Goal: Task Accomplishment & Management: Use online tool/utility

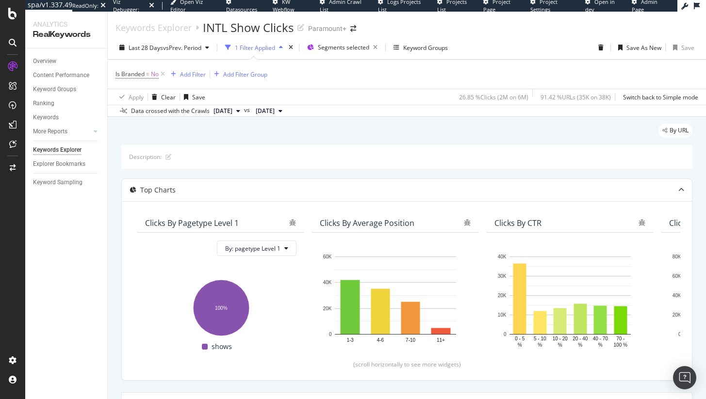
scroll to position [242, 0]
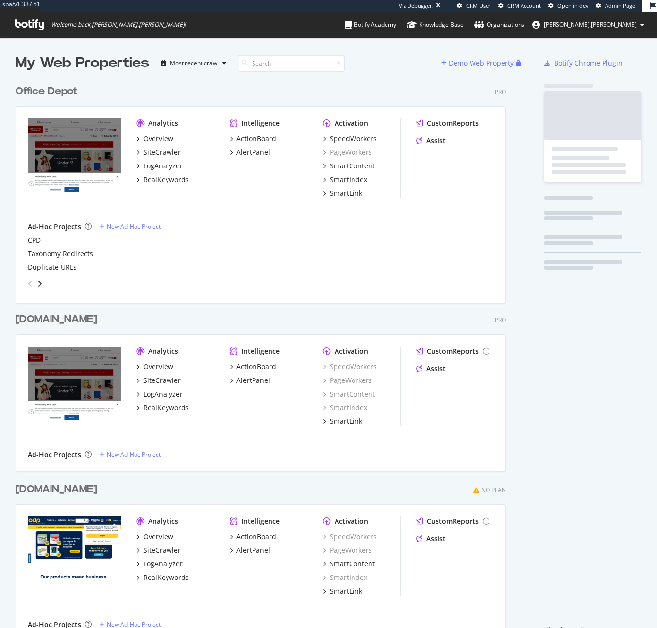
scroll to position [561, 491]
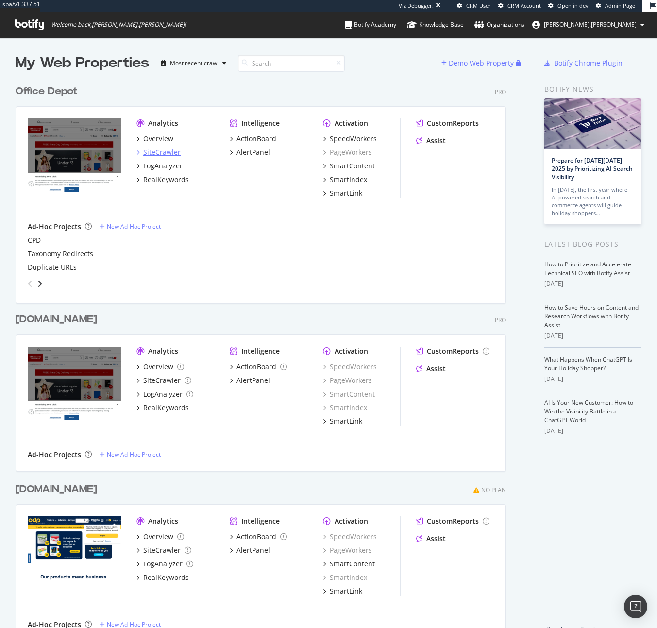
click at [171, 151] on div "SiteCrawler" at bounding box center [161, 153] width 37 height 10
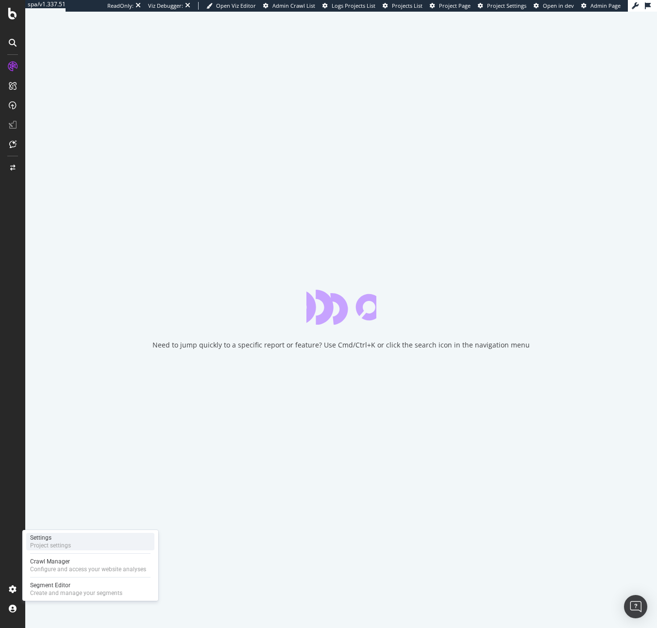
click at [80, 546] on div "Settings Project settings" at bounding box center [90, 541] width 128 height 17
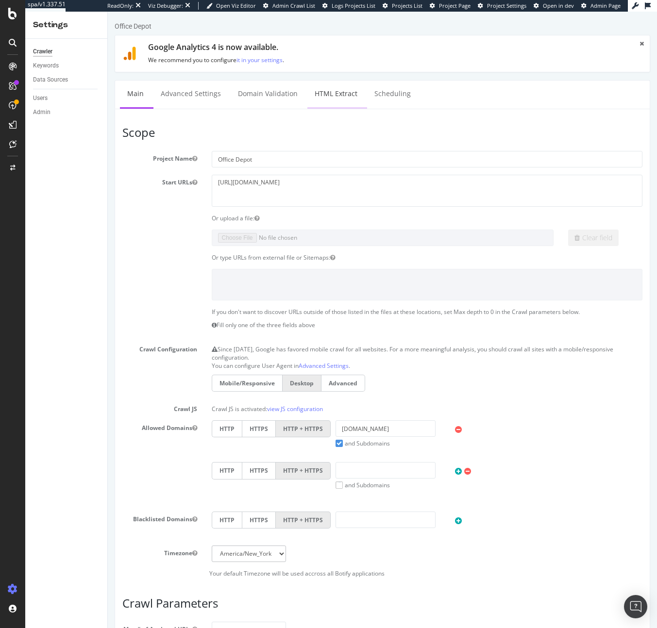
click at [329, 95] on link "HTML Extract" at bounding box center [335, 94] width 57 height 27
select select "i"
select select "exist"
select select "count"
select select "exist"
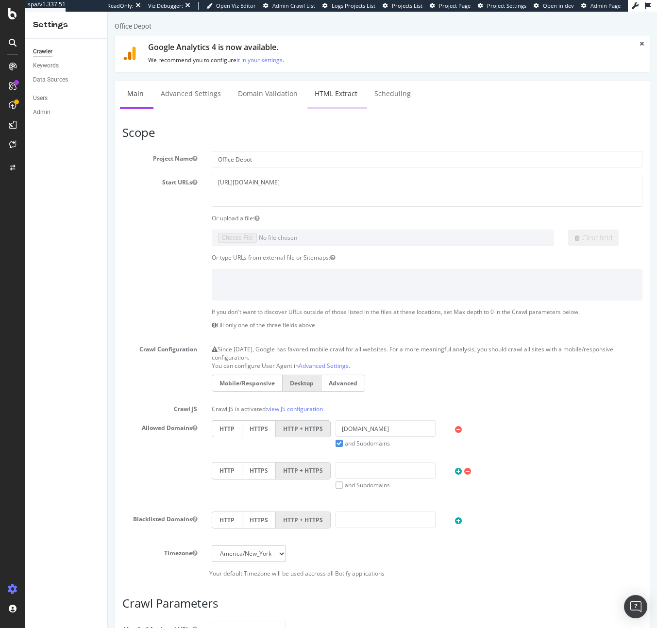
select select "exist"
select select "list"
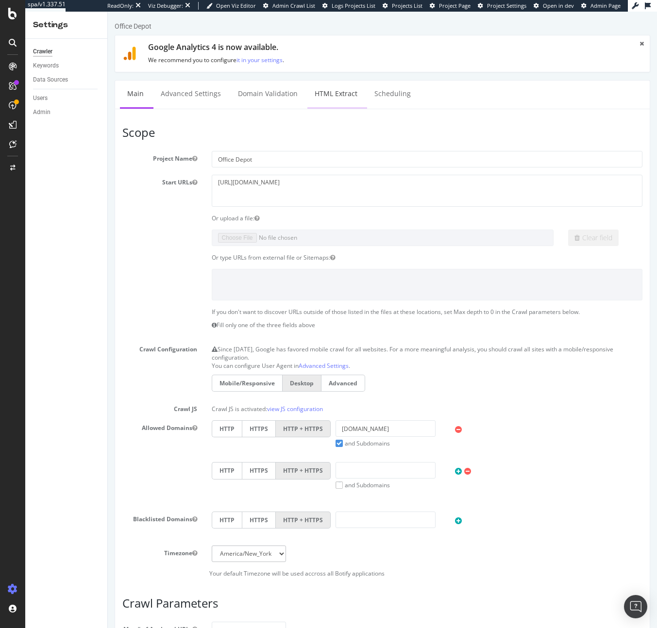
select select "count"
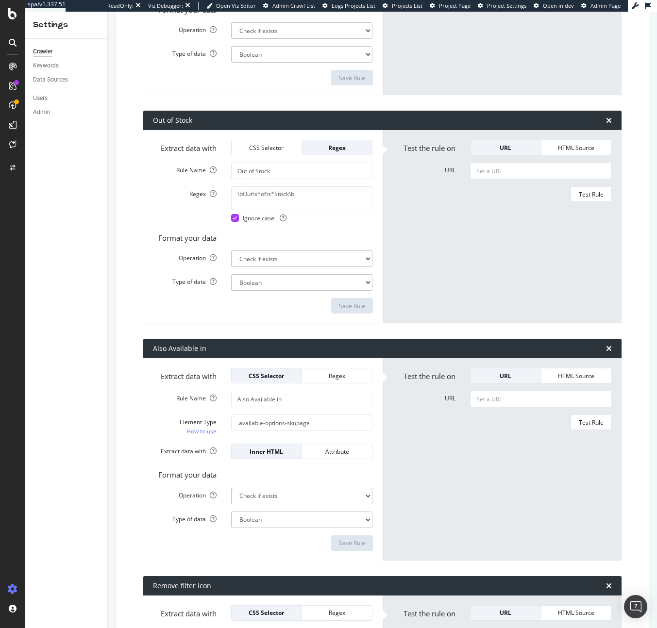
scroll to position [1107, 0]
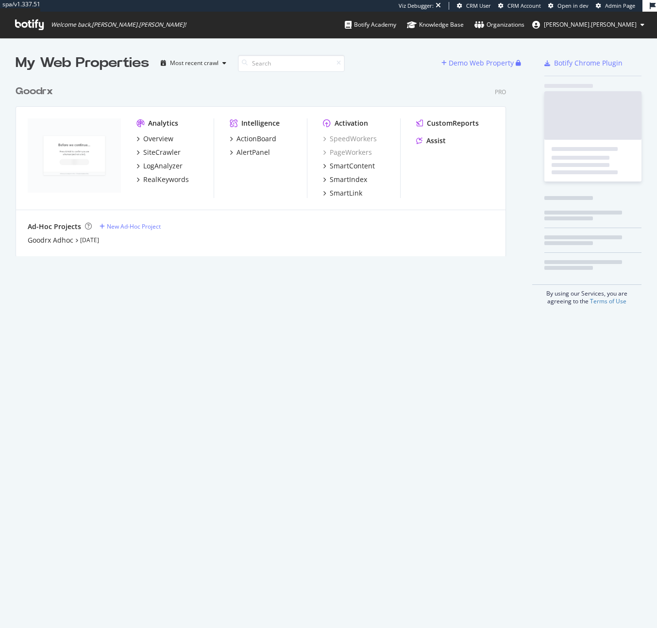
scroll to position [176, 491]
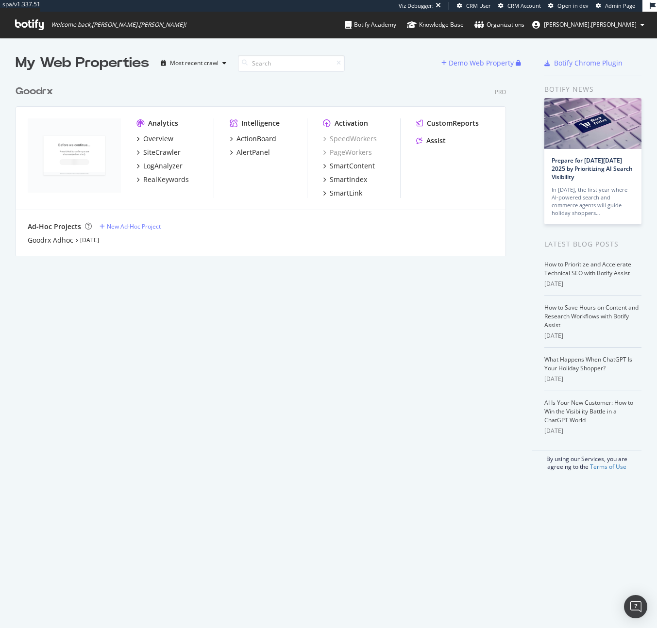
click at [162, 157] on div "Overview SiteCrawler LogAnalyzer RealKeywords" at bounding box center [174, 159] width 77 height 50
click at [166, 151] on div "SiteCrawler" at bounding box center [161, 153] width 37 height 10
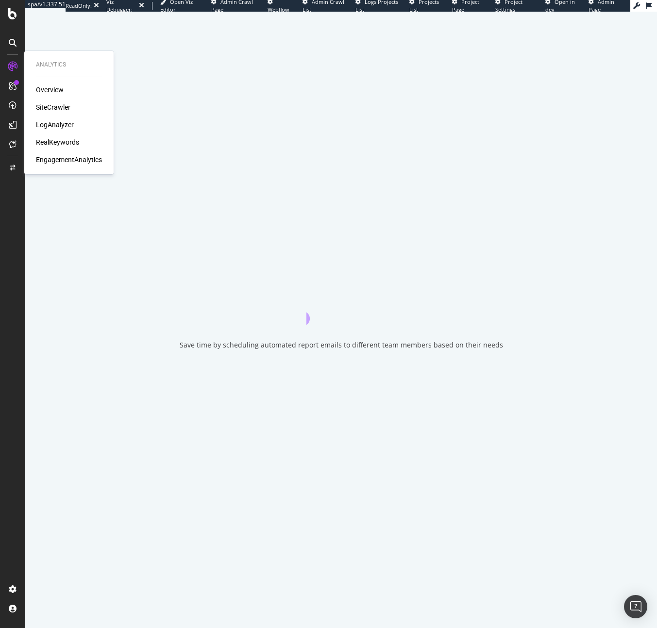
click at [70, 161] on div "EngagementAnalytics" at bounding box center [69, 160] width 66 height 10
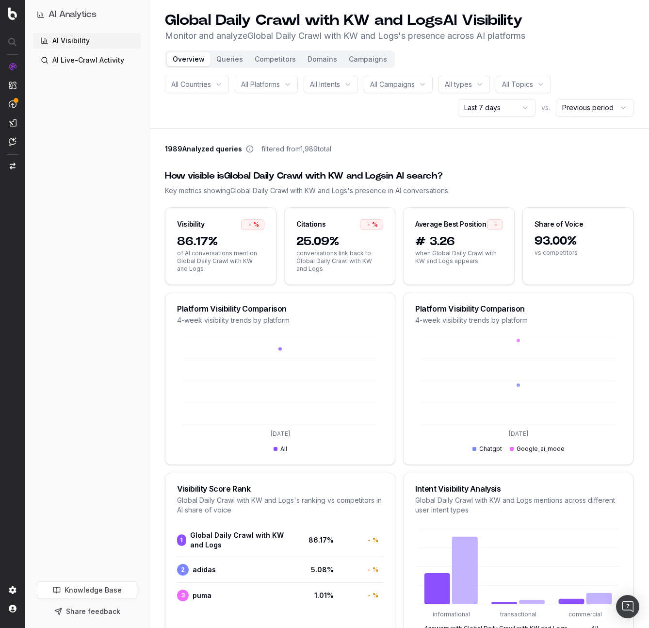
click at [60, 41] on link "AI Visibility" at bounding box center [87, 41] width 108 height 16
click at [50, 112] on span "SiteCrawler" at bounding box center [53, 113] width 36 height 8
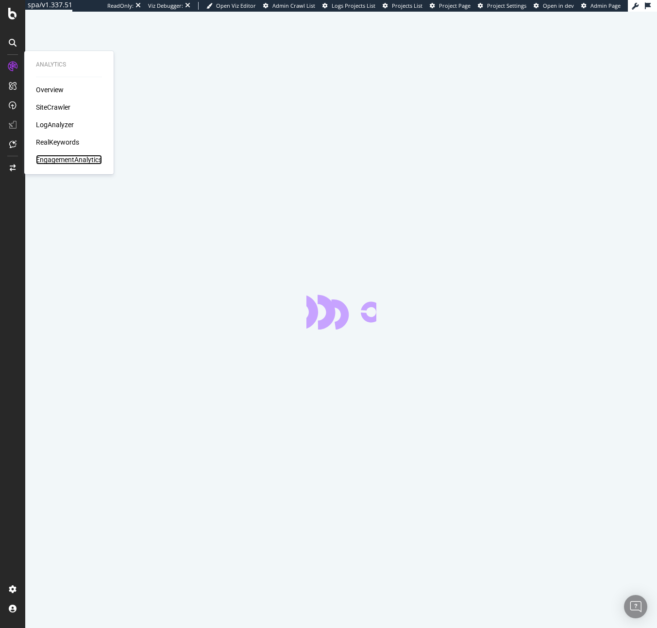
click at [60, 163] on div "EngagementAnalytics" at bounding box center [69, 160] width 66 height 10
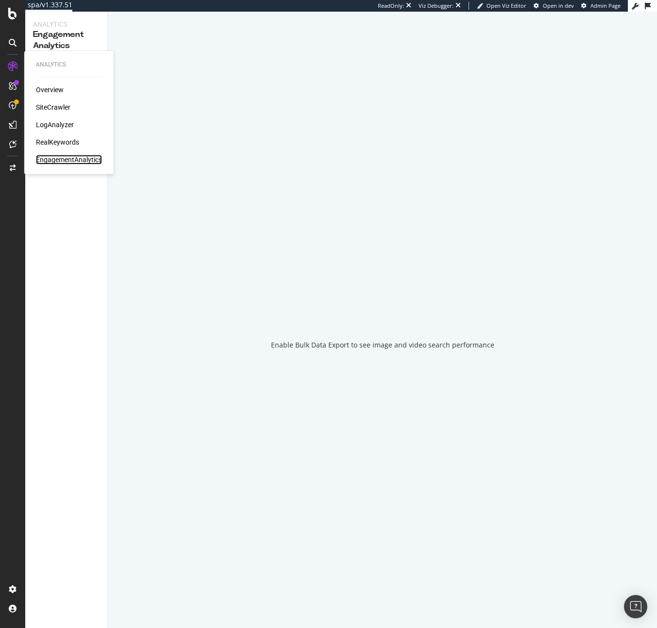
click at [62, 158] on div "EngagementAnalytics" at bounding box center [69, 160] width 66 height 10
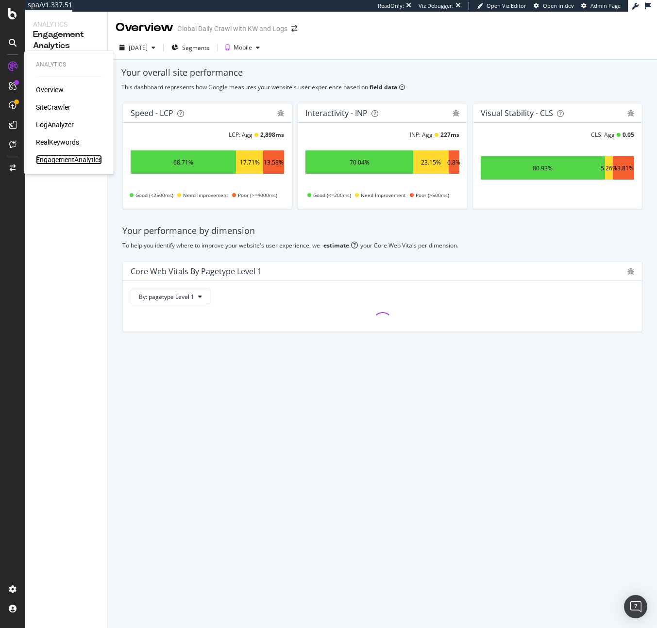
click at [60, 155] on div "EngagementAnalytics" at bounding box center [69, 160] width 66 height 10
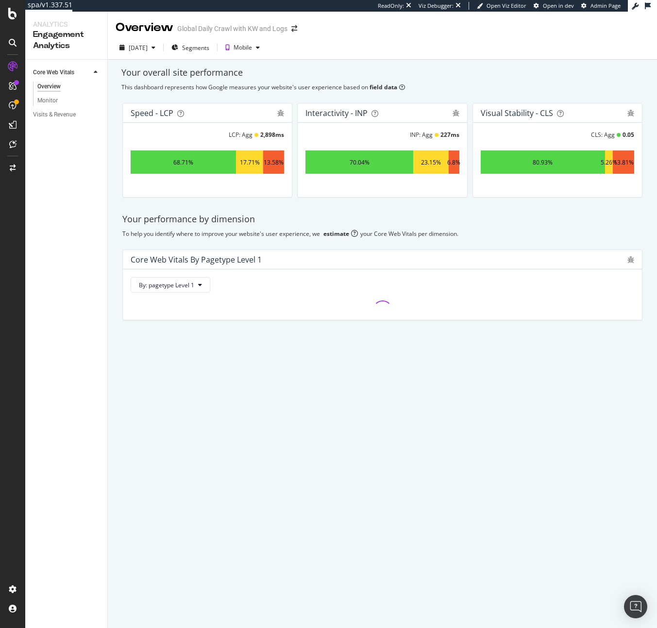
click at [60, 161] on div "Core Web Vitals Overview Monitor Visits & Revenue" at bounding box center [66, 344] width 82 height 568
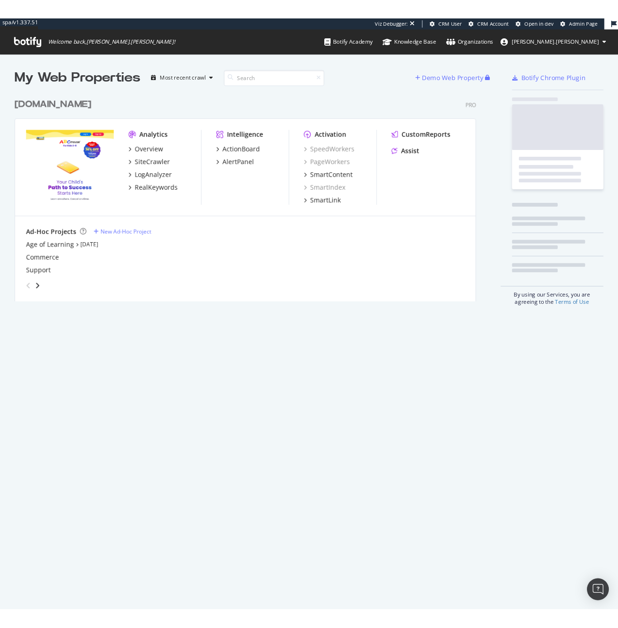
scroll to position [221, 491]
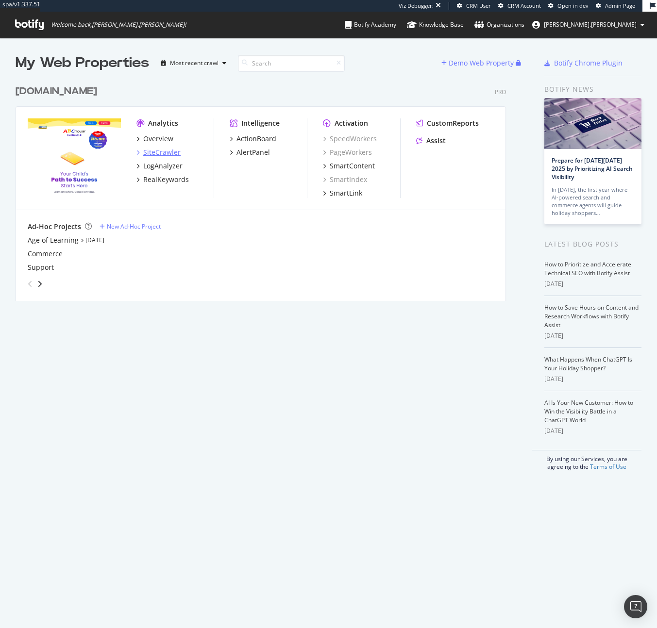
click at [170, 148] on div "SiteCrawler" at bounding box center [161, 153] width 37 height 10
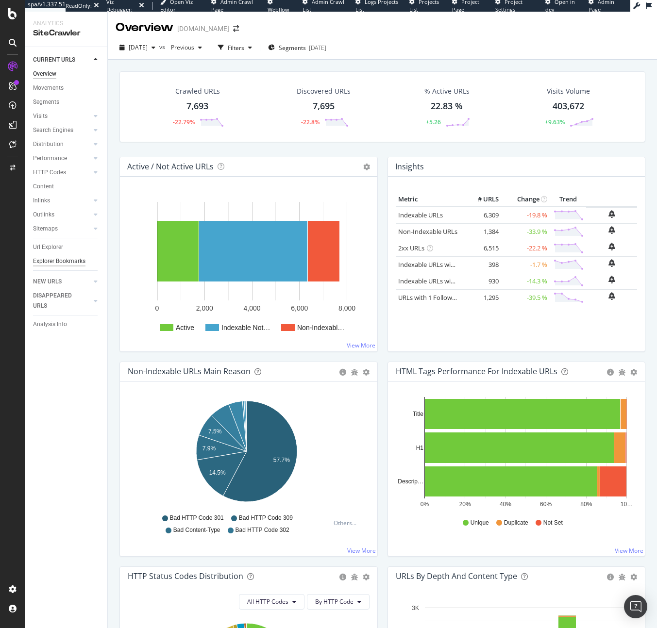
click at [66, 265] on div "Explorer Bookmarks" at bounding box center [59, 261] width 52 height 10
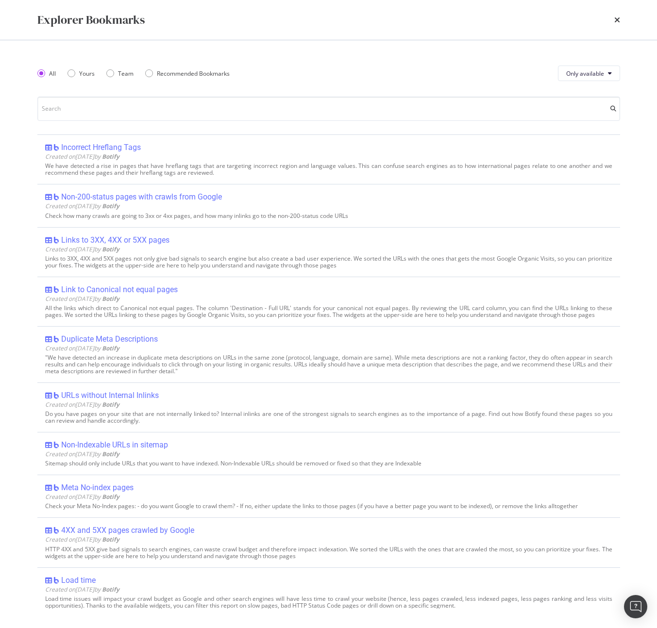
click at [84, 63] on div "All Yours Team Recommended Bookmarks" at bounding box center [139, 73] width 204 height 27
click at [84, 74] on div "Yours" at bounding box center [87, 73] width 16 height 8
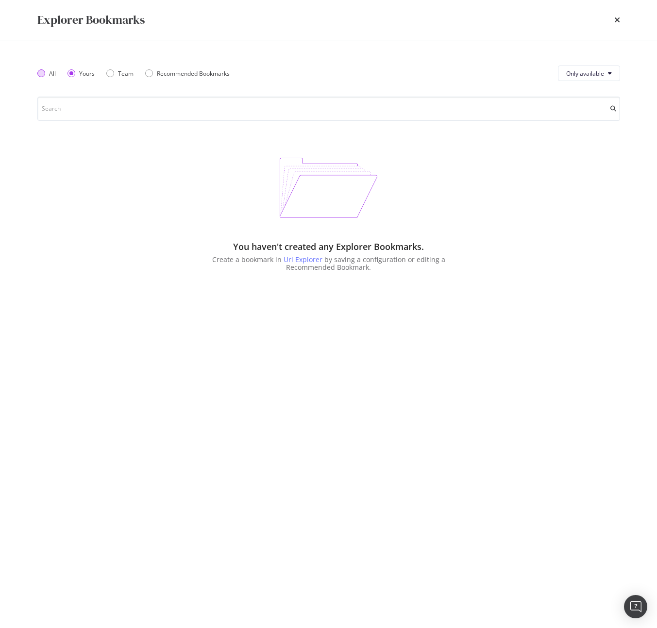
click at [52, 71] on div "All" at bounding box center [52, 73] width 7 height 8
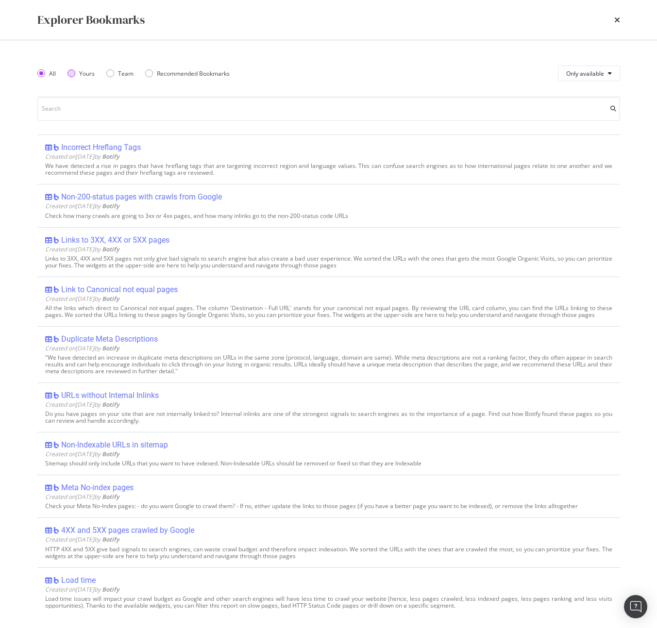
click at [71, 74] on div "Yours" at bounding box center [71, 73] width 8 height 8
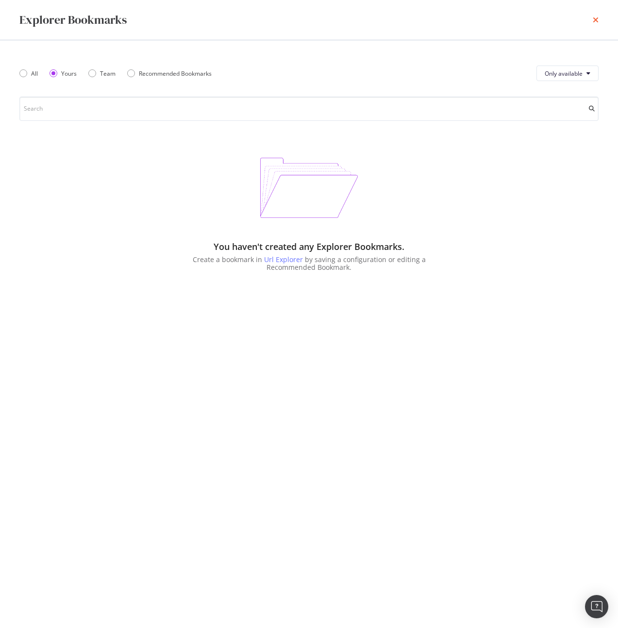
click at [596, 22] on icon "times" at bounding box center [596, 20] width 6 height 8
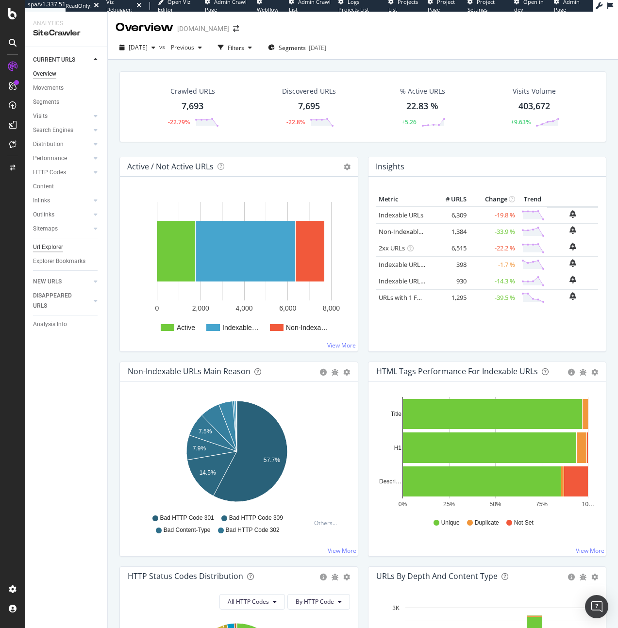
click at [55, 250] on div "Url Explorer" at bounding box center [48, 247] width 30 height 10
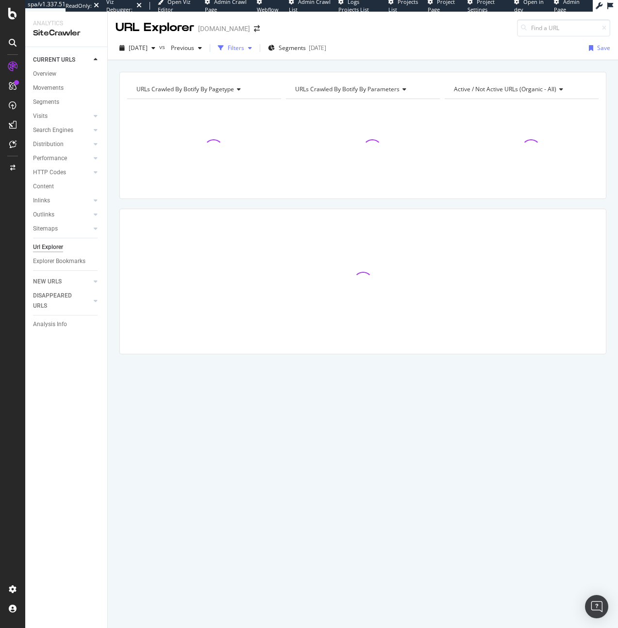
click at [244, 48] on div "Filters" at bounding box center [236, 48] width 17 height 8
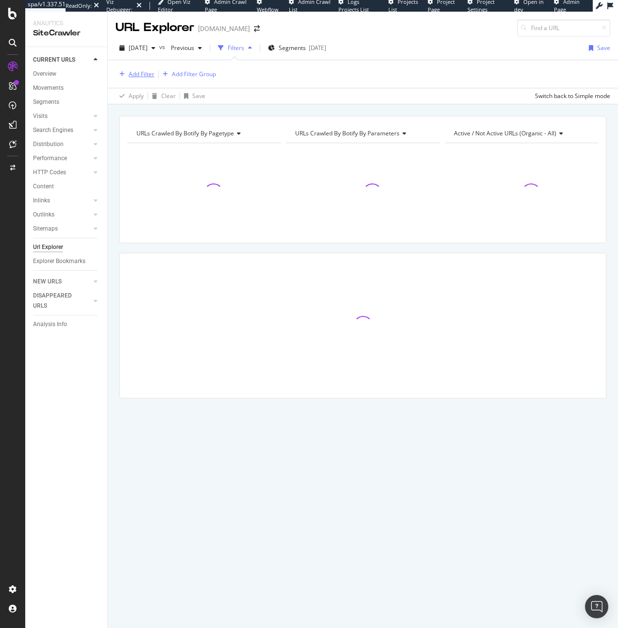
click at [135, 71] on div "Add Filter" at bounding box center [142, 74] width 26 height 8
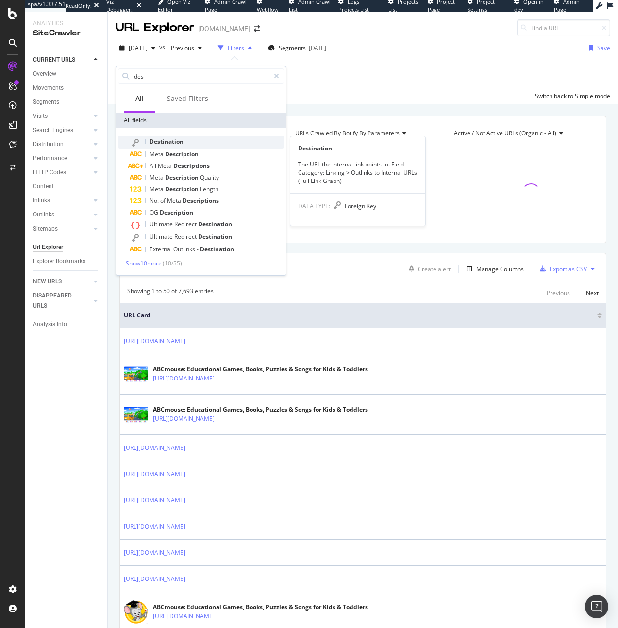
type input "des"
click at [172, 141] on span "Destination" at bounding box center [166, 141] width 34 height 8
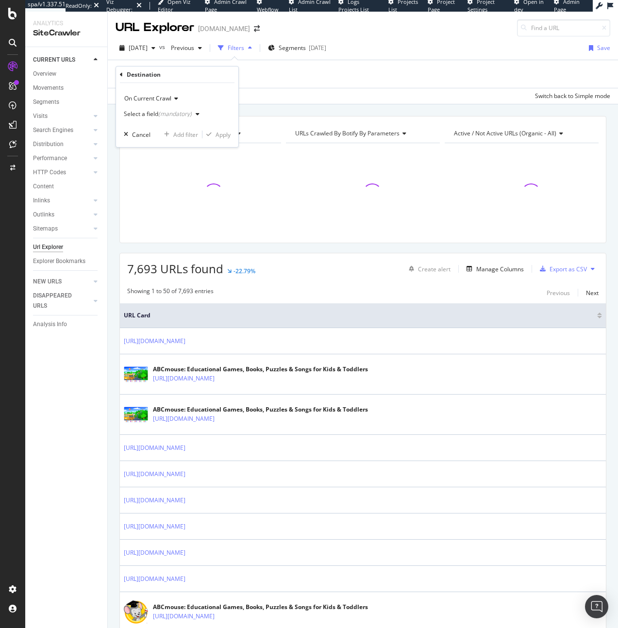
click at [162, 96] on span "On Current Crawl" at bounding box center [147, 98] width 47 height 8
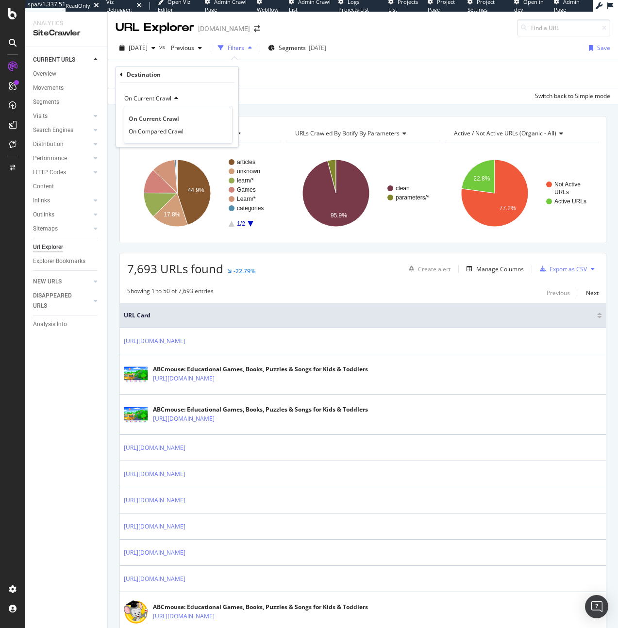
drag, startPoint x: 175, startPoint y: 94, endPoint x: 173, endPoint y: 103, distance: 8.9
click at [175, 94] on div "On Current Crawl" at bounding box center [177, 99] width 107 height 16
click at [171, 112] on div "(mandatory)" at bounding box center [174, 114] width 33 height 8
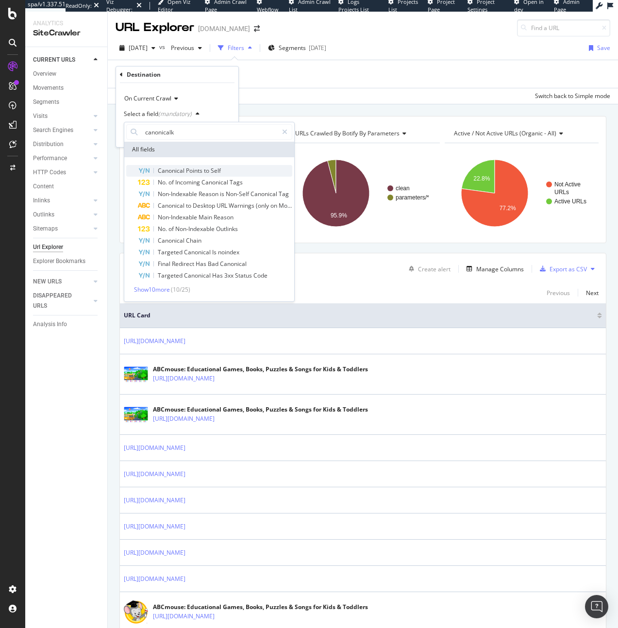
type input "canonicalk"
click at [223, 169] on div "Canonical Points to Self" at bounding box center [215, 171] width 154 height 12
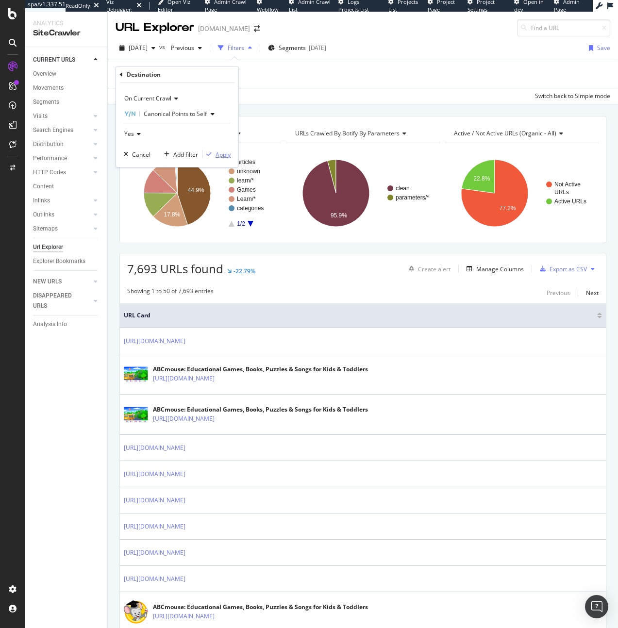
click at [206, 150] on div "Apply" at bounding box center [216, 154] width 28 height 9
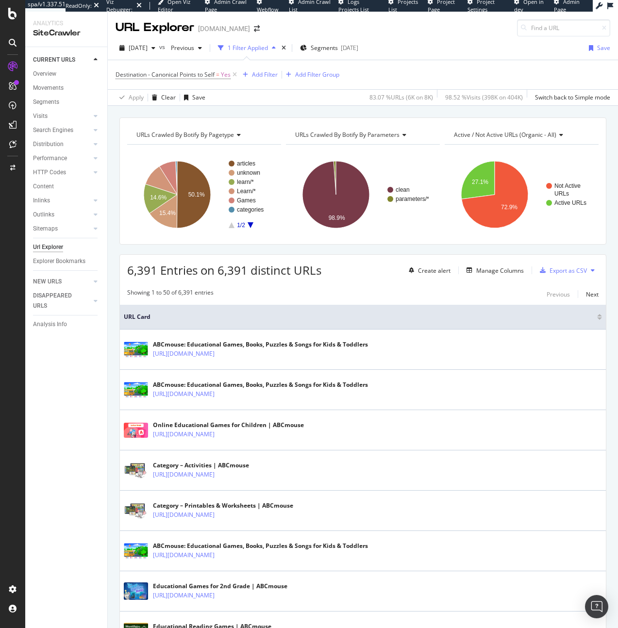
click at [478, 271] on div "Manage Columns" at bounding box center [500, 270] width 48 height 8
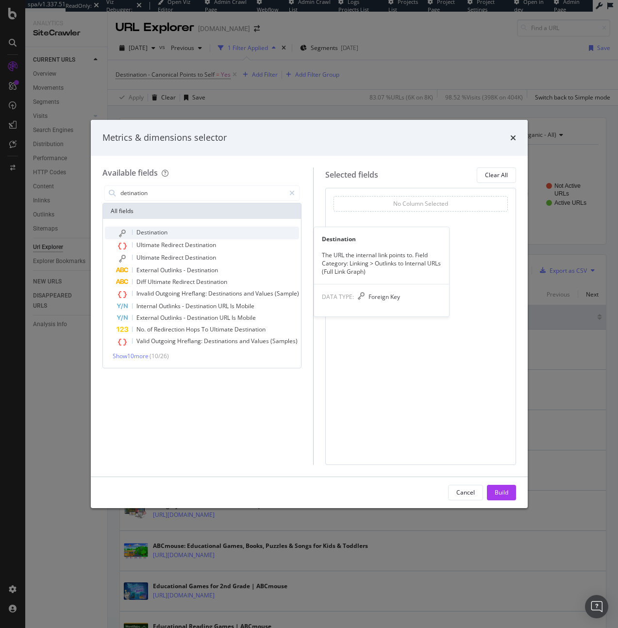
type input "detination"
click at [175, 231] on div "Destination" at bounding box center [207, 233] width 182 height 13
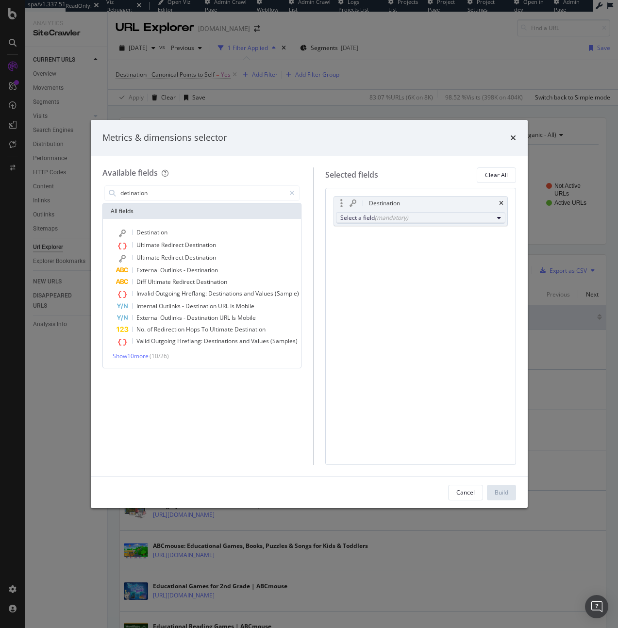
click at [363, 218] on div "Select a field (mandatory)" at bounding box center [416, 218] width 153 height 8
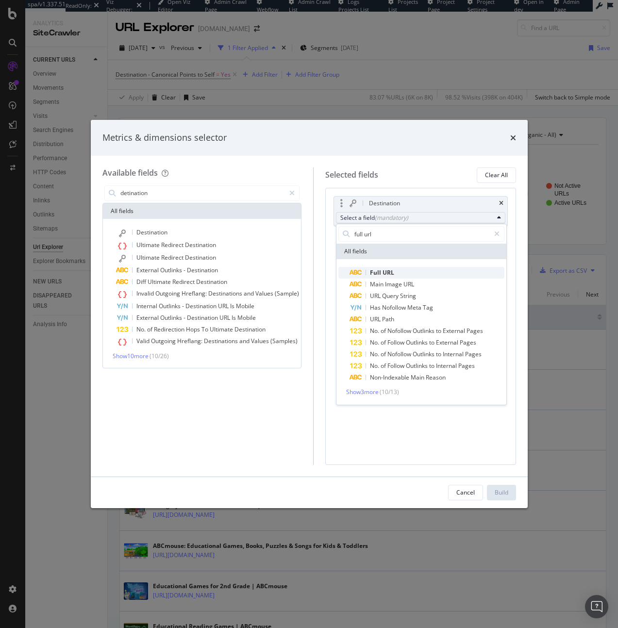
type input "full url"
drag, startPoint x: 401, startPoint y: 269, endPoint x: 447, endPoint y: 329, distance: 75.4
click at [401, 269] on span "Full URL" at bounding box center [427, 273] width 154 height 12
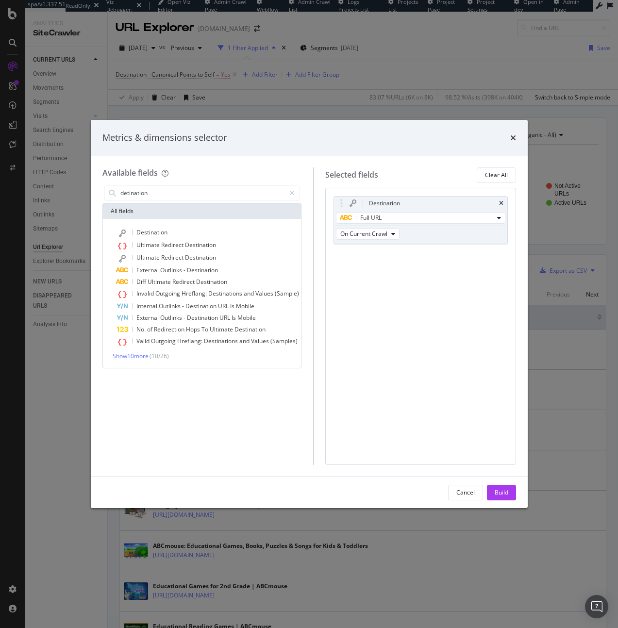
drag, startPoint x: 497, startPoint y: 486, endPoint x: 494, endPoint y: 482, distance: 5.8
click at [497, 486] on div "Build" at bounding box center [502, 492] width 14 height 15
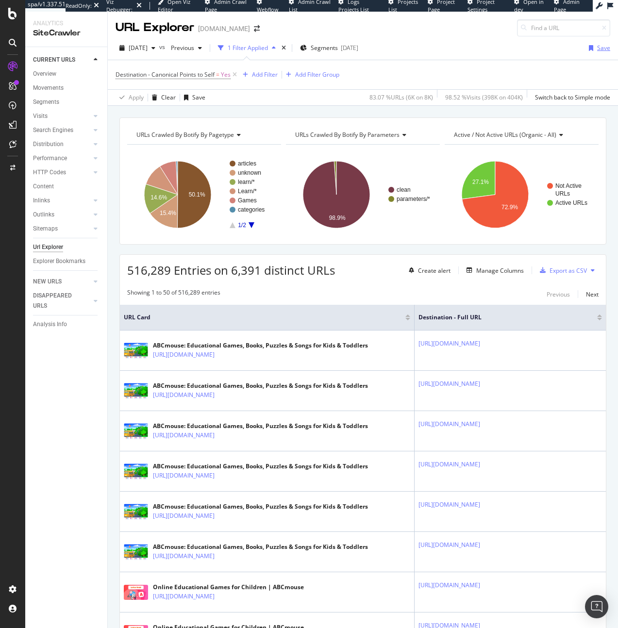
click at [597, 51] on div "Save" at bounding box center [603, 48] width 13 height 8
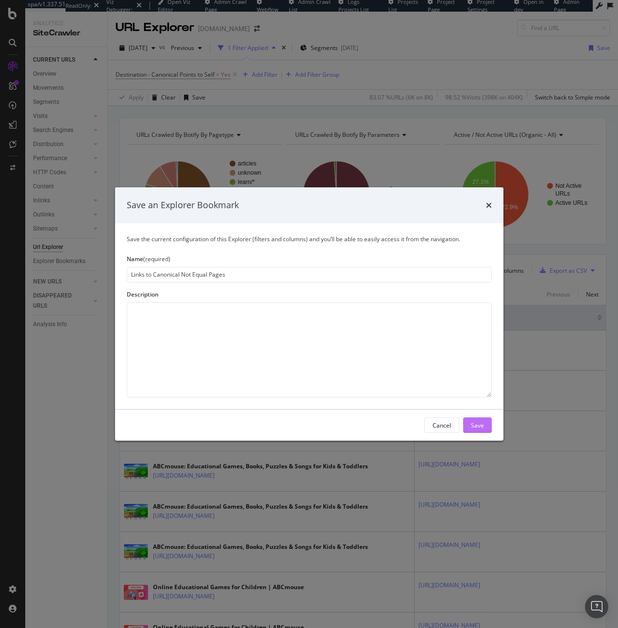
type input "Links to Canonical Not Equal Pages"
click at [483, 427] on div "Save" at bounding box center [477, 425] width 13 height 8
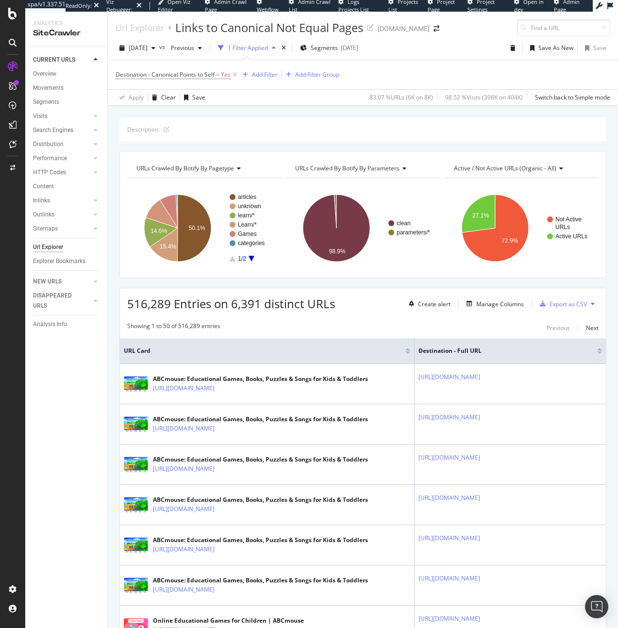
click at [45, 247] on div "Url Explorer" at bounding box center [48, 247] width 30 height 10
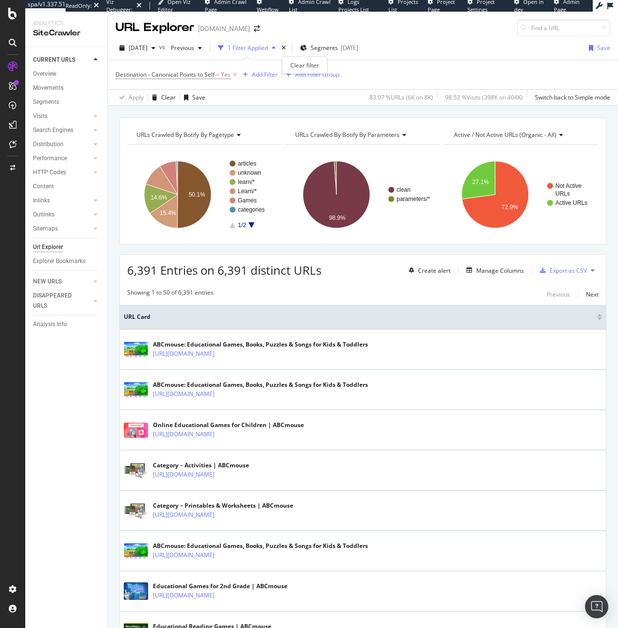
click at [288, 50] on div "times" at bounding box center [284, 48] width 8 height 10
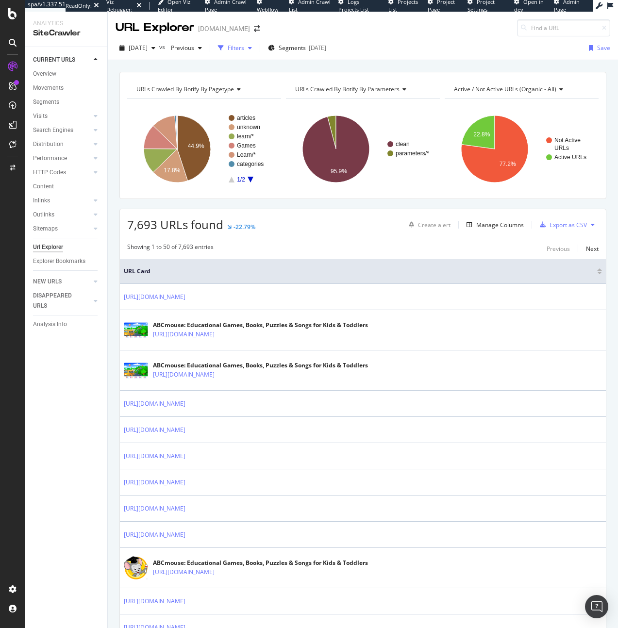
click at [244, 46] on div "Filters" at bounding box center [236, 48] width 17 height 8
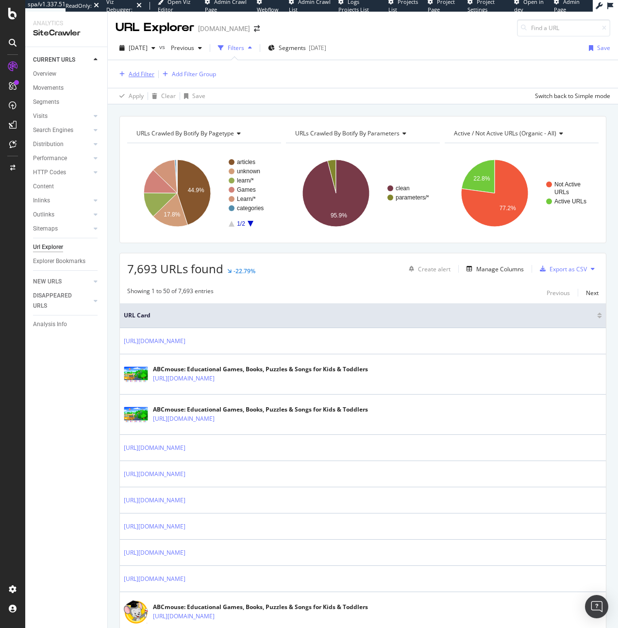
click at [125, 76] on div "button" at bounding box center [122, 74] width 13 height 6
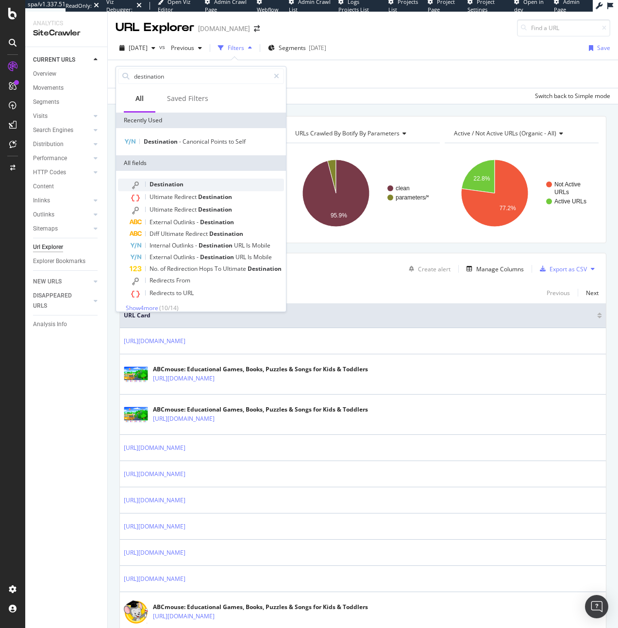
type input "destination"
drag, startPoint x: 163, startPoint y: 179, endPoint x: 159, endPoint y: 158, distance: 21.2
click at [163, 179] on div "Destination" at bounding box center [207, 185] width 154 height 13
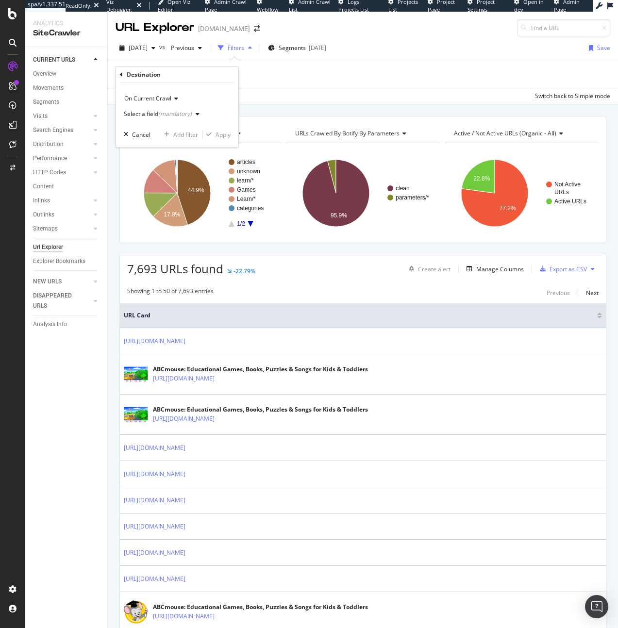
click at [142, 113] on div "Select a field (mandatory)" at bounding box center [158, 114] width 68 height 6
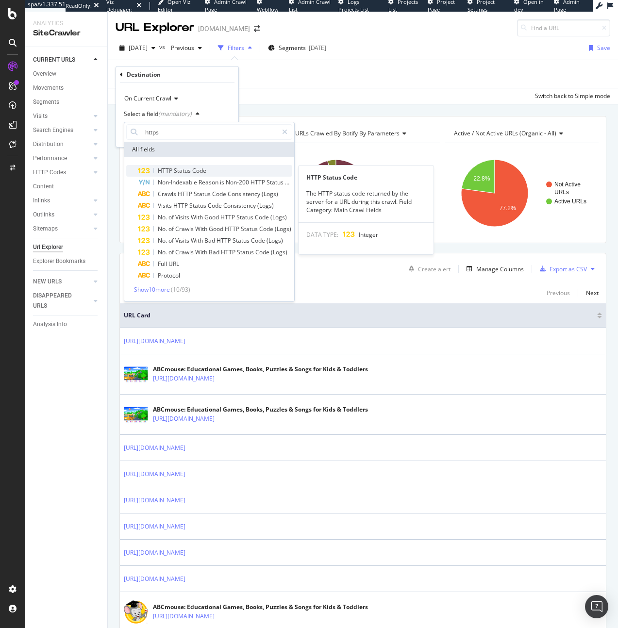
type input "https"
click at [190, 167] on span "Status" at bounding box center [183, 170] width 18 height 8
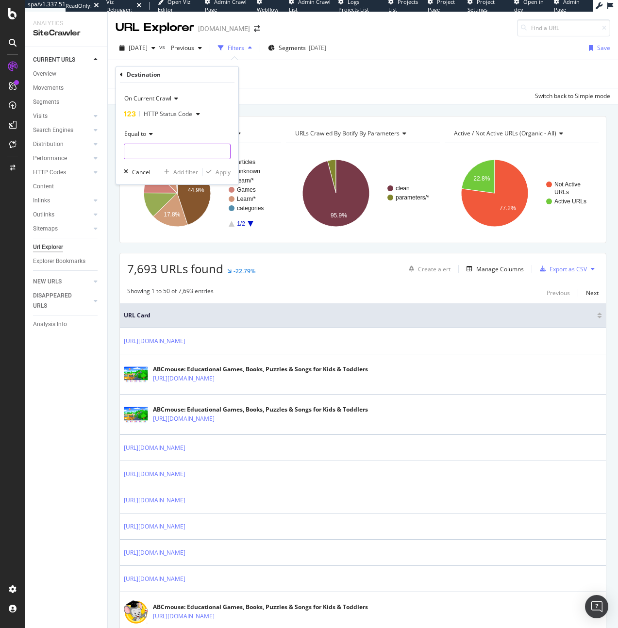
click at [167, 149] on input "number" at bounding box center [177, 152] width 107 height 16
click at [144, 133] on span "Equal to" at bounding box center [135, 134] width 22 height 8
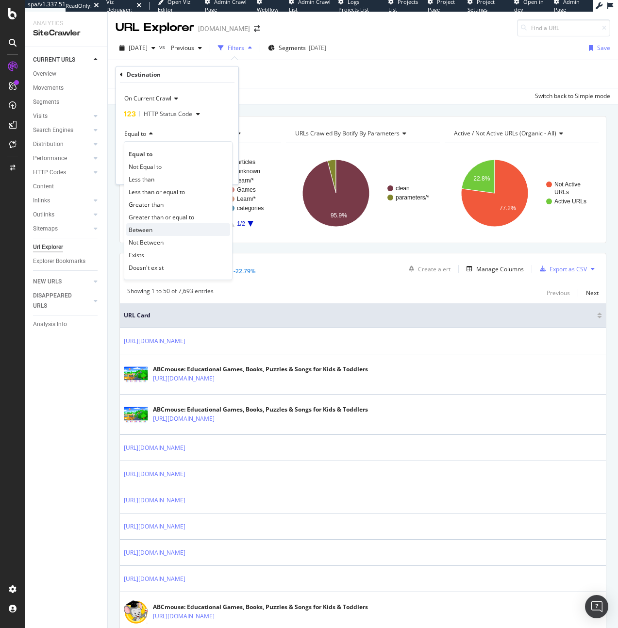
click at [164, 224] on div "Between" at bounding box center [178, 229] width 104 height 13
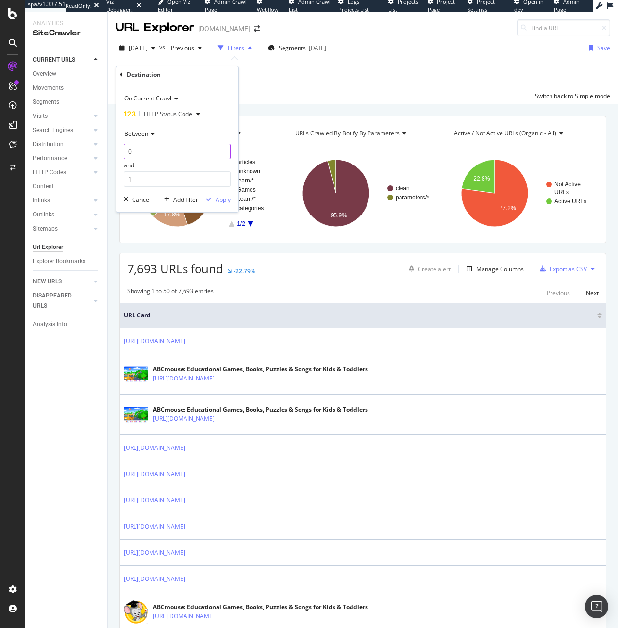
click at [160, 153] on input "0" at bounding box center [177, 152] width 107 height 16
type input "300"
click at [177, 179] on input "1" at bounding box center [177, 179] width 107 height 16
type input "499"
click at [223, 200] on div "Apply" at bounding box center [222, 200] width 15 height 8
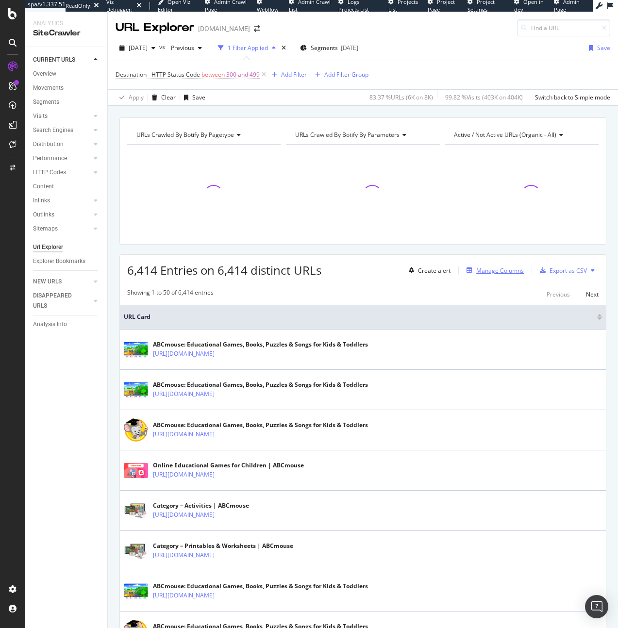
click at [498, 266] on div "Manage Columns" at bounding box center [493, 270] width 61 height 11
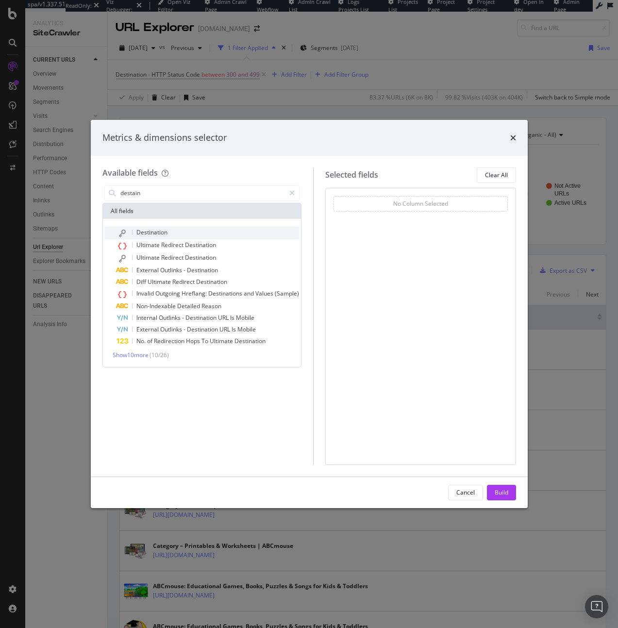
type input "destain"
click at [226, 236] on div "Destination" at bounding box center [207, 233] width 182 height 13
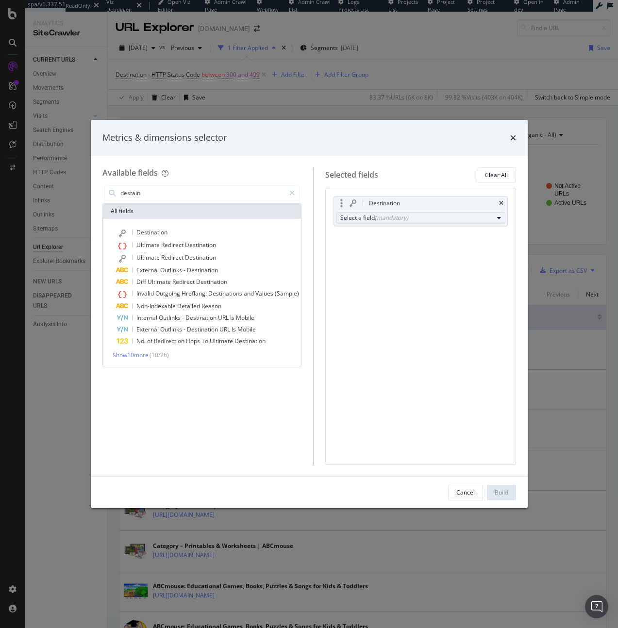
click at [383, 221] on div "(mandatory)" at bounding box center [391, 218] width 33 height 8
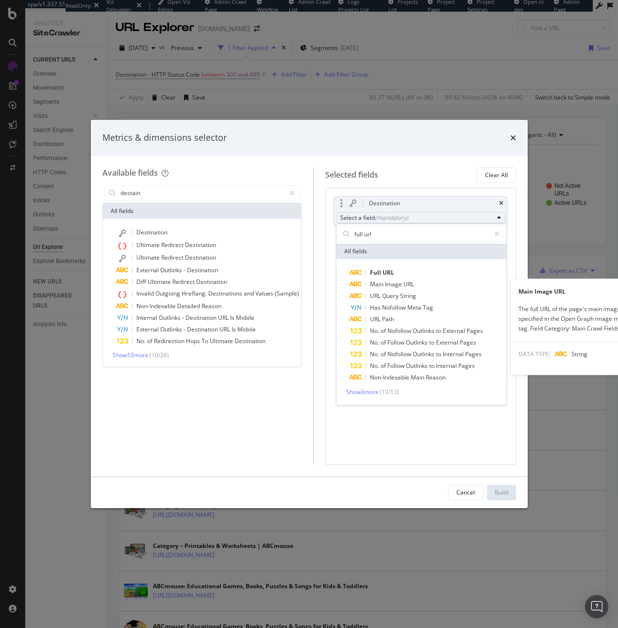
type input "full url"
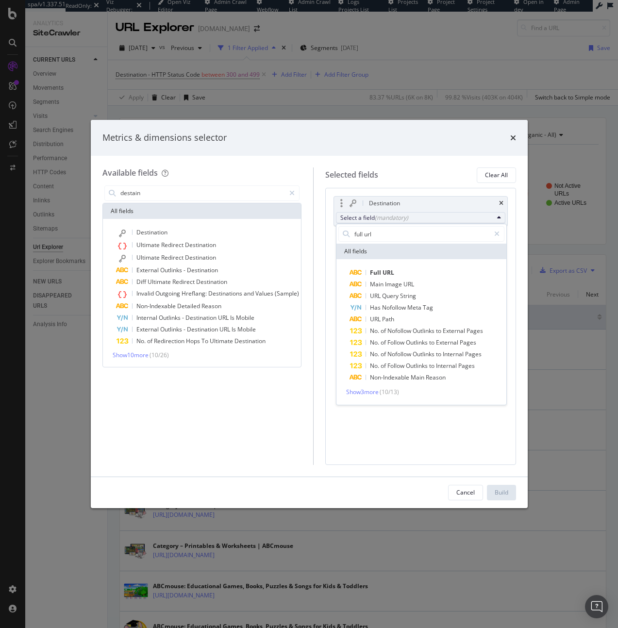
click at [419, 265] on div "Full URL Main Image URL URL Query String Has Nofollow Meta Tag URL Path No. of …" at bounding box center [421, 332] width 170 height 146
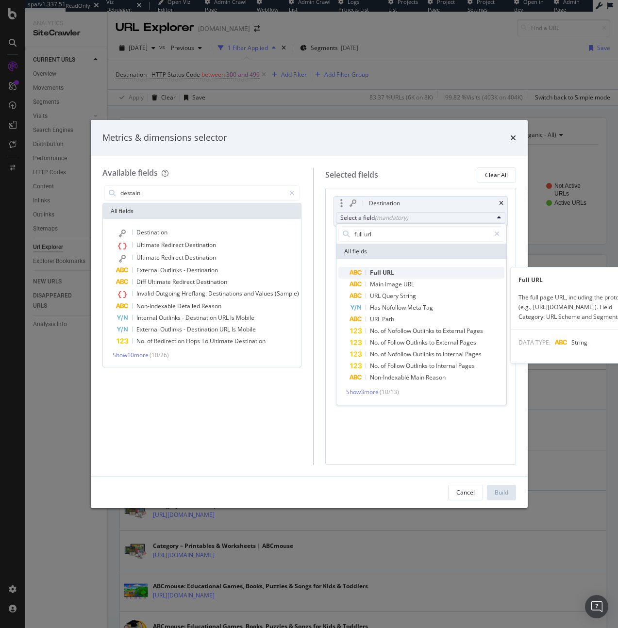
click at [419, 270] on span "Full URL" at bounding box center [427, 273] width 154 height 12
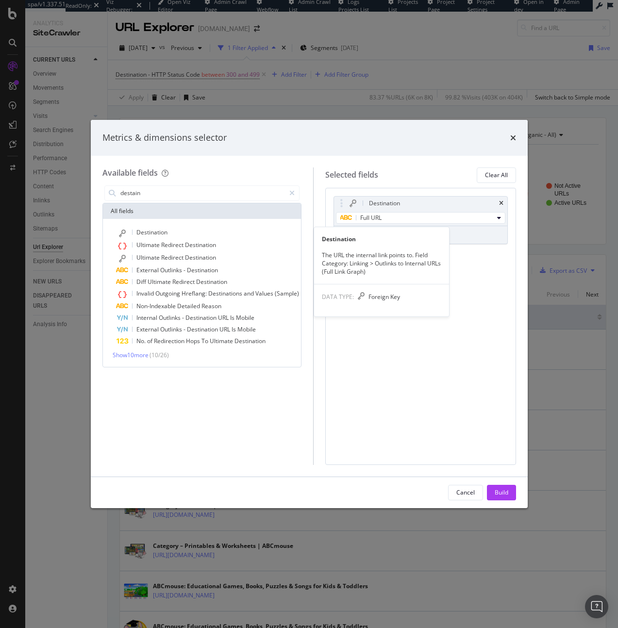
click at [219, 209] on div "All fields" at bounding box center [202, 211] width 198 height 16
click at [171, 233] on div "Destination" at bounding box center [207, 233] width 182 height 13
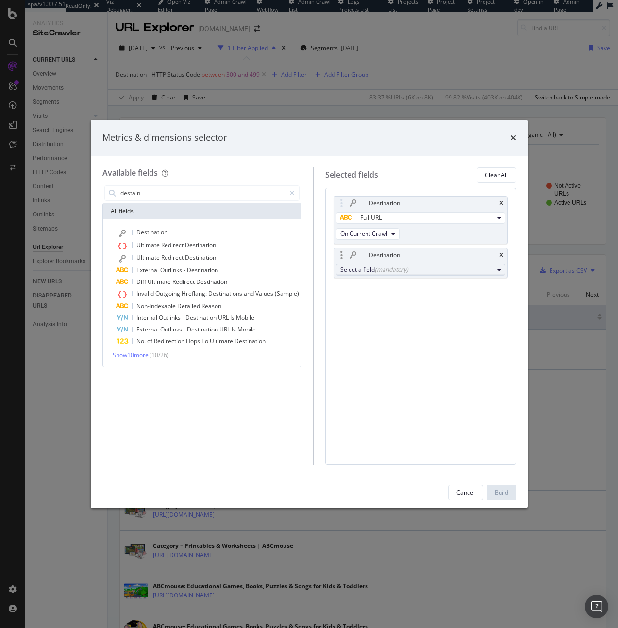
click at [465, 271] on div "Select a field (mandatory)" at bounding box center [416, 269] width 153 height 8
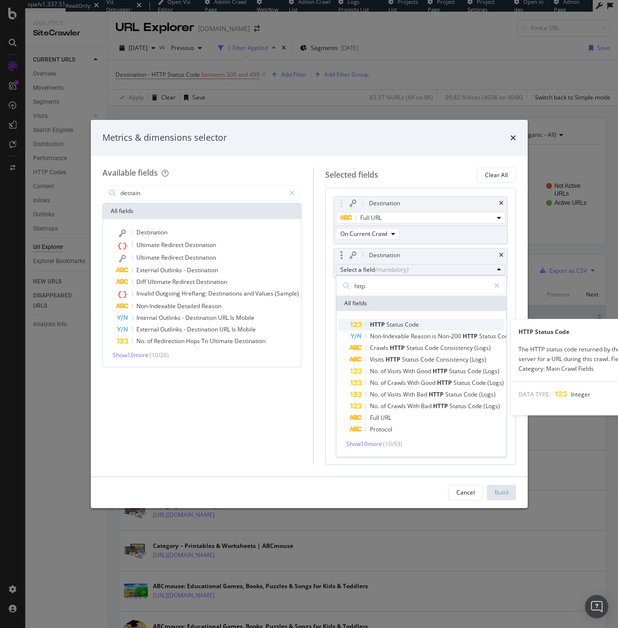
type input "http"
click at [443, 328] on span "HTTP Status Code" at bounding box center [427, 325] width 154 height 12
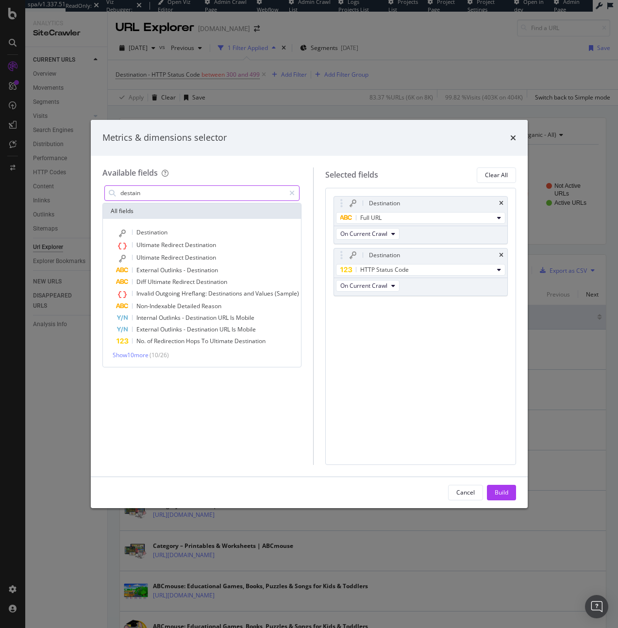
click at [132, 185] on div "destain" at bounding box center [201, 192] width 199 height 19
click at [133, 190] on input "destain" at bounding box center [202, 193] width 166 height 15
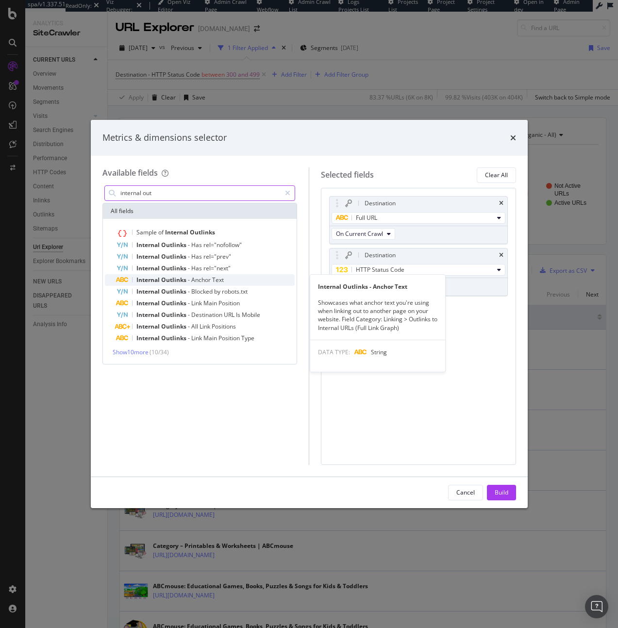
type input "internal out"
click at [166, 283] on span "Outlinks" at bounding box center [174, 280] width 27 height 8
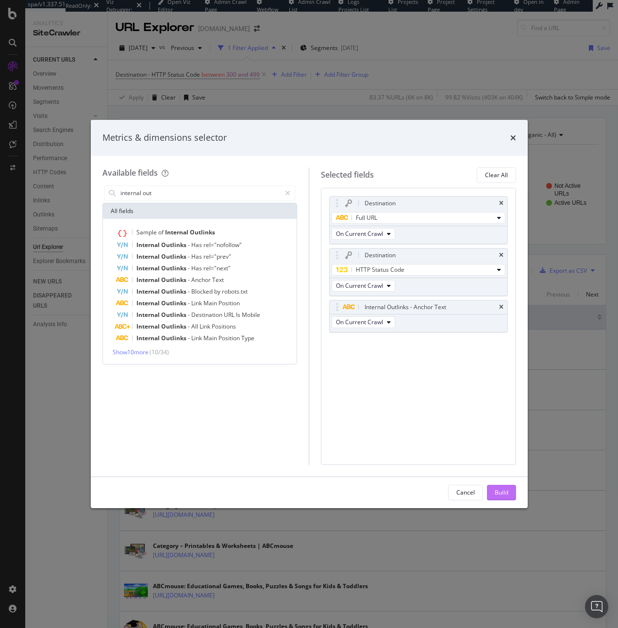
click at [511, 490] on button "Build" at bounding box center [501, 493] width 29 height 16
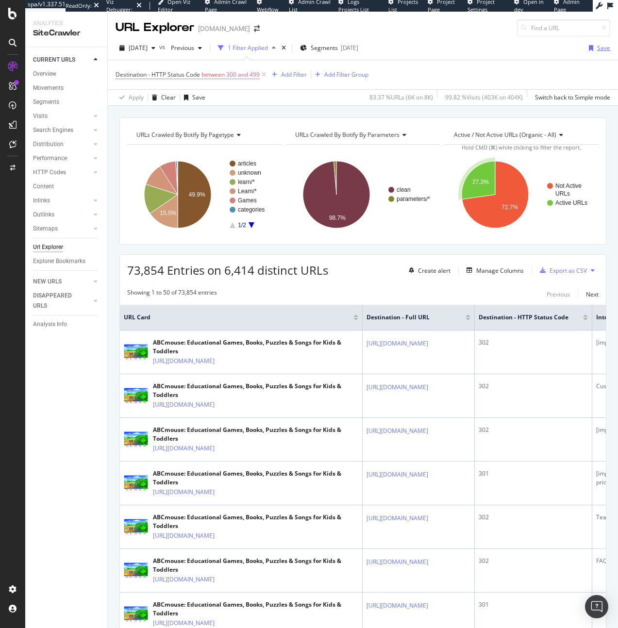
click at [597, 48] on div "Save" at bounding box center [603, 48] width 13 height 8
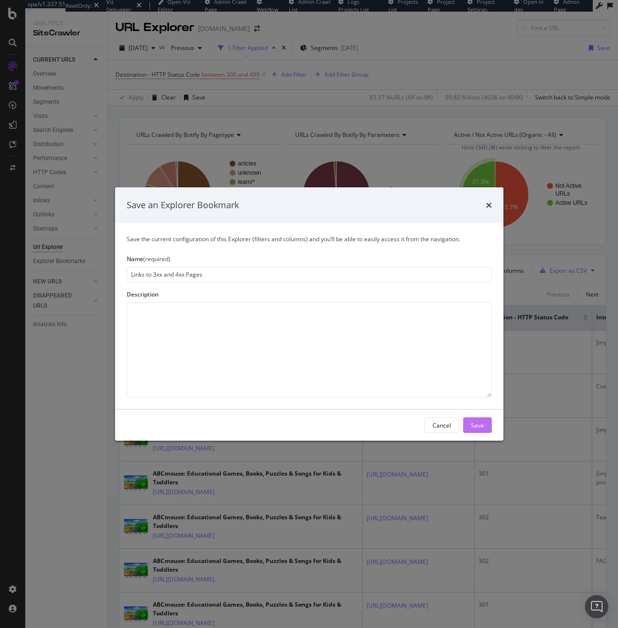
type input "Links to 3xx and 4xx Pages"
click at [477, 423] on div "Save" at bounding box center [477, 425] width 13 height 8
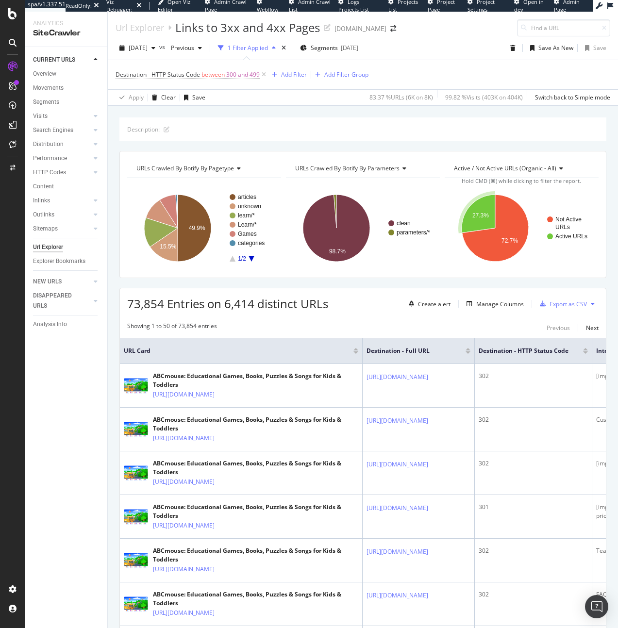
click at [57, 248] on div "Url Explorer" at bounding box center [48, 247] width 30 height 10
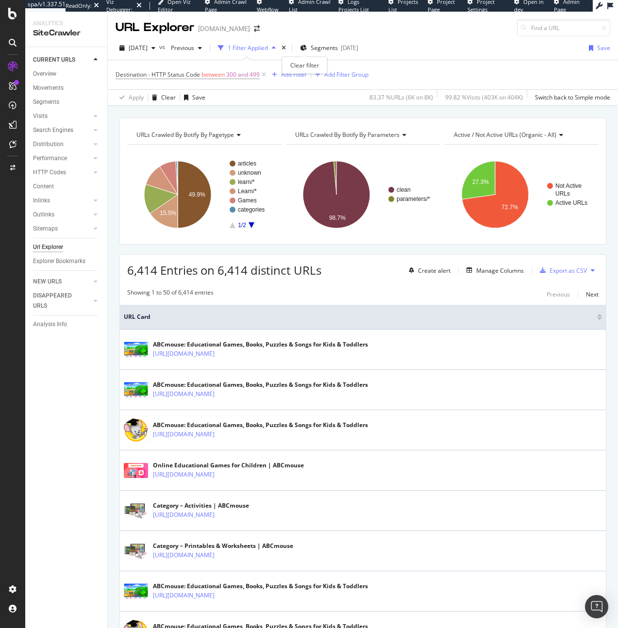
click at [288, 47] on div "times" at bounding box center [284, 48] width 8 height 10
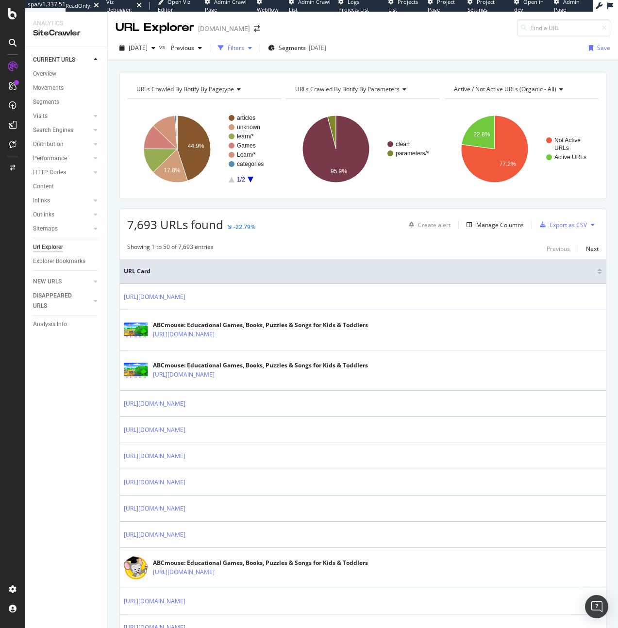
click at [244, 47] on div "Filters" at bounding box center [236, 48] width 17 height 8
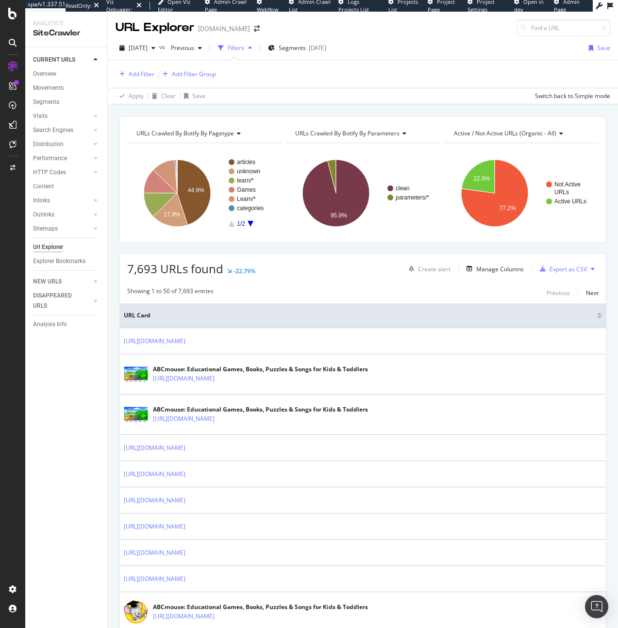
click at [137, 80] on div "Add Filter Add Filter Group" at bounding box center [363, 74] width 495 height 28
click at [139, 77] on div "Add Filter" at bounding box center [142, 74] width 26 height 8
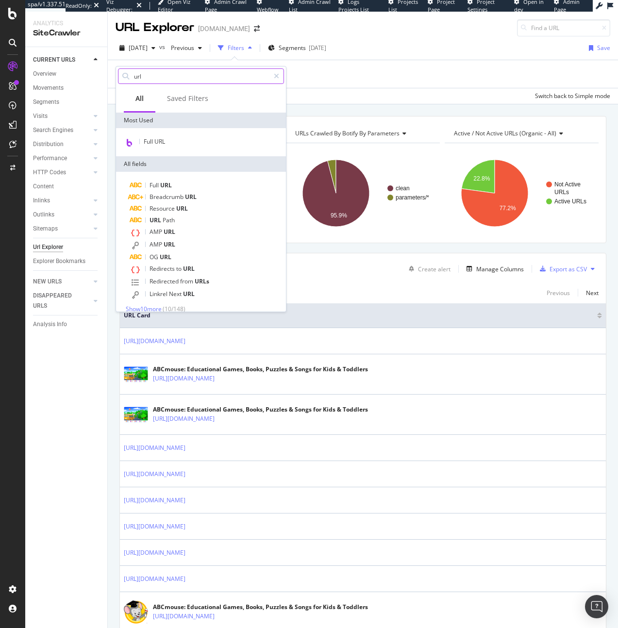
click at [159, 76] on input "url" at bounding box center [201, 76] width 136 height 15
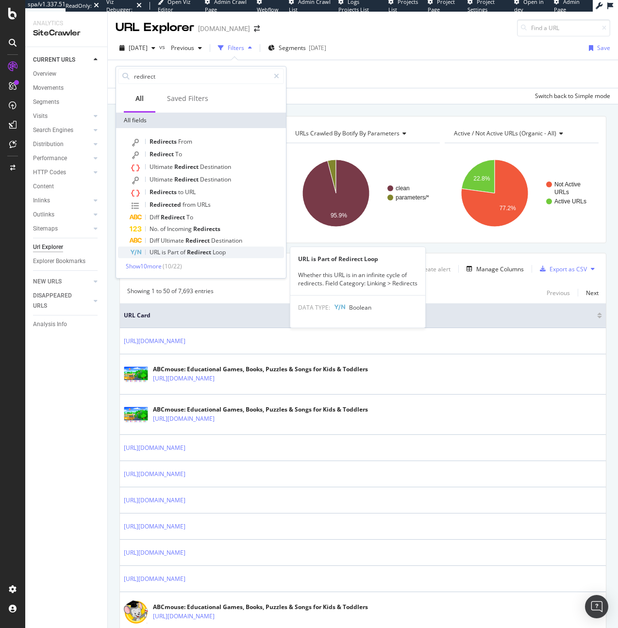
type input "redirect"
click at [211, 251] on span "Redirect" at bounding box center [200, 252] width 26 height 8
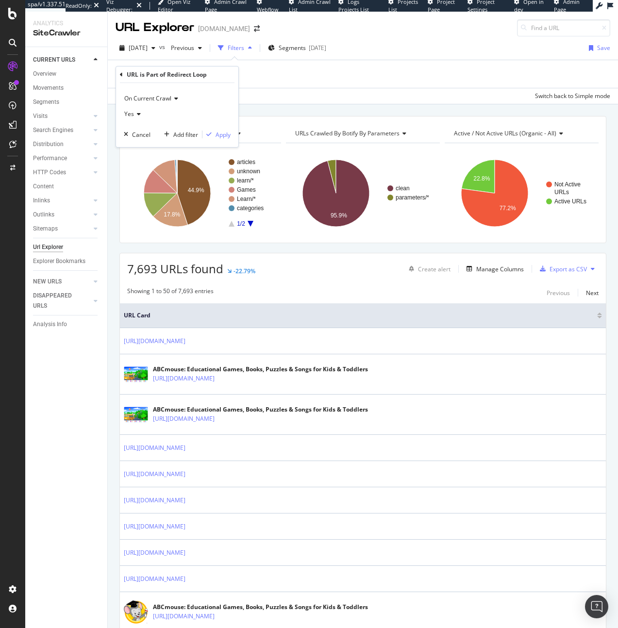
click at [134, 118] on div "Yes" at bounding box center [177, 114] width 107 height 16
click at [140, 143] on div "No" at bounding box center [178, 146] width 104 height 13
click at [219, 133] on div "Apply" at bounding box center [222, 135] width 15 height 8
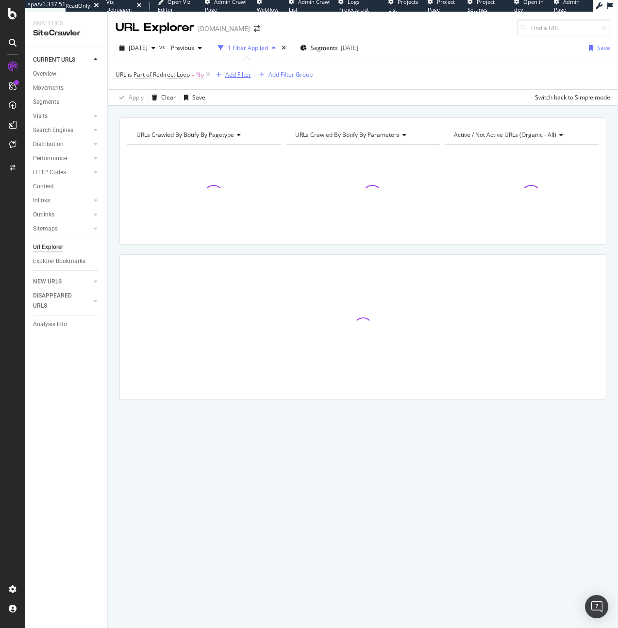
click at [225, 79] on div "Add Filter" at bounding box center [231, 74] width 39 height 11
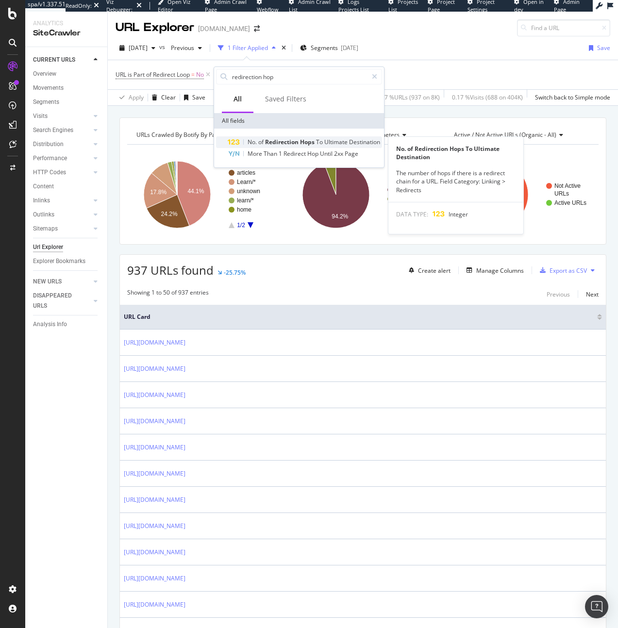
type input "redirection hop"
click at [274, 145] on span "Redirection" at bounding box center [282, 142] width 35 height 8
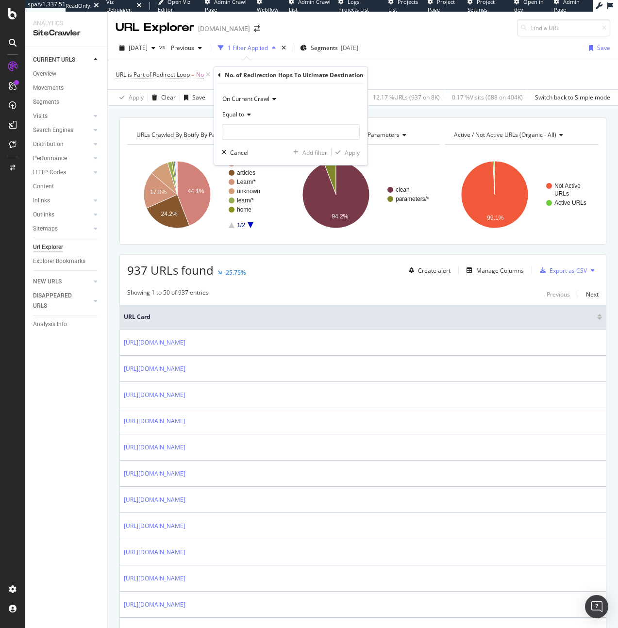
click at [250, 115] on icon at bounding box center [247, 115] width 7 height 6
click at [255, 176] on span "Less than or equal to" at bounding box center [255, 172] width 56 height 8
click at [242, 120] on div "Less than or equal to" at bounding box center [291, 115] width 138 height 16
drag, startPoint x: 249, startPoint y: 181, endPoint x: 252, endPoint y: 168, distance: 12.9
click at [250, 181] on span "Greater than" at bounding box center [244, 185] width 35 height 8
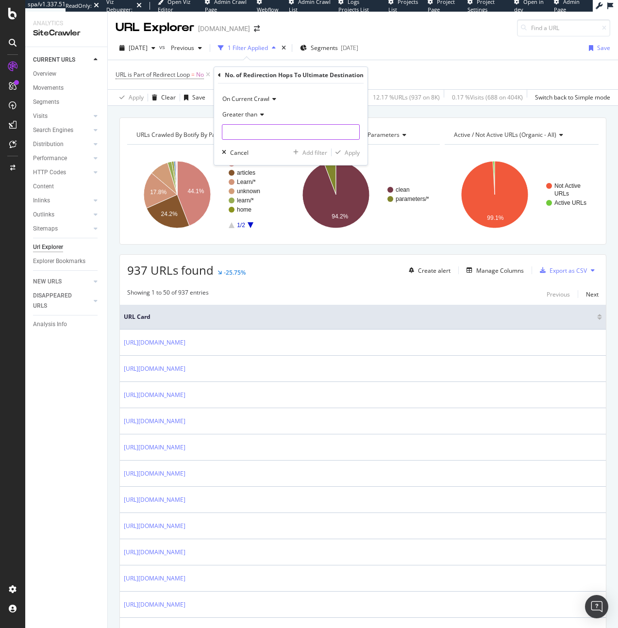
click at [254, 131] on input "number" at bounding box center [291, 132] width 138 height 16
type input "1"
click at [361, 150] on div "On Current Crawl Greater than 1 Cancel Add filter Apply" at bounding box center [290, 124] width 153 height 82
click at [348, 149] on div "Apply" at bounding box center [352, 153] width 15 height 8
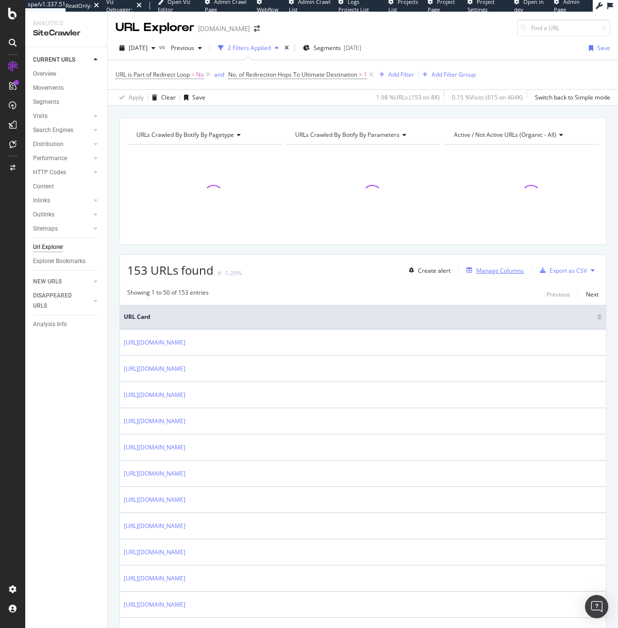
click at [489, 265] on div "Manage Columns" at bounding box center [493, 270] width 61 height 11
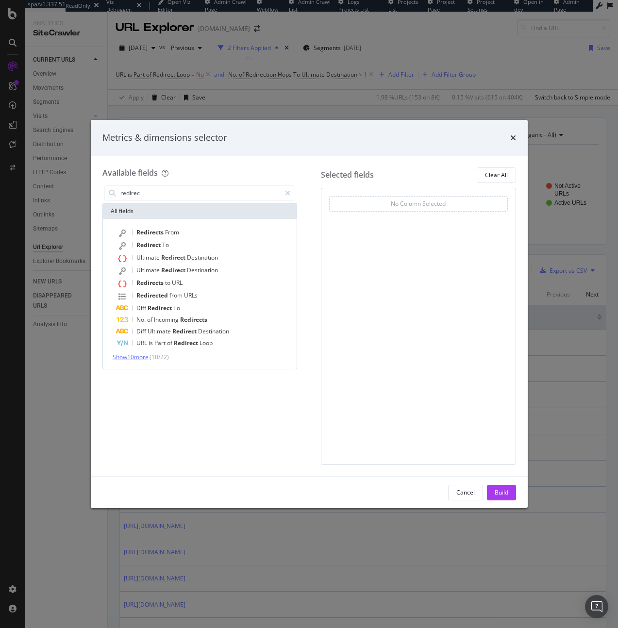
click at [147, 356] on span "Show 10 more" at bounding box center [131, 357] width 36 height 8
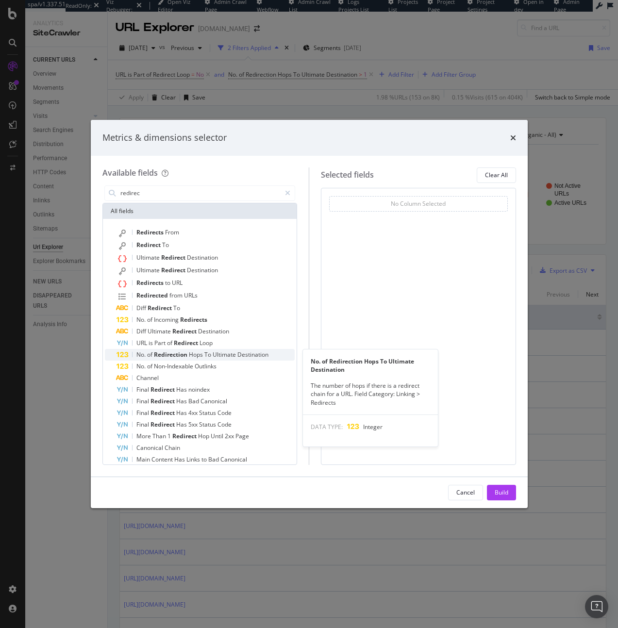
click at [226, 356] on span "Ultimate" at bounding box center [225, 354] width 25 height 8
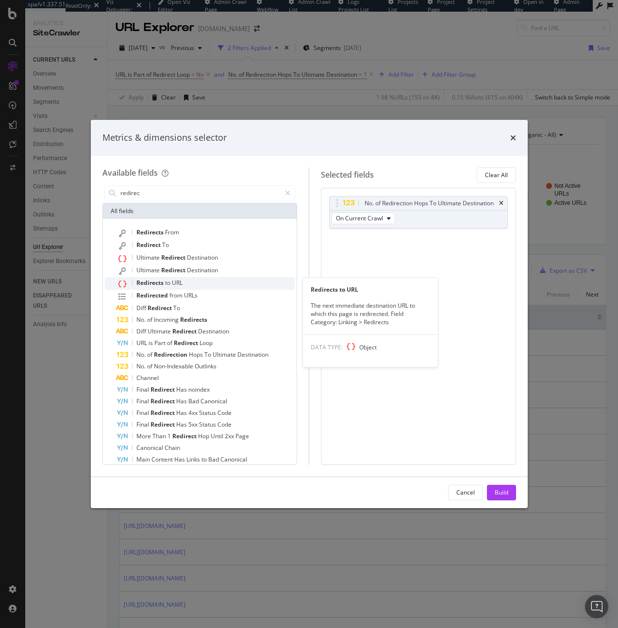
click at [176, 279] on span "URL" at bounding box center [177, 283] width 11 height 8
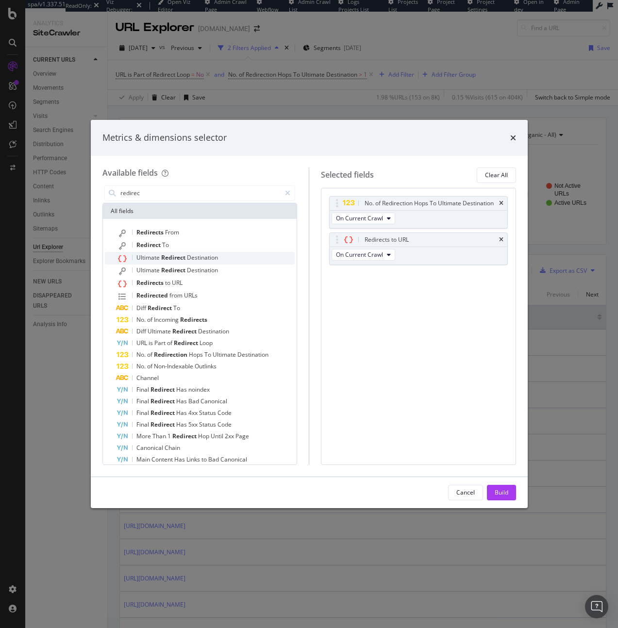
click at [158, 260] on span "Ultimate" at bounding box center [148, 257] width 25 height 8
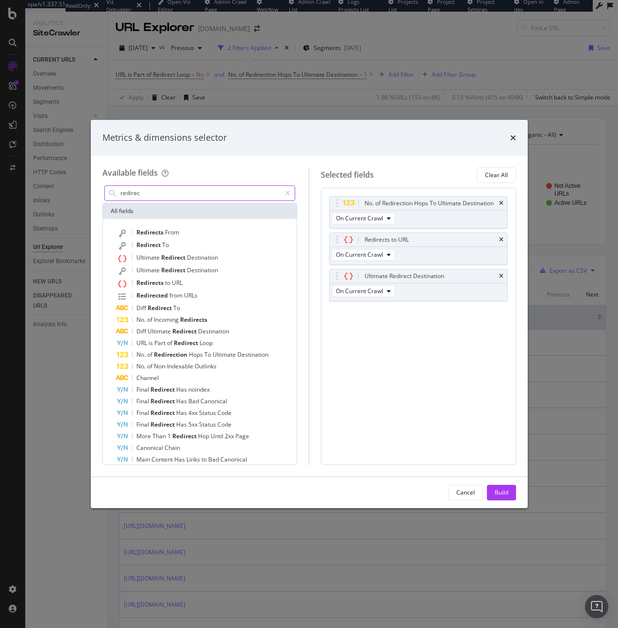
click at [238, 192] on input "redirec" at bounding box center [200, 193] width 162 height 15
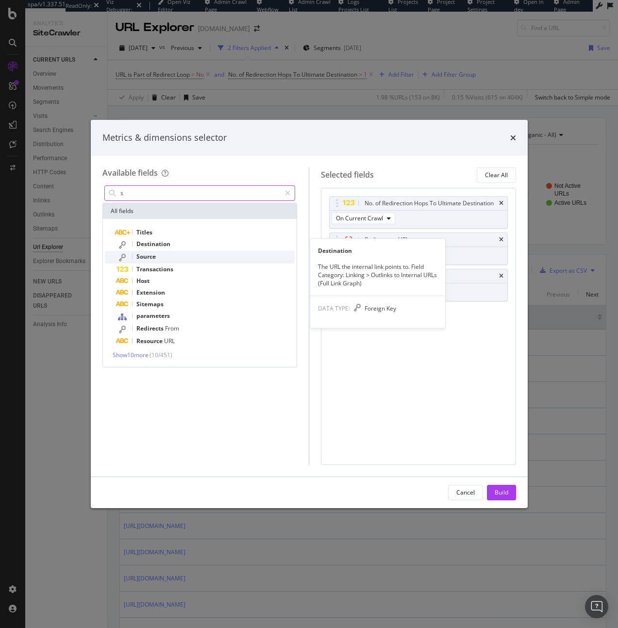
type input "s"
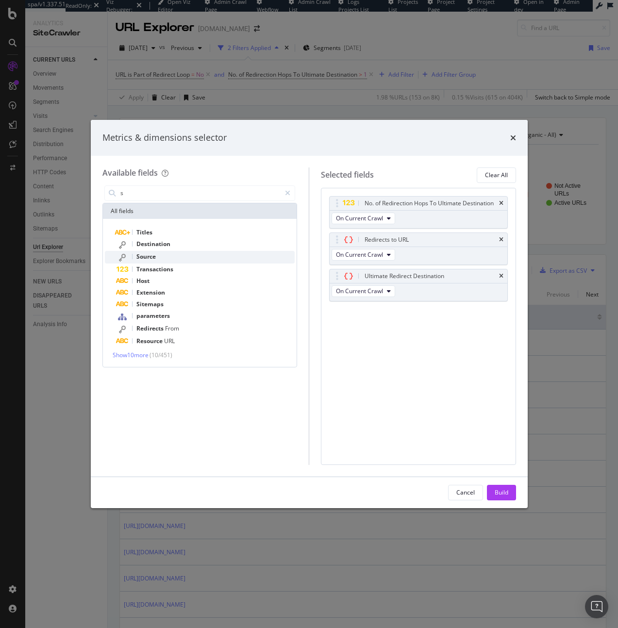
click at [162, 254] on div "Source" at bounding box center [205, 257] width 179 height 13
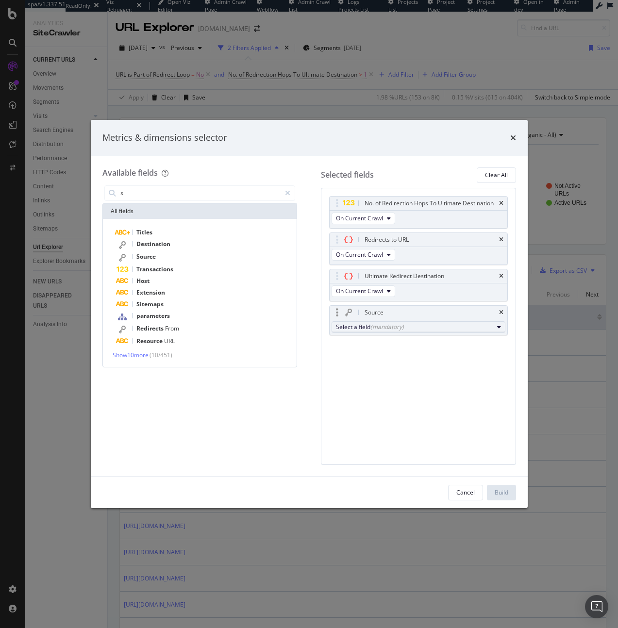
click at [449, 330] on div "Select a field (mandatory)" at bounding box center [414, 327] width 157 height 8
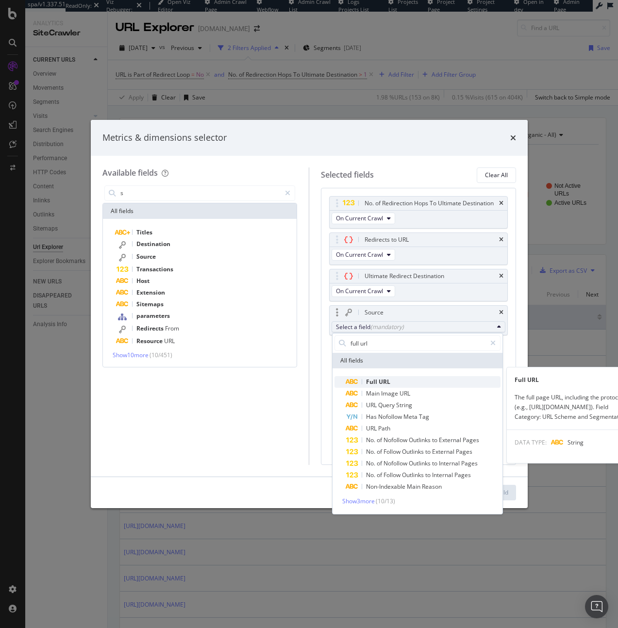
type input "full url"
click at [454, 384] on span "Full URL" at bounding box center [423, 382] width 154 height 12
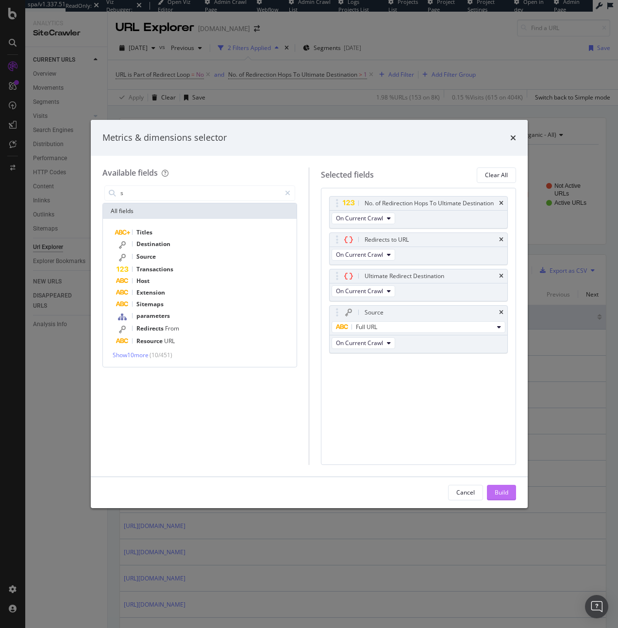
click at [506, 491] on div "Build" at bounding box center [502, 492] width 14 height 8
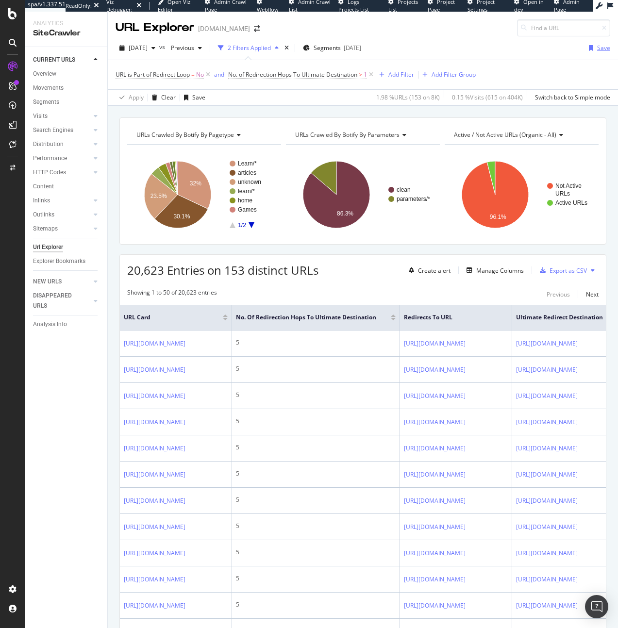
click at [587, 50] on div "button" at bounding box center [591, 48] width 12 height 6
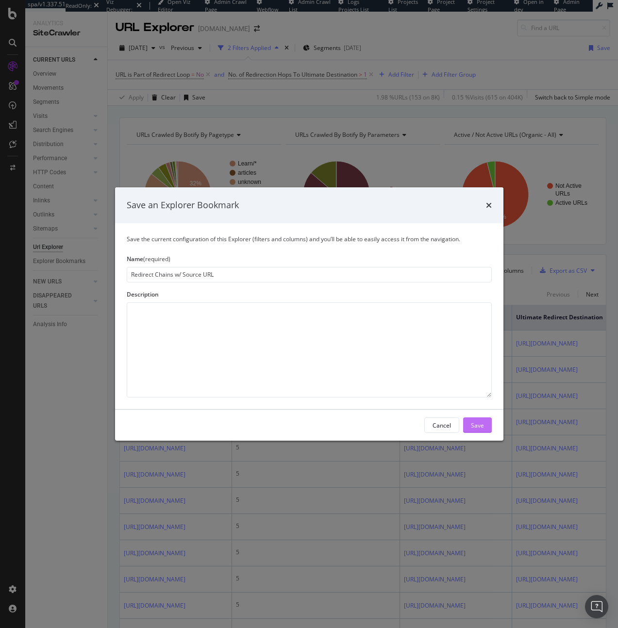
type input "Redirect Chains w/ Source URL"
click at [482, 431] on div "Save" at bounding box center [477, 425] width 13 height 15
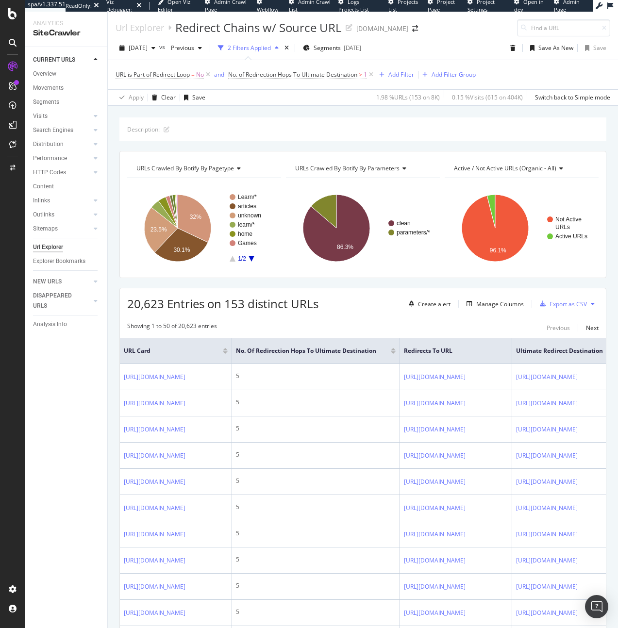
click at [55, 244] on div "Url Explorer" at bounding box center [48, 247] width 30 height 10
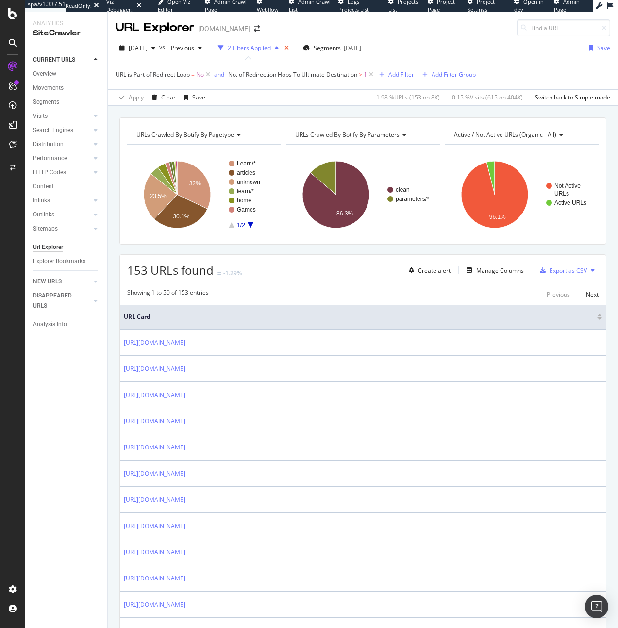
click at [289, 46] on icon "times" at bounding box center [286, 48] width 4 height 6
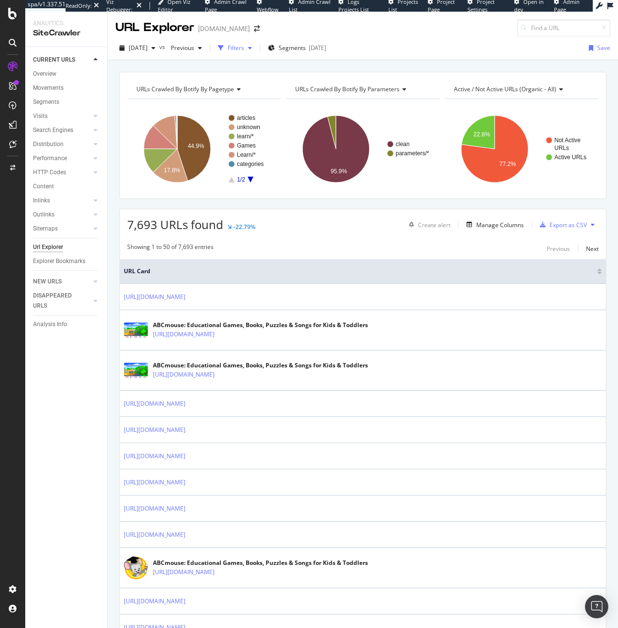
click at [244, 46] on div "Filters" at bounding box center [236, 48] width 17 height 8
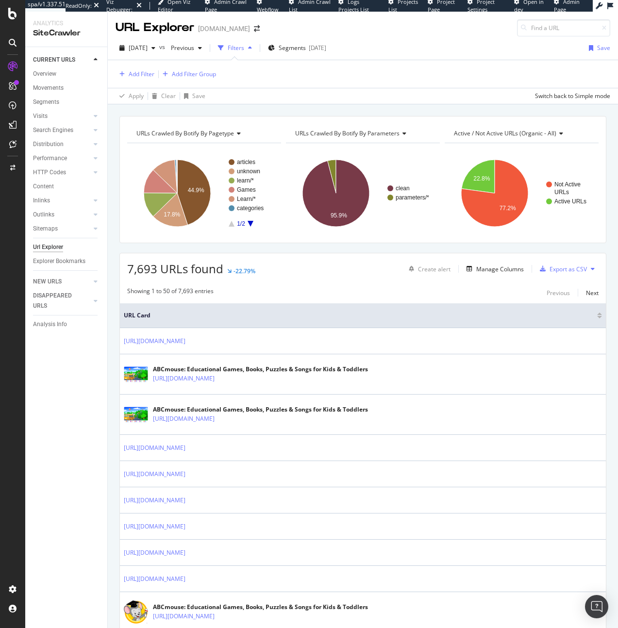
click at [136, 68] on div "Add Filter Add Filter Group" at bounding box center [166, 74] width 100 height 12
click at [135, 70] on div "Add Filter" at bounding box center [142, 74] width 26 height 8
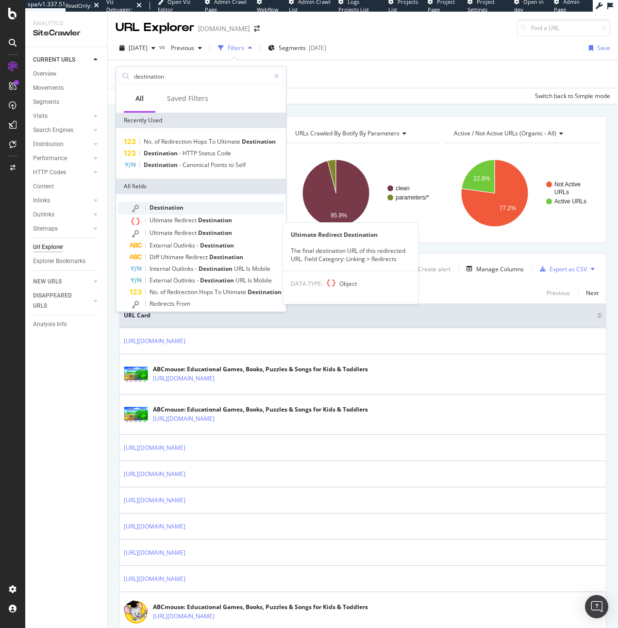
type input "destination"
click at [180, 212] on span "Destination" at bounding box center [166, 207] width 34 height 8
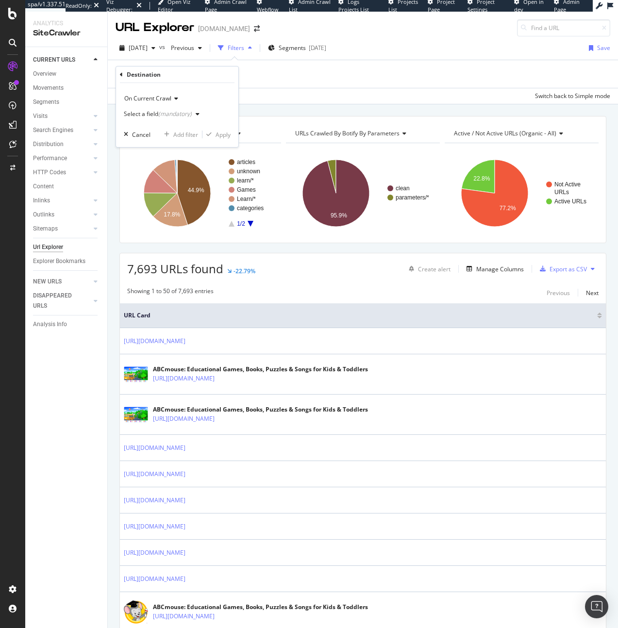
click at [157, 123] on div "On Current Crawl Select a field (mandatory) Cancel Add filter Apply" at bounding box center [177, 115] width 122 height 64
click at [158, 116] on div "(mandatory)" at bounding box center [174, 114] width 33 height 8
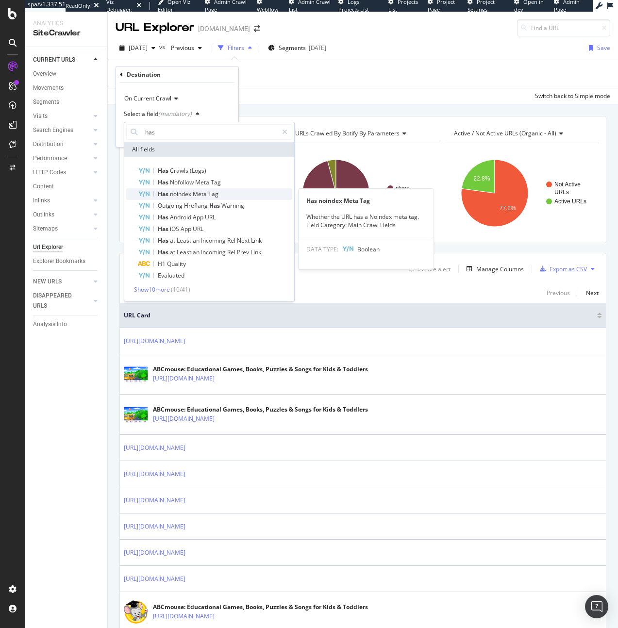
type input "has"
click at [167, 197] on span "Has" at bounding box center [164, 194] width 12 height 8
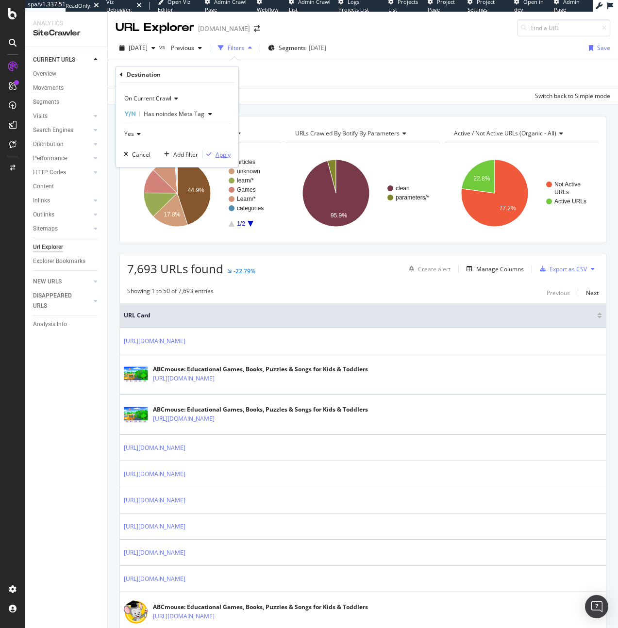
click at [209, 156] on icon "button" at bounding box center [208, 154] width 5 height 6
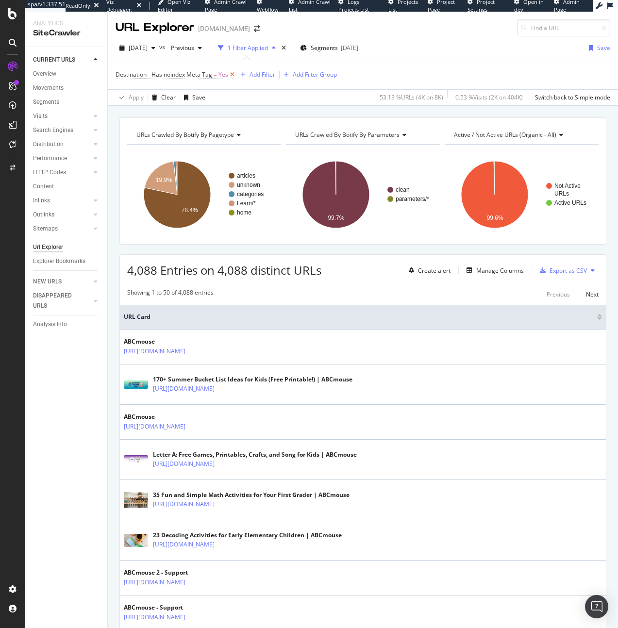
click at [232, 75] on icon at bounding box center [232, 75] width 8 height 10
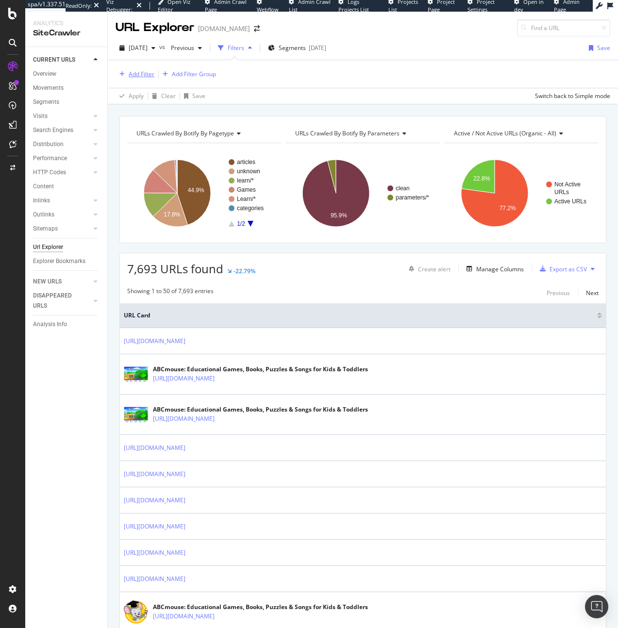
click at [151, 79] on div "Add Filter" at bounding box center [135, 74] width 39 height 11
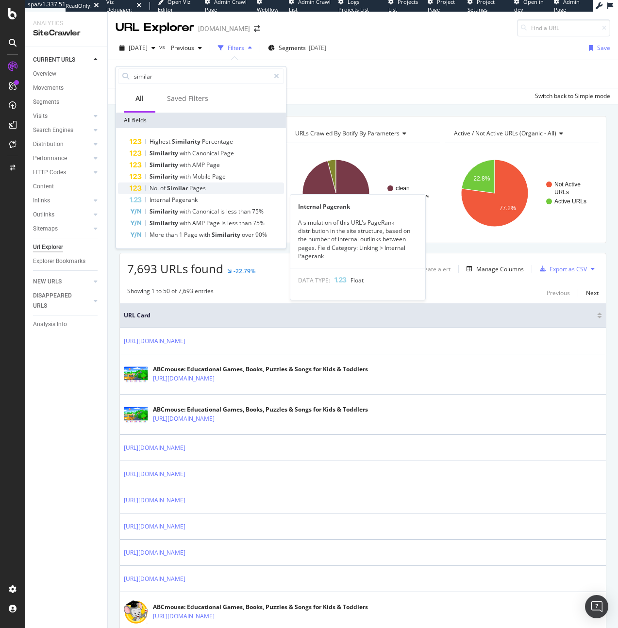
type input "similar"
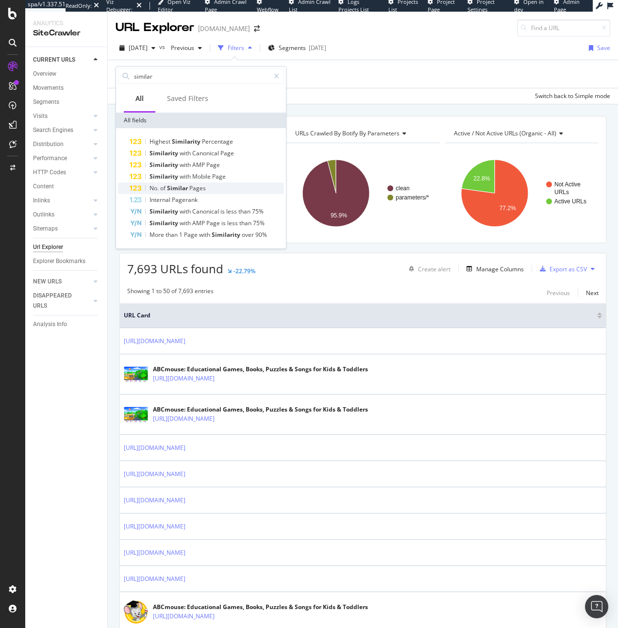
click at [179, 192] on div "No. of Similar Pages" at bounding box center [207, 188] width 154 height 12
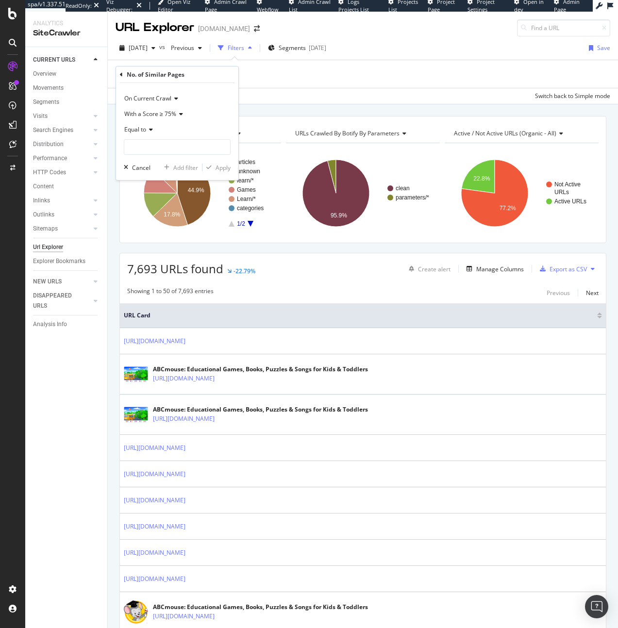
click at [151, 113] on span "With a Score ≥ 75%" at bounding box center [150, 114] width 52 height 8
click at [154, 157] on span "With a Score ≥ 90%" at bounding box center [155, 159] width 52 height 8
click at [147, 129] on icon at bounding box center [149, 130] width 7 height 6
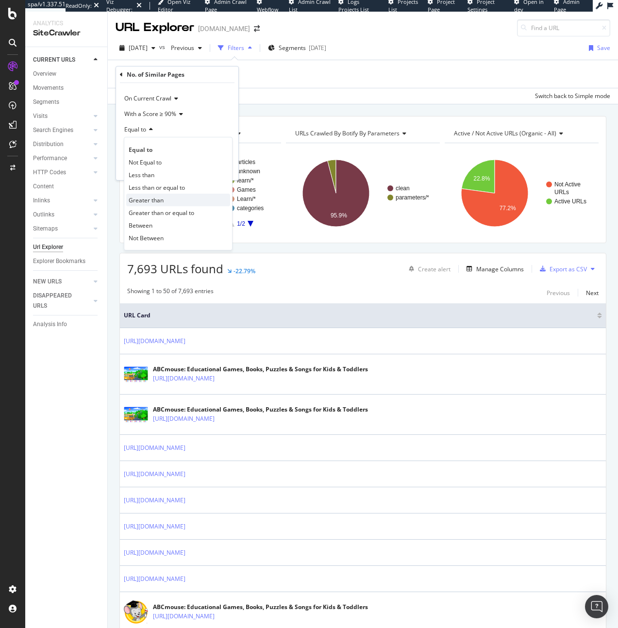
click at [152, 201] on span "Greater than" at bounding box center [146, 200] width 35 height 8
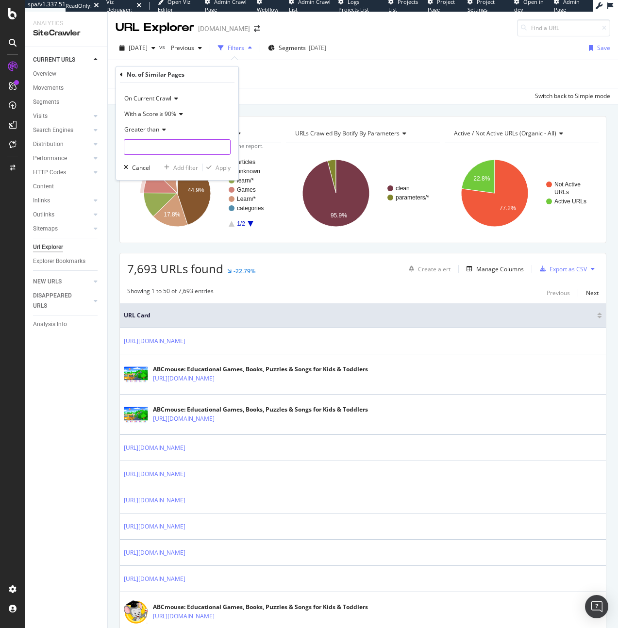
click at [157, 152] on input "number" at bounding box center [177, 147] width 107 height 16
type input "0"
click at [219, 169] on div "Apply" at bounding box center [222, 168] width 15 height 8
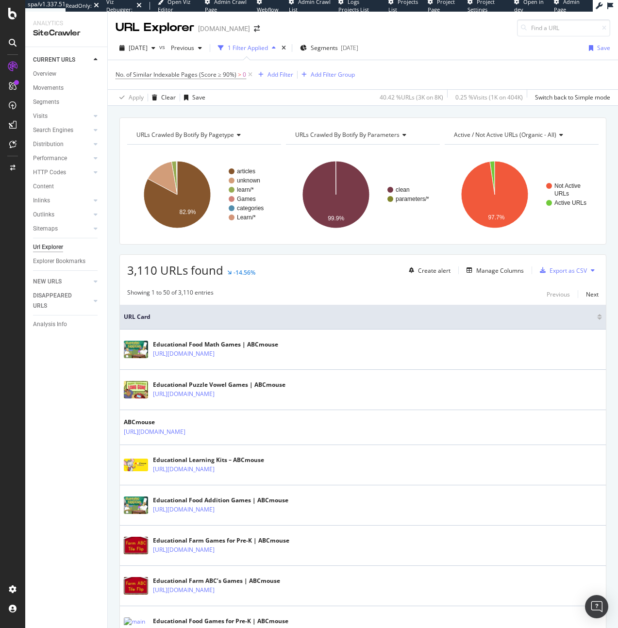
click at [499, 272] on div "Manage Columns" at bounding box center [500, 270] width 48 height 8
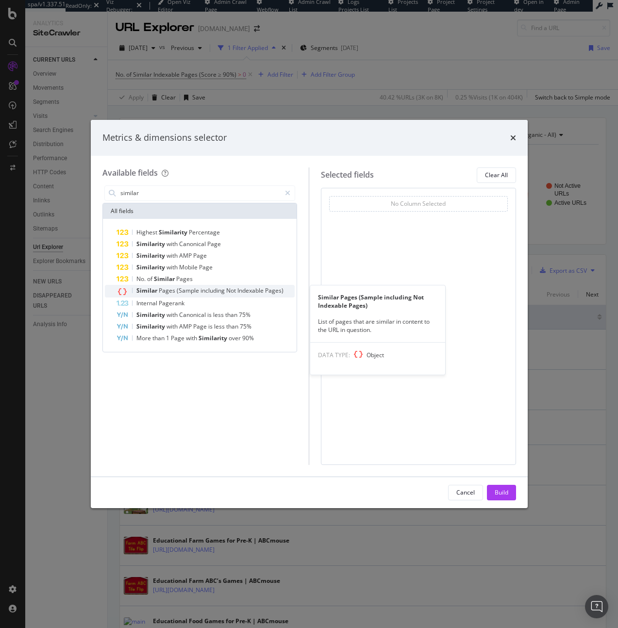
type input "similar"
click at [238, 288] on span "Indexable" at bounding box center [251, 290] width 28 height 8
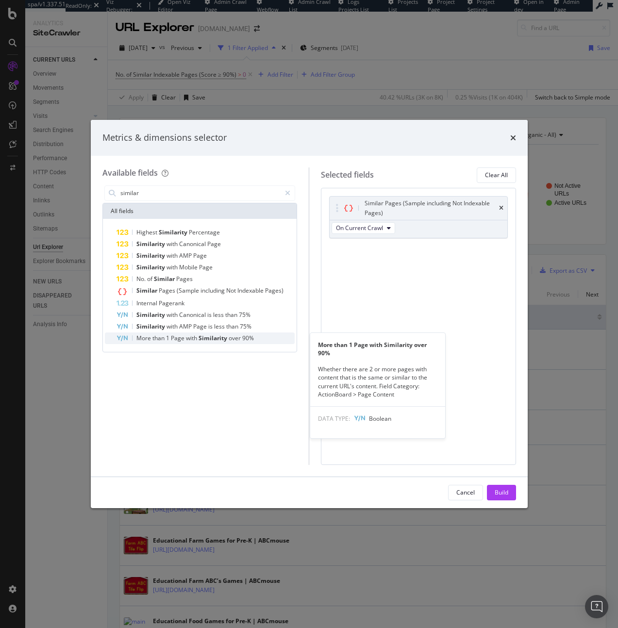
click at [223, 336] on span "Similarity" at bounding box center [214, 338] width 30 height 8
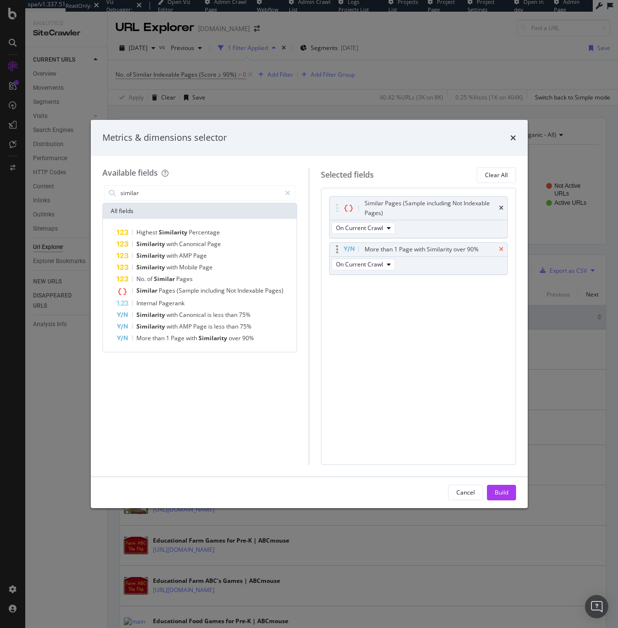
click at [502, 249] on icon "times" at bounding box center [501, 250] width 4 height 6
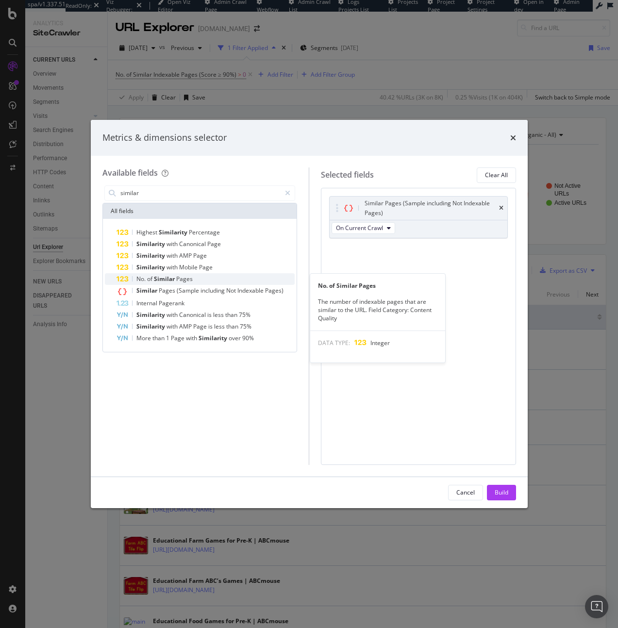
click at [196, 276] on div "No. of Similar Pages" at bounding box center [205, 279] width 179 height 12
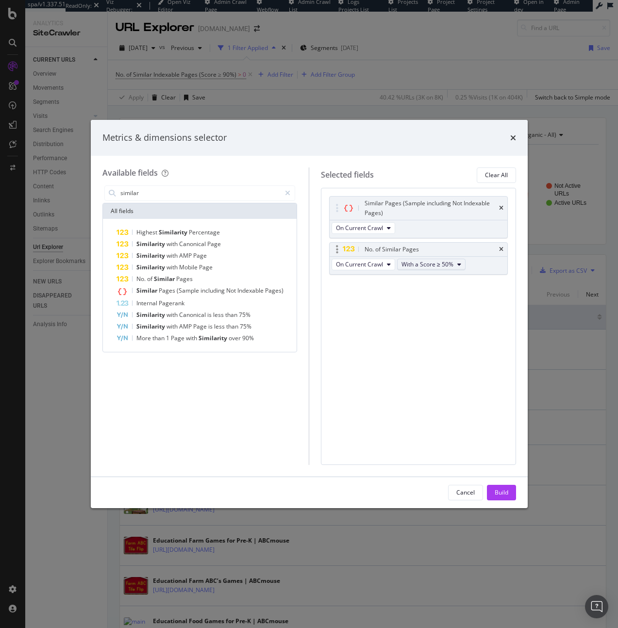
click at [453, 263] on button "With a Score ≥ 50%" at bounding box center [431, 265] width 68 height 12
click at [442, 314] on span "With a Score ≥ 90%" at bounding box center [431, 318] width 53 height 9
click at [504, 497] on div "Build" at bounding box center [502, 492] width 14 height 15
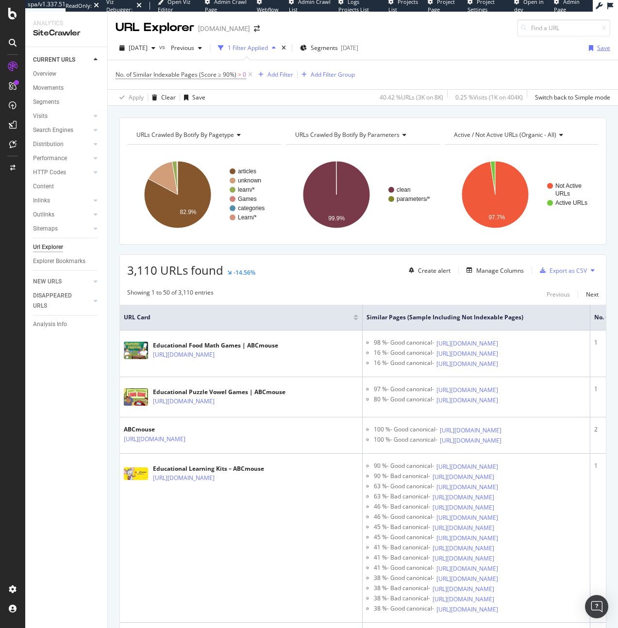
click at [587, 48] on div "button" at bounding box center [591, 48] width 12 height 6
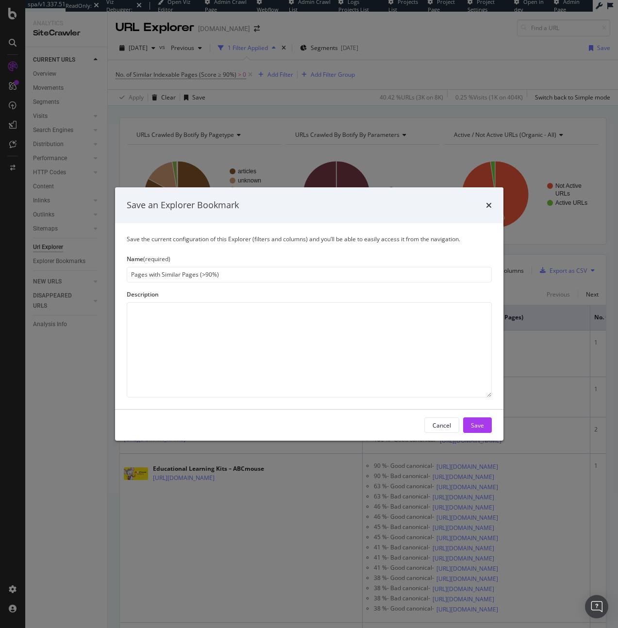
type input "Pages with Similar Pages (>90%)"
click at [477, 434] on div "Cancel Save" at bounding box center [309, 425] width 388 height 31
click at [478, 428] on div "Save" at bounding box center [477, 425] width 13 height 8
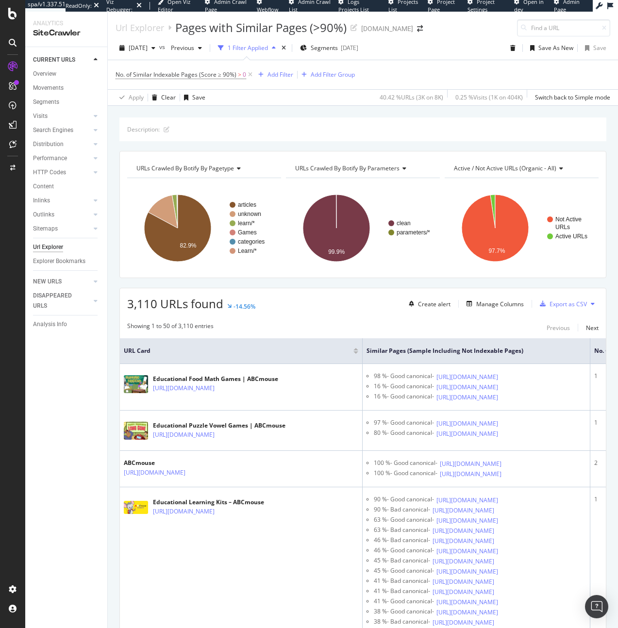
click at [49, 252] on div "Url Explorer" at bounding box center [70, 247] width 74 height 14
click at [59, 245] on div "Url Explorer" at bounding box center [48, 247] width 30 height 10
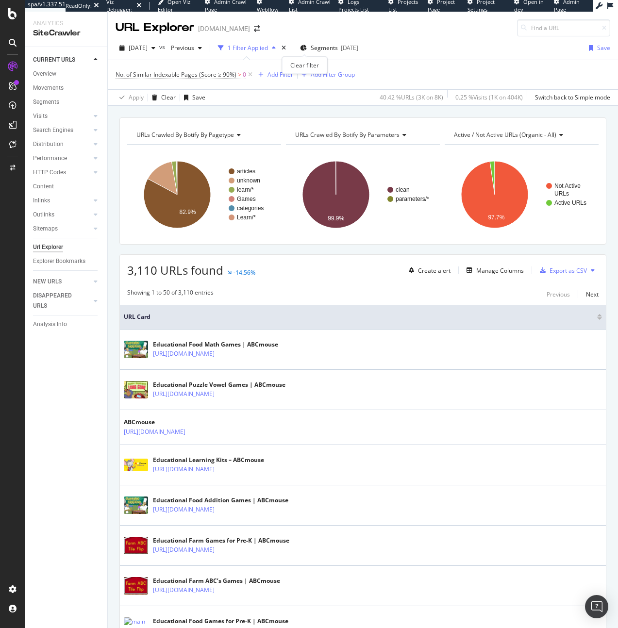
click at [288, 47] on div "times" at bounding box center [284, 48] width 8 height 10
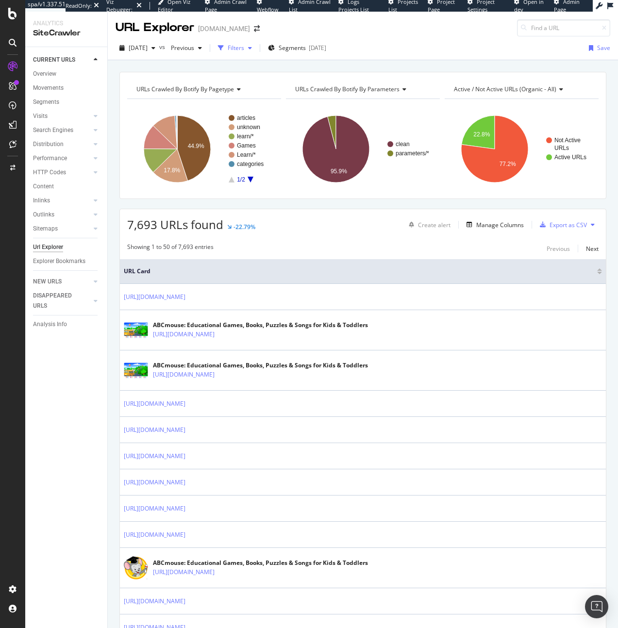
click at [228, 51] on div "button" at bounding box center [221, 48] width 14 height 14
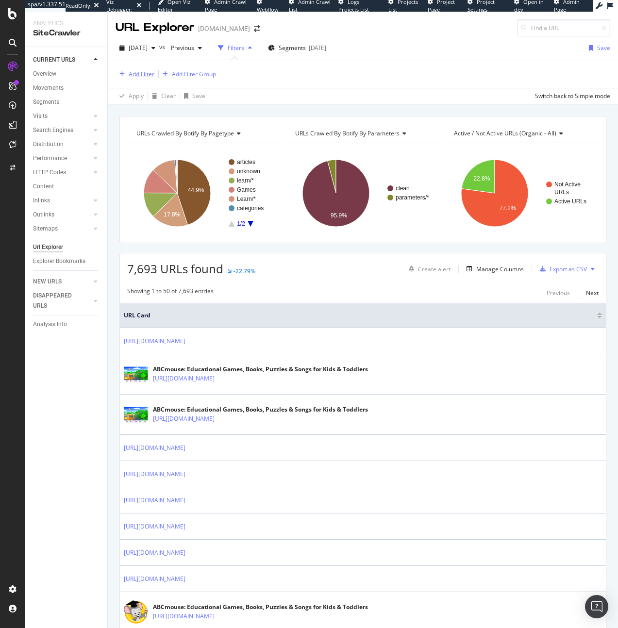
click at [131, 75] on div "Add Filter" at bounding box center [142, 74] width 26 height 8
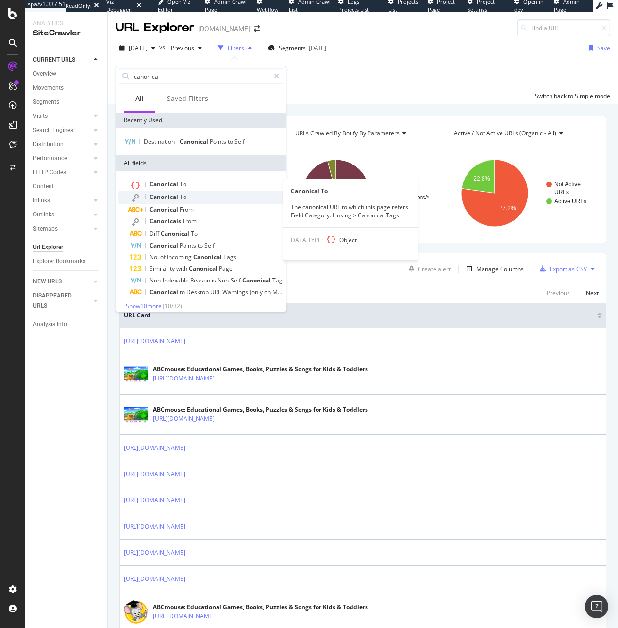
type input "canonical"
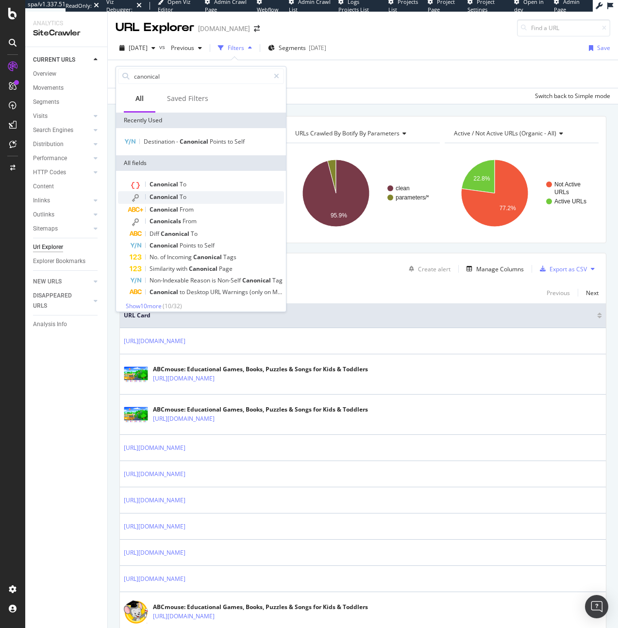
click at [167, 194] on span "Canonical" at bounding box center [164, 197] width 30 height 8
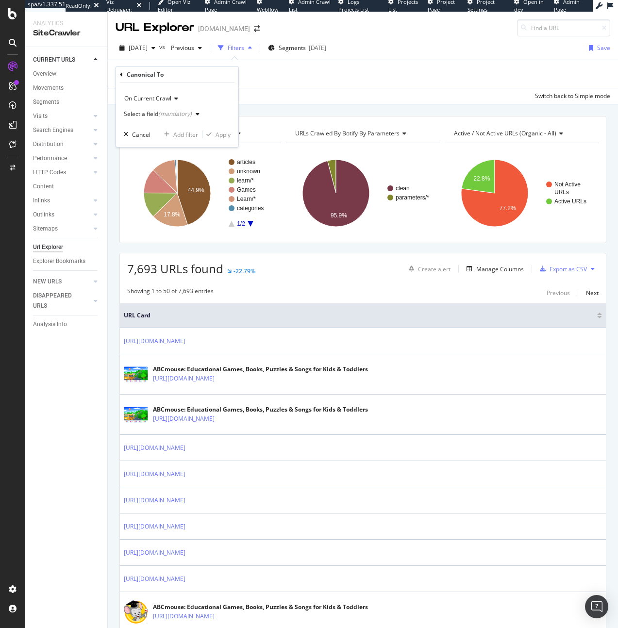
click at [160, 113] on div "(mandatory)" at bounding box center [174, 114] width 33 height 8
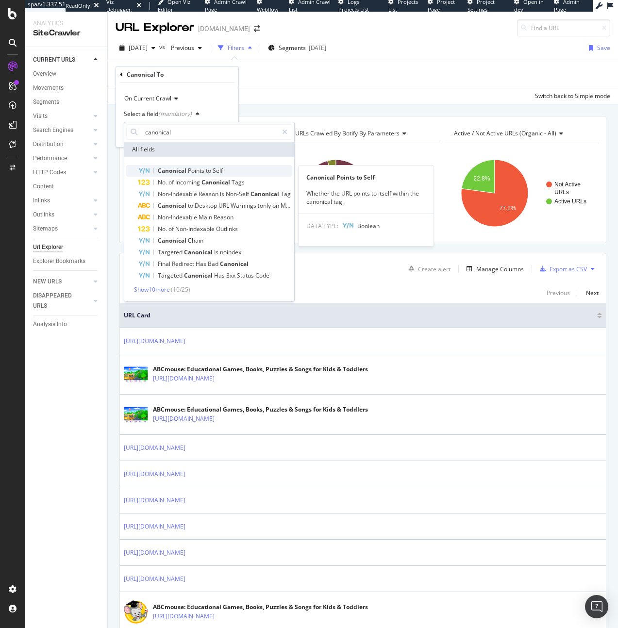
type input "canonical"
click at [194, 171] on span "Points" at bounding box center [197, 170] width 18 height 8
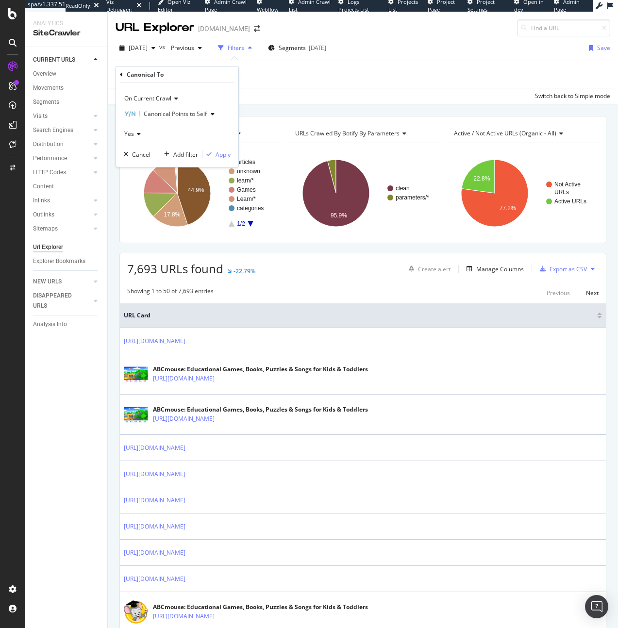
click at [133, 136] on span "Yes" at bounding box center [129, 134] width 10 height 8
click at [139, 168] on div "No" at bounding box center [178, 166] width 104 height 13
click at [216, 156] on div "Apply" at bounding box center [222, 154] width 15 height 8
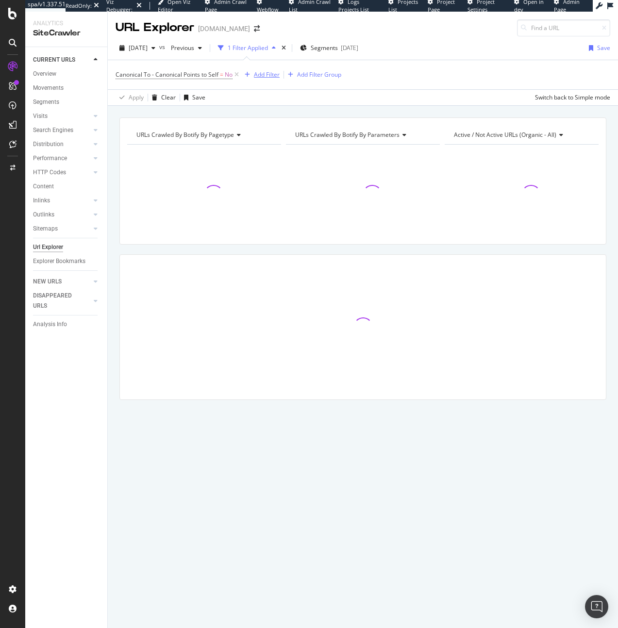
click at [268, 73] on div "Add Filter" at bounding box center [267, 74] width 26 height 8
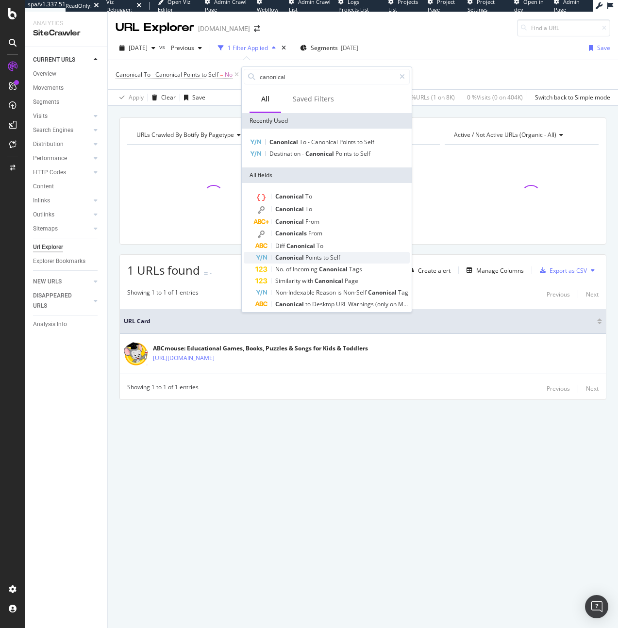
click at [313, 258] on span "Points" at bounding box center [314, 257] width 18 height 8
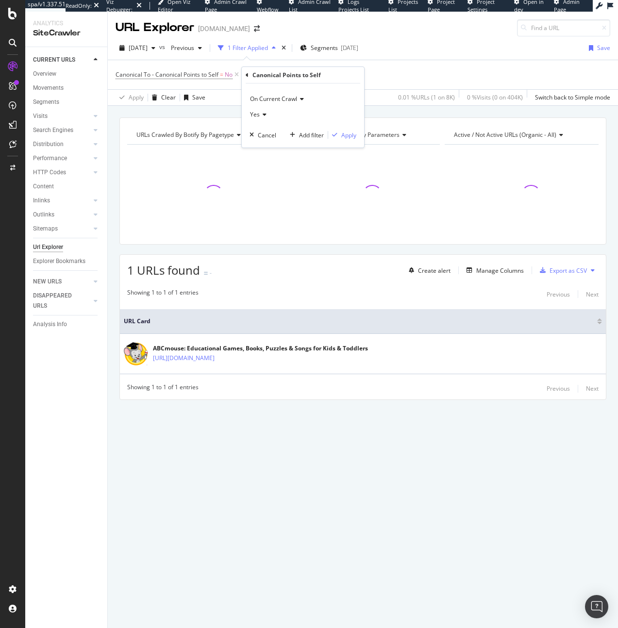
click at [265, 118] on div "Yes" at bounding box center [302, 115] width 107 height 16
click at [272, 144] on div "No" at bounding box center [304, 147] width 104 height 13
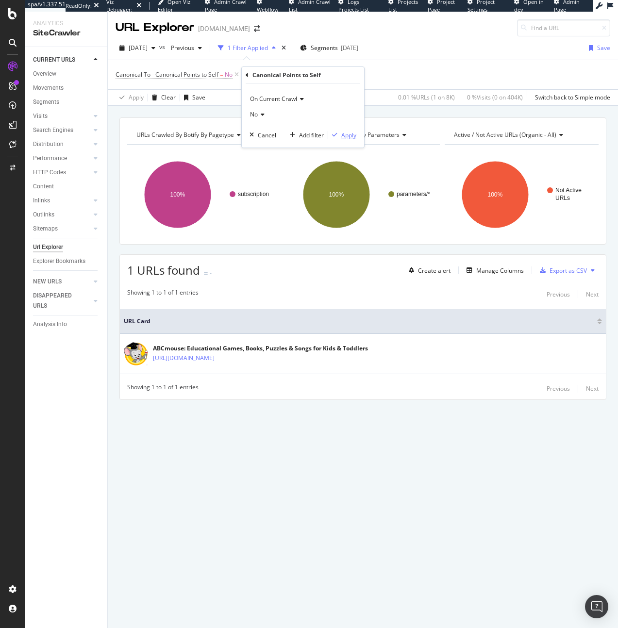
click at [350, 132] on div "Apply" at bounding box center [348, 135] width 15 height 8
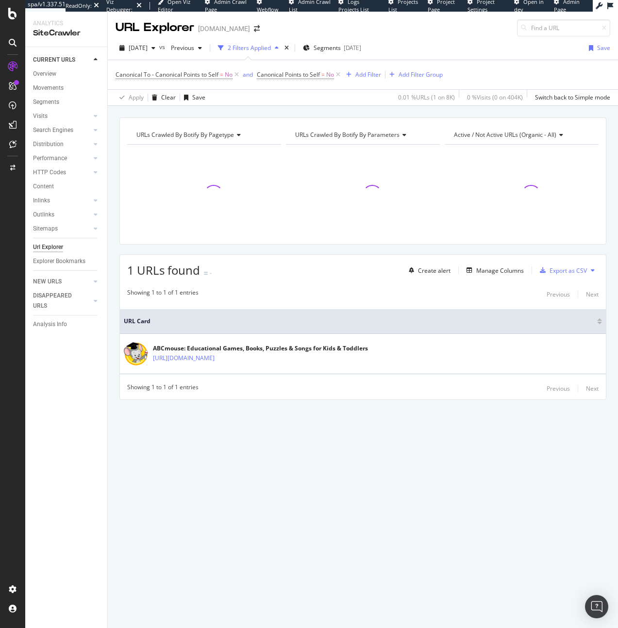
click at [502, 277] on div "Create alert Manage Columns Export as CSV" at bounding box center [502, 270] width 194 height 17
click at [501, 273] on div "Manage Columns" at bounding box center [500, 270] width 48 height 8
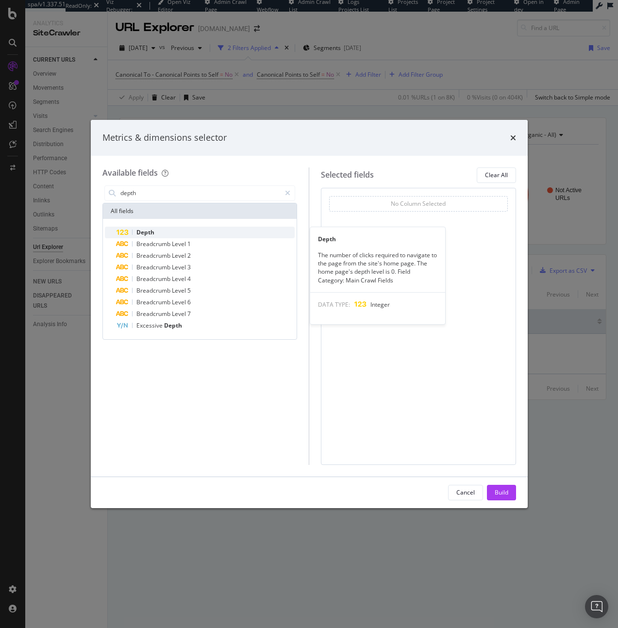
click at [191, 231] on div "Depth" at bounding box center [205, 233] width 179 height 12
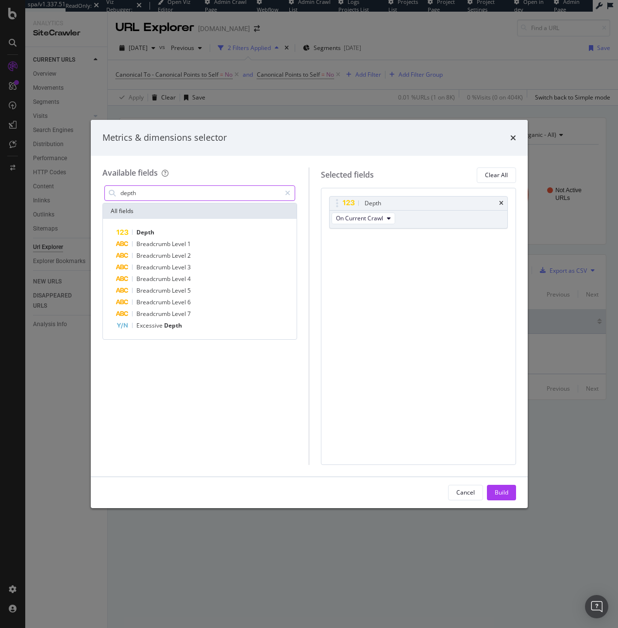
click at [231, 196] on input "depth" at bounding box center [200, 193] width 162 height 15
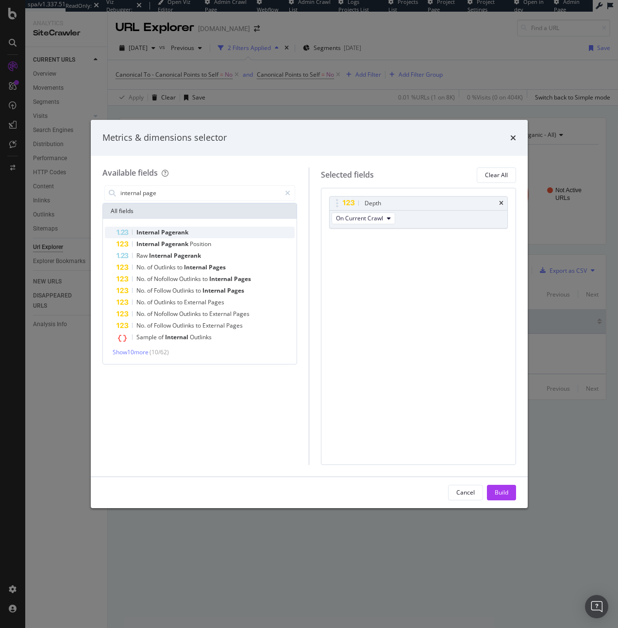
click at [161, 235] on span "Internal Pagerank" at bounding box center [162, 232] width 52 height 8
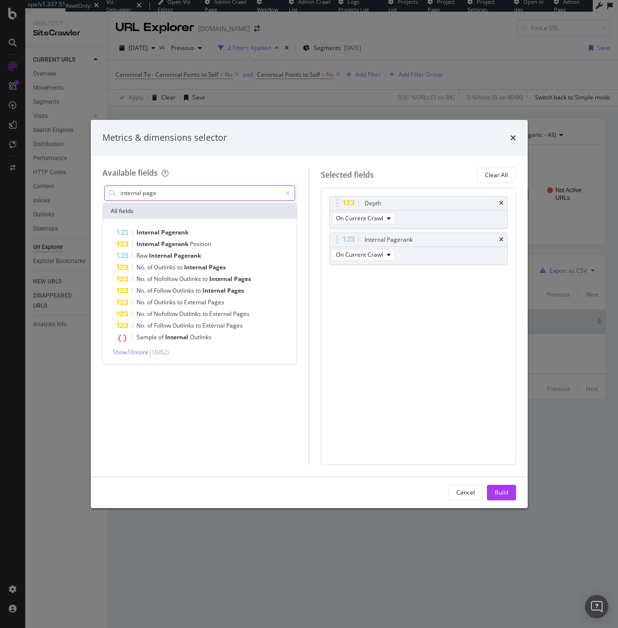
click at [178, 193] on input "internal page" at bounding box center [200, 193] width 162 height 15
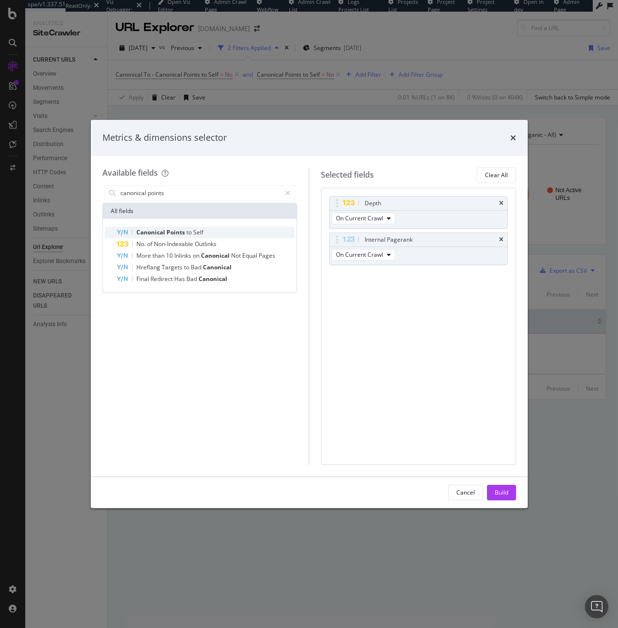
click at [203, 235] on div "Canonical Points to Self" at bounding box center [205, 233] width 179 height 12
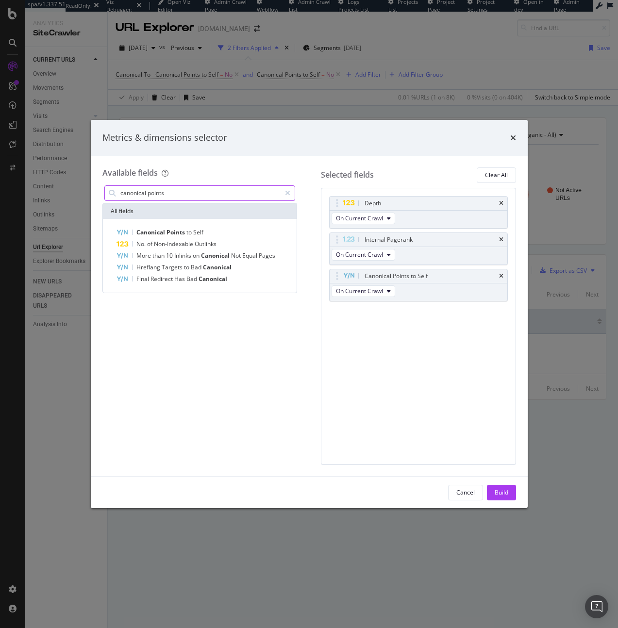
click at [197, 194] on input "canonical points" at bounding box center [200, 193] width 162 height 15
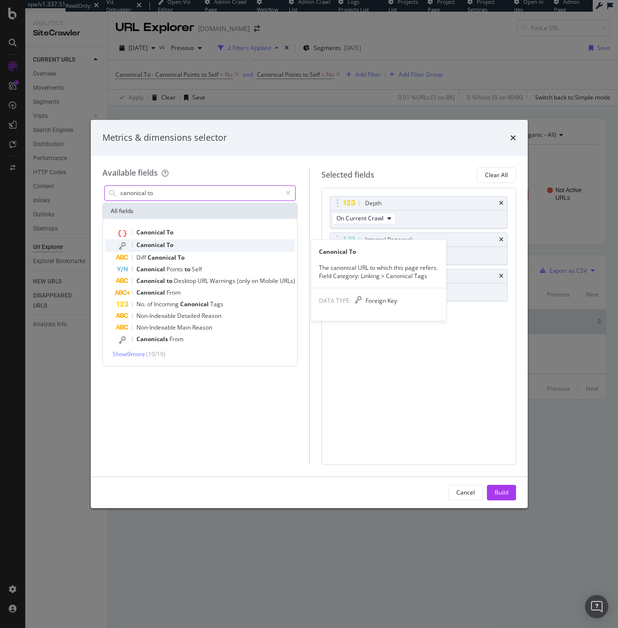
type input "canonical to"
click at [184, 240] on div "Canonical To" at bounding box center [205, 245] width 179 height 13
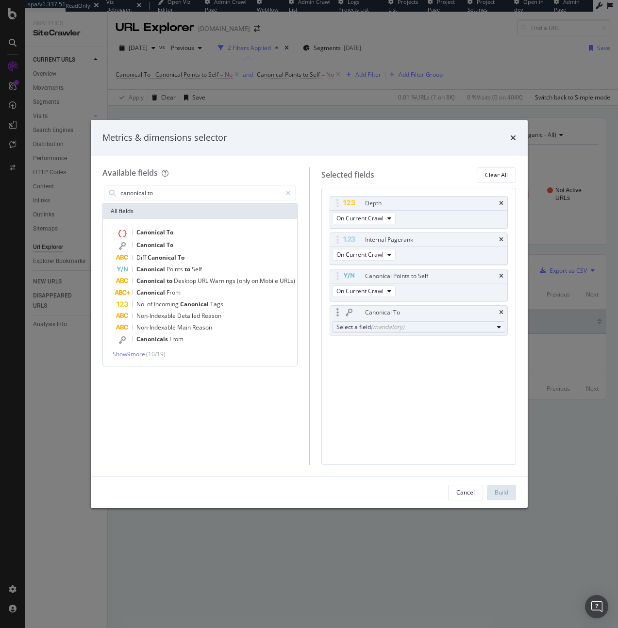
click at [406, 329] on div "Select a field (mandatory)" at bounding box center [414, 327] width 157 height 8
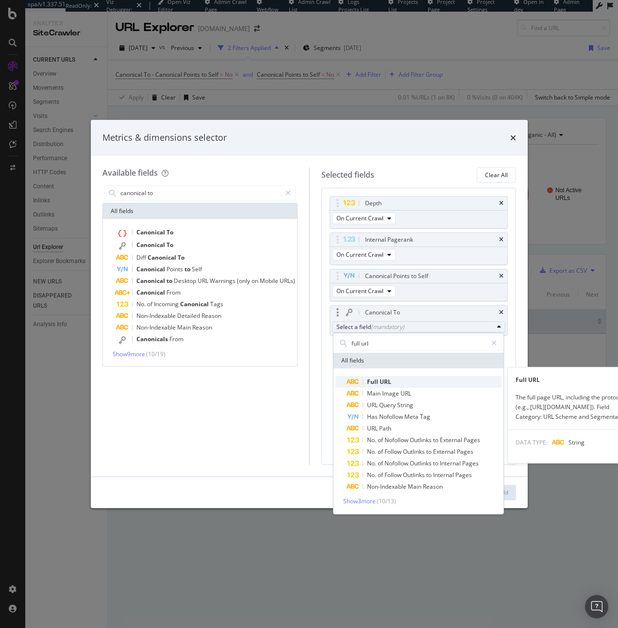
type input "full url"
click at [398, 381] on span "Full URL" at bounding box center [424, 382] width 154 height 12
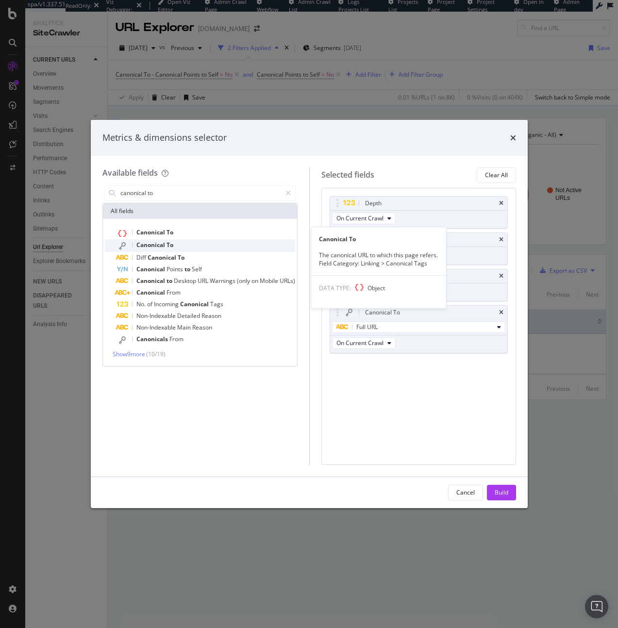
click at [168, 245] on span "To" at bounding box center [169, 245] width 7 height 8
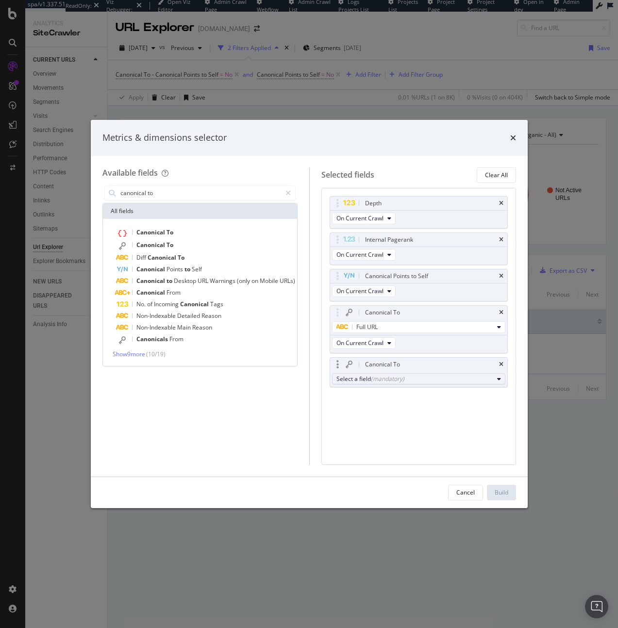
click at [413, 384] on button "Select a field (mandatory)" at bounding box center [418, 379] width 173 height 12
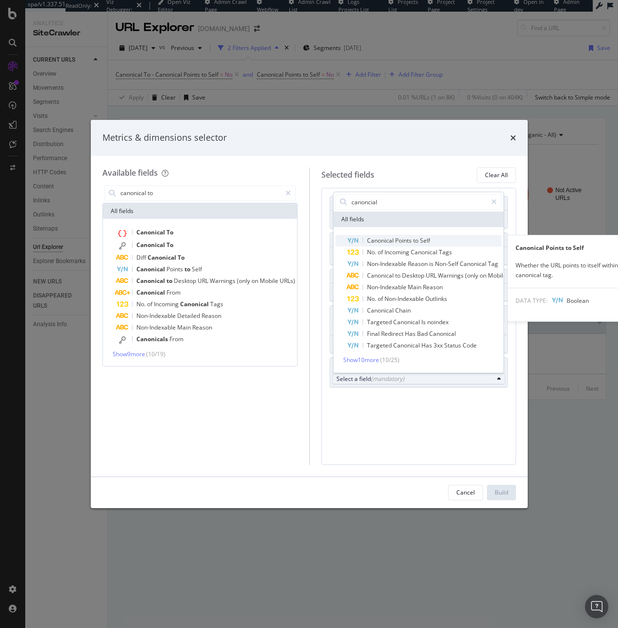
type input "canoncial"
click at [391, 236] on span "Canonical" at bounding box center [381, 240] width 28 height 8
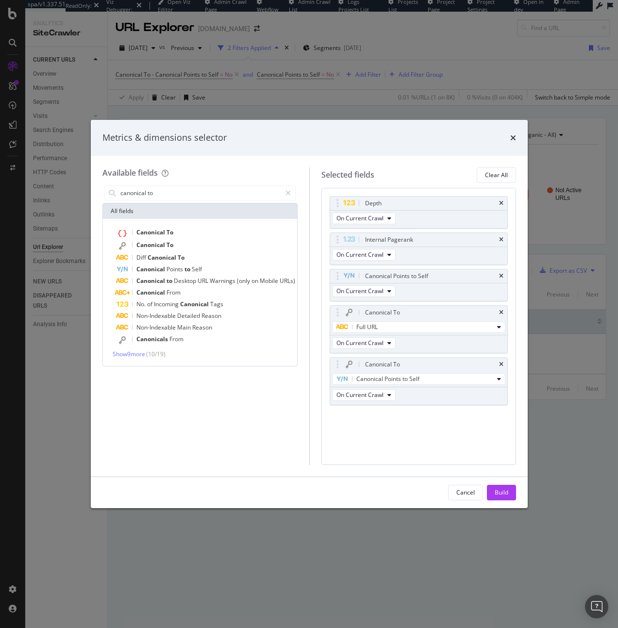
click at [420, 421] on div "Depth On Current Crawl Internal Pagerank On Current Crawl Canonical Points to S…" at bounding box center [419, 311] width 178 height 230
click at [514, 495] on button "Build" at bounding box center [501, 493] width 29 height 16
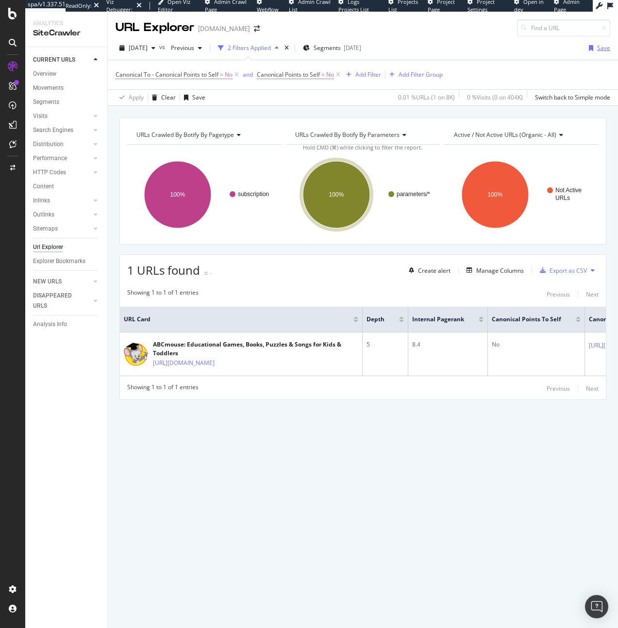
click at [593, 50] on icon "button" at bounding box center [591, 48] width 4 height 6
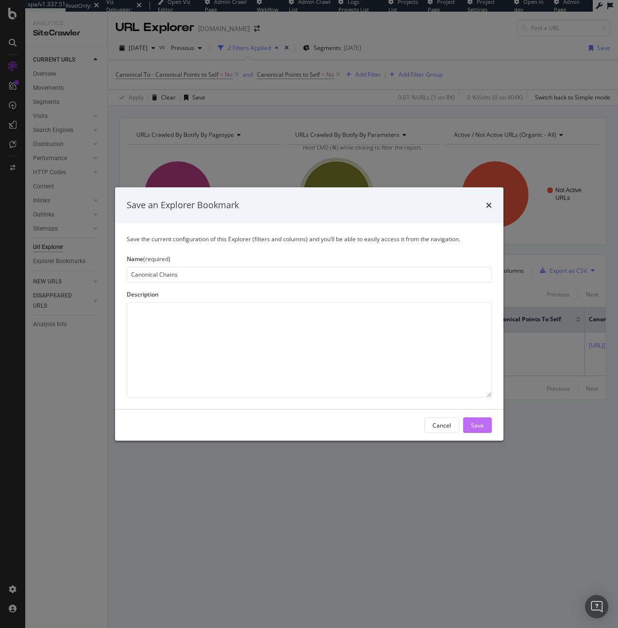
type input "Canonical Chains"
click at [481, 421] on div "Save" at bounding box center [477, 425] width 13 height 8
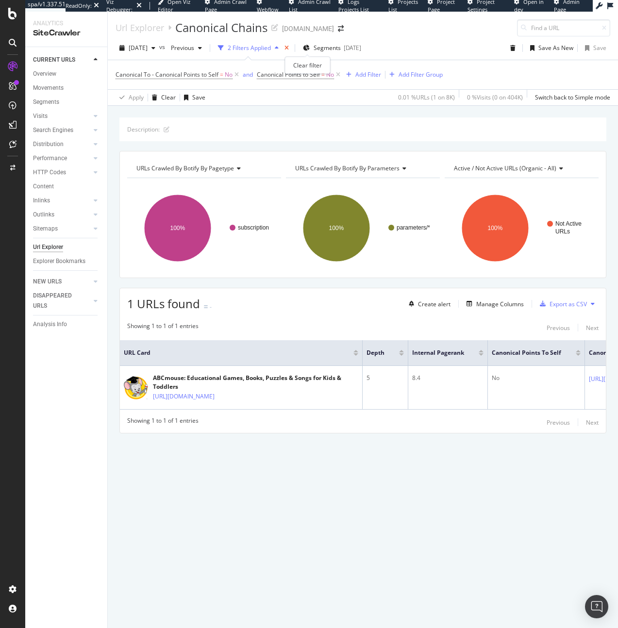
click at [289, 45] on icon "times" at bounding box center [286, 48] width 4 height 6
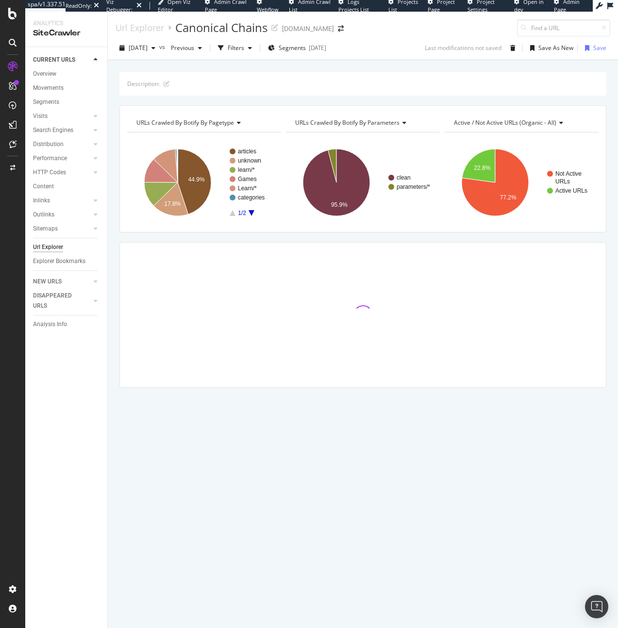
click at [59, 242] on div "Url Explorer" at bounding box center [48, 247] width 30 height 10
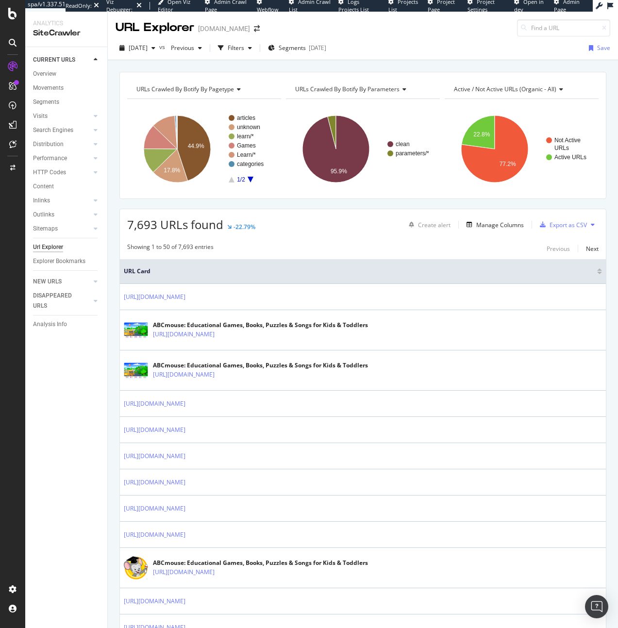
click at [57, 248] on div "Url Explorer" at bounding box center [48, 247] width 30 height 10
click at [228, 54] on div "button" at bounding box center [221, 48] width 14 height 14
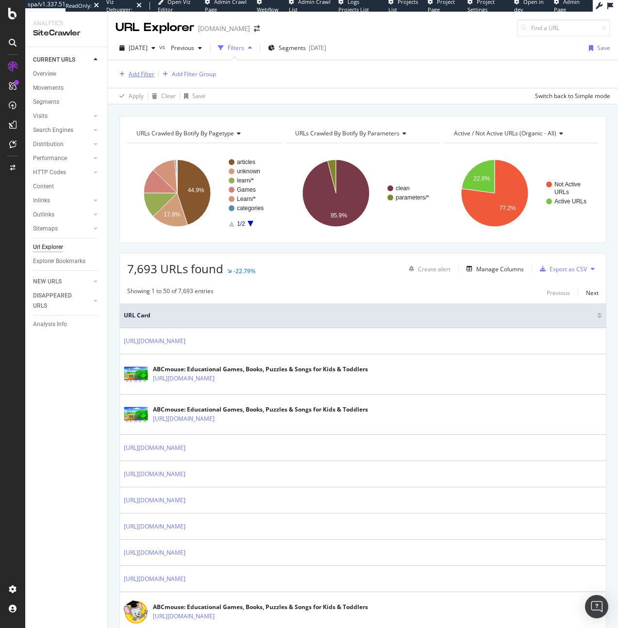
click at [149, 79] on div "Add Filter" at bounding box center [135, 74] width 39 height 11
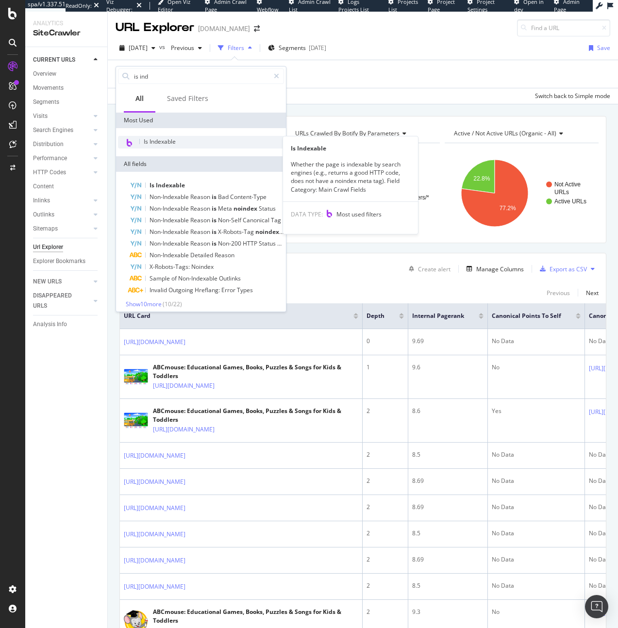
type input "is ind"
click at [159, 146] on div "Is Indexable" at bounding box center [201, 142] width 166 height 13
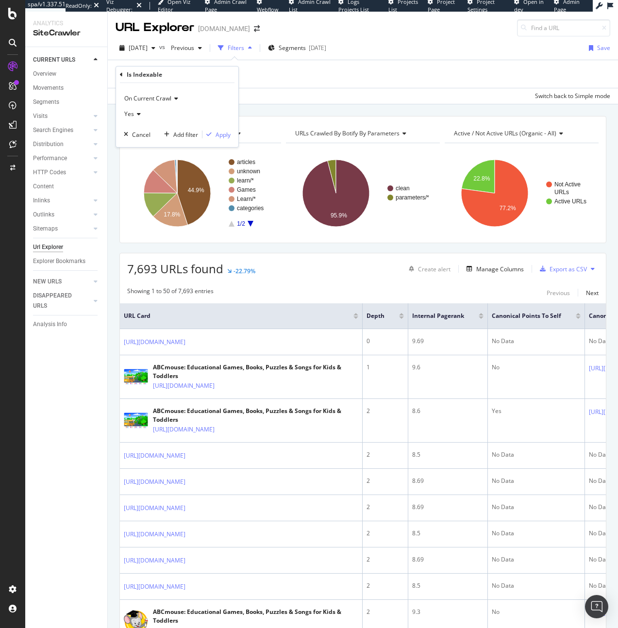
click at [137, 112] on icon at bounding box center [137, 114] width 7 height 6
click at [146, 143] on div "No" at bounding box center [178, 146] width 104 height 13
click at [231, 136] on div "On Current Crawl No Cancel Add filter Apply" at bounding box center [177, 115] width 122 height 64
drag, startPoint x: 231, startPoint y: 133, endPoint x: 226, endPoint y: 135, distance: 5.2
click at [231, 134] on div "On Current Crawl No Cancel Add filter Apply" at bounding box center [177, 115] width 122 height 64
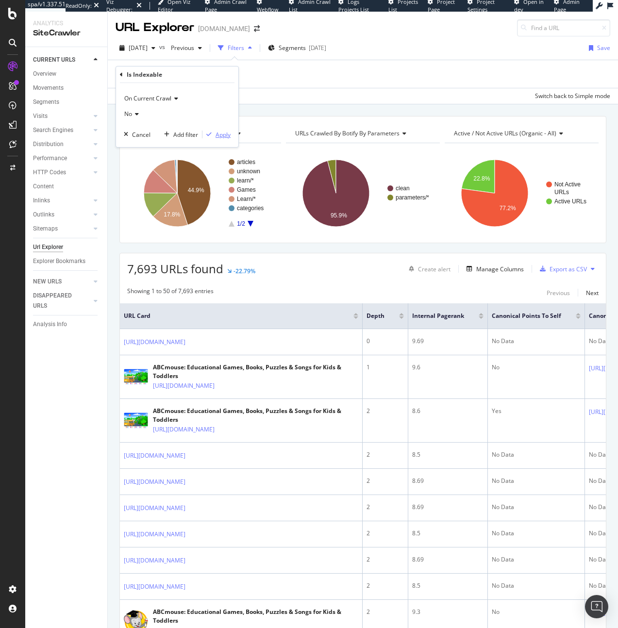
click at [226, 135] on div "Apply" at bounding box center [222, 135] width 15 height 8
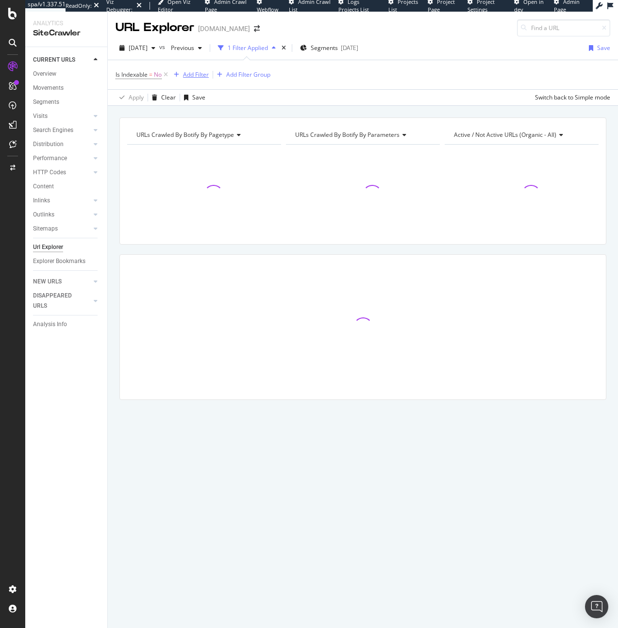
click at [200, 73] on div "Add Filter" at bounding box center [196, 74] width 26 height 8
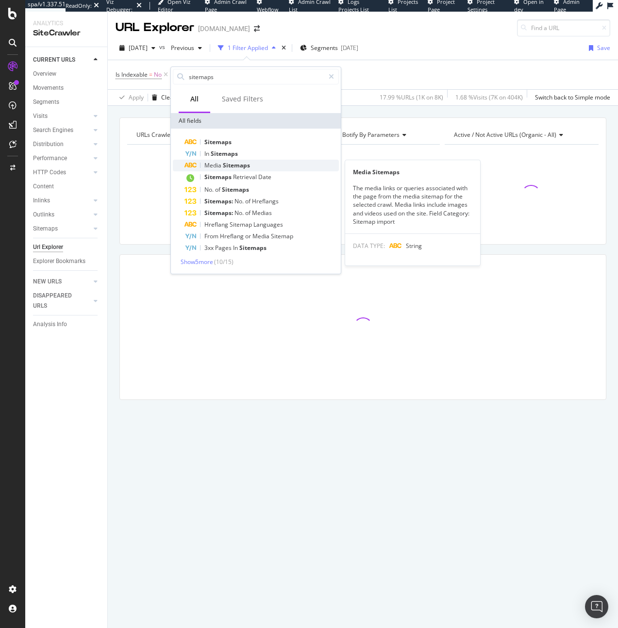
type input "sitemaps"
click at [218, 160] on div "Media Sitemaps" at bounding box center [261, 166] width 154 height 12
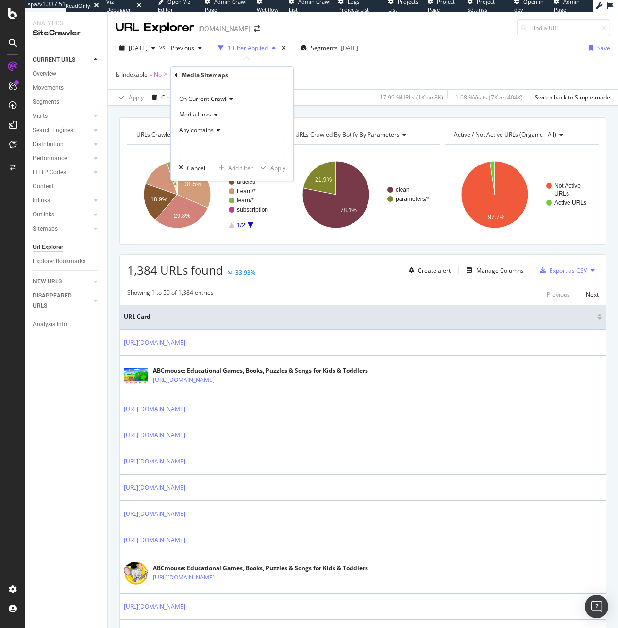
click at [174, 73] on div "Media Sitemaps On Current Crawl Media Links Any contains Cancel Add filter Apply" at bounding box center [232, 124] width 122 height 114
click at [177, 73] on icon at bounding box center [176, 75] width 3 height 6
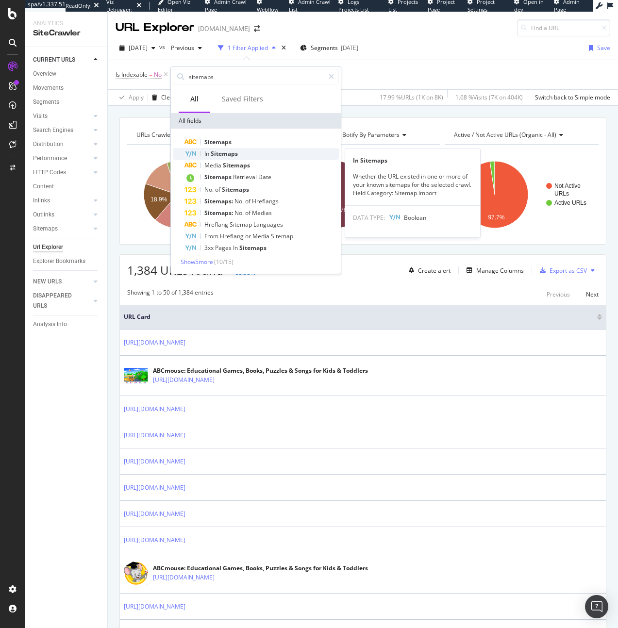
click at [203, 151] on div "In Sitemaps" at bounding box center [261, 154] width 154 height 12
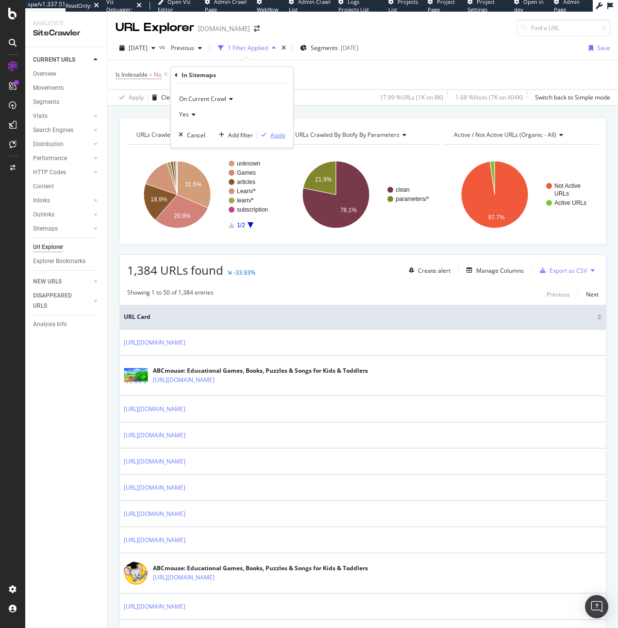
click at [281, 137] on div "Apply" at bounding box center [277, 135] width 15 height 8
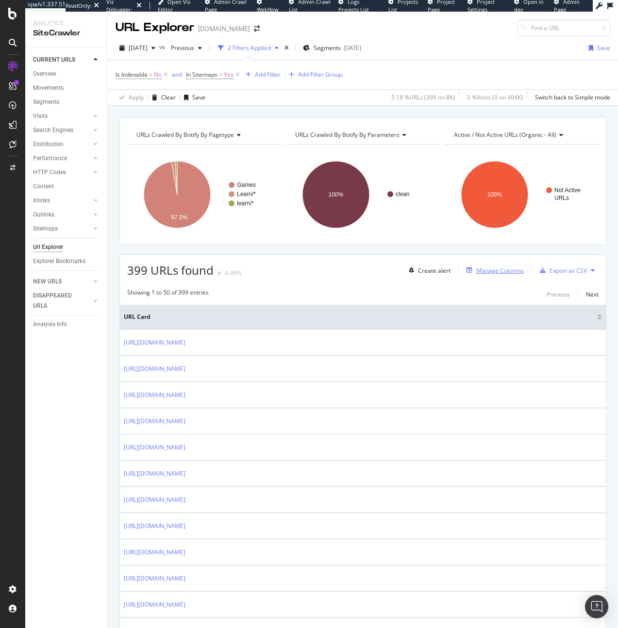
click at [495, 274] on div "Manage Columns" at bounding box center [500, 270] width 48 height 8
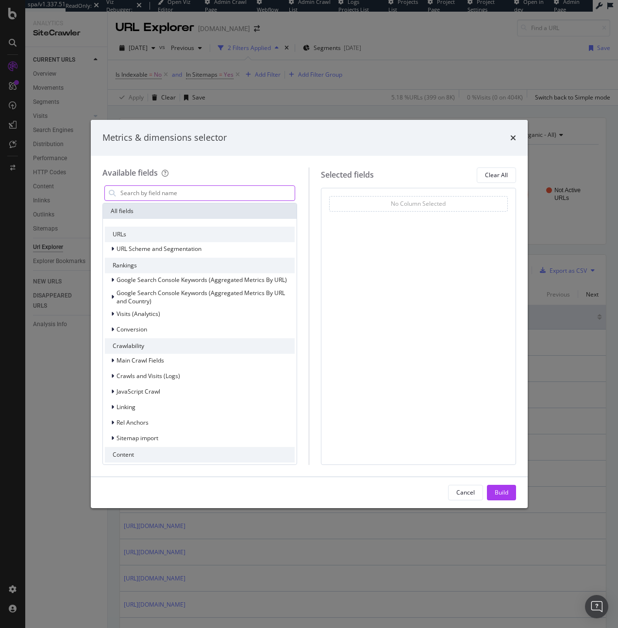
click at [233, 198] on input "modal" at bounding box center [207, 193] width 176 height 15
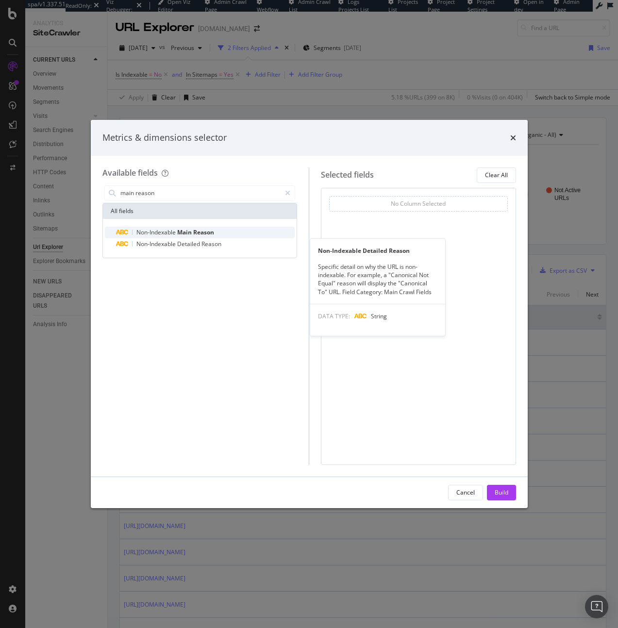
type input "main reason"
click at [239, 233] on div "Non-Indexable Main Reason" at bounding box center [205, 233] width 179 height 12
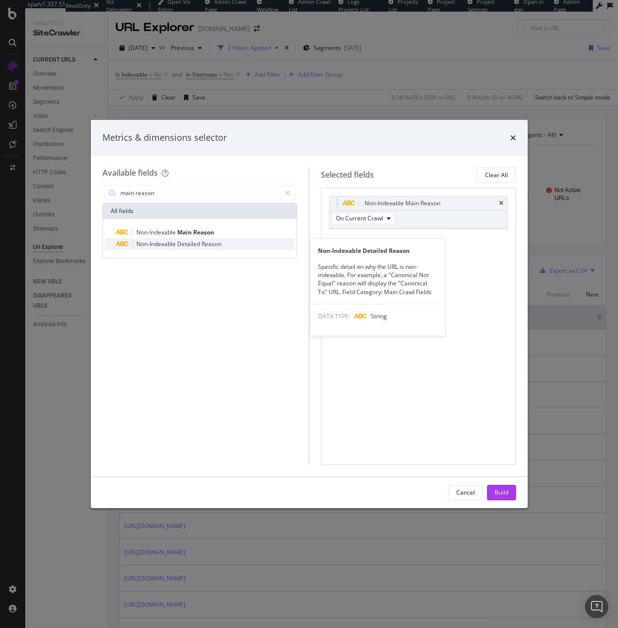
click at [237, 242] on div "Non-Indexable Detailed Reason" at bounding box center [205, 244] width 179 height 12
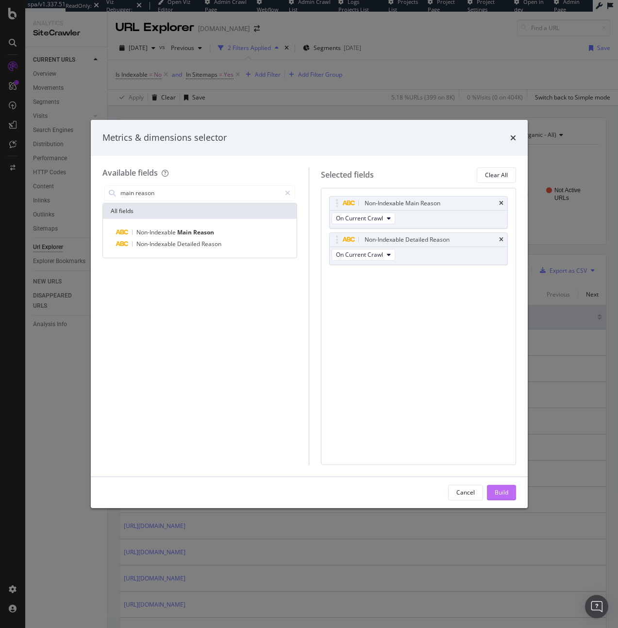
click at [503, 487] on div "Build" at bounding box center [502, 492] width 14 height 15
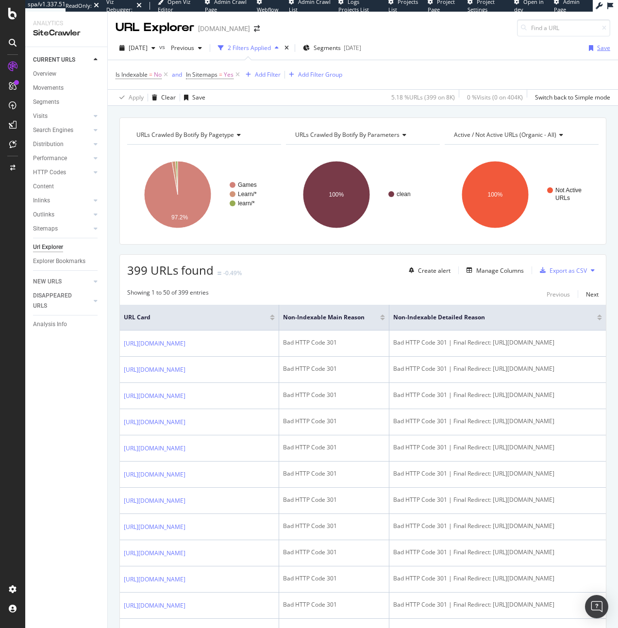
click at [585, 46] on div "button" at bounding box center [591, 48] width 12 height 6
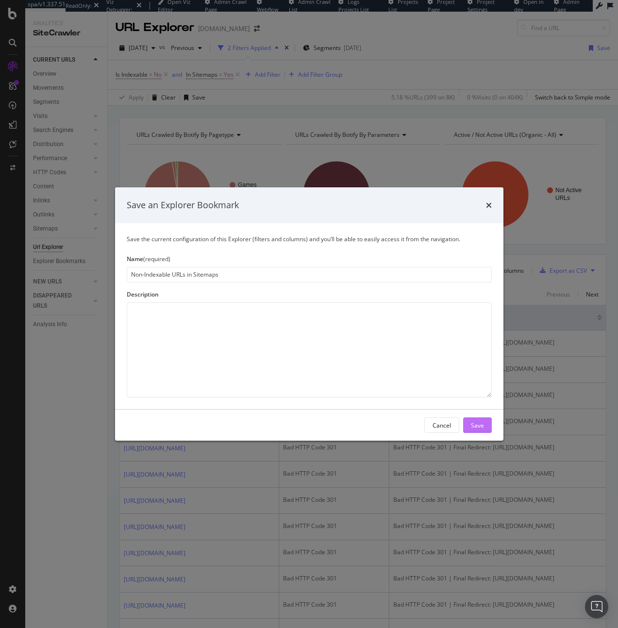
type input "Non-Indexable URLs in Sitemaps"
click at [471, 429] on div "Save" at bounding box center [477, 425] width 13 height 8
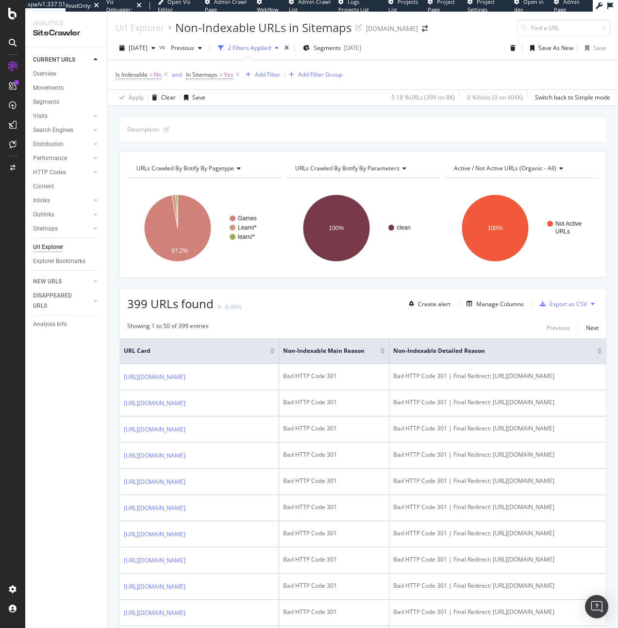
click at [49, 250] on div "Url Explorer" at bounding box center [48, 247] width 30 height 10
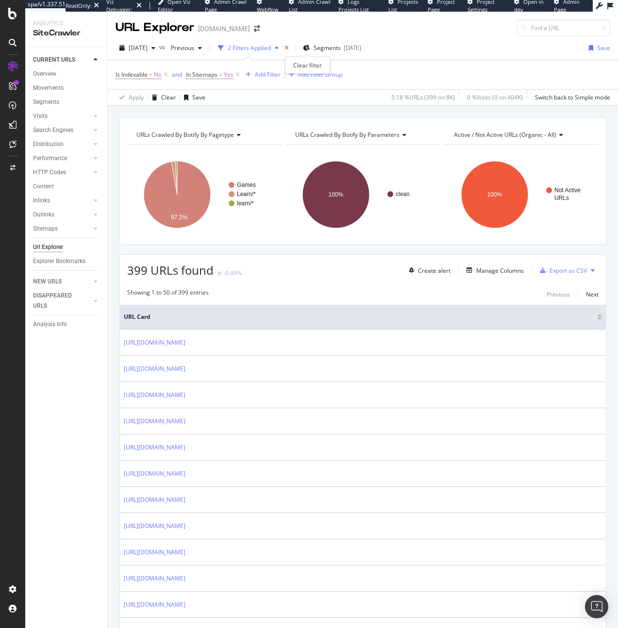
click at [289, 50] on icon "times" at bounding box center [286, 48] width 4 height 6
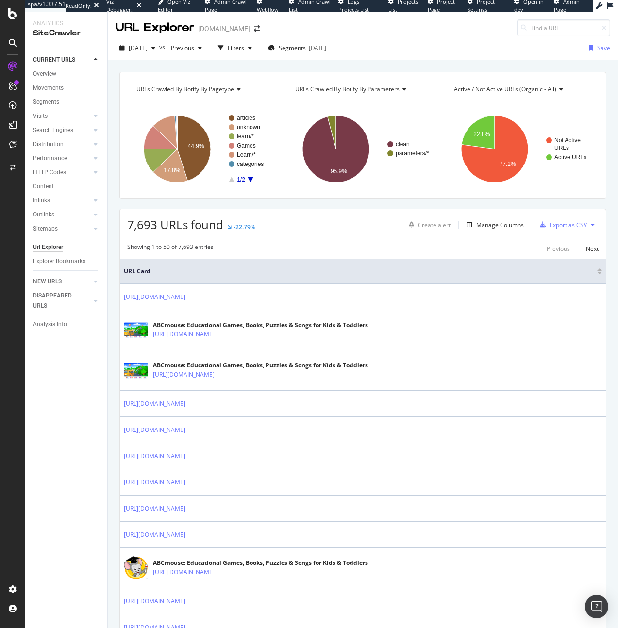
drag, startPoint x: 249, startPoint y: 49, endPoint x: 221, endPoint y: 57, distance: 29.5
click at [244, 49] on div "Filters" at bounding box center [236, 48] width 17 height 8
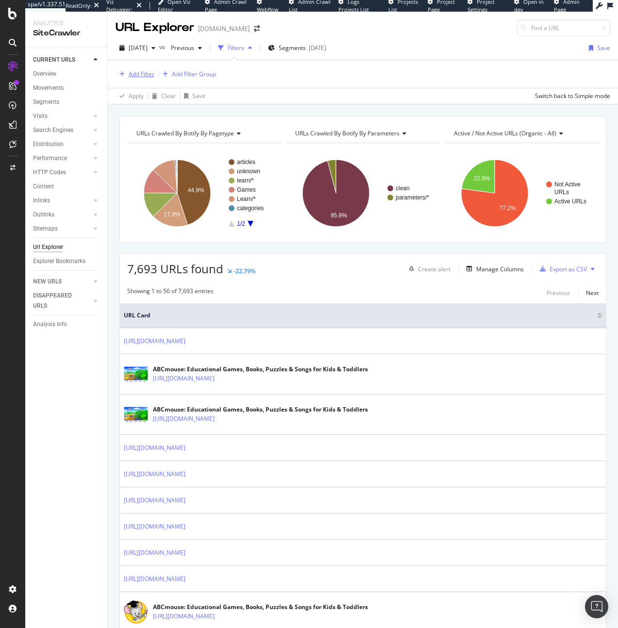
click at [140, 71] on div "Add Filter" at bounding box center [142, 74] width 26 height 8
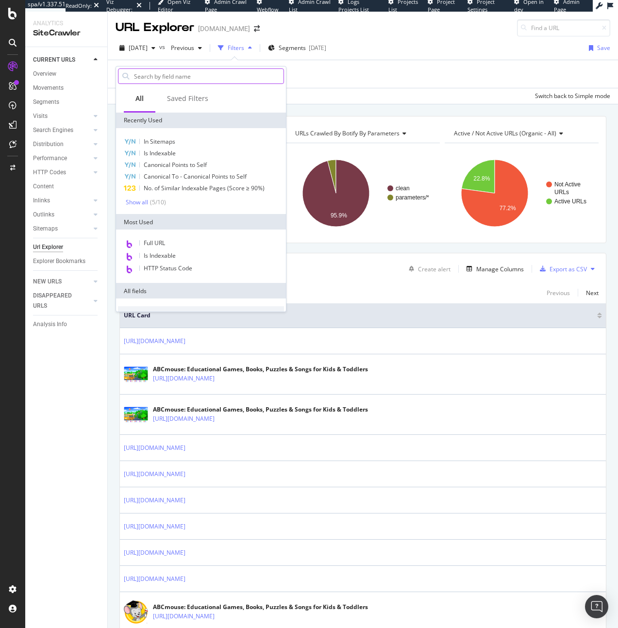
click at [197, 75] on input "text" at bounding box center [208, 76] width 150 height 15
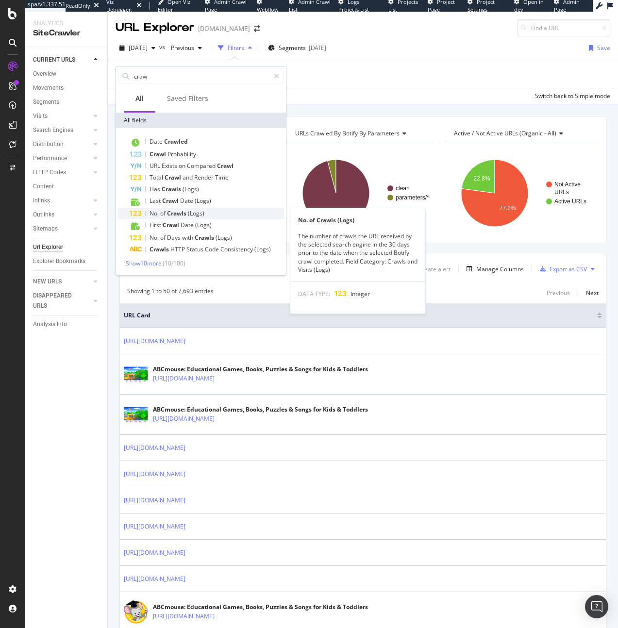
type input "craw"
click at [209, 213] on div "No. of Crawls (Logs)" at bounding box center [207, 214] width 154 height 12
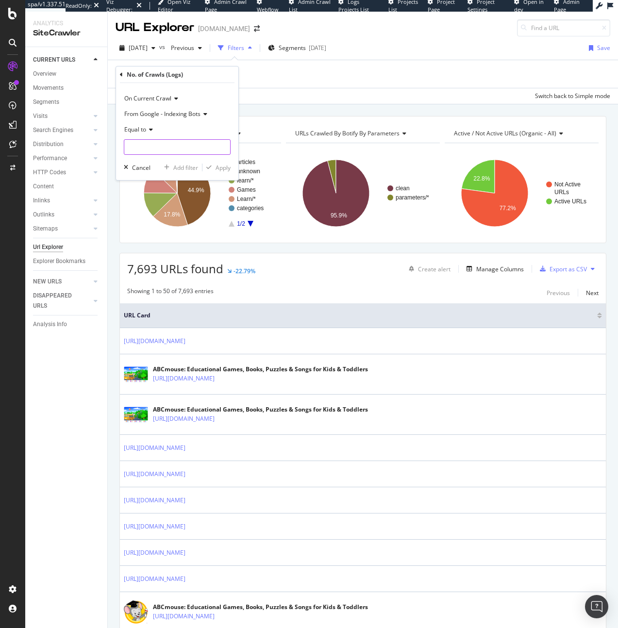
click at [183, 149] on input "number" at bounding box center [177, 147] width 107 height 16
click at [350, 127] on div "URLs Crawled By Botify By parameters" at bounding box center [362, 134] width 138 height 16
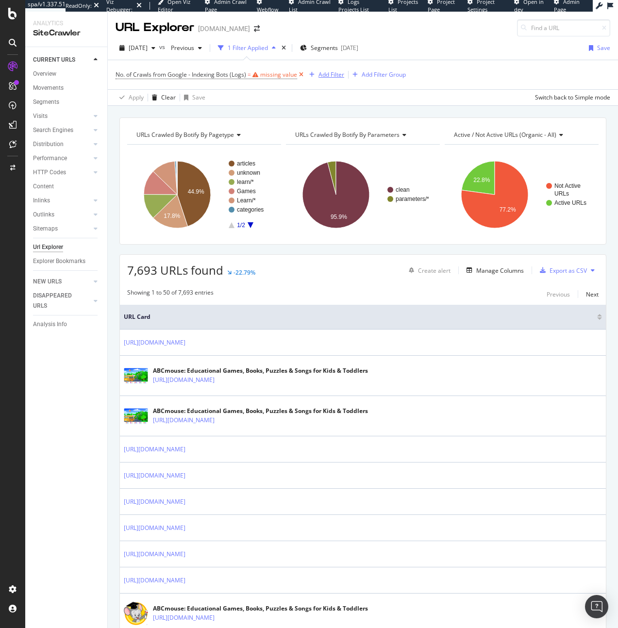
drag, startPoint x: 307, startPoint y: 73, endPoint x: 298, endPoint y: 75, distance: 9.3
click at [307, 73] on div "button" at bounding box center [311, 75] width 13 height 6
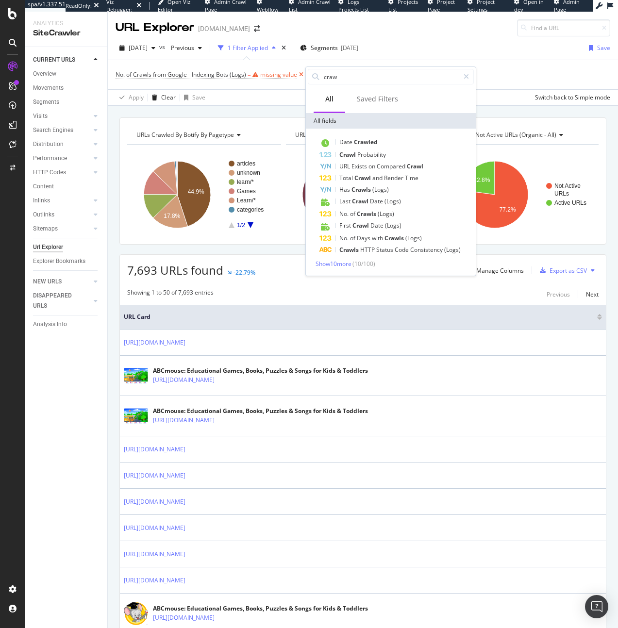
click at [298, 75] on icon at bounding box center [301, 75] width 8 height 10
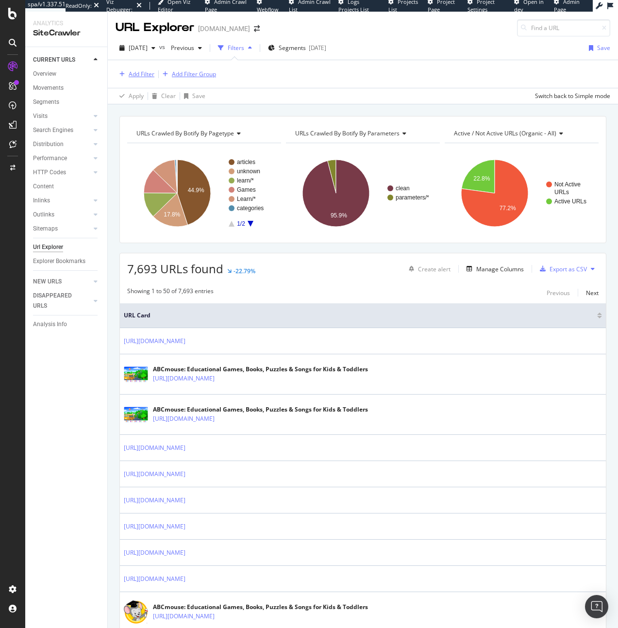
click at [161, 76] on div "button" at bounding box center [165, 74] width 13 height 6
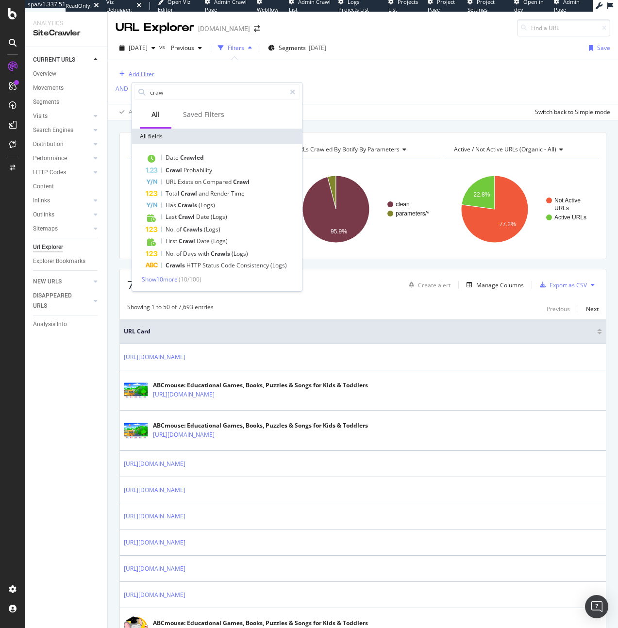
click at [133, 76] on div "Add Filter" at bounding box center [142, 74] width 26 height 8
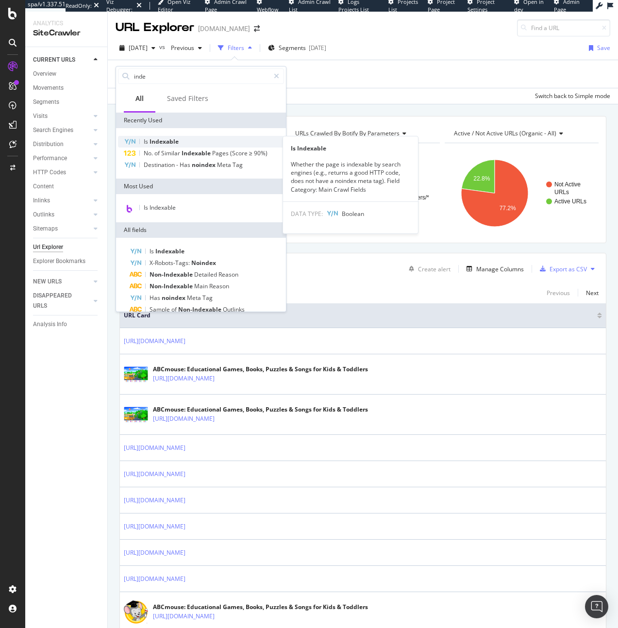
type input "inde"
click at [215, 137] on div "Is Indexable" at bounding box center [201, 142] width 166 height 12
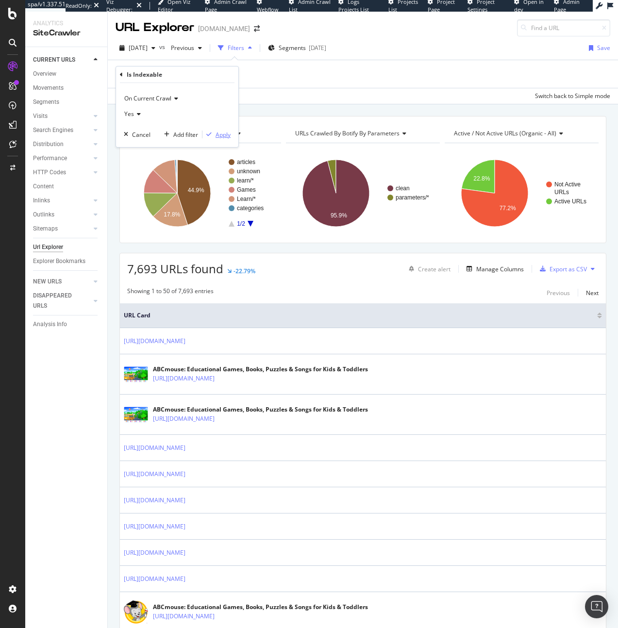
drag, startPoint x: 208, startPoint y: 131, endPoint x: 202, endPoint y: 108, distance: 23.2
click at [208, 132] on icon "button" at bounding box center [208, 135] width 5 height 6
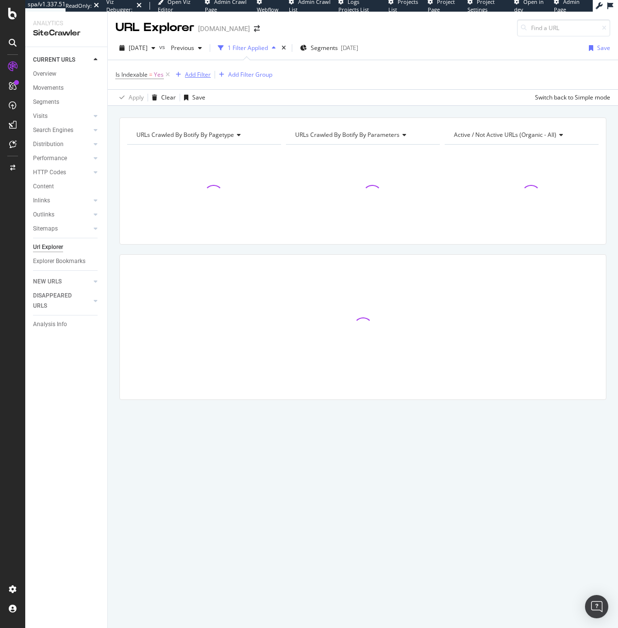
click at [199, 75] on div "Add Filter" at bounding box center [198, 74] width 26 height 8
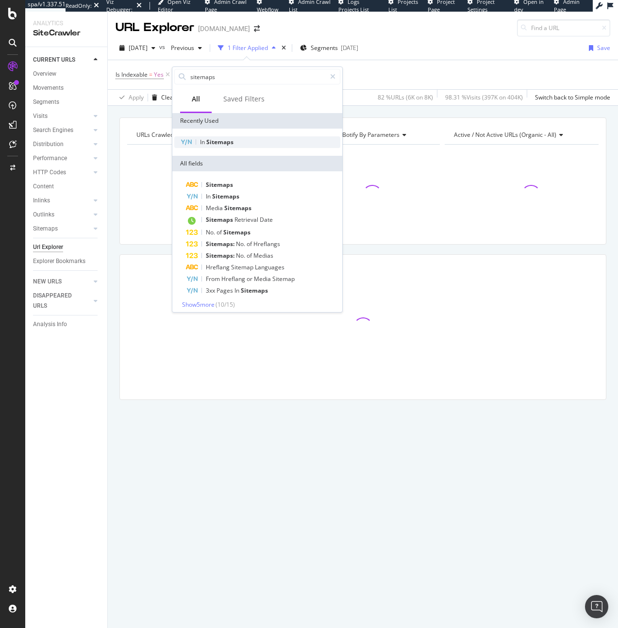
type input "sitemaps"
click at [214, 138] on span "Sitemaps" at bounding box center [219, 142] width 27 height 8
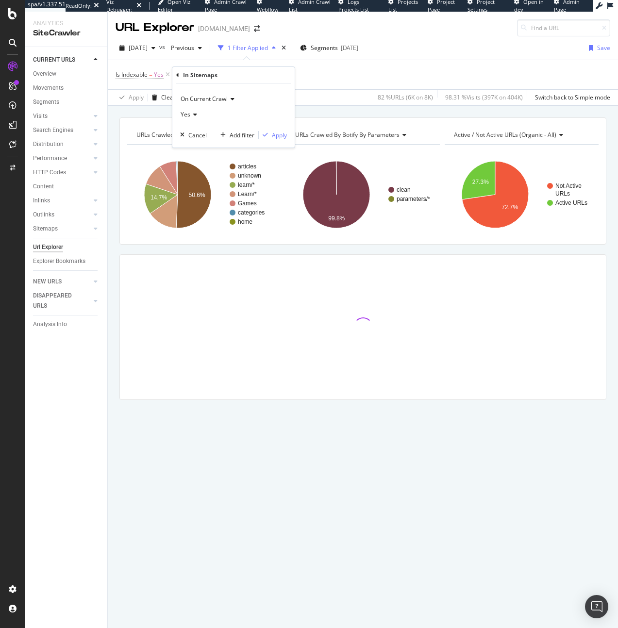
click at [299, 135] on span "URLs Crawled By Botify By parameters" at bounding box center [347, 135] width 104 height 8
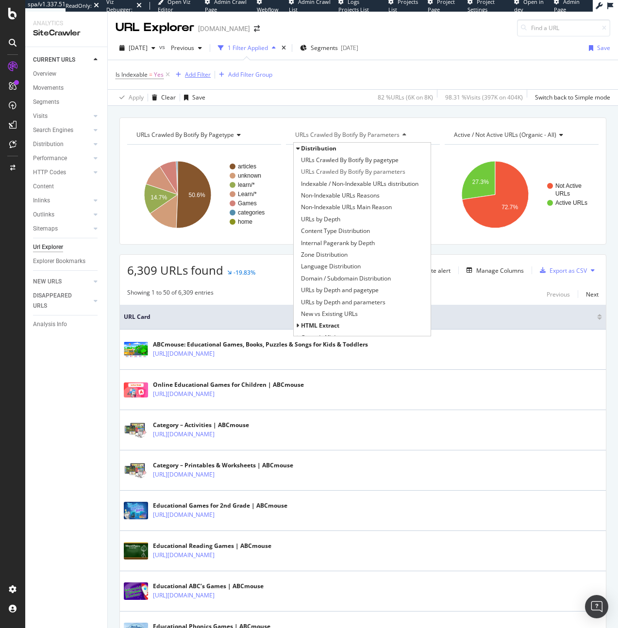
click at [199, 74] on div "Add Filter" at bounding box center [198, 74] width 26 height 8
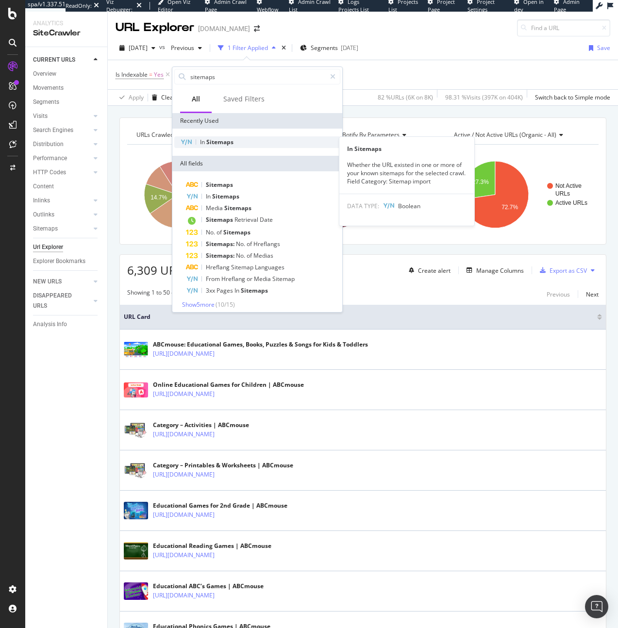
click at [243, 142] on div "In Sitemaps" at bounding box center [257, 142] width 166 height 12
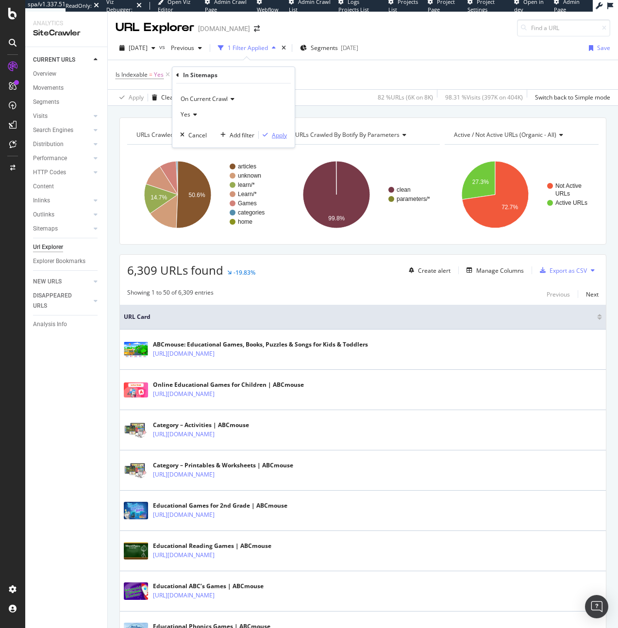
click at [271, 132] on div "button" at bounding box center [265, 135] width 13 height 6
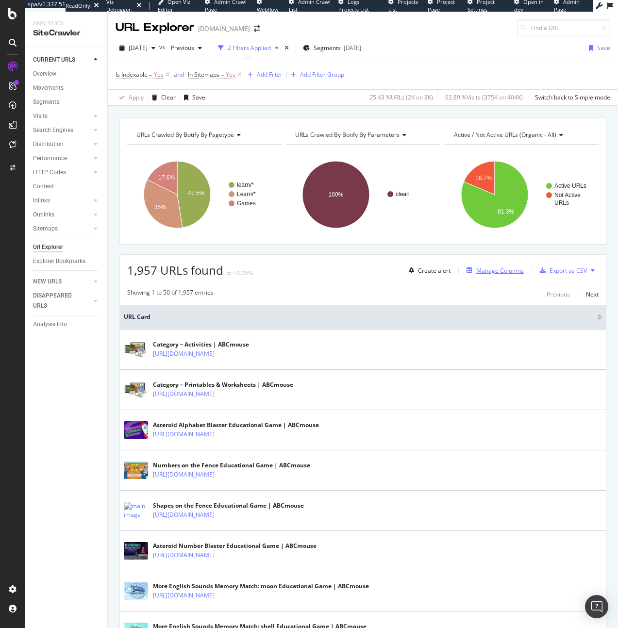
click at [488, 275] on div "Manage Columns" at bounding box center [493, 270] width 61 height 11
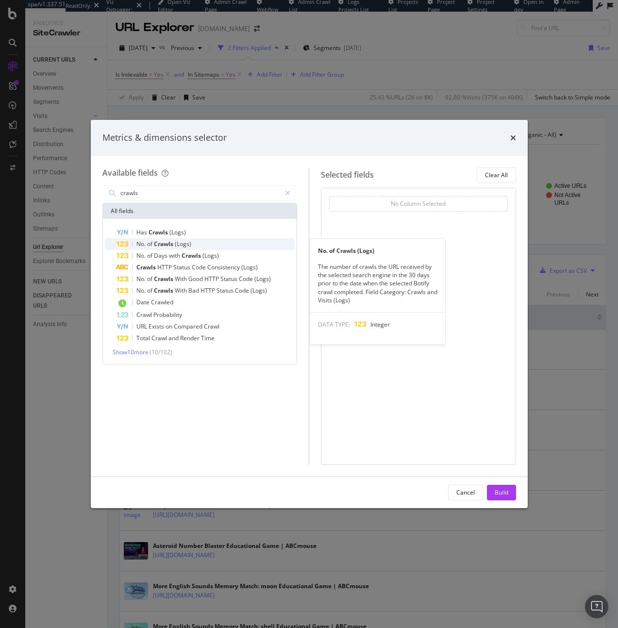
click at [182, 244] on span "(Logs)" at bounding box center [183, 244] width 17 height 8
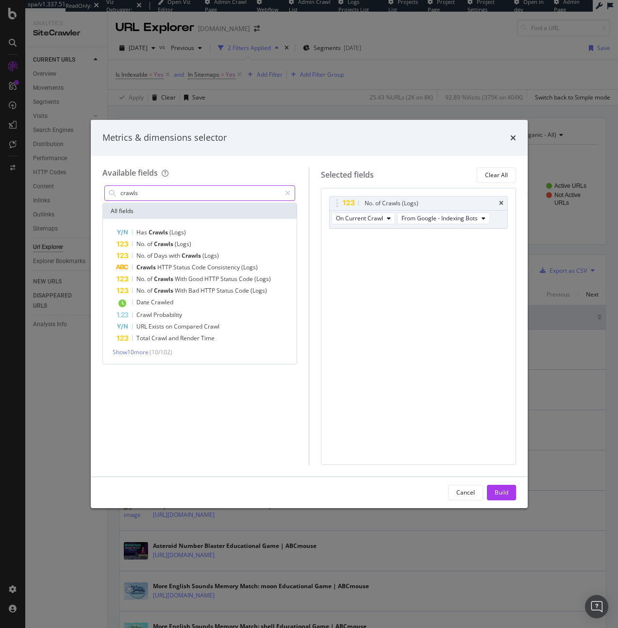
click at [249, 193] on input "crawls" at bounding box center [200, 193] width 162 height 15
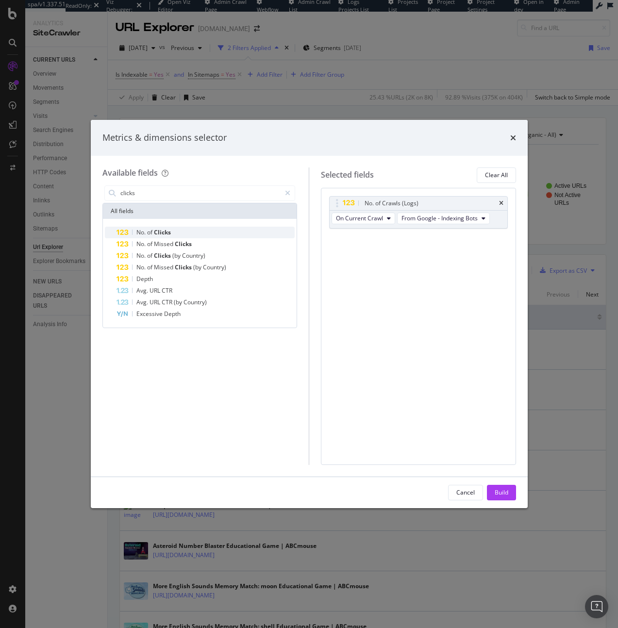
click at [203, 227] on div "No. of Clicks" at bounding box center [205, 233] width 179 height 12
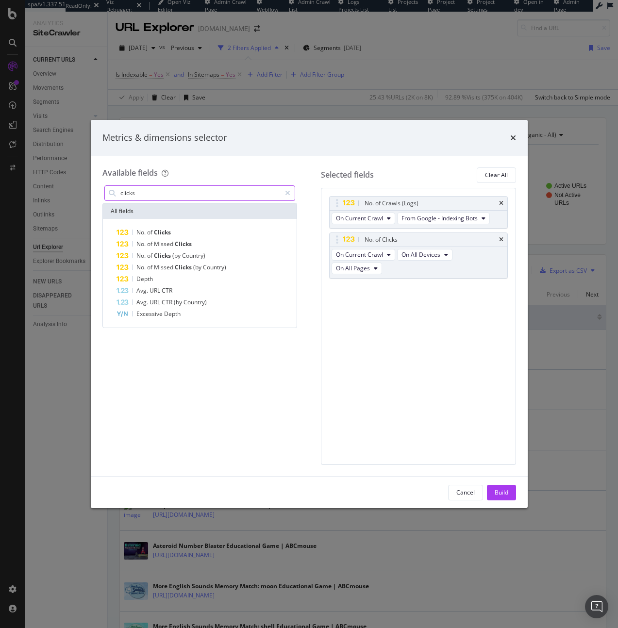
click at [208, 190] on input "clicks" at bounding box center [200, 193] width 162 height 15
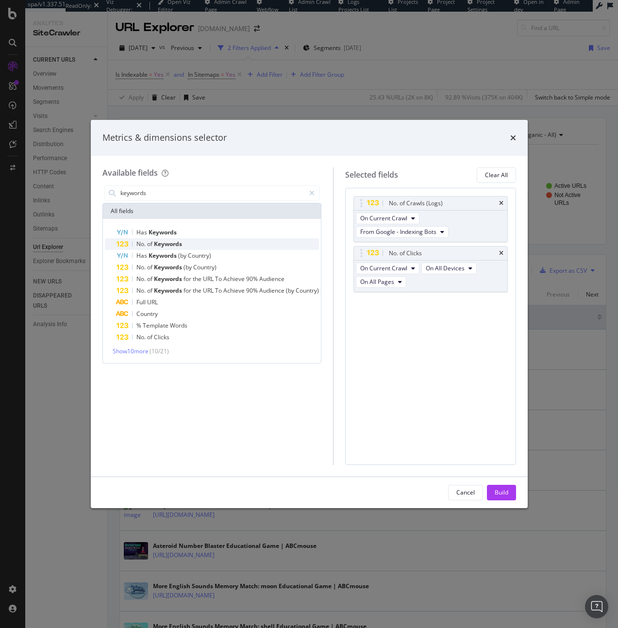
click at [194, 239] on div "No. of Keywords" at bounding box center [217, 244] width 202 height 12
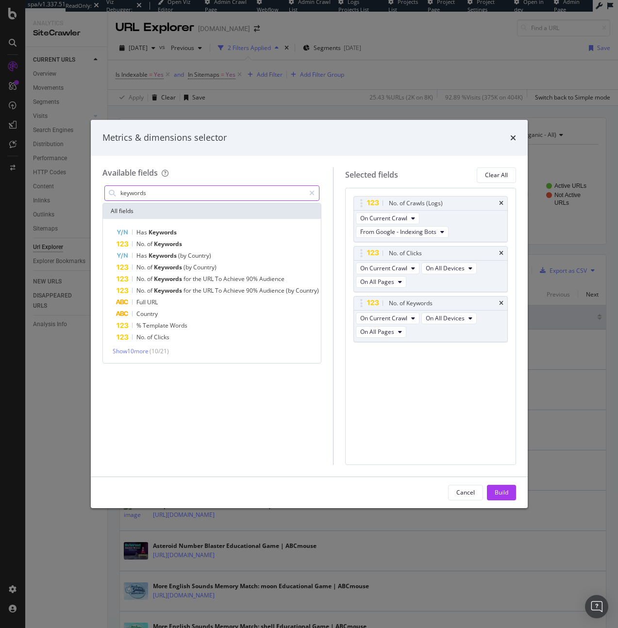
click at [184, 200] on input "keywords" at bounding box center [211, 193] width 185 height 15
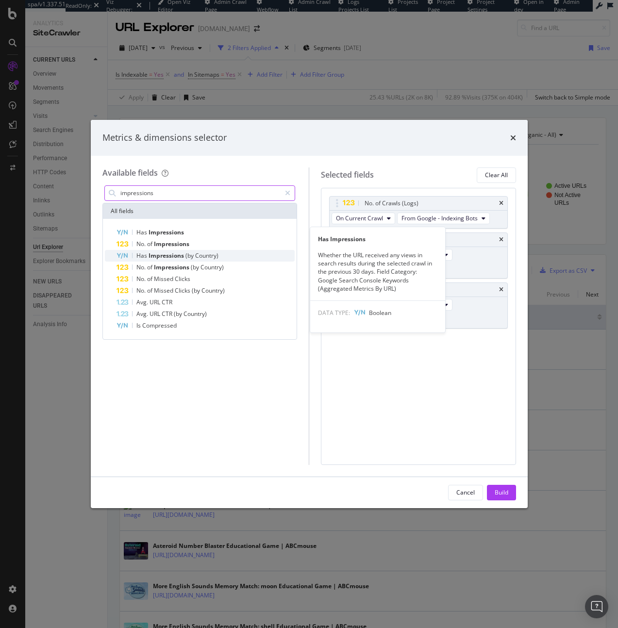
type input "impressions"
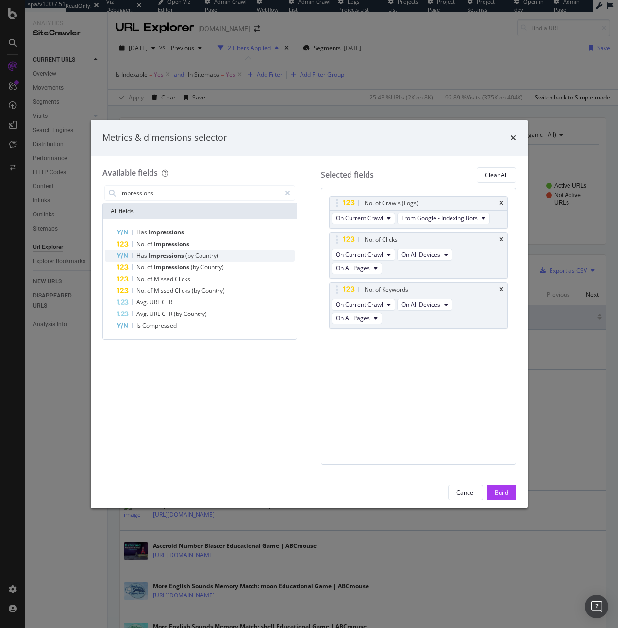
click at [183, 250] on div "Has Impressions (by Country)" at bounding box center [205, 256] width 179 height 12
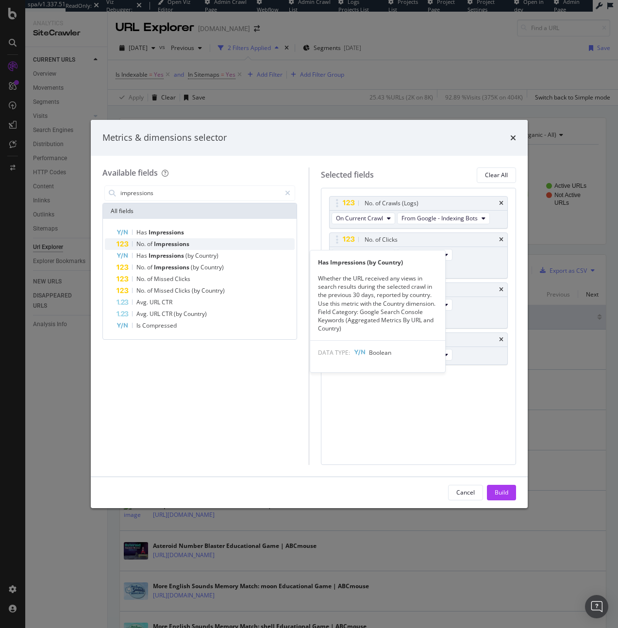
click at [185, 242] on span "Impressions" at bounding box center [171, 244] width 35 height 8
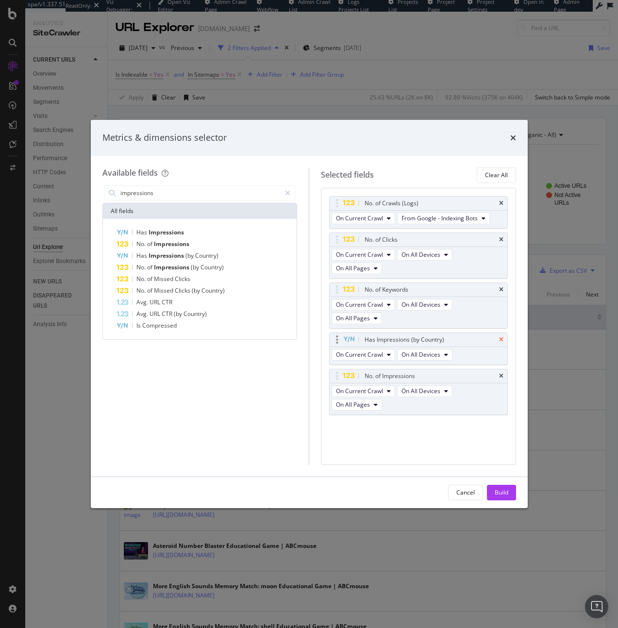
click at [499, 338] on icon "times" at bounding box center [501, 340] width 4 height 6
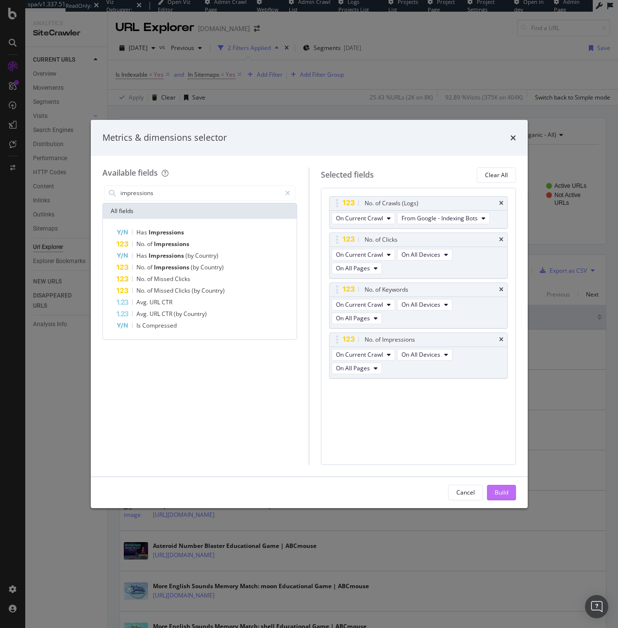
click at [495, 497] on div "Build" at bounding box center [502, 492] width 14 height 15
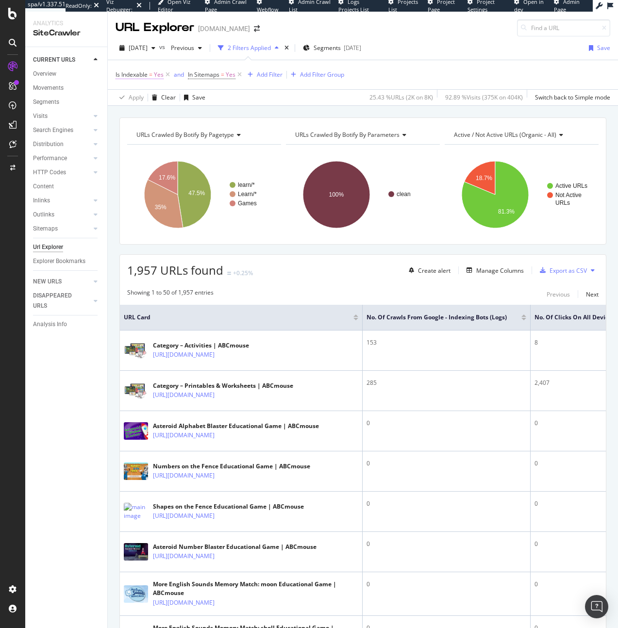
click at [131, 75] on span "Is Indexable" at bounding box center [132, 74] width 32 height 8
click at [135, 112] on icon at bounding box center [137, 113] width 7 height 6
click at [144, 143] on div "No" at bounding box center [178, 145] width 104 height 13
click at [212, 132] on div "button" at bounding box center [208, 134] width 13 height 6
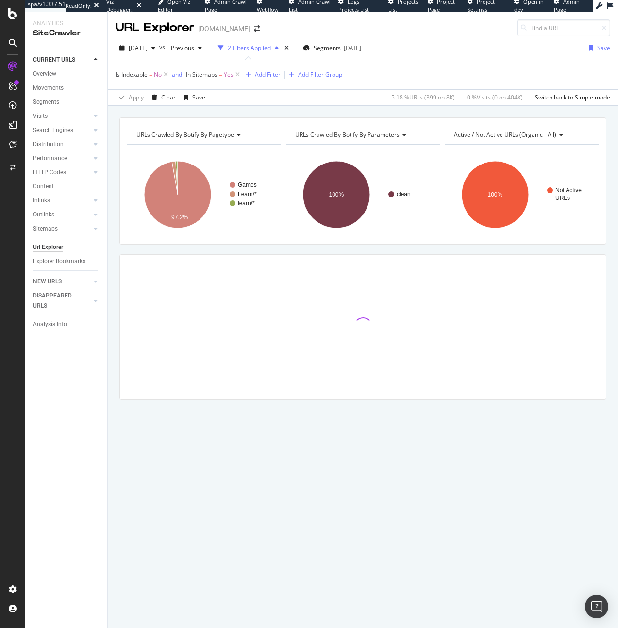
click at [218, 76] on span "In Sitemaps = Yes" at bounding box center [210, 74] width 48 height 9
click at [204, 112] on span "Yes" at bounding box center [201, 113] width 10 height 8
click at [211, 146] on div "No" at bounding box center [250, 145] width 104 height 13
click at [290, 138] on button "Apply" at bounding box center [288, 134] width 28 height 10
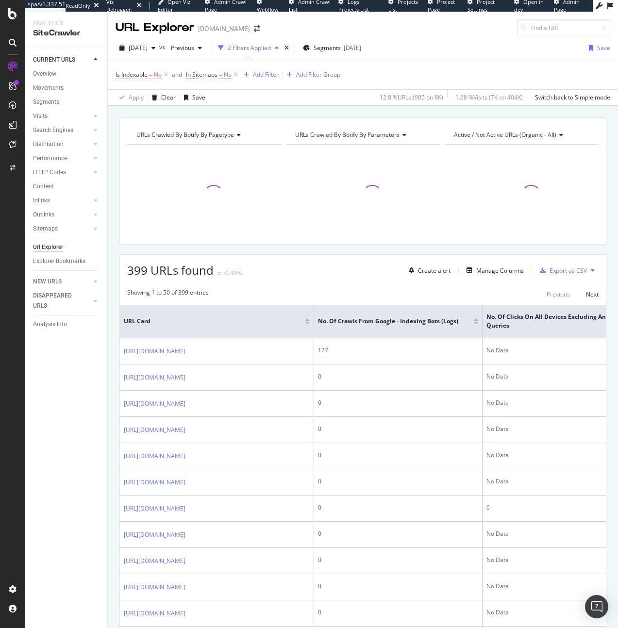
click at [143, 74] on span "Is Indexable" at bounding box center [132, 74] width 32 height 8
click at [145, 107] on div "No" at bounding box center [177, 113] width 107 height 16
click at [144, 130] on div "Yes" at bounding box center [178, 133] width 104 height 13
click at [220, 133] on div "Apply" at bounding box center [222, 134] width 15 height 8
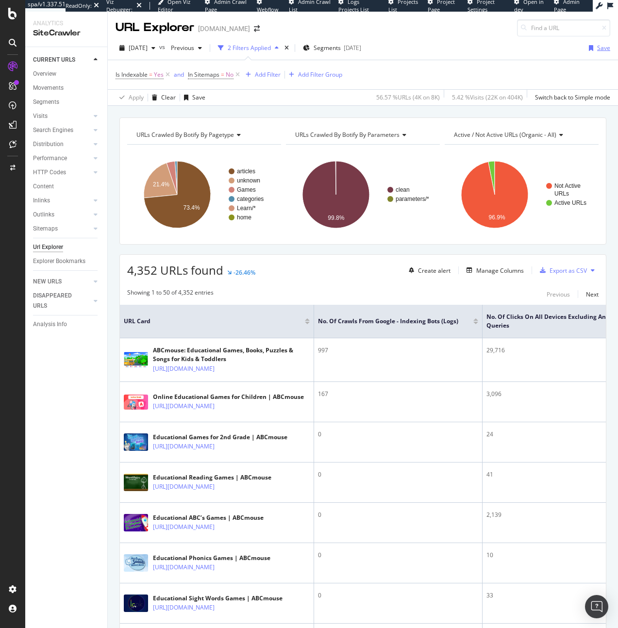
click at [588, 53] on div "Save" at bounding box center [597, 48] width 25 height 15
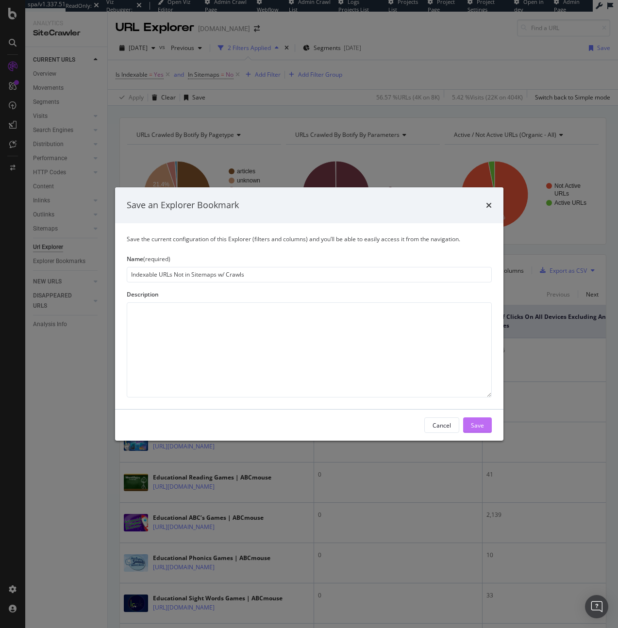
type input "Indexable URLs Not in Sitemaps w/ Crawls"
click at [490, 419] on button "Save" at bounding box center [477, 425] width 29 height 16
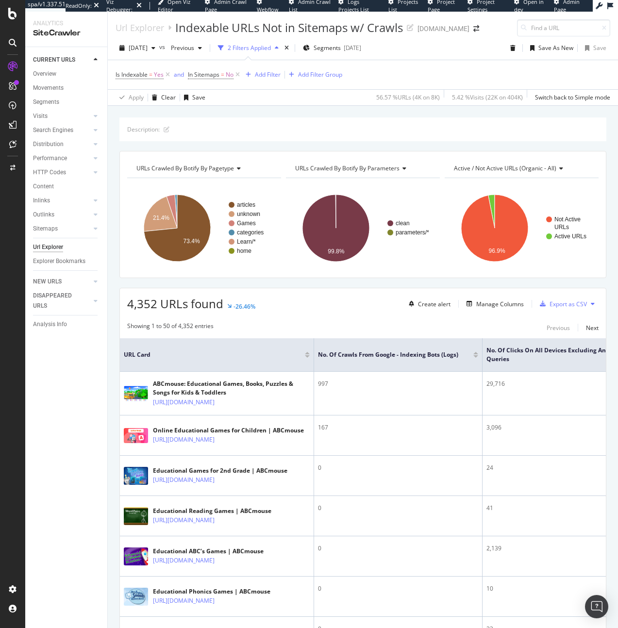
click at [41, 248] on div "Url Explorer" at bounding box center [48, 247] width 30 height 10
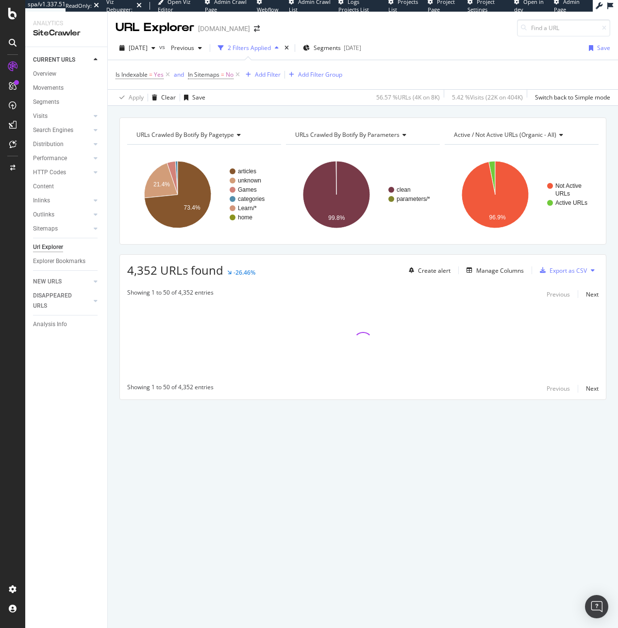
click at [279, 50] on icon "button" at bounding box center [277, 48] width 4 height 6
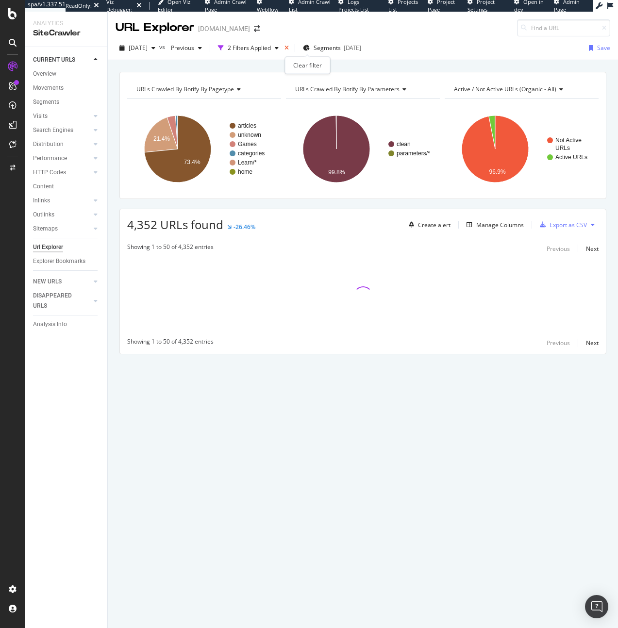
click at [289, 47] on icon "times" at bounding box center [286, 48] width 4 height 6
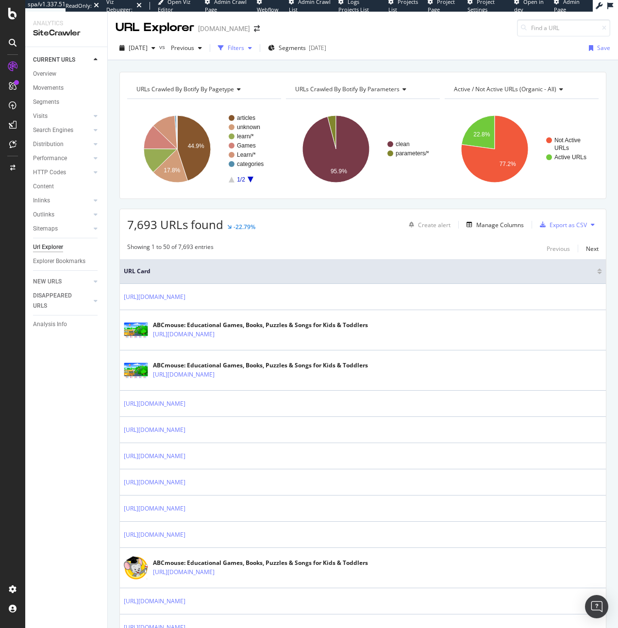
click at [256, 49] on div "button" at bounding box center [250, 48] width 12 height 6
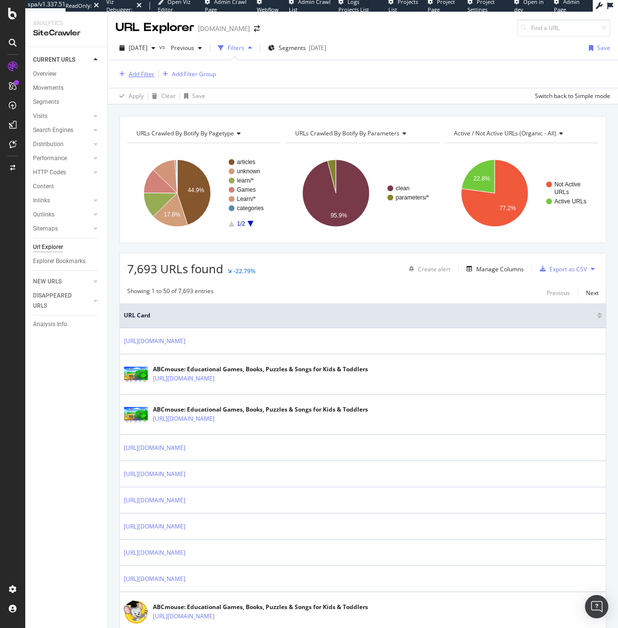
click at [135, 77] on div "Add Filter" at bounding box center [142, 74] width 26 height 8
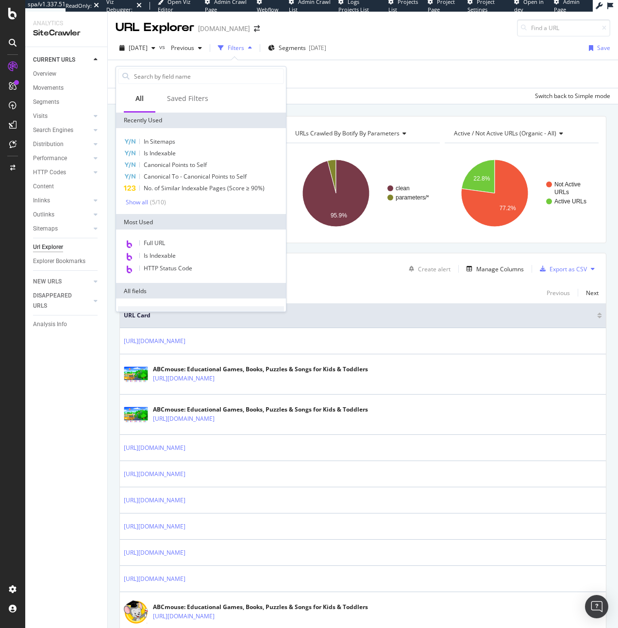
click at [135, 77] on input "text" at bounding box center [208, 76] width 150 height 15
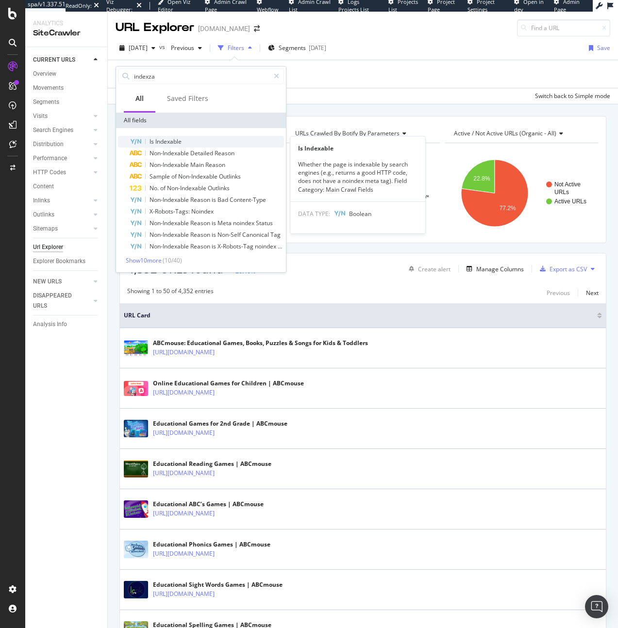
type input "indexza"
click at [177, 141] on span "Indexable" at bounding box center [168, 141] width 26 height 8
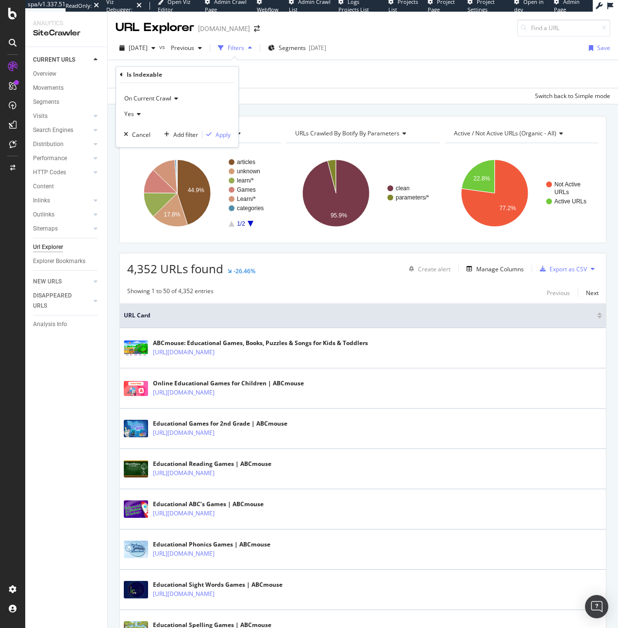
click at [221, 127] on div "On Current Crawl Yes Cancel Add filter Apply" at bounding box center [177, 115] width 122 height 64
click at [216, 134] on div "Apply" at bounding box center [222, 135] width 15 height 8
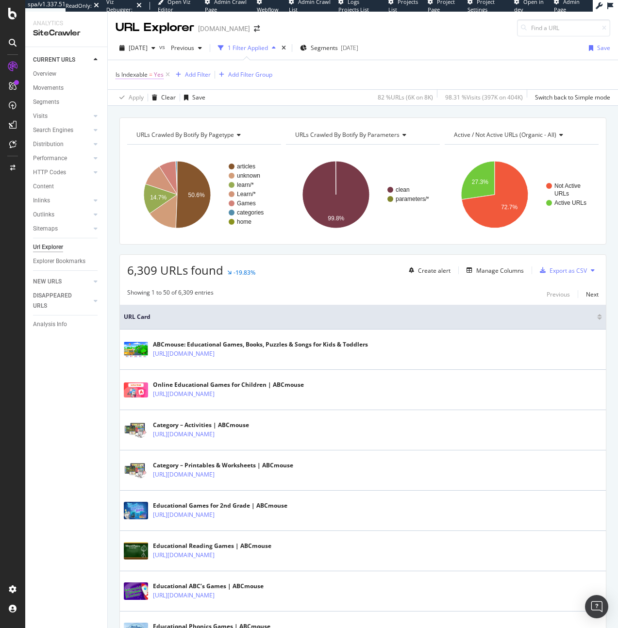
click at [130, 76] on span "Is Indexable" at bounding box center [132, 74] width 32 height 8
click at [138, 112] on icon at bounding box center [137, 113] width 7 height 6
click at [141, 144] on div "No" at bounding box center [178, 145] width 104 height 13
click at [217, 135] on div "Apply" at bounding box center [222, 134] width 15 height 8
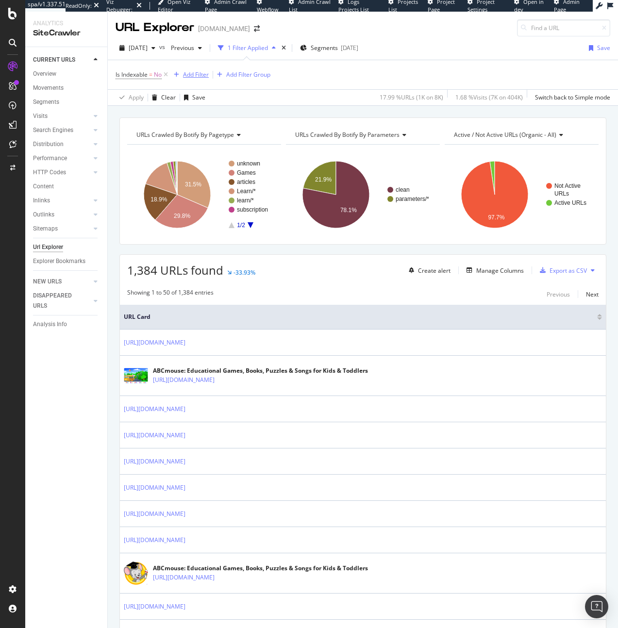
click at [200, 79] on div "Add Filter" at bounding box center [189, 74] width 39 height 11
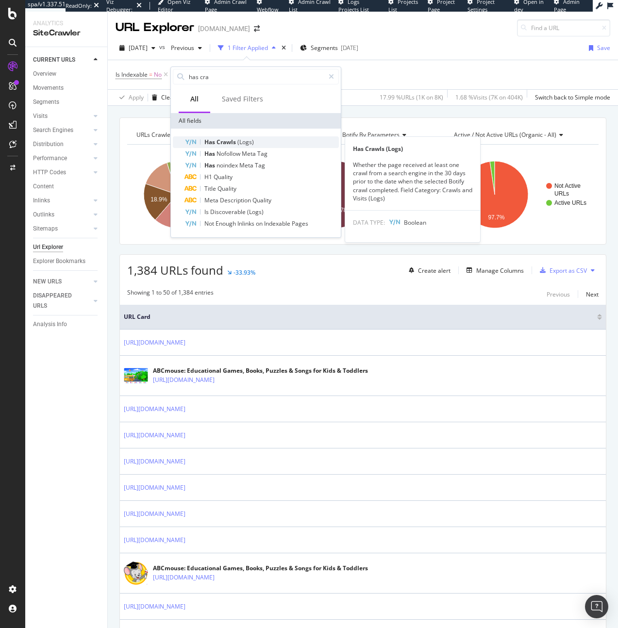
type input "has cra"
click at [238, 141] on span "(Logs)" at bounding box center [245, 142] width 17 height 8
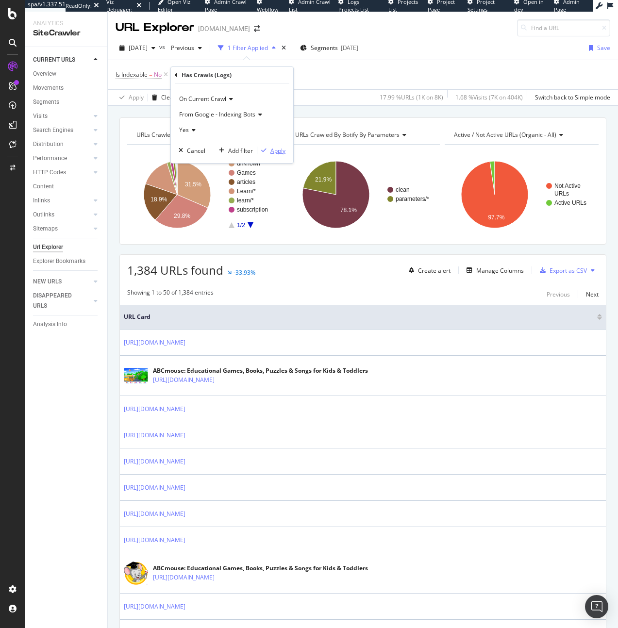
click at [268, 146] on button "Apply" at bounding box center [271, 151] width 28 height 10
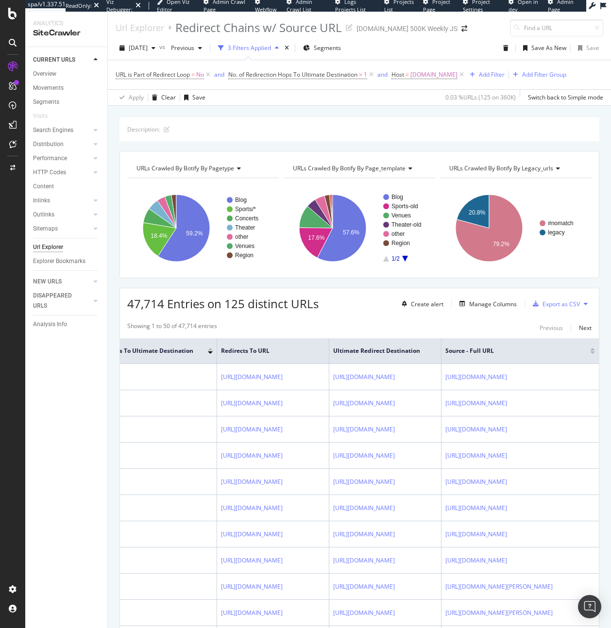
scroll to position [0, 625]
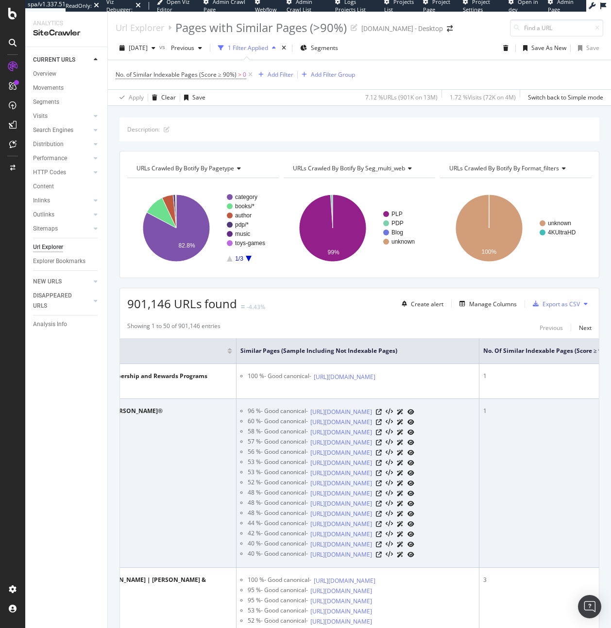
scroll to position [0, 170]
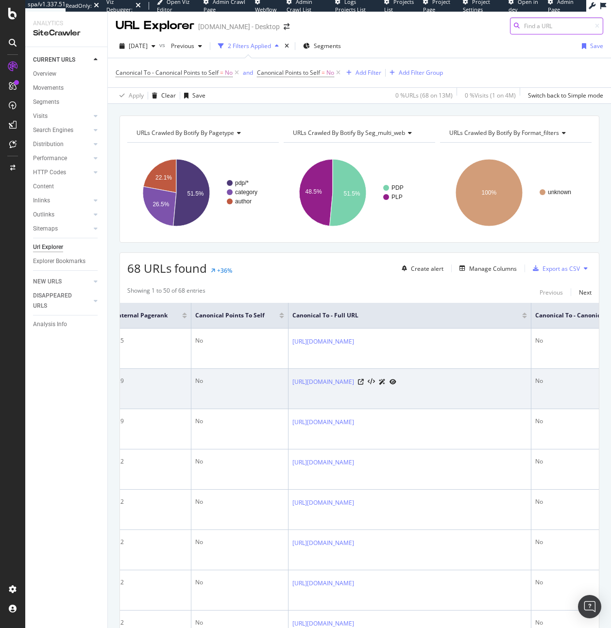
scroll to position [0, 375]
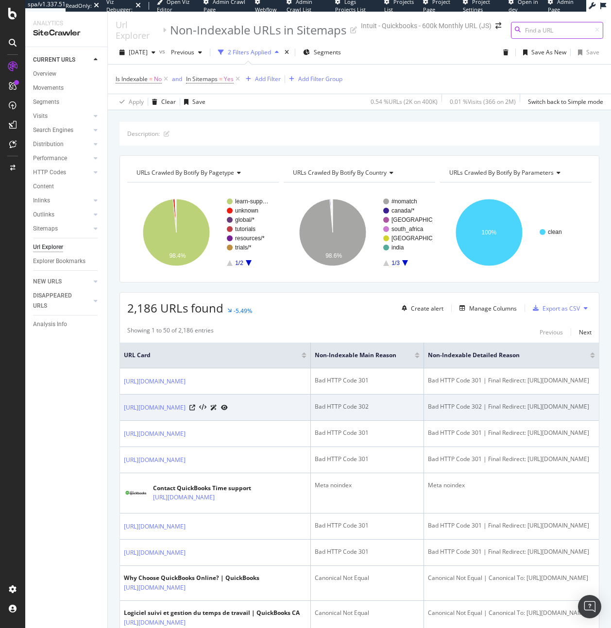
scroll to position [0, 123]
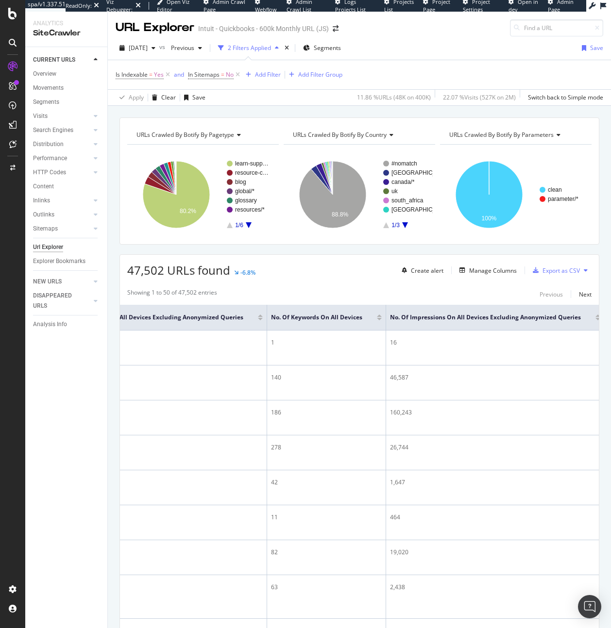
scroll to position [0, 473]
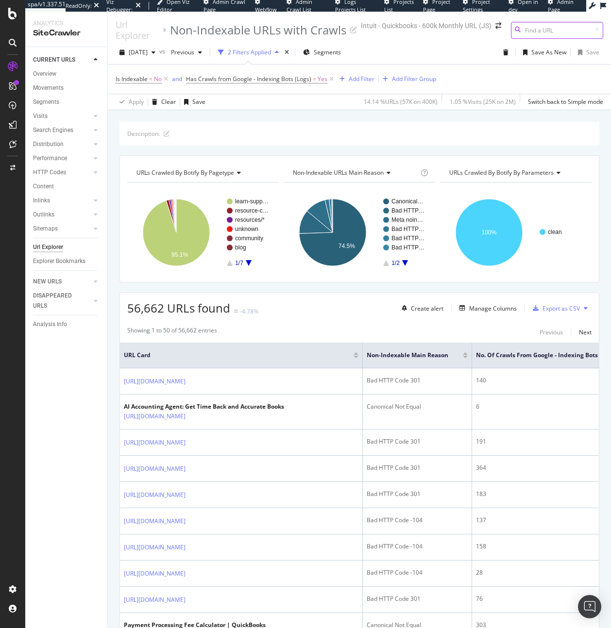
scroll to position [0, 49]
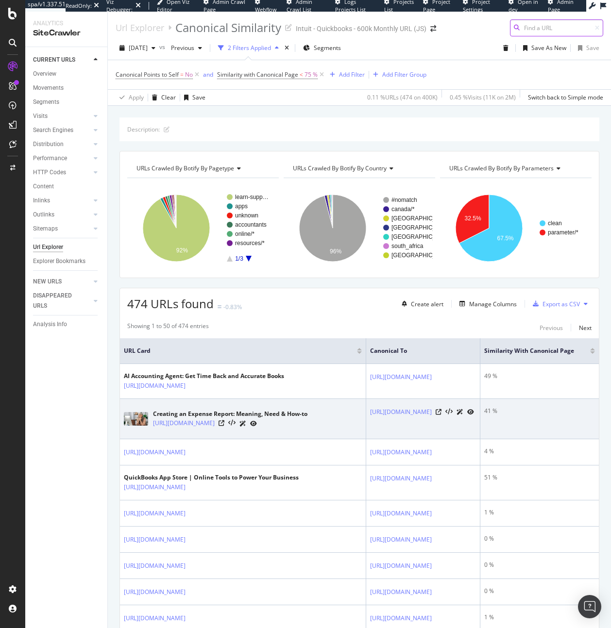
scroll to position [0, 130]
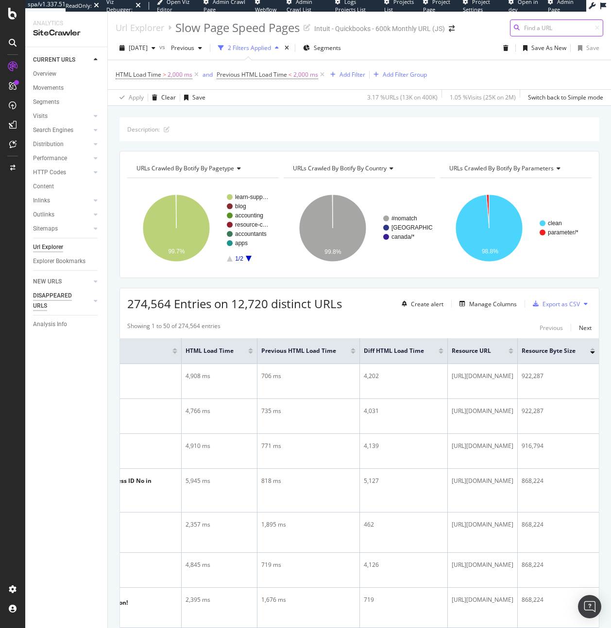
scroll to position [0, 362]
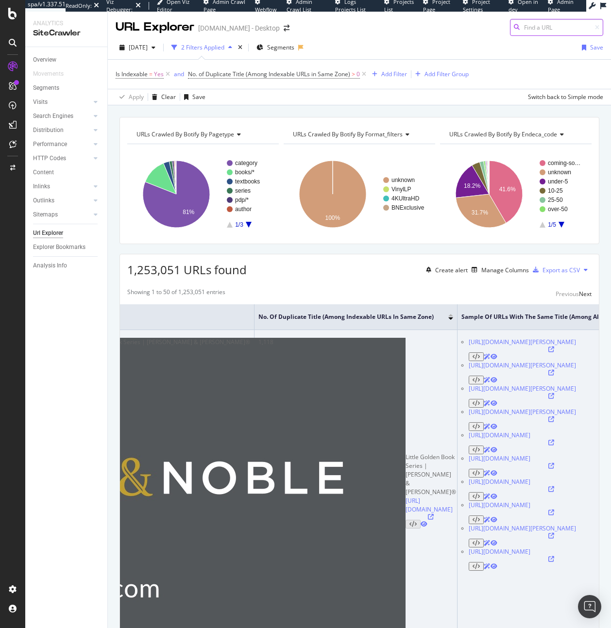
scroll to position [0, 353]
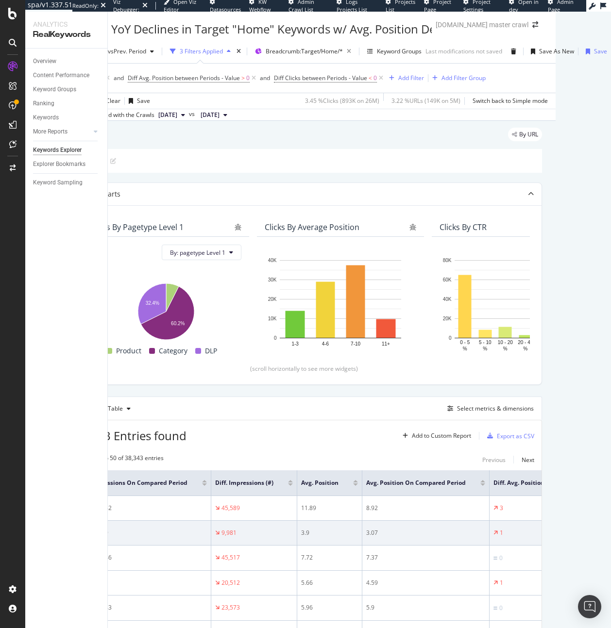
scroll to position [0, 401]
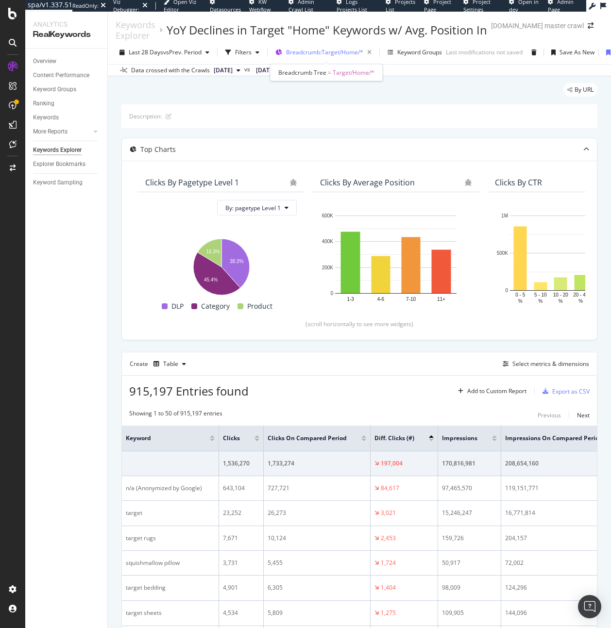
click at [315, 53] on span "Breadcrumb: Target/Home/*" at bounding box center [324, 52] width 77 height 8
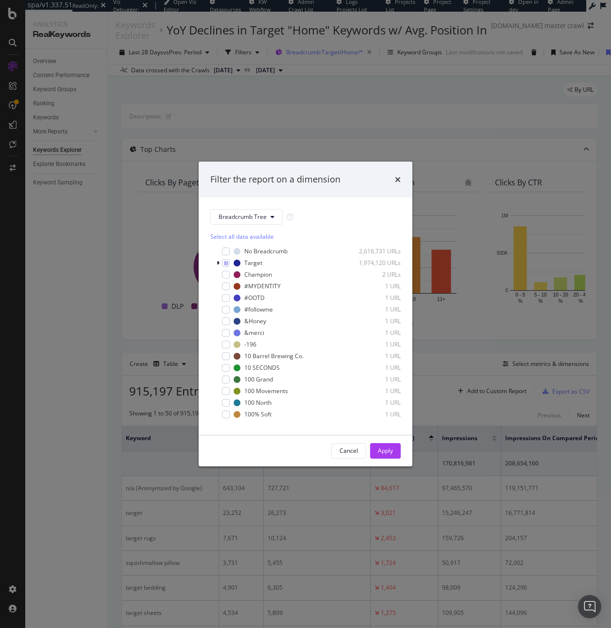
click at [315, 53] on div "Filter the report on a dimension Breadcrumb Tree Select all data available No B…" at bounding box center [305, 314] width 611 height 628
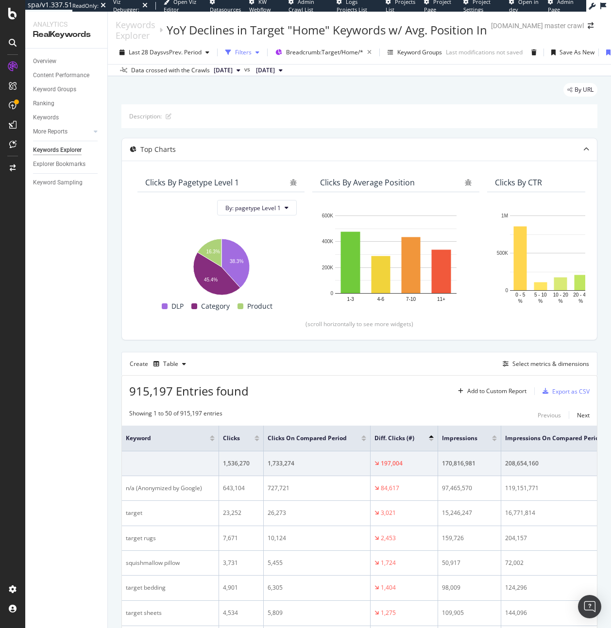
click at [235, 56] on div "button" at bounding box center [228, 53] width 14 height 14
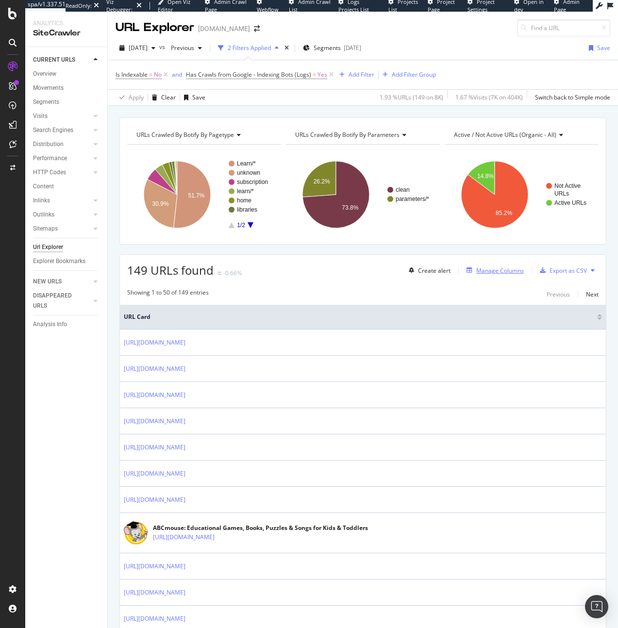
click at [500, 268] on div "Manage Columns" at bounding box center [500, 270] width 48 height 8
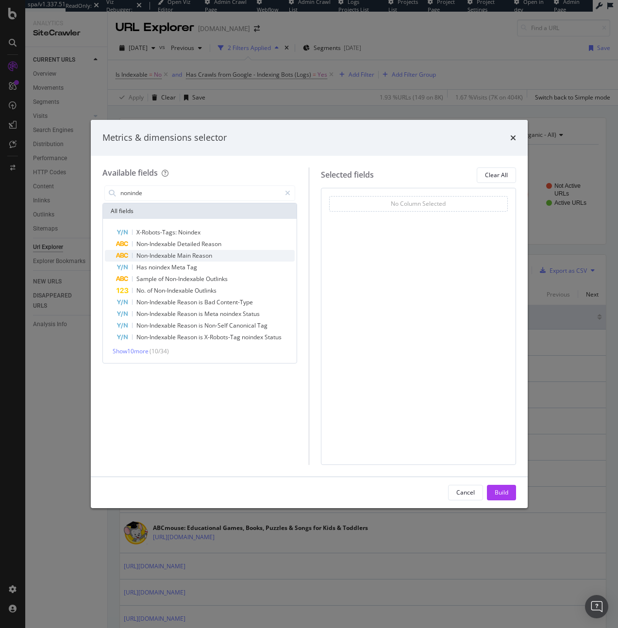
click at [230, 251] on div "Non-Indexable Main Reason" at bounding box center [205, 256] width 179 height 12
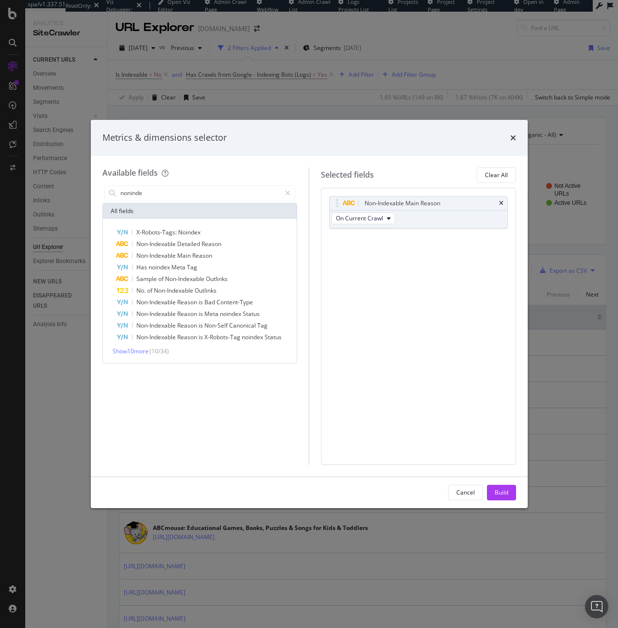
click at [206, 200] on div "noninde" at bounding box center [199, 192] width 195 height 19
click at [205, 194] on input "noninde" at bounding box center [200, 193] width 162 height 15
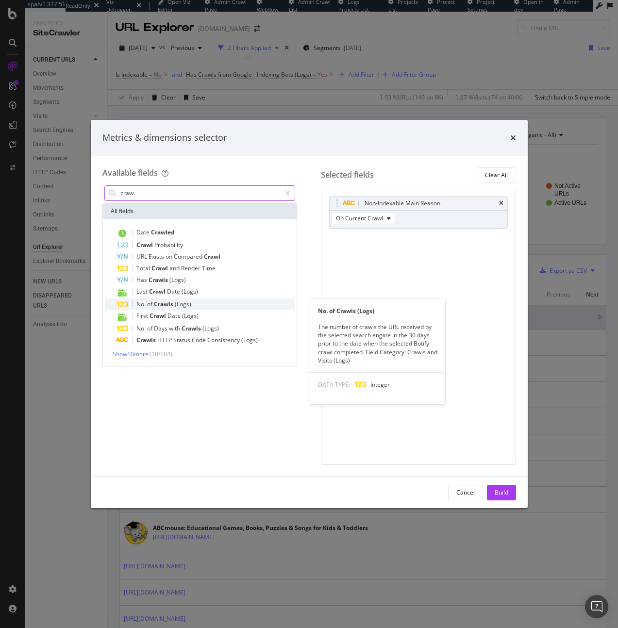
type input "craw"
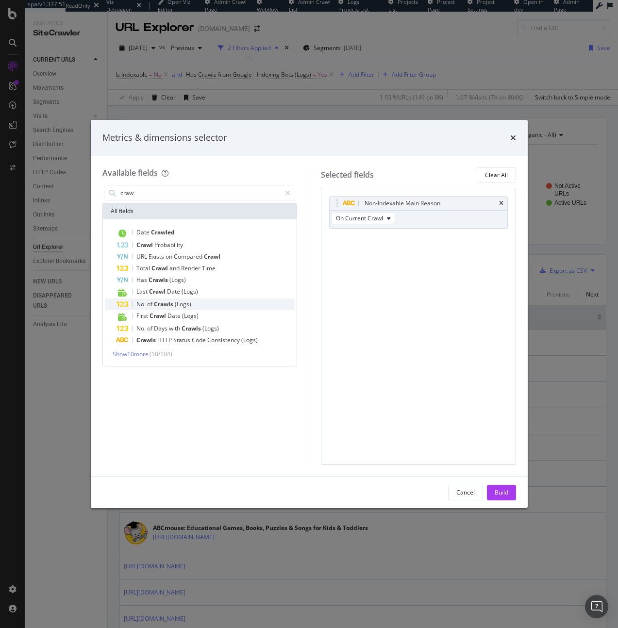
click at [203, 301] on div "No. of Crawls (Logs)" at bounding box center [205, 304] width 179 height 12
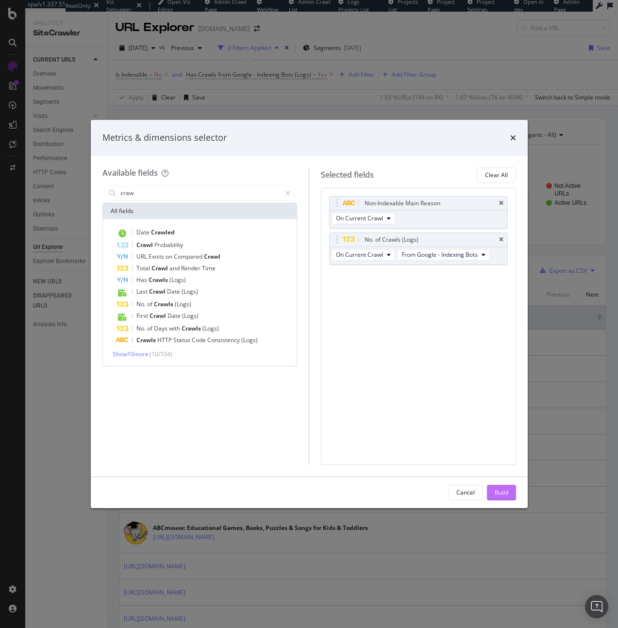
click at [497, 491] on div "Build" at bounding box center [502, 492] width 14 height 8
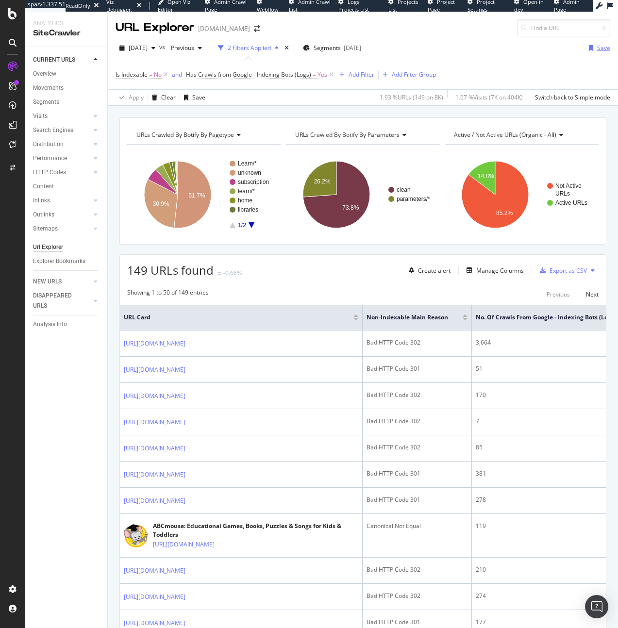
click at [597, 49] on div "Save" at bounding box center [603, 48] width 13 height 8
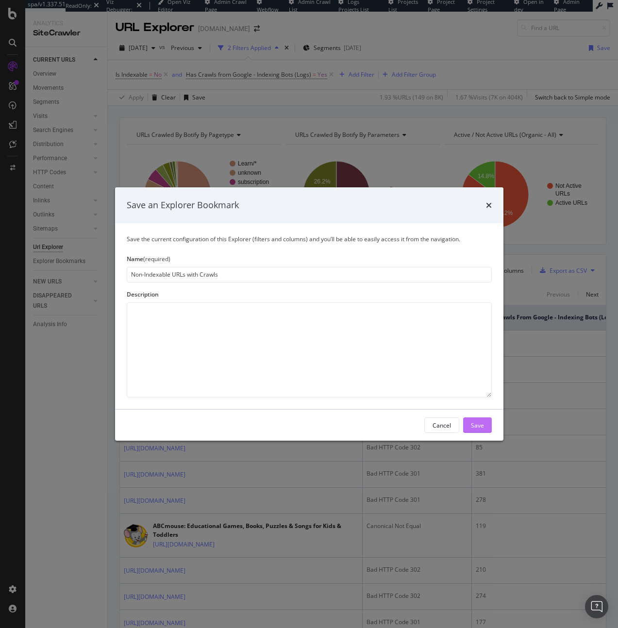
type input "Non-Indexable URLs with Crawls"
click at [484, 423] on button "Save" at bounding box center [477, 425] width 29 height 16
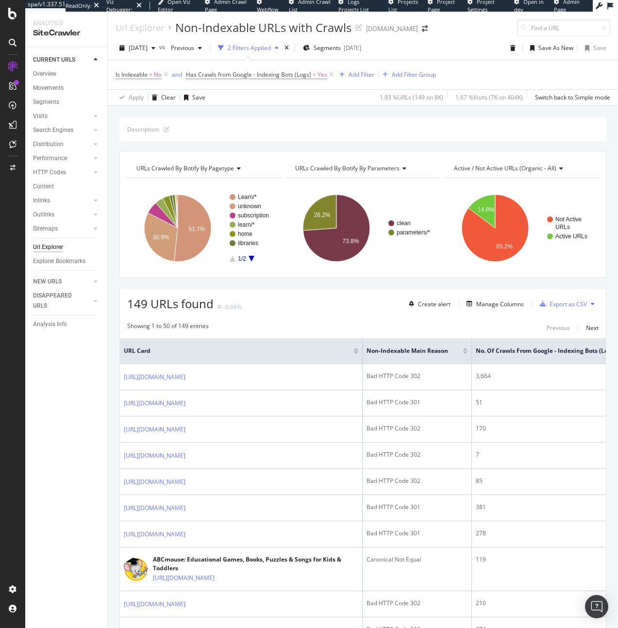
click at [57, 248] on div "Url Explorer" at bounding box center [48, 247] width 30 height 10
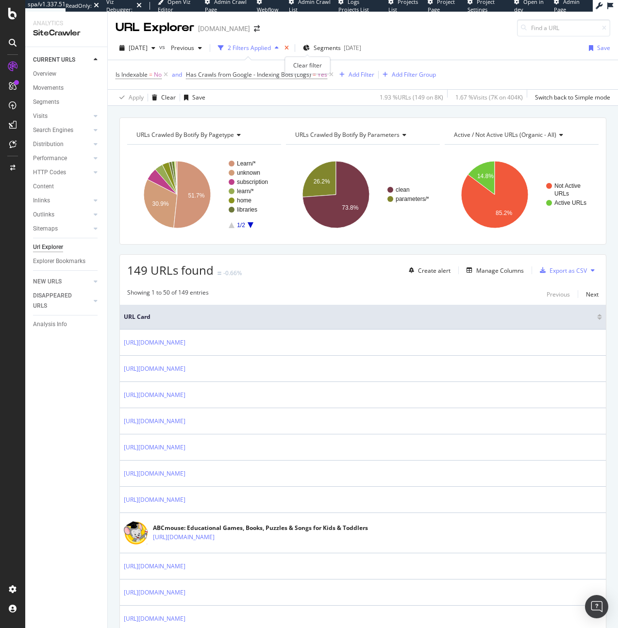
click at [289, 50] on icon "times" at bounding box center [286, 48] width 4 height 6
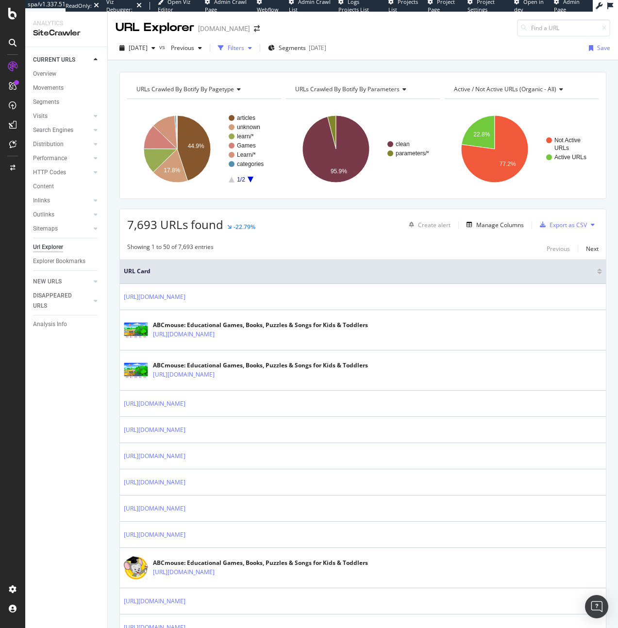
drag, startPoint x: 246, startPoint y: 51, endPoint x: 240, endPoint y: 55, distance: 7.0
click at [228, 51] on div "button" at bounding box center [221, 48] width 14 height 14
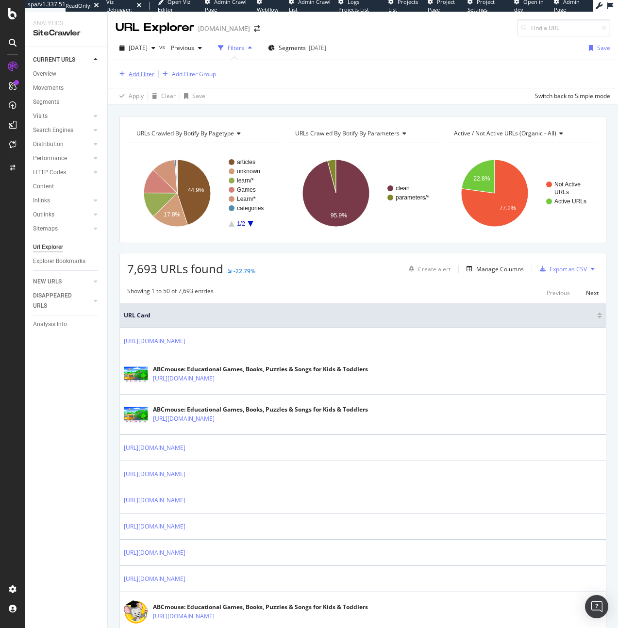
click at [132, 78] on div "Add Filter" at bounding box center [142, 74] width 26 height 8
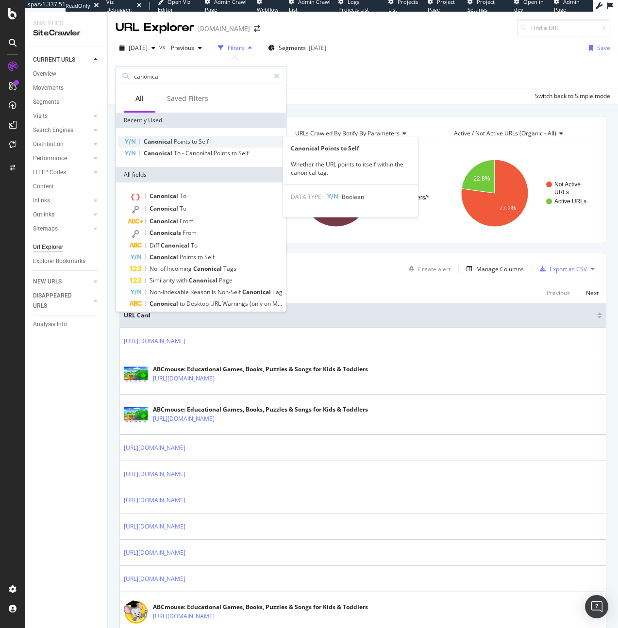
type input "canonical"
click at [194, 140] on span "to" at bounding box center [195, 141] width 7 height 8
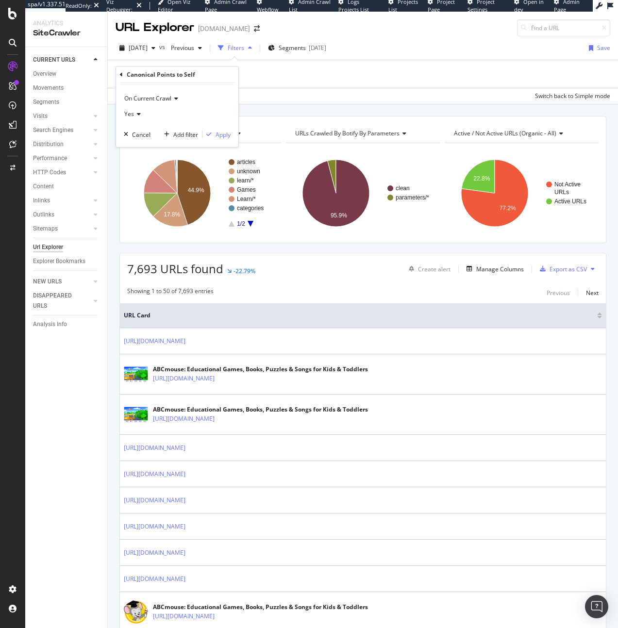
click at [133, 111] on span "Yes" at bounding box center [129, 114] width 10 height 8
click at [138, 146] on div "No" at bounding box center [178, 146] width 104 height 13
click at [228, 132] on div "Apply" at bounding box center [222, 135] width 15 height 8
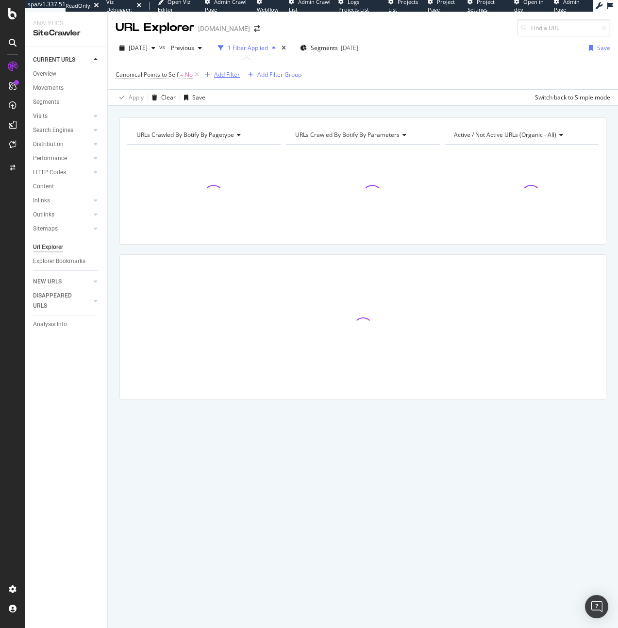
click at [217, 76] on div "Add Filter" at bounding box center [227, 74] width 26 height 8
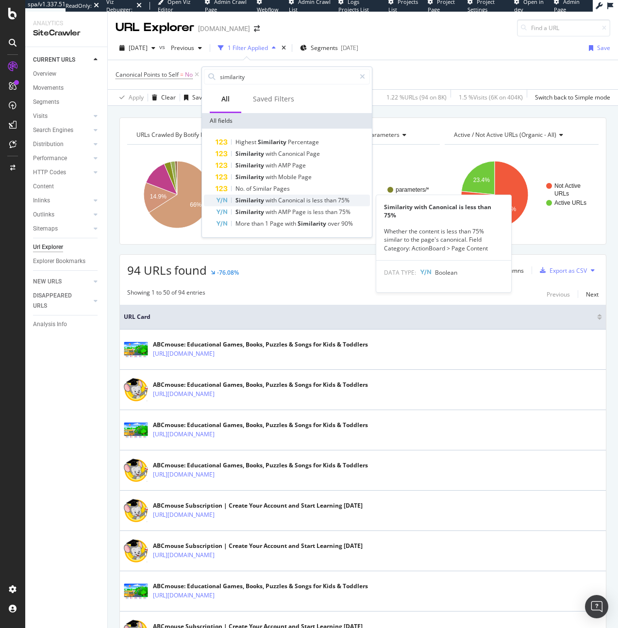
type input "similarity"
click at [273, 196] on span "with" at bounding box center [271, 200] width 13 height 8
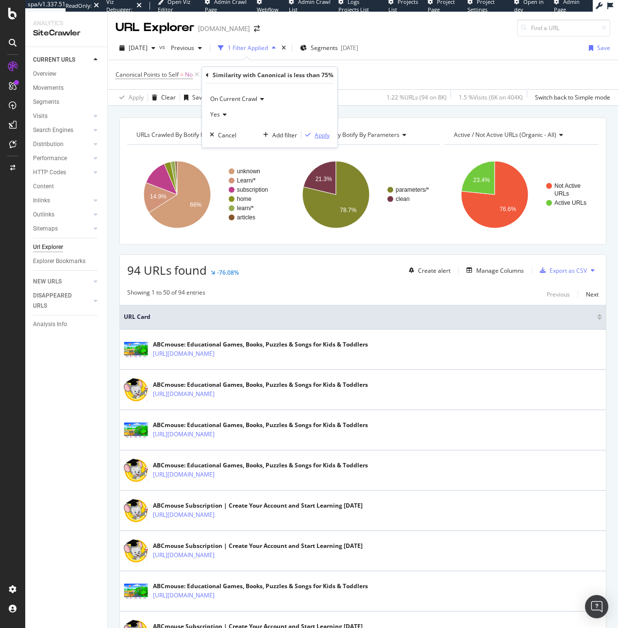
click at [316, 133] on div "Apply" at bounding box center [322, 135] width 15 height 8
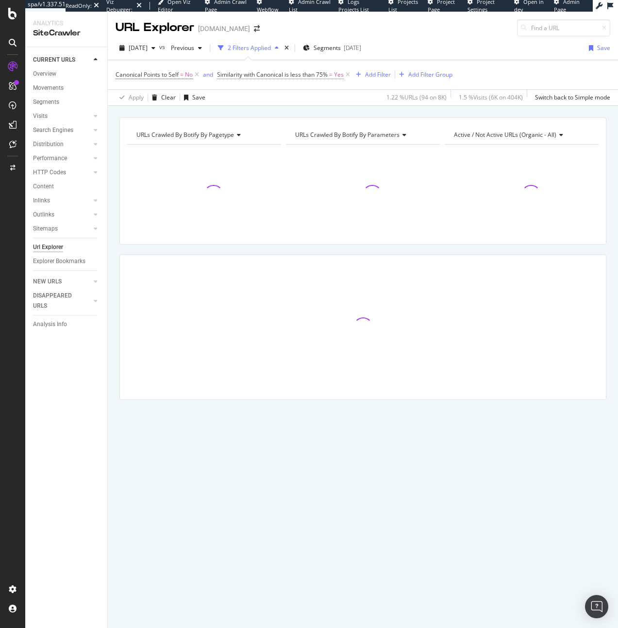
click at [318, 76] on span "Similarity with Canonical is less than 75%" at bounding box center [272, 74] width 111 height 8
click at [244, 95] on span "On Current Crawl" at bounding box center [249, 97] width 47 height 8
click at [219, 71] on div "Similarity with Canonical is less than 75% On Current Crawl Yes Cancel Add filt…" at bounding box center [285, 106] width 135 height 81
click at [225, 72] on div "Similarity with Canonical is less than 75%" at bounding box center [286, 74] width 128 height 17
click at [224, 73] on icon at bounding box center [223, 74] width 3 height 6
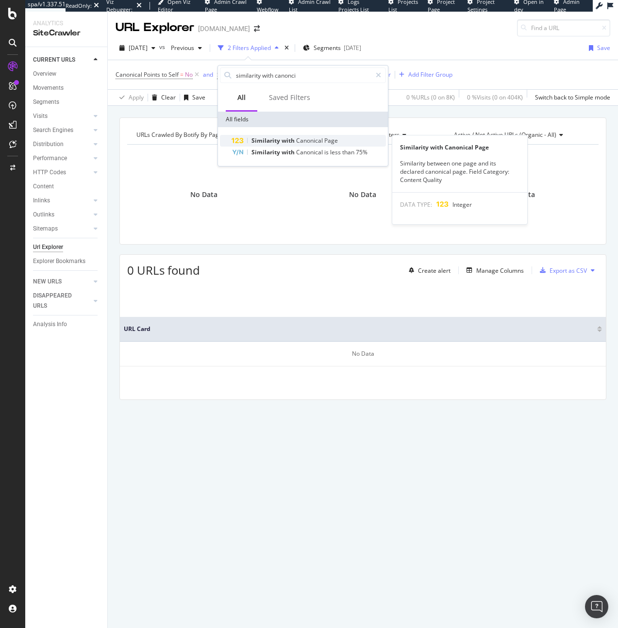
type input "similarity with canonci"
click at [252, 138] on span "Similarity" at bounding box center [266, 140] width 30 height 8
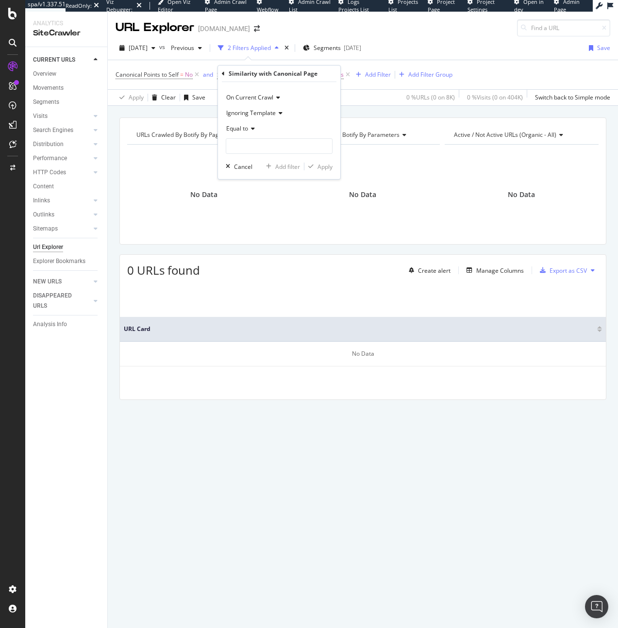
click at [252, 116] on span "Ignoring Template" at bounding box center [251, 113] width 50 height 8
click at [315, 117] on div "Ignoring Template" at bounding box center [279, 113] width 107 height 16
click at [239, 130] on span "Equal to" at bounding box center [237, 128] width 22 height 8
click at [265, 201] on div "Greater than" at bounding box center [280, 199] width 104 height 13
click at [264, 132] on div "Greater than" at bounding box center [279, 129] width 107 height 16
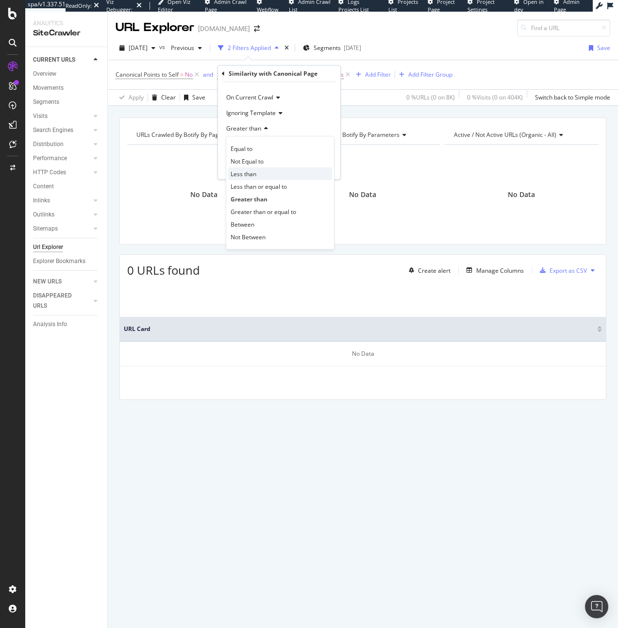
click at [257, 174] on div "Less than" at bounding box center [280, 173] width 104 height 13
click at [264, 144] on input "number" at bounding box center [279, 146] width 107 height 16
type input "75"
click at [322, 167] on div "Apply" at bounding box center [324, 167] width 15 height 8
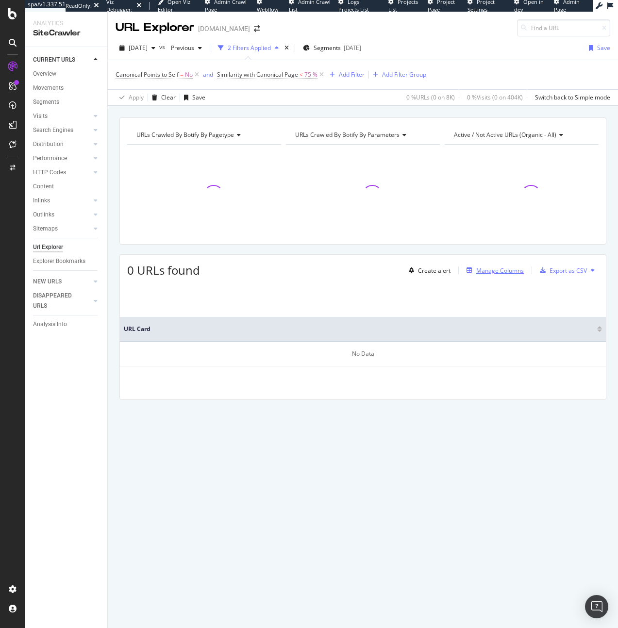
click at [514, 270] on div "Manage Columns" at bounding box center [500, 270] width 48 height 8
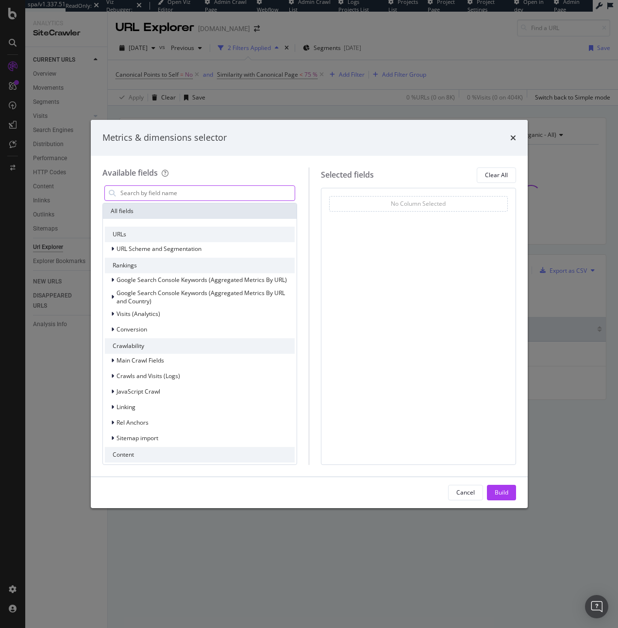
click at [196, 199] on input "modal" at bounding box center [207, 193] width 176 height 15
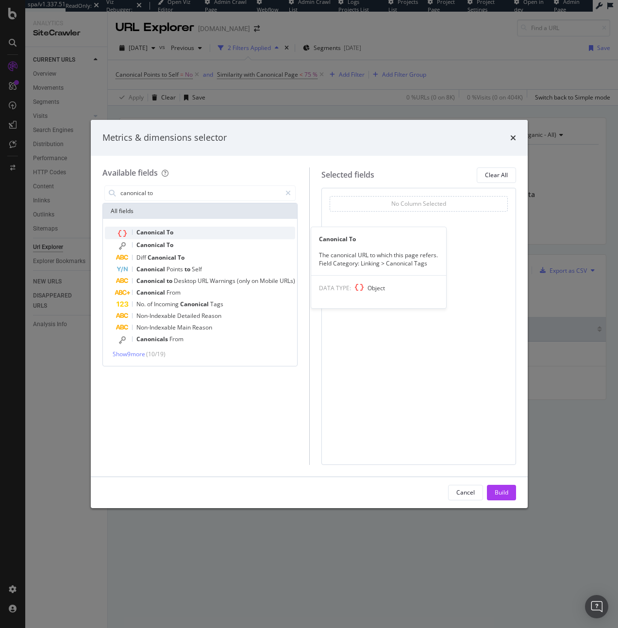
click at [152, 230] on span "Canonical" at bounding box center [151, 232] width 30 height 8
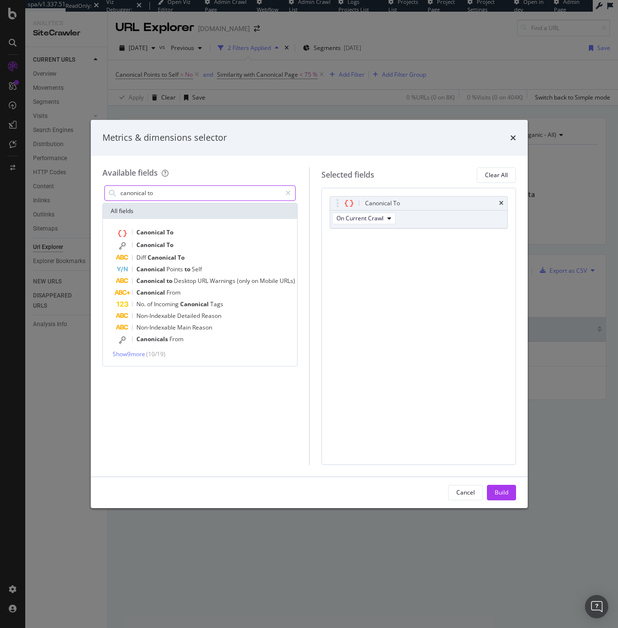
click at [148, 194] on input "canonical to" at bounding box center [200, 193] width 162 height 15
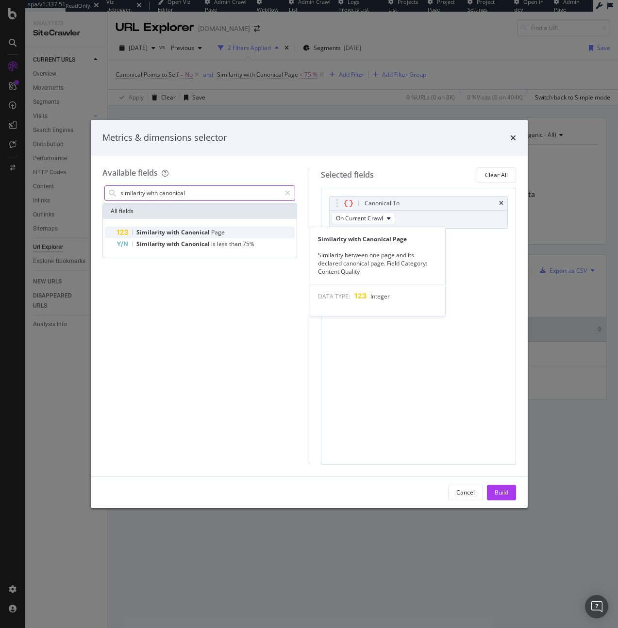
type input "similarity with canonical"
click at [155, 230] on span "Similarity" at bounding box center [151, 232] width 30 height 8
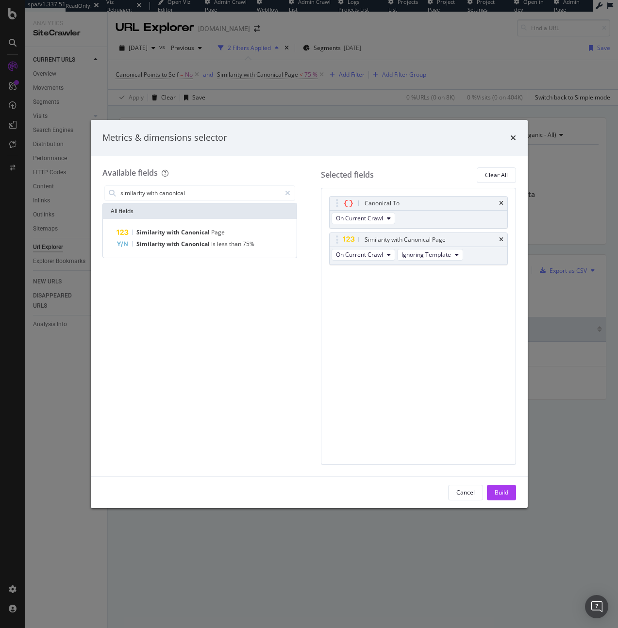
click at [504, 485] on div "Build" at bounding box center [502, 492] width 14 height 15
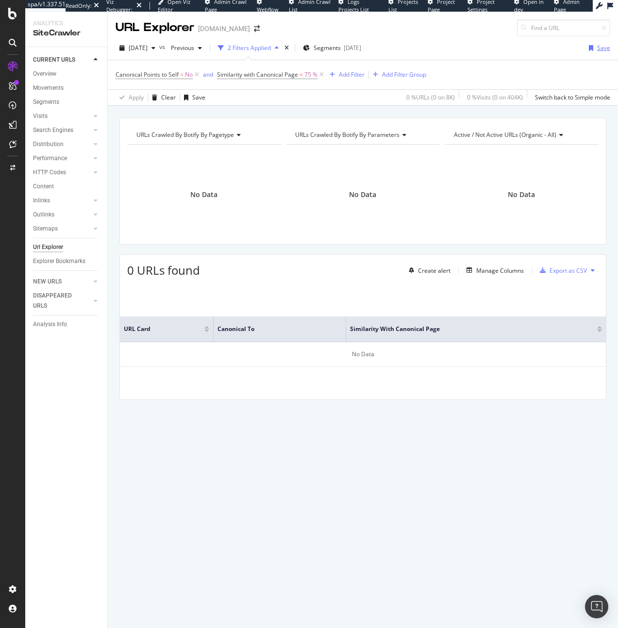
click at [602, 49] on div "Save" at bounding box center [603, 48] width 13 height 8
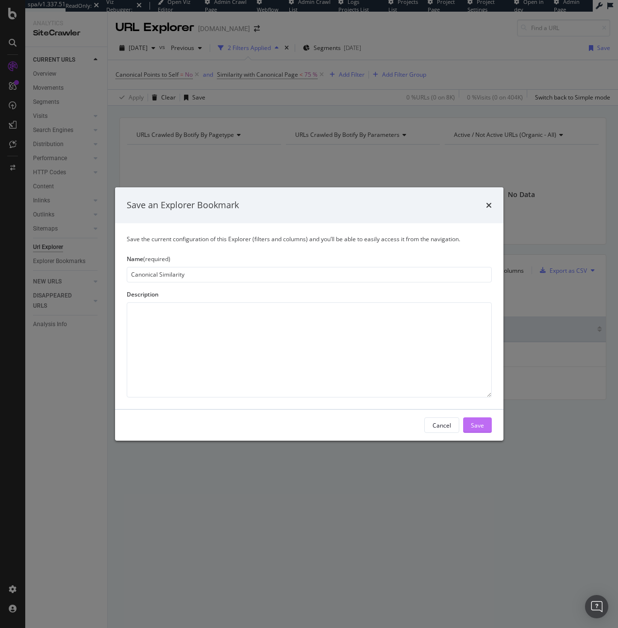
type input "Canonical Similarity"
click at [476, 429] on div "Save" at bounding box center [477, 425] width 13 height 8
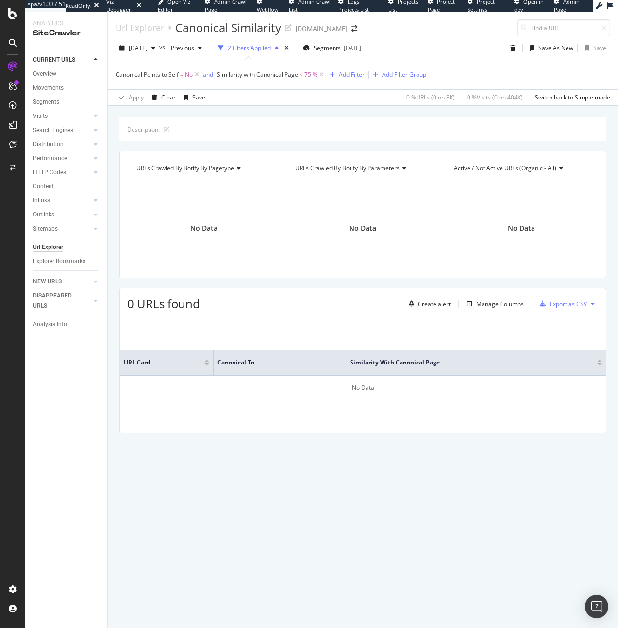
click at [51, 248] on div "Url Explorer" at bounding box center [48, 247] width 30 height 10
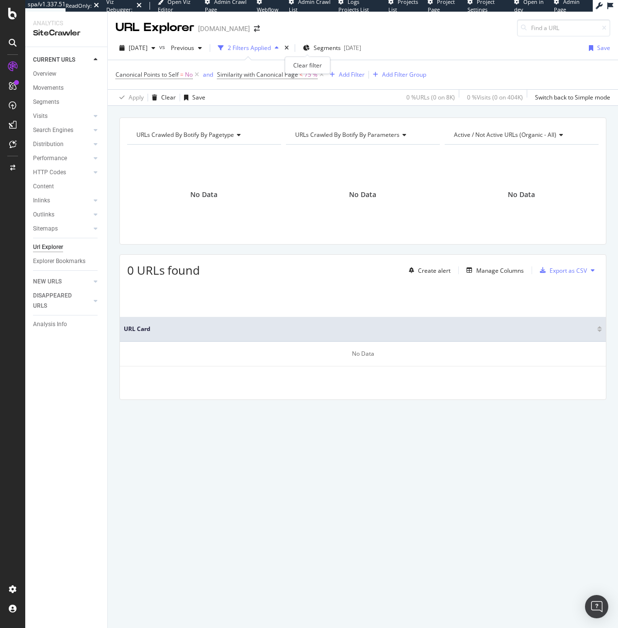
click at [291, 48] on div "times" at bounding box center [286, 48] width 8 height 10
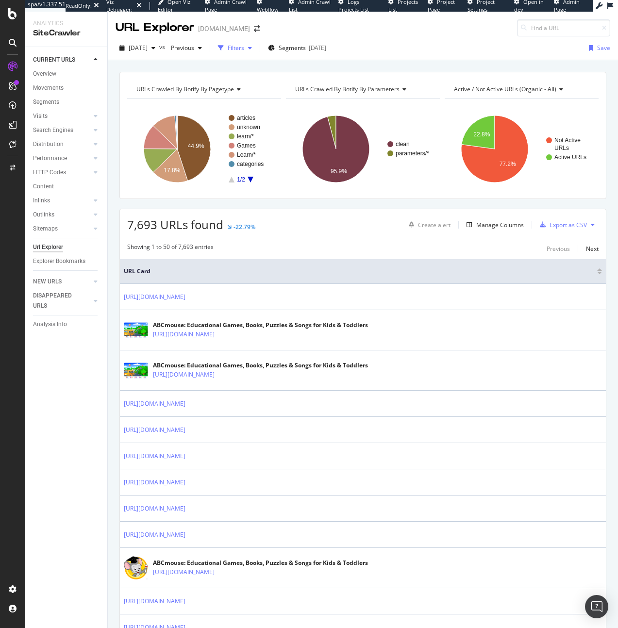
click at [256, 52] on div "Filters" at bounding box center [235, 48] width 42 height 15
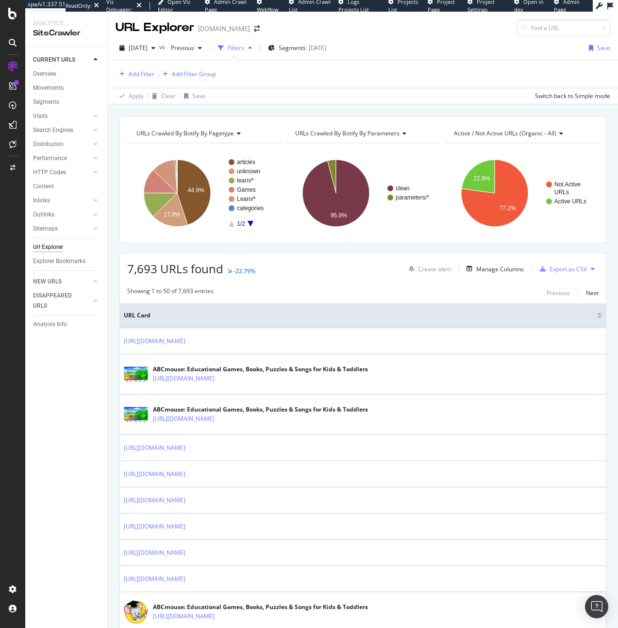
click at [157, 70] on div "Add Filter Add Filter Group" at bounding box center [166, 74] width 100 height 12
click at [136, 74] on div "Add Filter" at bounding box center [142, 74] width 26 height 8
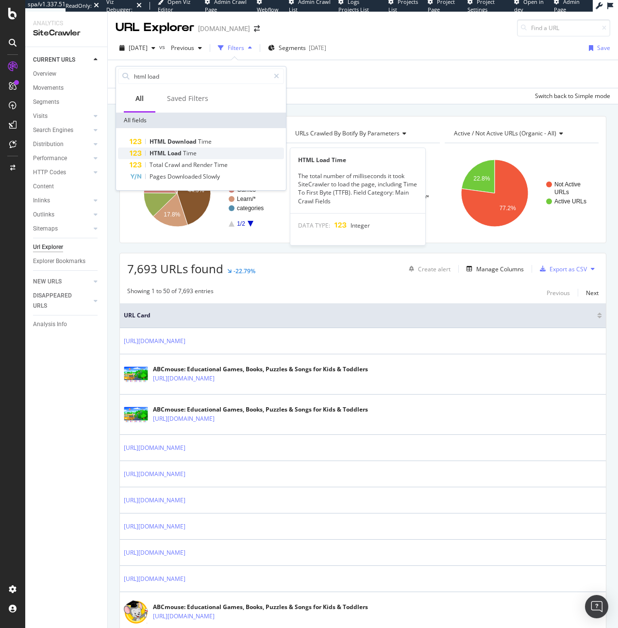
type input "html load"
click at [182, 149] on span "Load" at bounding box center [175, 153] width 16 height 8
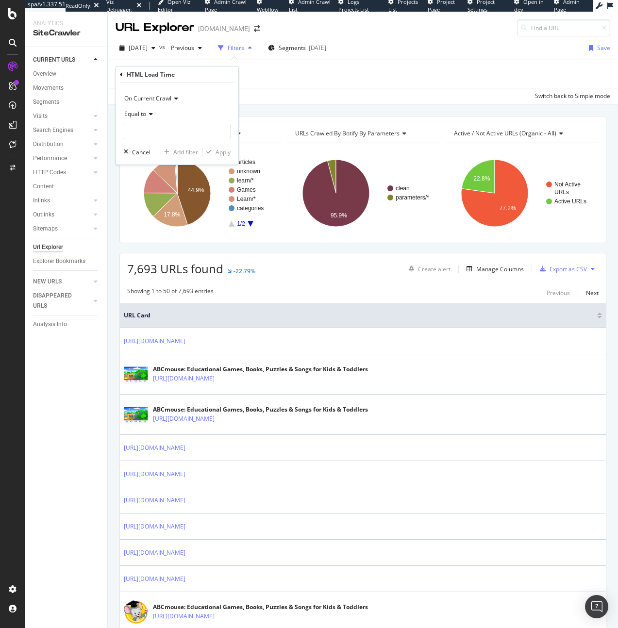
click at [139, 108] on div "Equal to" at bounding box center [177, 114] width 107 height 16
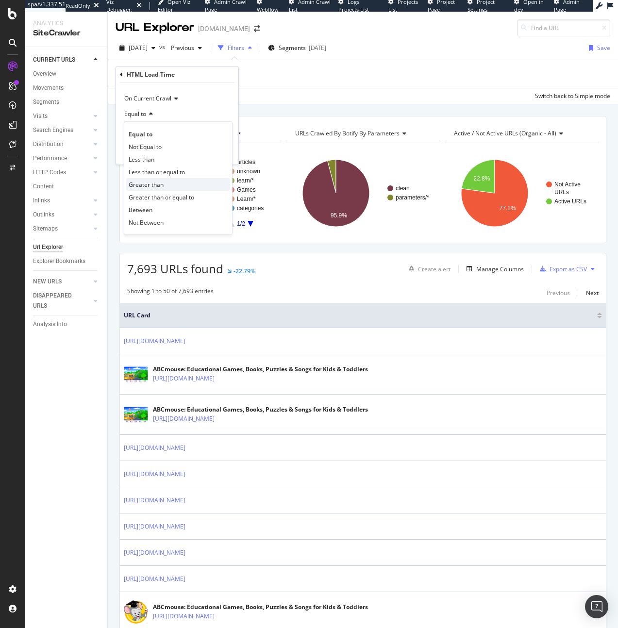
click at [150, 180] on div "Greater than" at bounding box center [178, 184] width 104 height 13
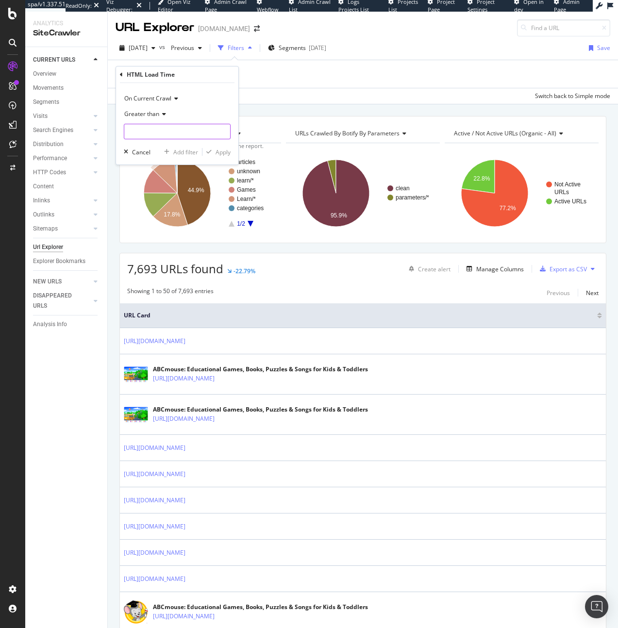
click at [158, 130] on input "number" at bounding box center [177, 132] width 107 height 16
type input "2000"
click at [231, 155] on div "On Current Crawl Greater than 2000 Cancel Add filter Apply" at bounding box center [177, 124] width 122 height 82
click at [222, 152] on div "Apply" at bounding box center [222, 152] width 15 height 8
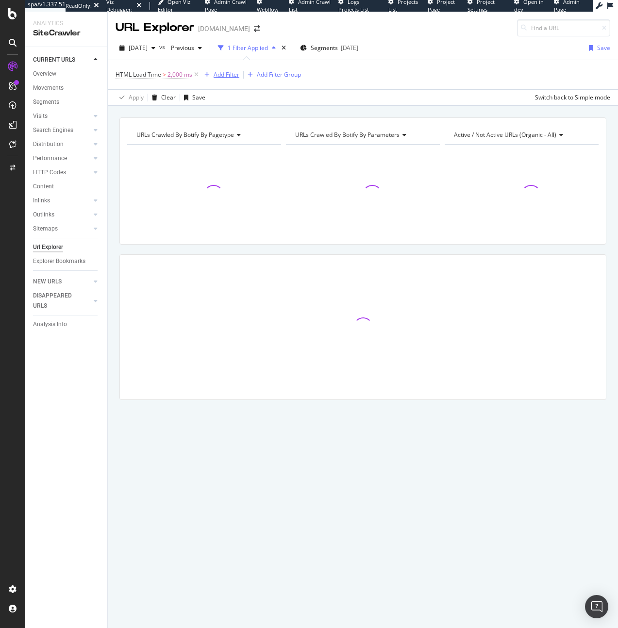
click at [214, 78] on div "Add Filter" at bounding box center [227, 74] width 26 height 8
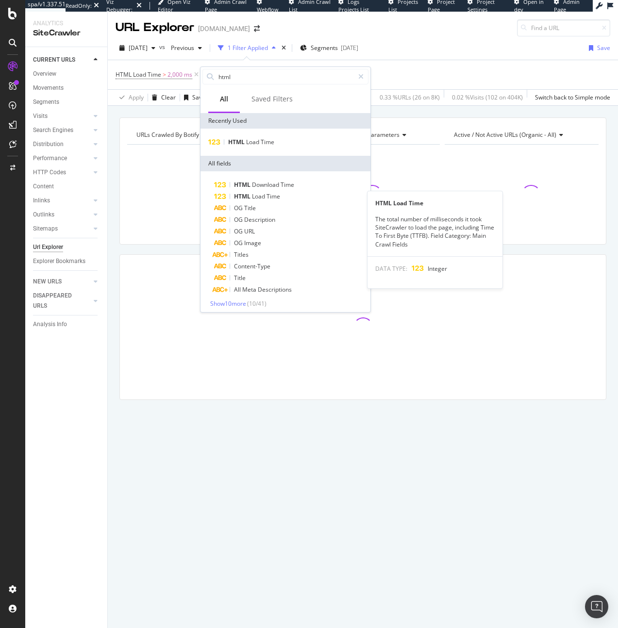
type input "html"
click at [237, 193] on span "HTML" at bounding box center [243, 196] width 18 height 8
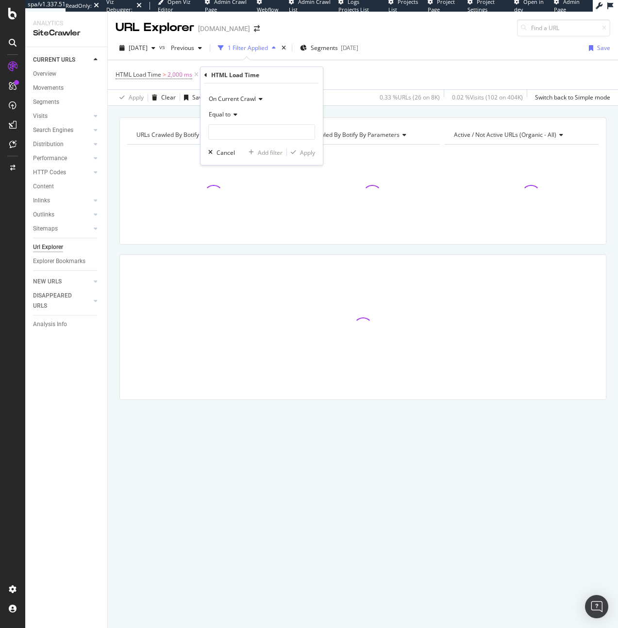
click at [230, 100] on span "On Current Crawl" at bounding box center [232, 99] width 47 height 8
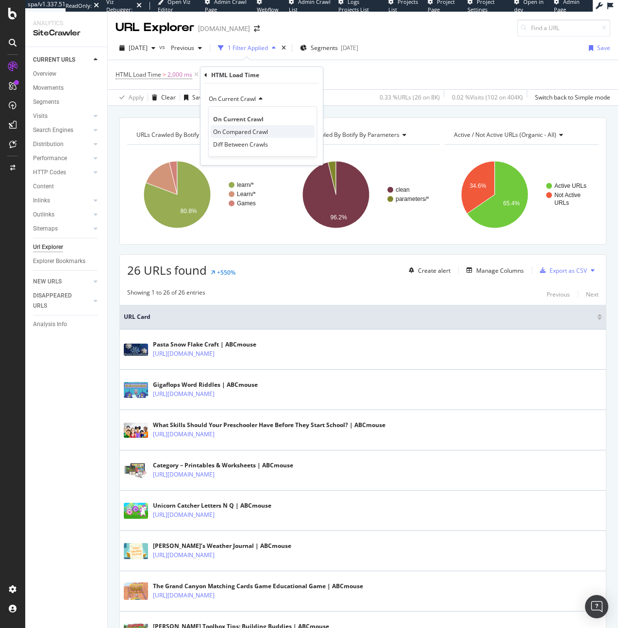
click at [235, 134] on span "On Compared Crawl" at bounding box center [240, 132] width 55 height 8
click at [228, 114] on span "Equal to" at bounding box center [220, 114] width 22 height 8
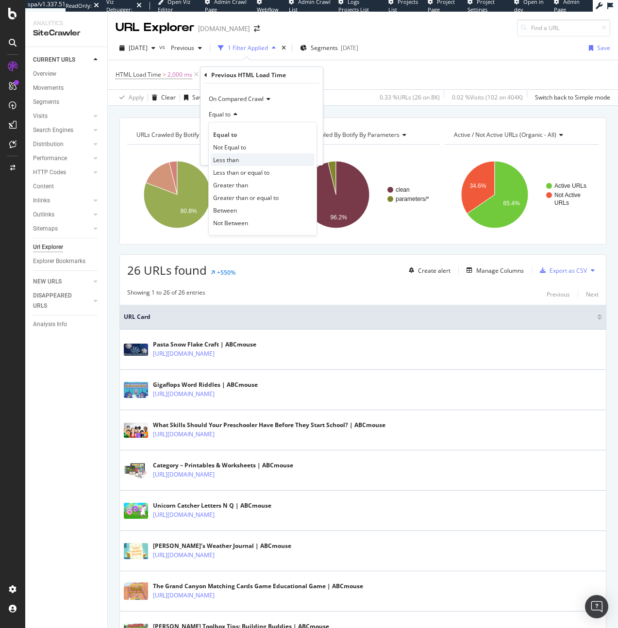
click at [234, 160] on span "Less than" at bounding box center [226, 160] width 26 height 8
click at [239, 131] on input "number" at bounding box center [261, 132] width 107 height 16
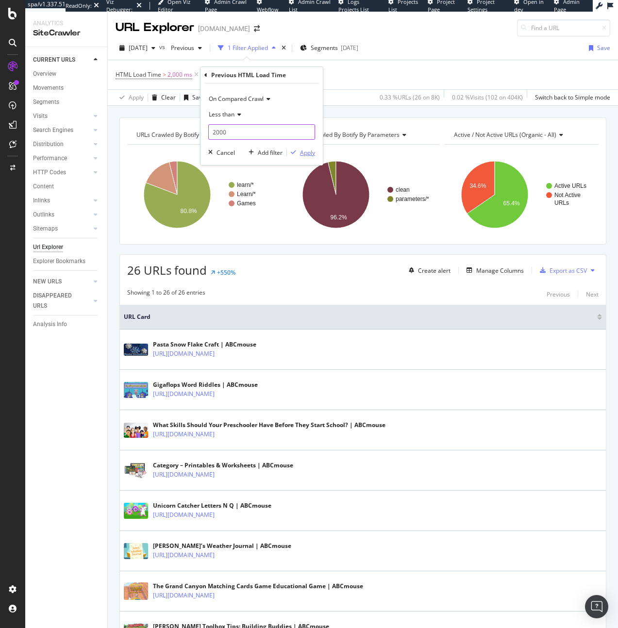
type input "2000"
click at [315, 153] on div "Apply" at bounding box center [307, 153] width 15 height 8
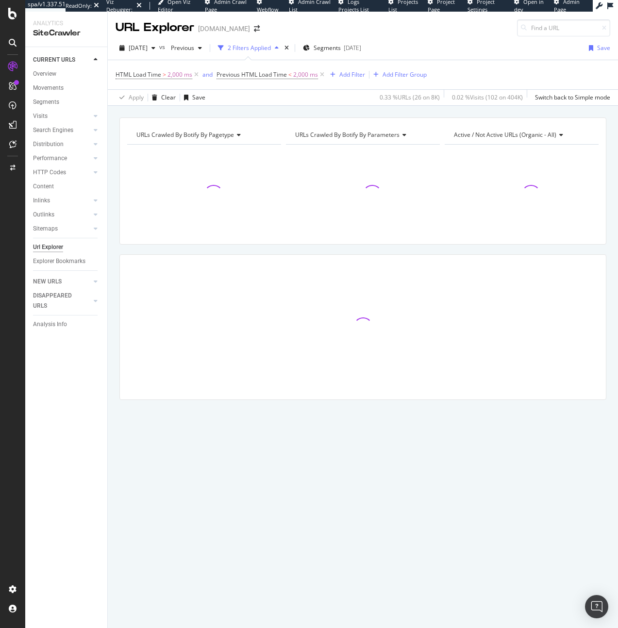
click at [311, 152] on div at bounding box center [363, 194] width 154 height 84
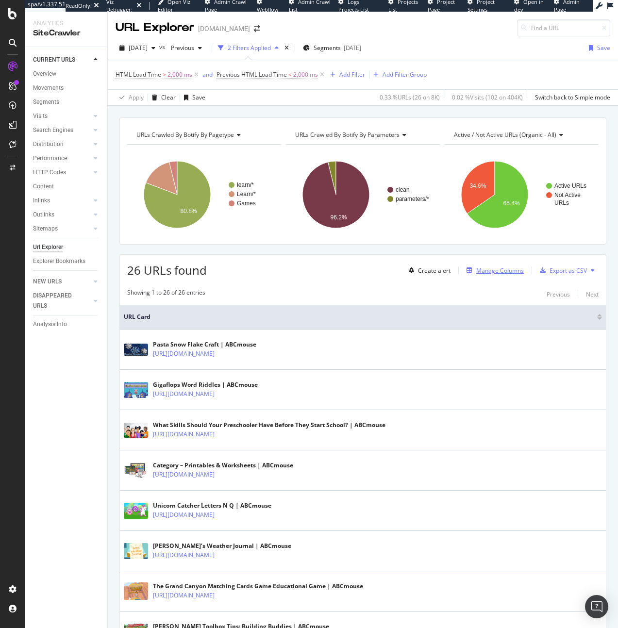
click at [511, 269] on div "Manage Columns" at bounding box center [500, 270] width 48 height 8
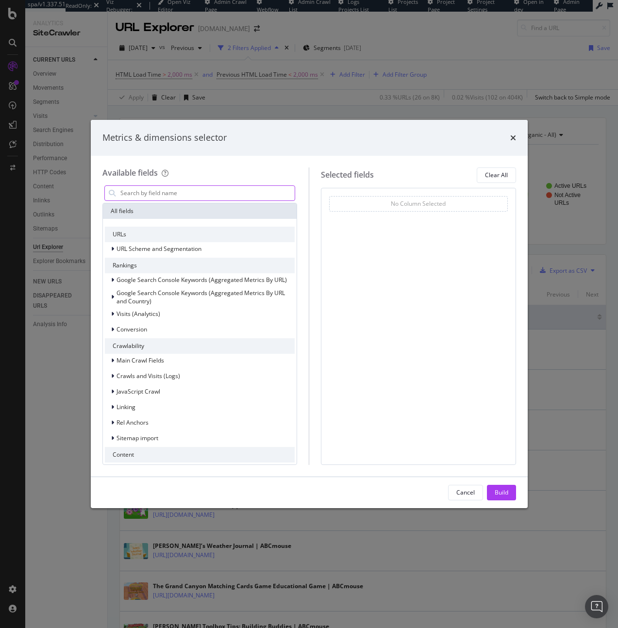
click at [128, 191] on input "modal" at bounding box center [207, 193] width 176 height 15
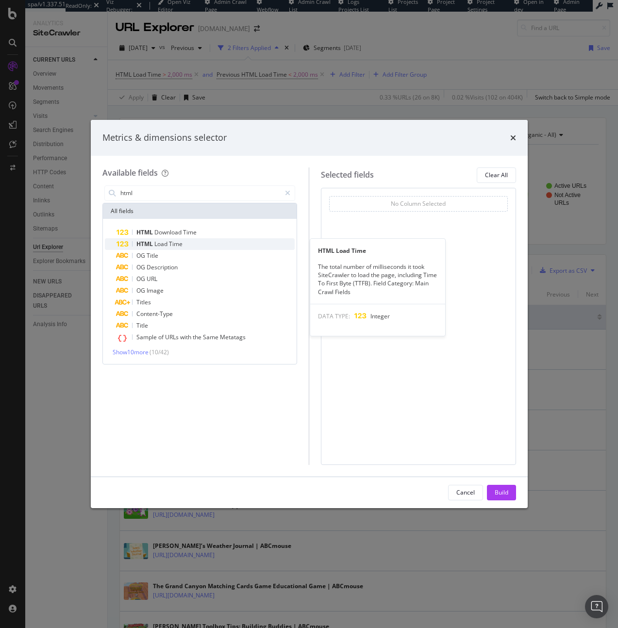
click at [148, 246] on span "HTML" at bounding box center [145, 244] width 18 height 8
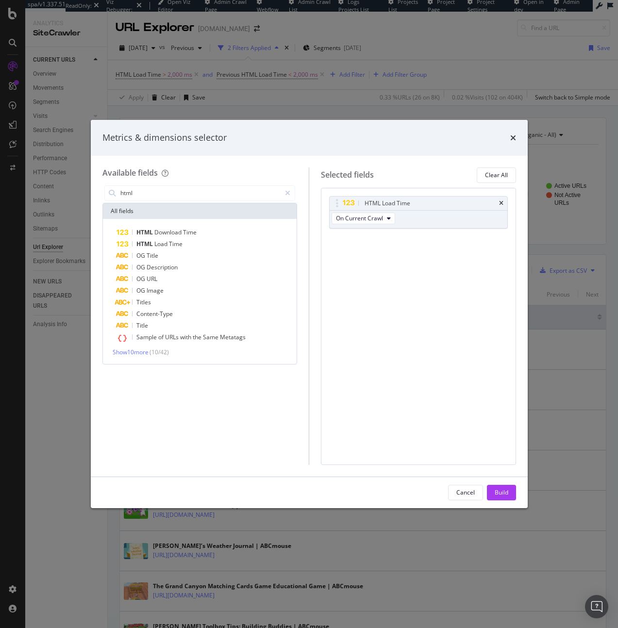
click at [148, 246] on span "HTML" at bounding box center [145, 244] width 18 height 8
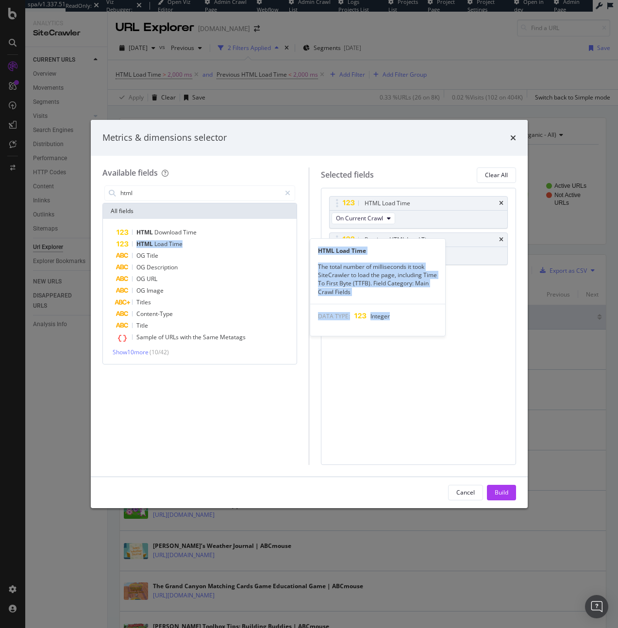
click at [148, 246] on span "HTML" at bounding box center [145, 244] width 18 height 8
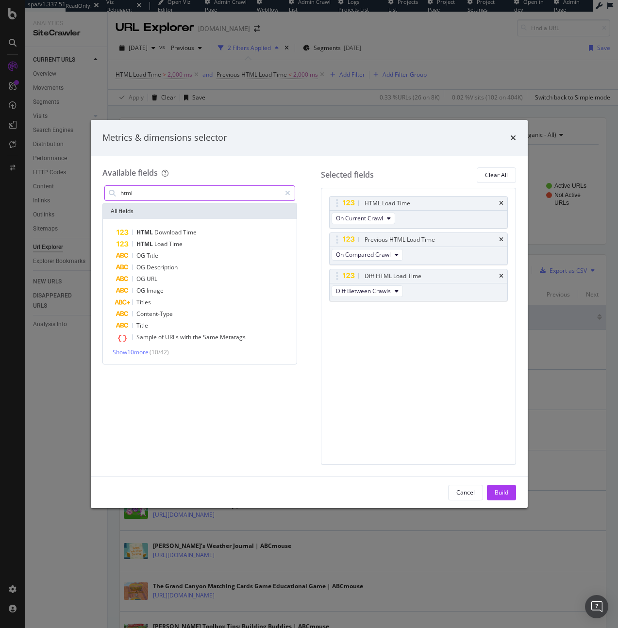
click at [240, 189] on input "html" at bounding box center [200, 193] width 162 height 15
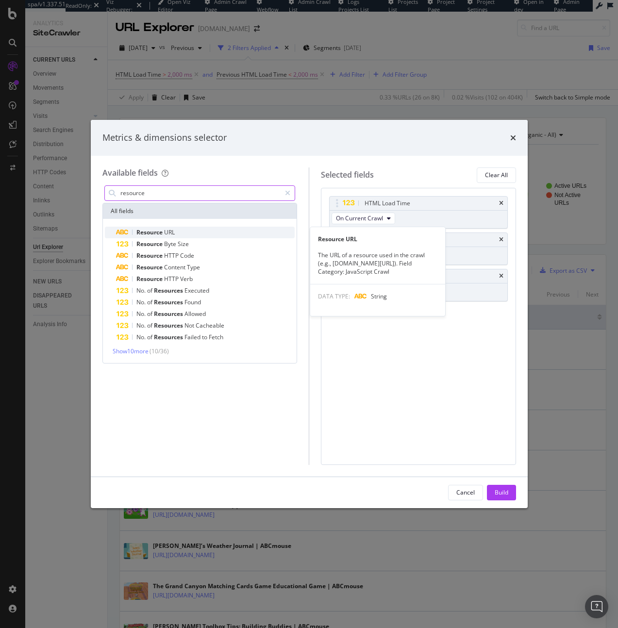
type input "resource"
click at [230, 231] on div "Resource URL" at bounding box center [205, 233] width 179 height 12
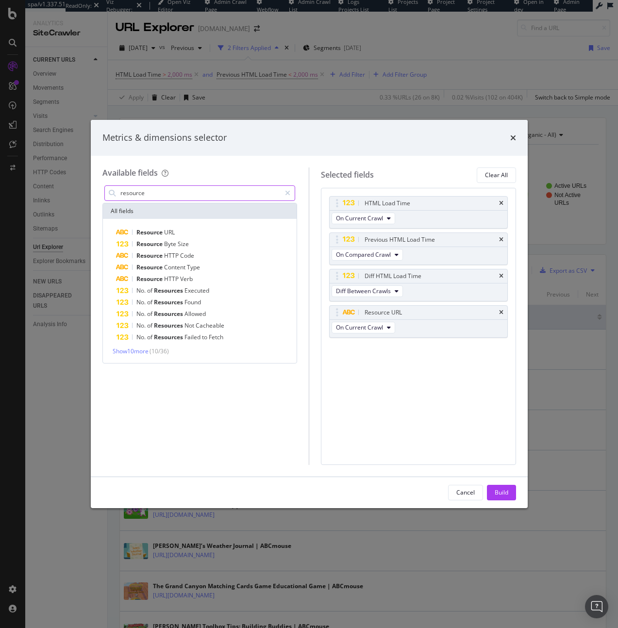
click at [178, 199] on input "resource" at bounding box center [200, 193] width 162 height 15
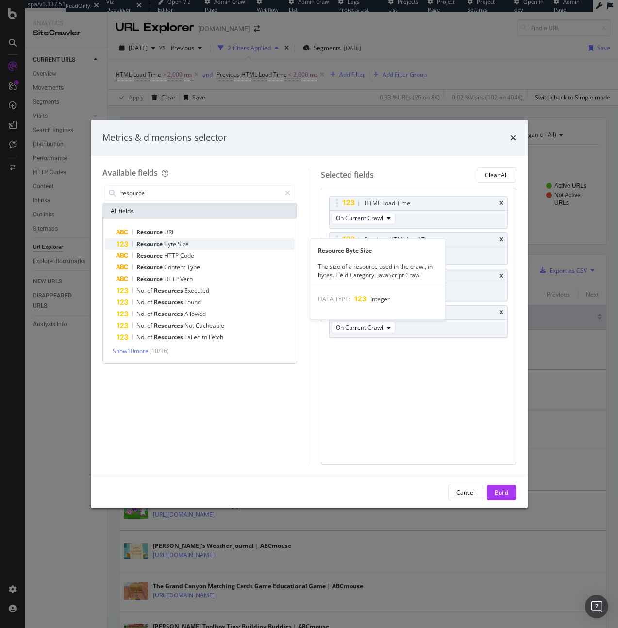
click at [194, 245] on div "Resource Byte Size" at bounding box center [205, 244] width 179 height 12
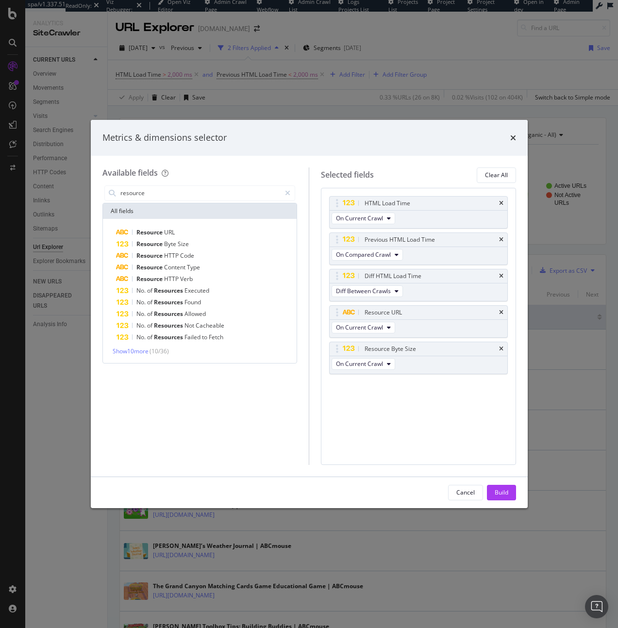
click at [519, 487] on div "Cancel Build" at bounding box center [309, 492] width 437 height 31
click at [499, 492] on div "Build" at bounding box center [502, 492] width 14 height 8
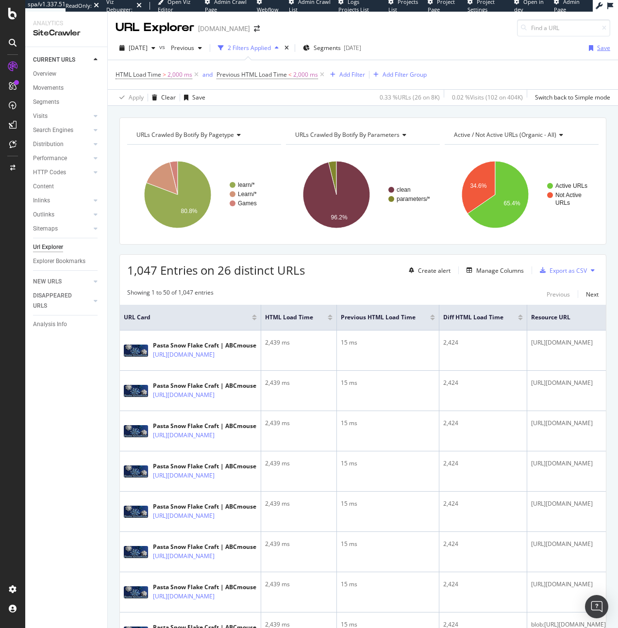
click at [599, 52] on div "Save" at bounding box center [603, 48] width 13 height 8
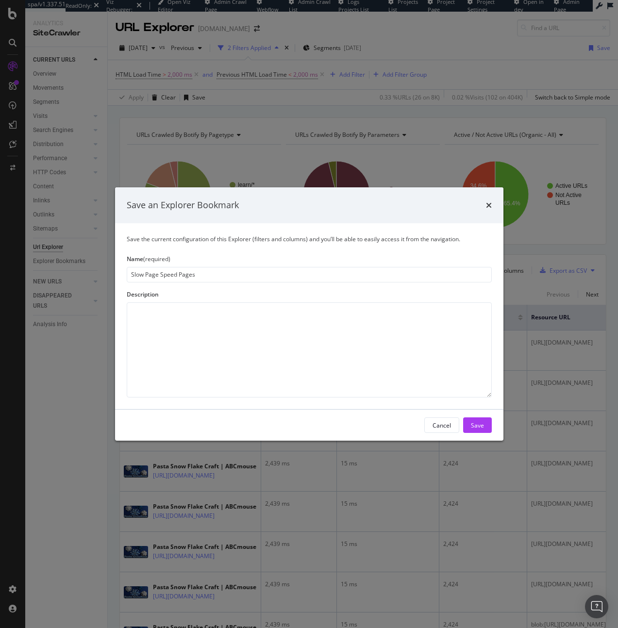
type input "Slow Page Speed Pages"
click at [497, 424] on div "Cancel Save" at bounding box center [309, 425] width 388 height 31
click at [469, 428] on button "Save" at bounding box center [477, 425] width 29 height 16
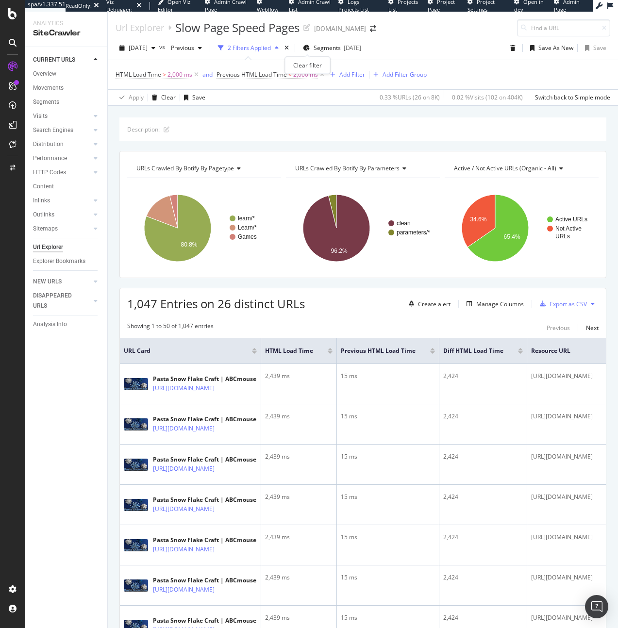
click at [289, 48] on icon "times" at bounding box center [286, 48] width 4 height 6
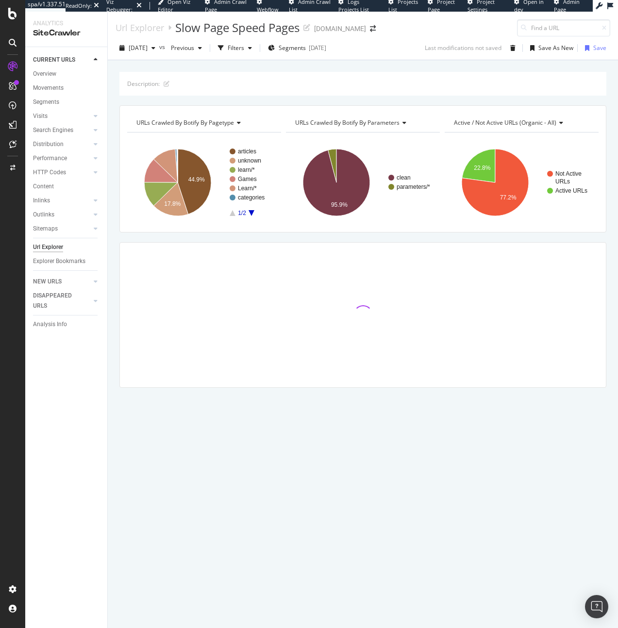
click at [46, 246] on div "Url Explorer" at bounding box center [48, 247] width 30 height 10
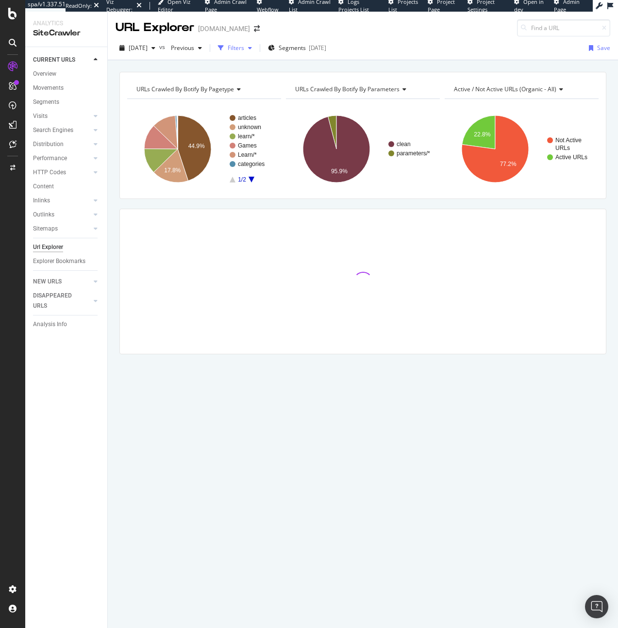
click at [256, 48] on div "button" at bounding box center [250, 48] width 12 height 6
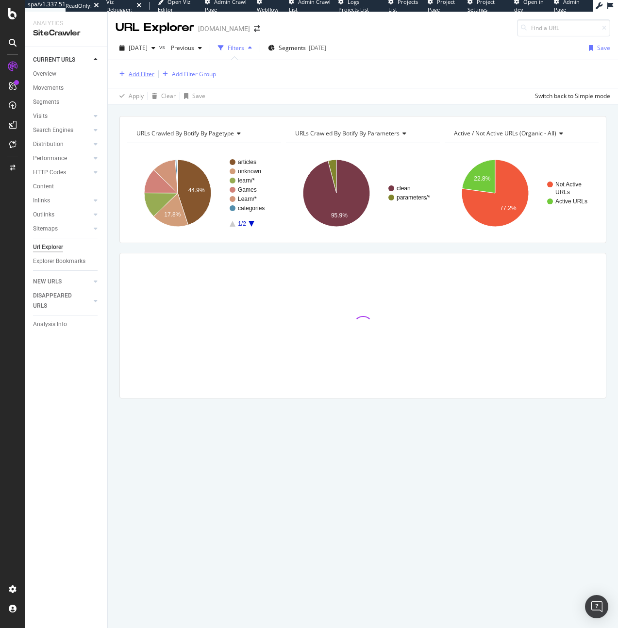
click at [131, 79] on div "Add Filter" at bounding box center [135, 74] width 39 height 11
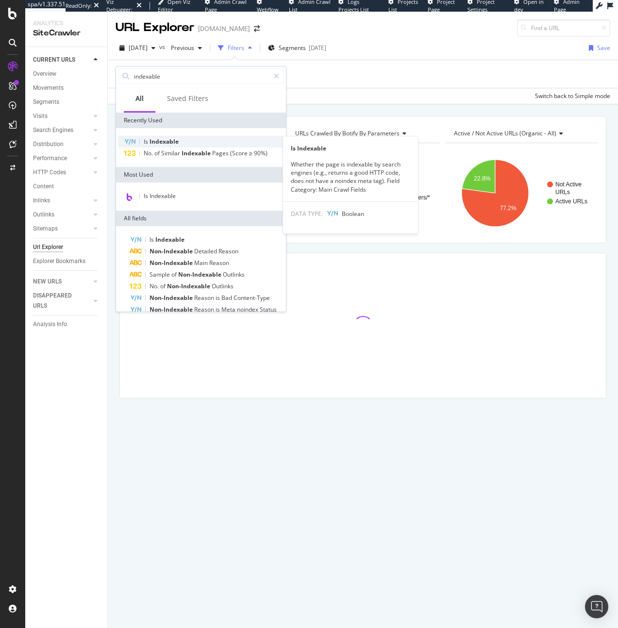
type input "indexable"
click at [189, 142] on div "Is Indexable" at bounding box center [201, 142] width 166 height 12
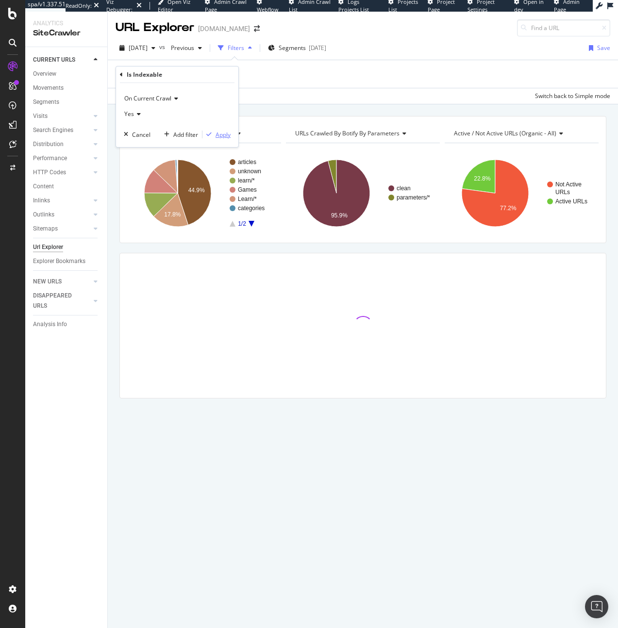
click at [212, 131] on div "Apply" at bounding box center [216, 134] width 28 height 9
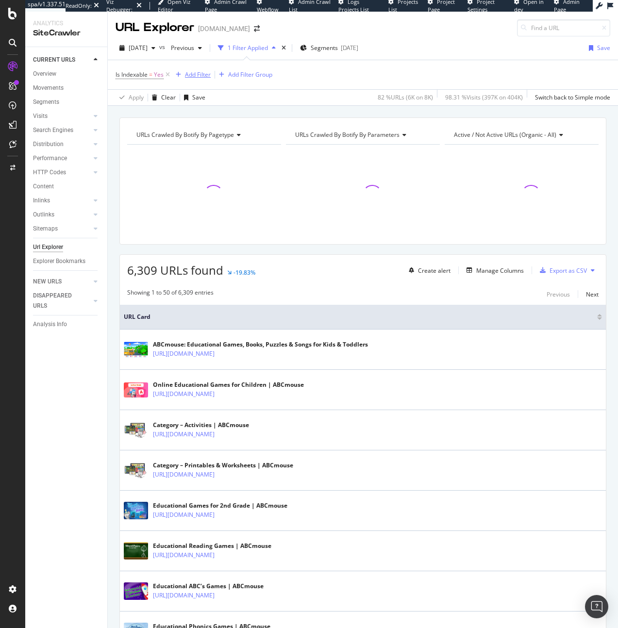
click at [203, 69] on div "Add Filter" at bounding box center [191, 74] width 39 height 11
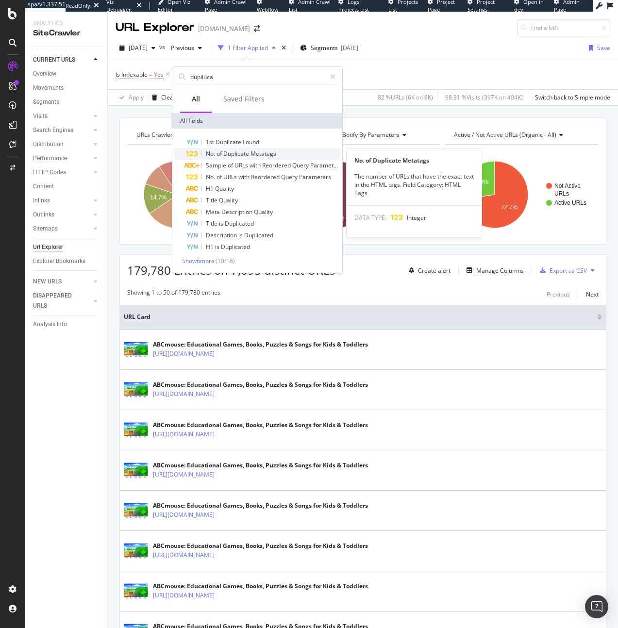
type input "dupliuca"
click at [254, 156] on span "Metatags" at bounding box center [263, 153] width 26 height 8
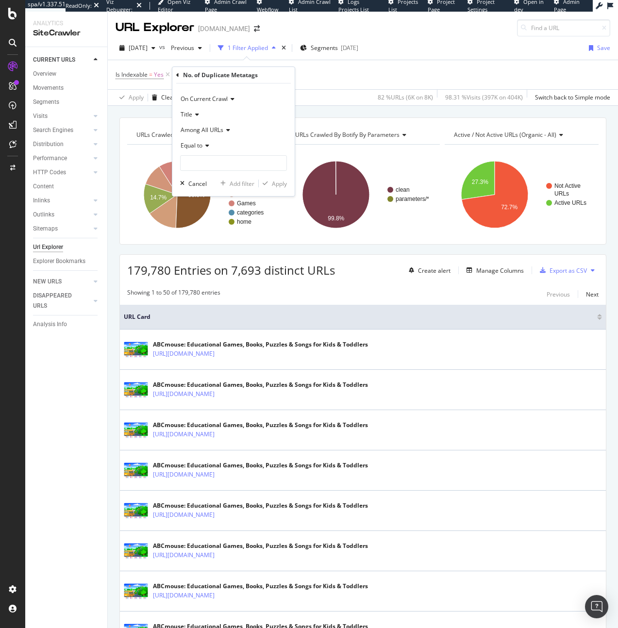
click at [192, 130] on span "Among All URLs" at bounding box center [202, 130] width 43 height 8
click at [198, 162] on span "Among Other Indexable URLs in Same Zone" at bounding box center [243, 163] width 117 height 8
click at [199, 149] on span "Equal to" at bounding box center [192, 145] width 22 height 8
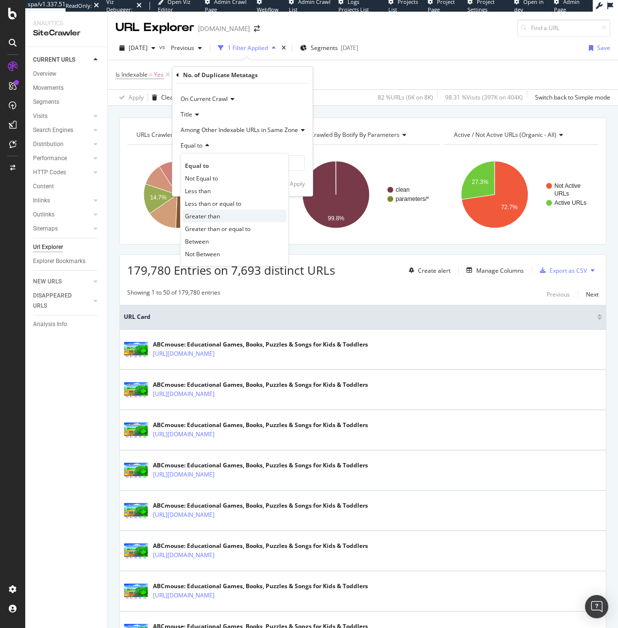
click at [211, 215] on span "Greater than" at bounding box center [202, 216] width 35 height 8
click at [218, 162] on input "number" at bounding box center [242, 163] width 125 height 16
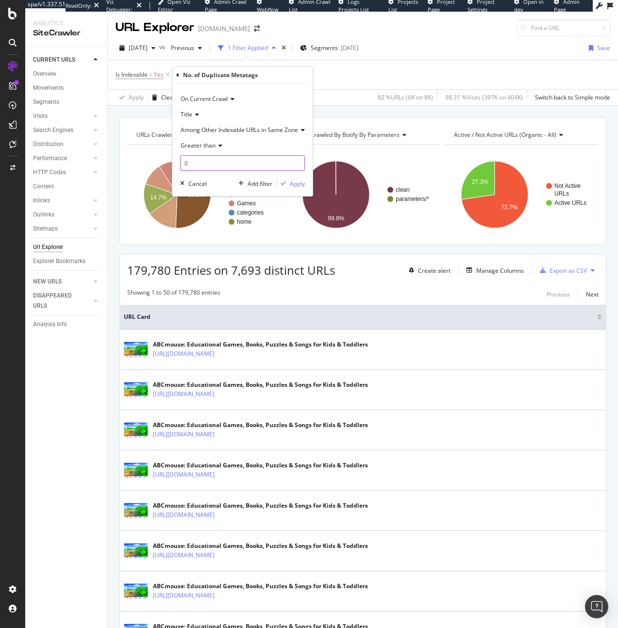
type input "0"
click at [295, 177] on div "On Current Crawl Title Among Other Indexable URLs in Same Zone Greater than 0 C…" at bounding box center [242, 139] width 140 height 113
click at [295, 179] on button "Apply" at bounding box center [291, 184] width 28 height 10
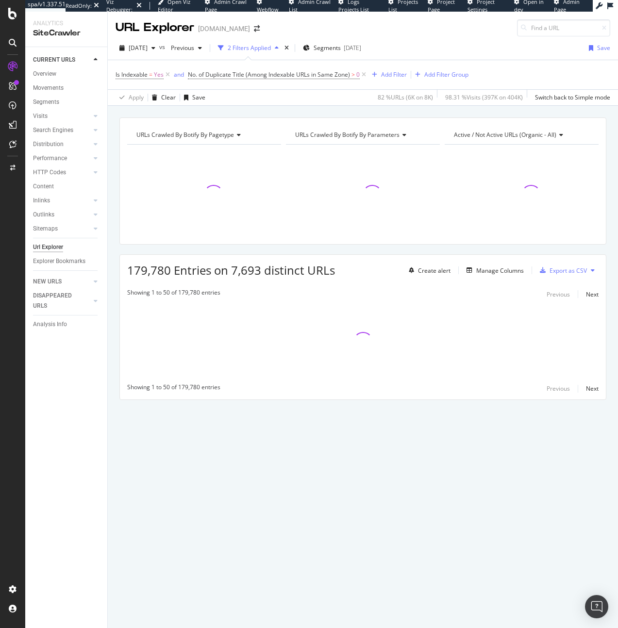
click at [294, 183] on div at bounding box center [363, 194] width 154 height 84
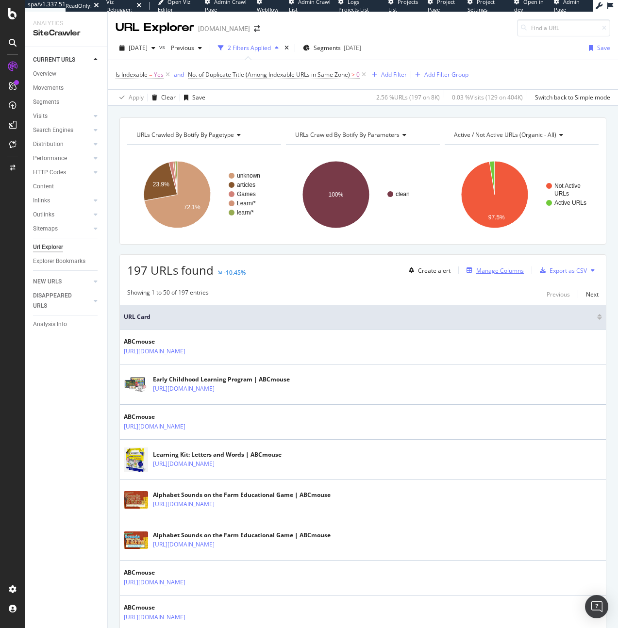
click at [508, 273] on div "Manage Columns" at bounding box center [500, 270] width 48 height 8
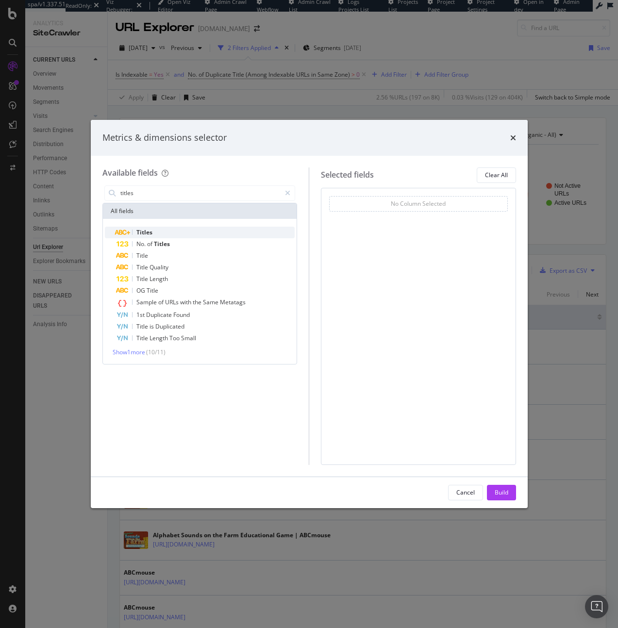
click at [158, 230] on div "Titles" at bounding box center [205, 233] width 179 height 12
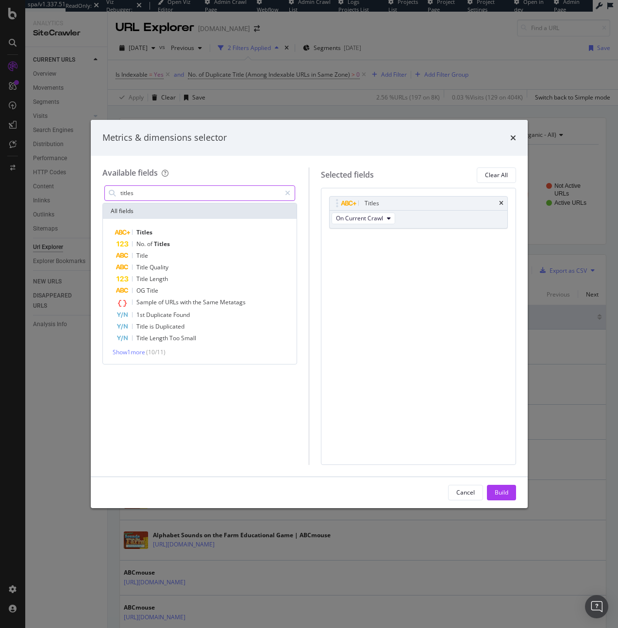
click at [135, 192] on input "titles" at bounding box center [200, 193] width 162 height 15
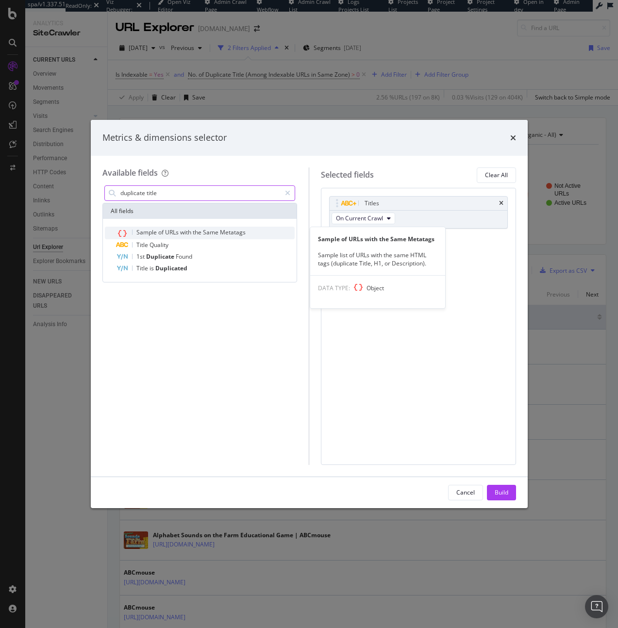
type input "duplicate title"
click at [237, 232] on span "Metatags" at bounding box center [233, 232] width 26 height 8
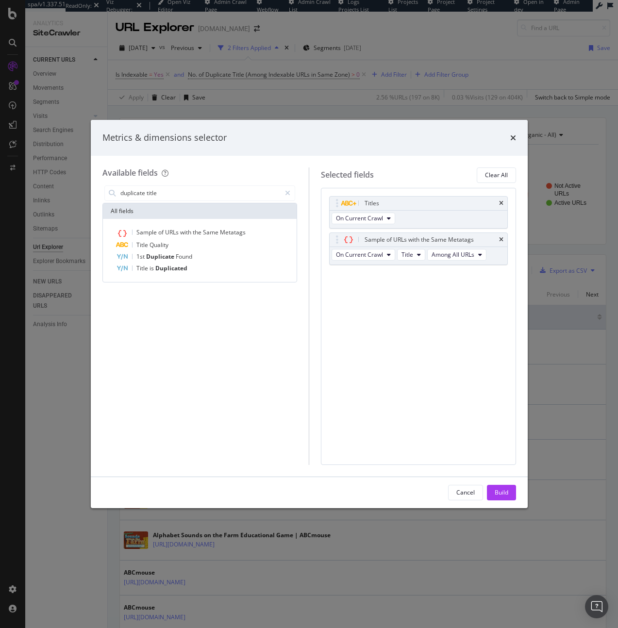
drag, startPoint x: 499, startPoint y: 492, endPoint x: 502, endPoint y: 486, distance: 6.5
click at [499, 492] on div "Build" at bounding box center [502, 492] width 14 height 8
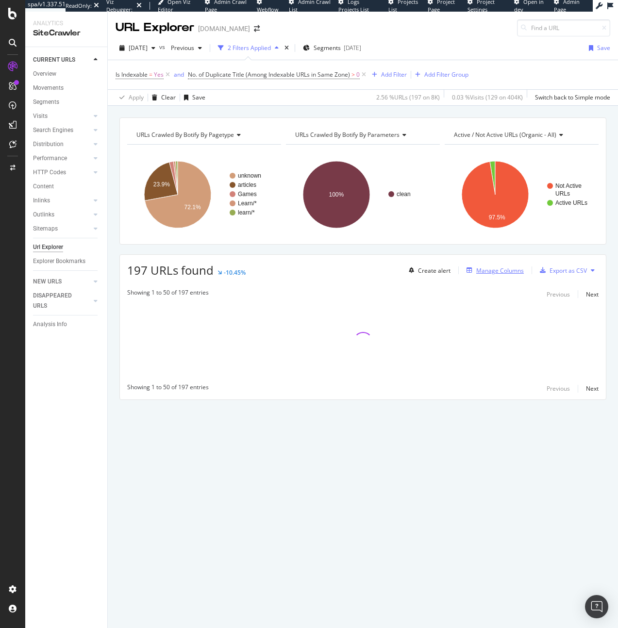
click at [512, 269] on div "Manage Columns" at bounding box center [500, 270] width 48 height 8
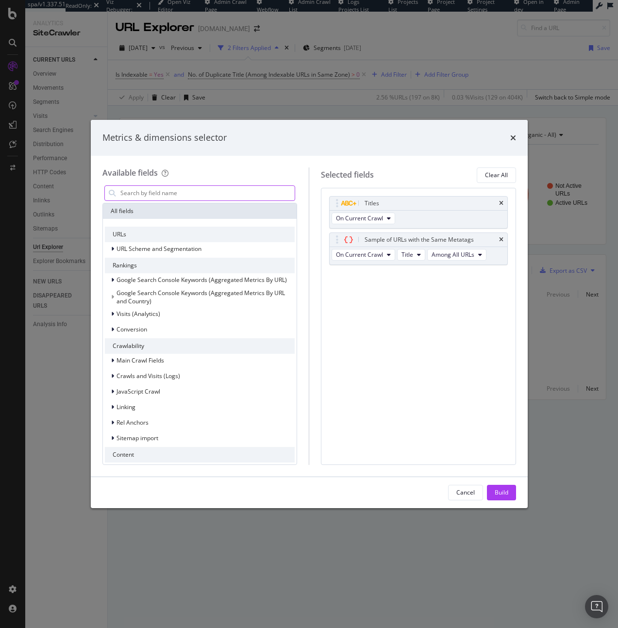
click at [152, 196] on input "modal" at bounding box center [207, 193] width 176 height 15
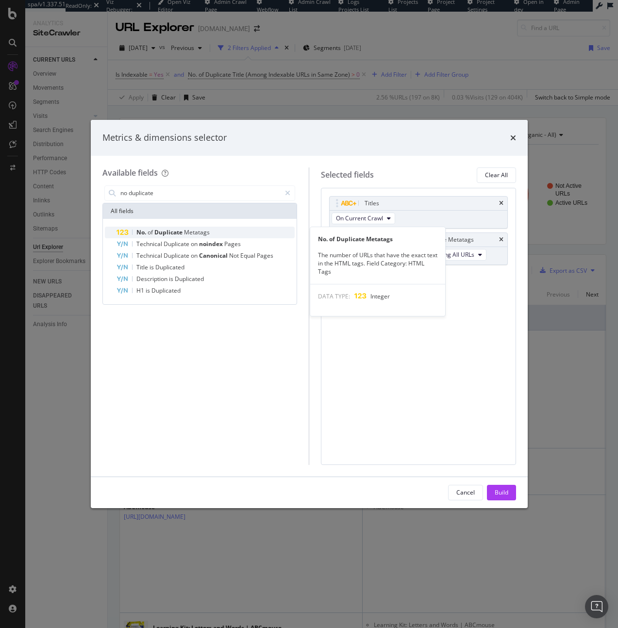
type input "no duplicate"
click at [174, 230] on span "Duplicate" at bounding box center [169, 232] width 30 height 8
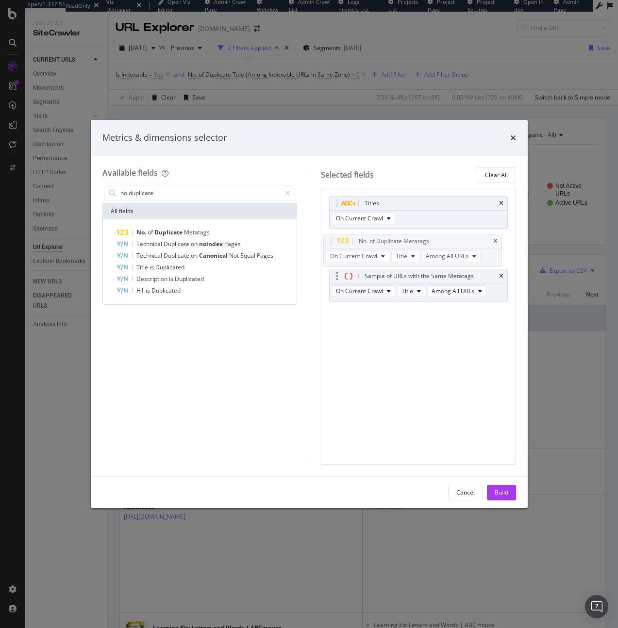
drag, startPoint x: 340, startPoint y: 273, endPoint x: 339, endPoint y: 261, distance: 12.2
click at [334, 238] on body "spa/v1.337.51 ReadOnly: Viz Debugger: Open Viz Editor Admin Crawl Page Webflow …" at bounding box center [309, 314] width 618 height 628
click at [485, 259] on button "Among All URLs" at bounding box center [456, 255] width 59 height 12
click at [474, 289] on span "Among Other Indexable URLs in Same Zone" at bounding box center [493, 290] width 117 height 9
click at [462, 313] on div "On Current Crawl Title Among All URLs" at bounding box center [410, 305] width 161 height 17
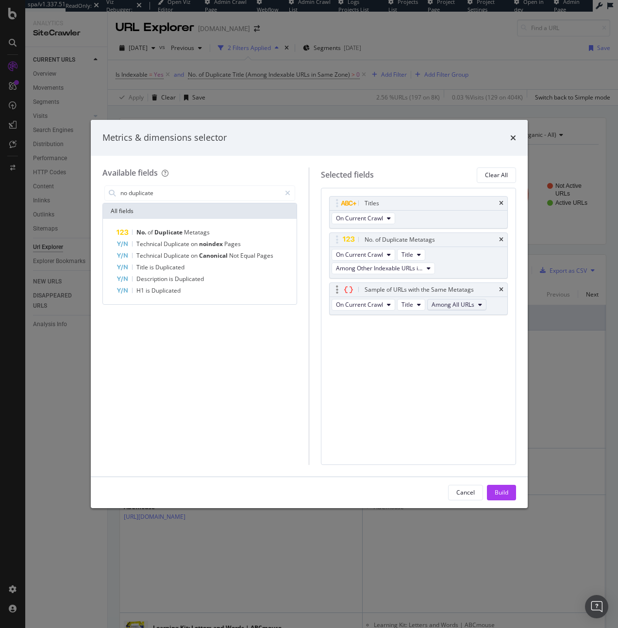
click at [465, 307] on span "Among All URLs" at bounding box center [452, 304] width 43 height 8
click at [477, 346] on div "Among Other Indexable URLs in Same Zone" at bounding box center [493, 340] width 133 height 14
click at [500, 493] on div "Build" at bounding box center [502, 492] width 14 height 8
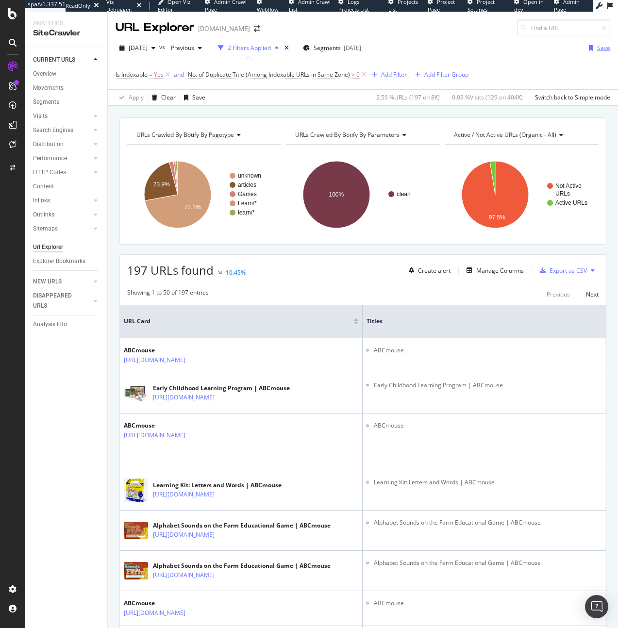
click at [598, 52] on div "Save" at bounding box center [597, 48] width 25 height 15
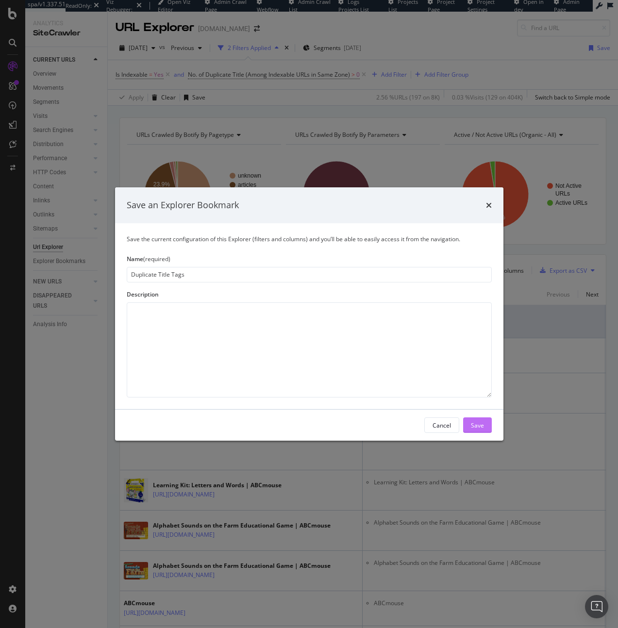
type input "Duplicate Title Tags"
click at [482, 419] on div "Save" at bounding box center [477, 425] width 13 height 15
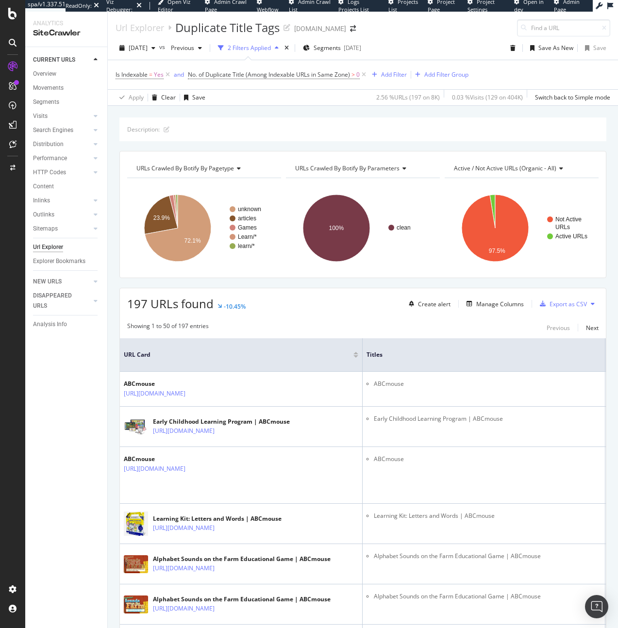
click at [48, 248] on div "Url Explorer" at bounding box center [48, 247] width 30 height 10
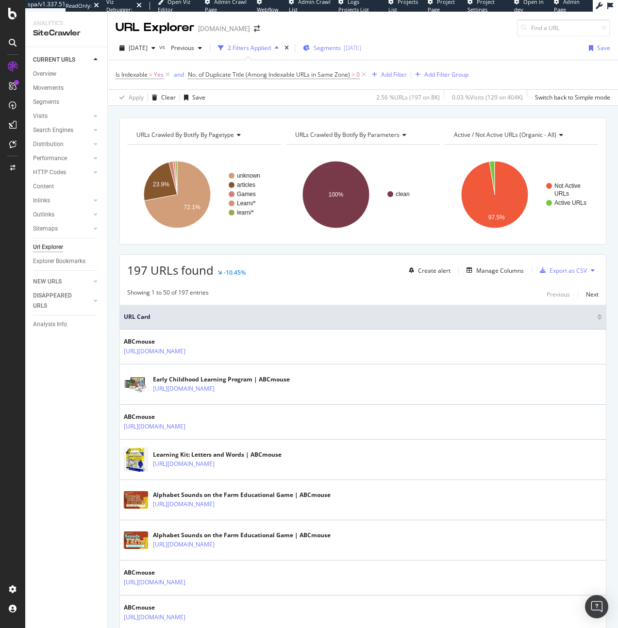
click at [291, 49] on div "times" at bounding box center [286, 48] width 8 height 10
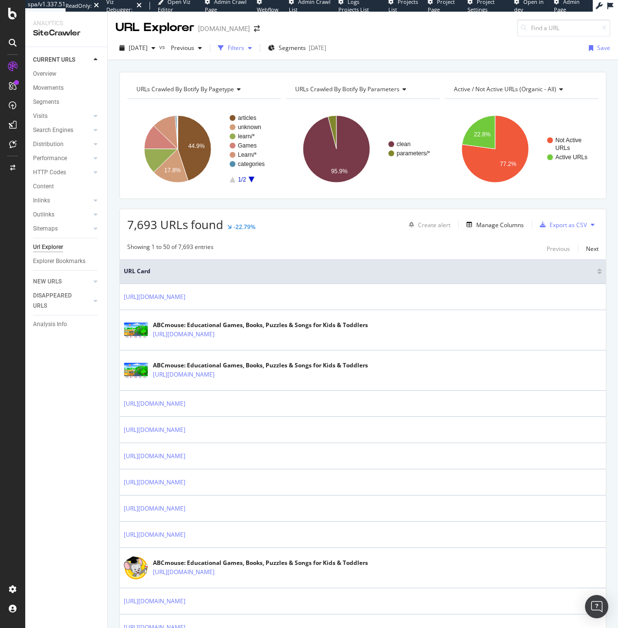
click at [256, 49] on div "button" at bounding box center [250, 48] width 12 height 6
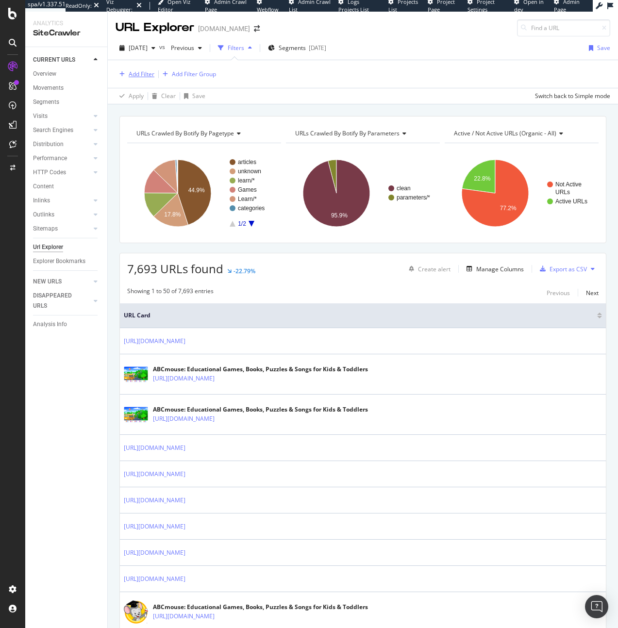
click at [143, 73] on div "Add Filter" at bounding box center [142, 74] width 26 height 8
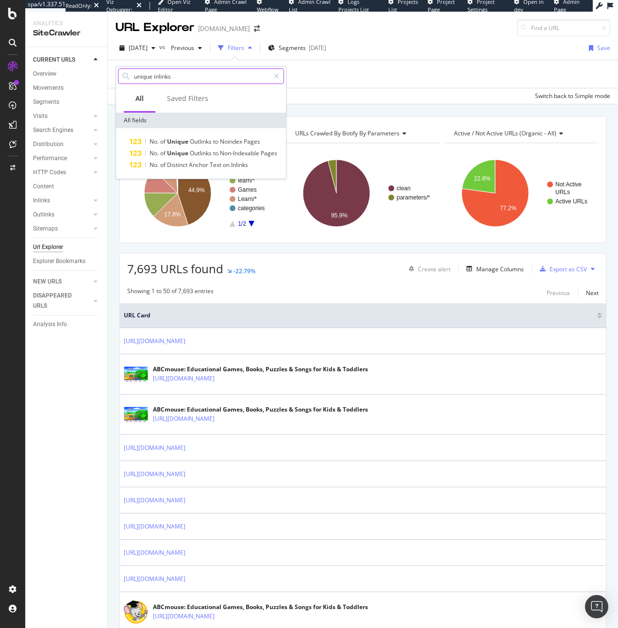
click at [164, 79] on input "unique inlinks" at bounding box center [201, 76] width 136 height 15
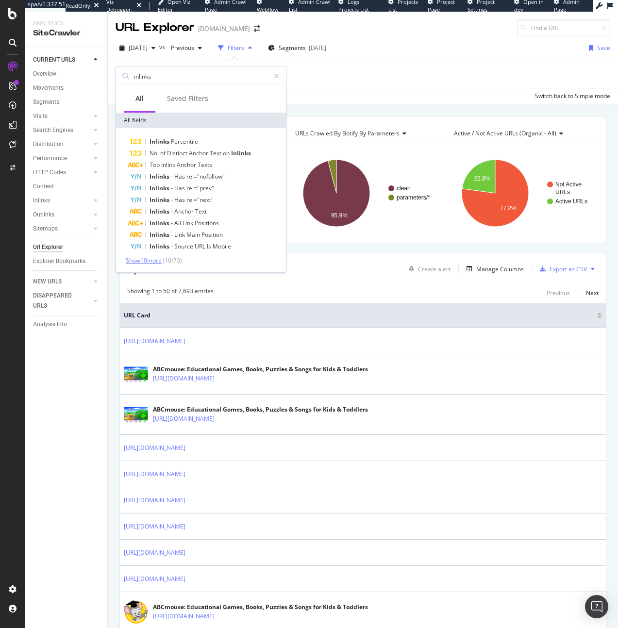
type input "inlinks"
click at [151, 261] on span "Show 10 more" at bounding box center [144, 260] width 36 height 8
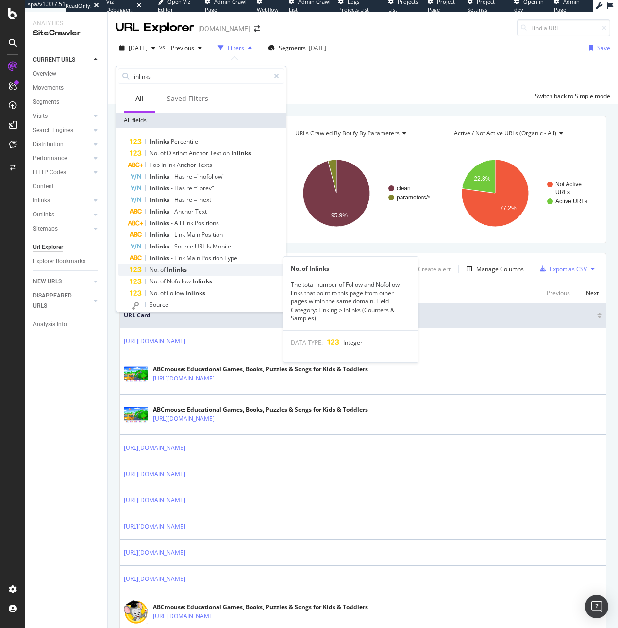
scroll to position [20, 0]
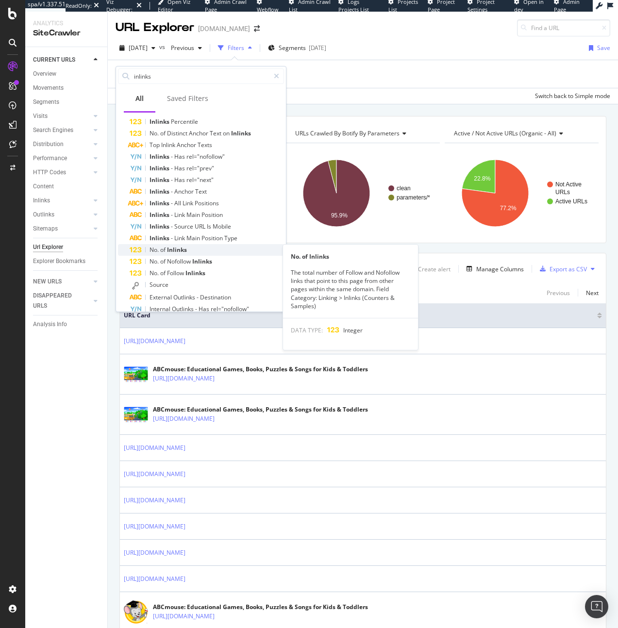
click at [220, 252] on div "No. of Inlinks" at bounding box center [207, 250] width 154 height 12
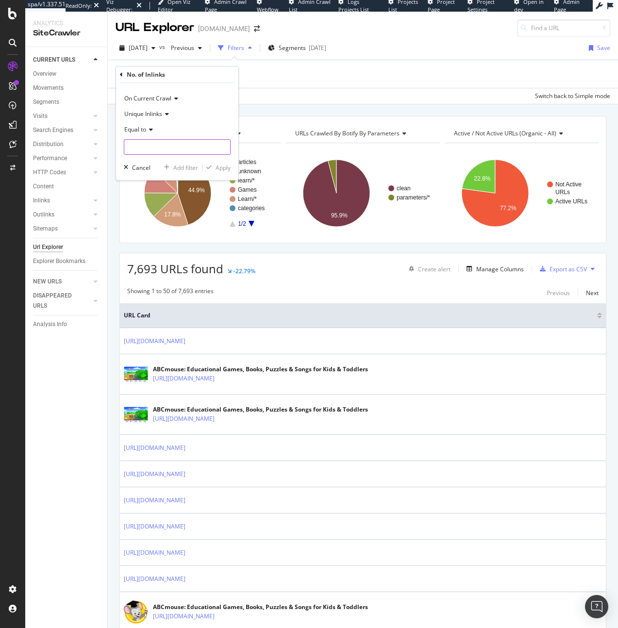
click at [143, 150] on input "number" at bounding box center [177, 147] width 107 height 16
click at [140, 130] on span "Equal to" at bounding box center [135, 129] width 22 height 8
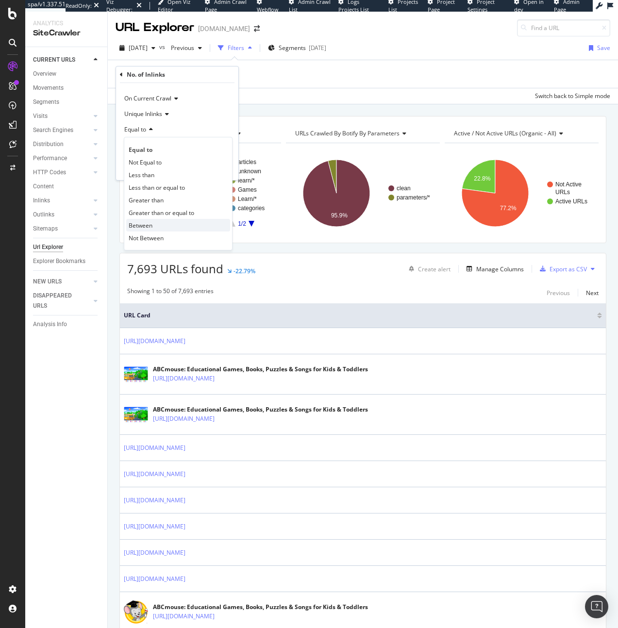
click at [150, 225] on span "Between" at bounding box center [141, 225] width 24 height 8
click at [221, 195] on div "Apply" at bounding box center [222, 195] width 15 height 8
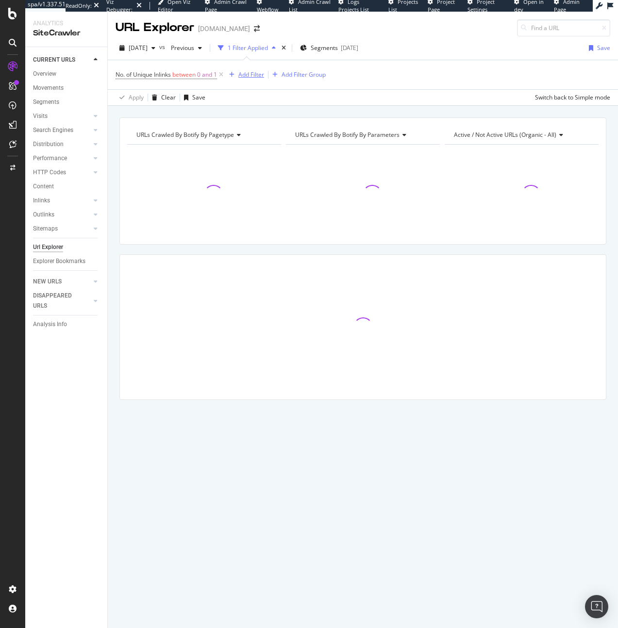
click at [244, 73] on div "Add Filter" at bounding box center [251, 74] width 26 height 8
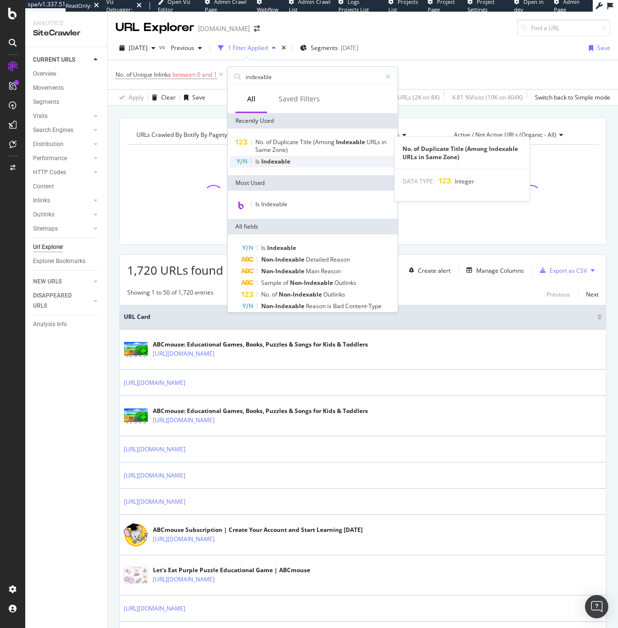
type input "indexable"
click at [297, 157] on div "Is Indexable" at bounding box center [313, 162] width 166 height 12
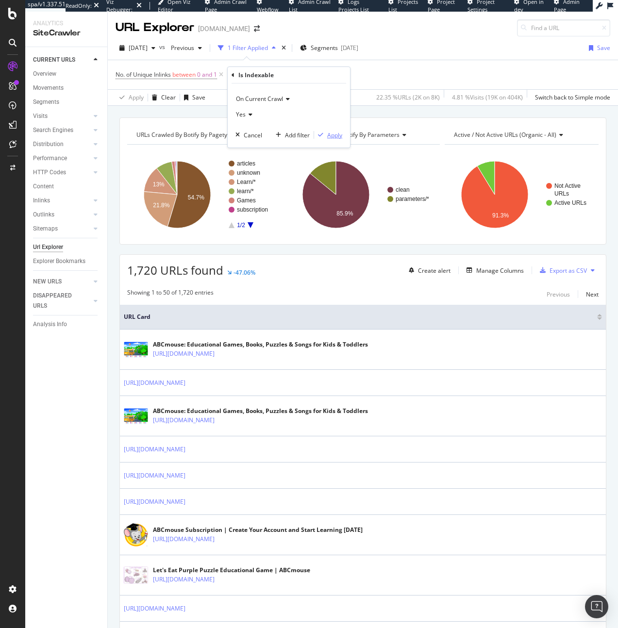
click at [321, 135] on icon "button" at bounding box center [320, 135] width 5 height 6
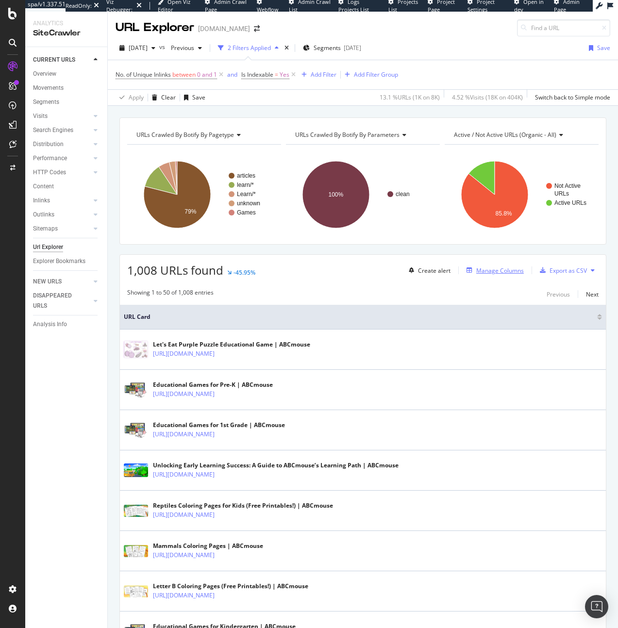
click at [495, 266] on div "Manage Columns" at bounding box center [500, 270] width 48 height 8
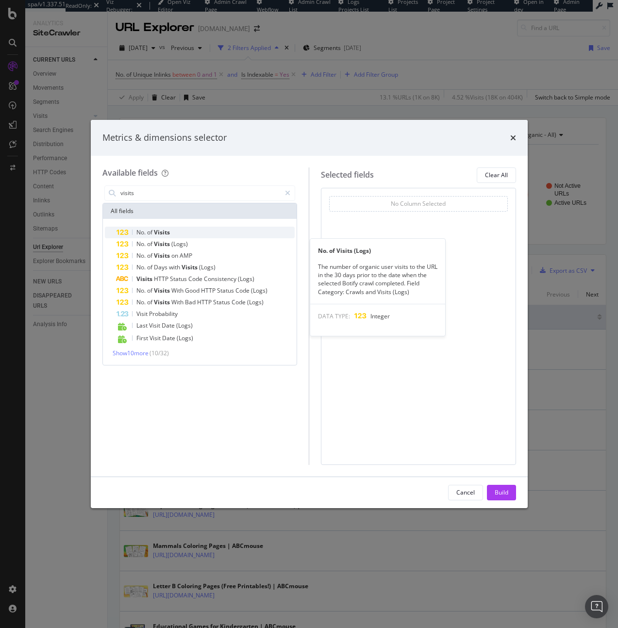
click at [213, 237] on div "No. of Visits" at bounding box center [205, 233] width 179 height 12
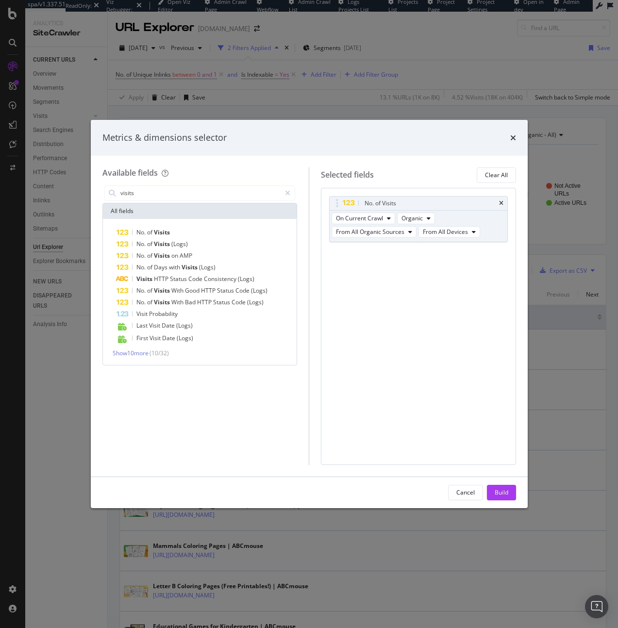
click at [177, 200] on div "visits" at bounding box center [199, 192] width 195 height 19
click at [170, 185] on div "visits" at bounding box center [199, 193] width 191 height 16
click at [169, 191] on input "visits" at bounding box center [200, 193] width 162 height 15
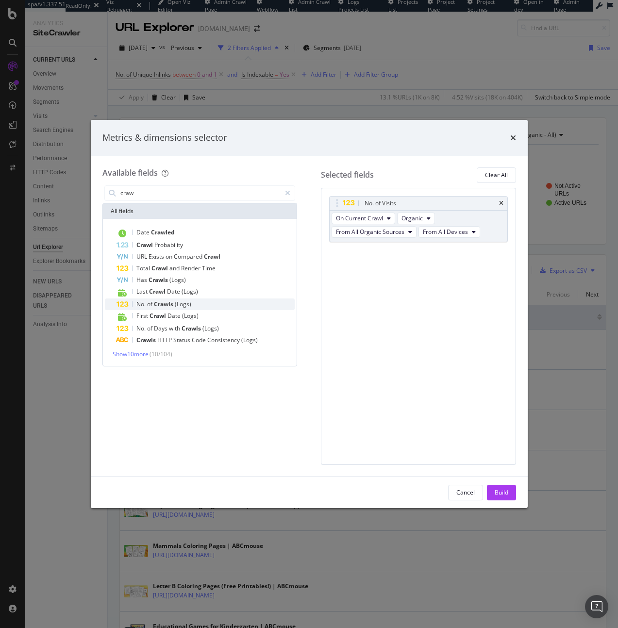
click at [175, 306] on span "(Logs)" at bounding box center [183, 304] width 17 height 8
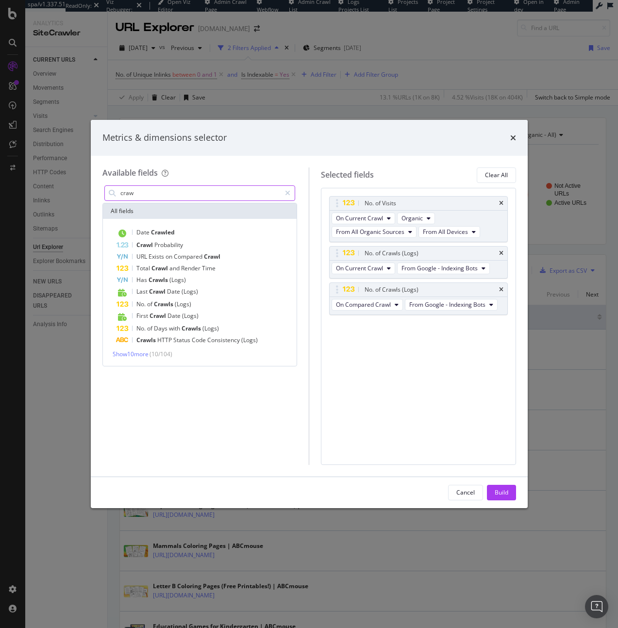
click at [177, 185] on div "craw" at bounding box center [199, 193] width 191 height 16
click at [174, 195] on input "craw" at bounding box center [200, 193] width 162 height 15
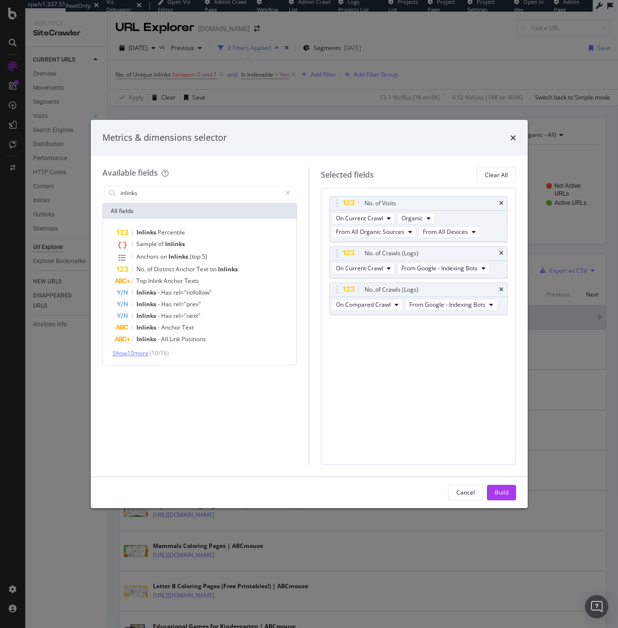
click at [149, 349] on span "Show 10 more" at bounding box center [131, 353] width 36 height 8
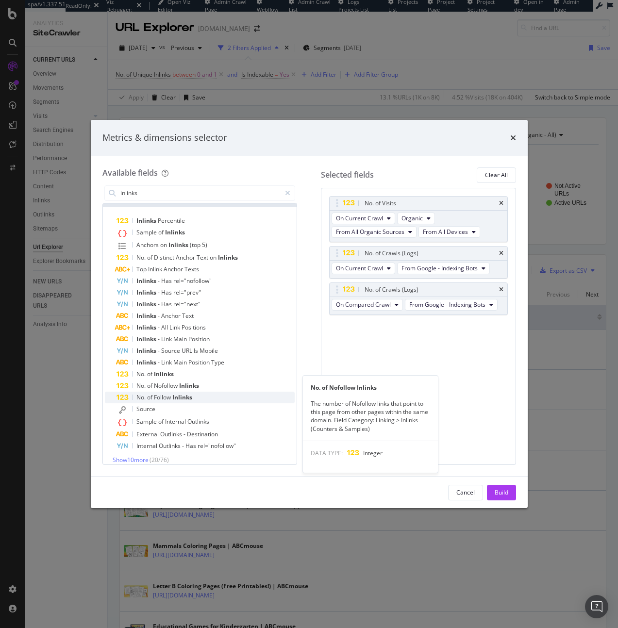
scroll to position [17, 0]
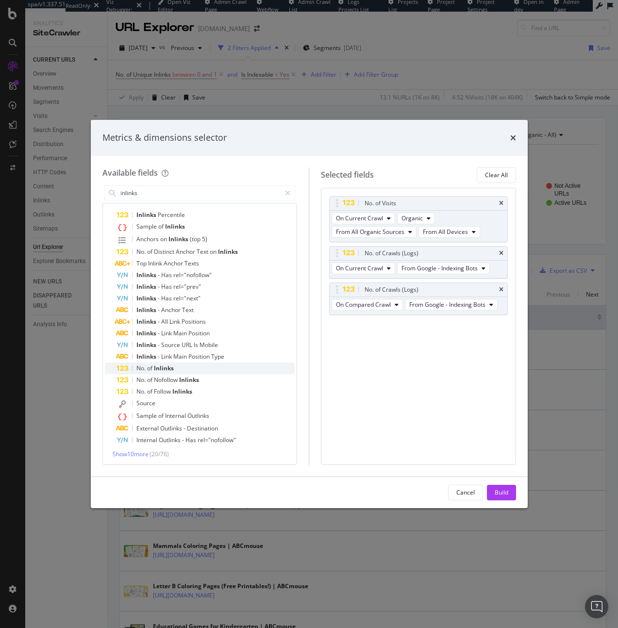
click at [191, 365] on div "No. of Inlinks" at bounding box center [205, 369] width 179 height 12
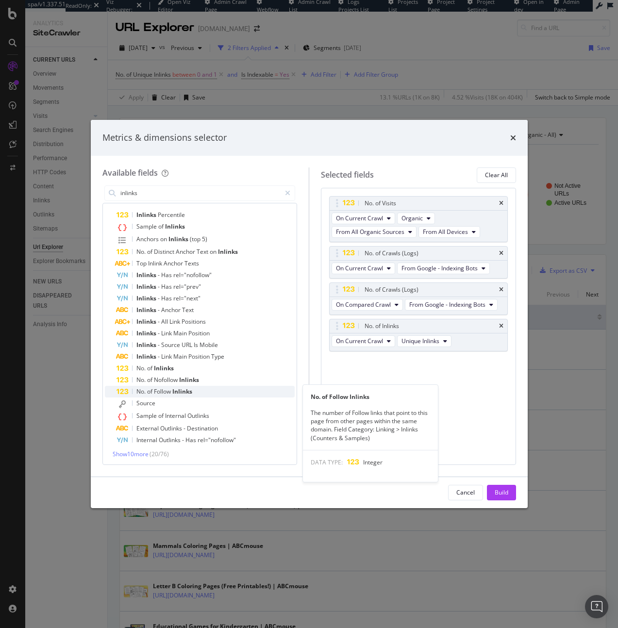
scroll to position [19, 0]
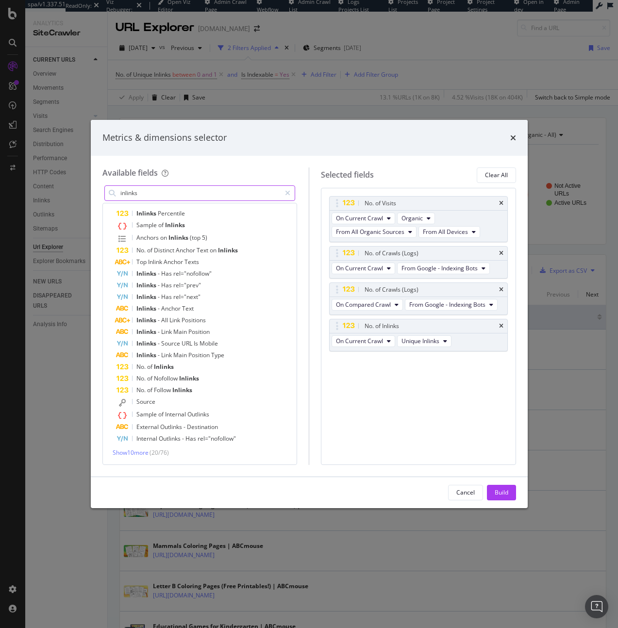
click at [176, 191] on input "inlinks" at bounding box center [200, 193] width 162 height 15
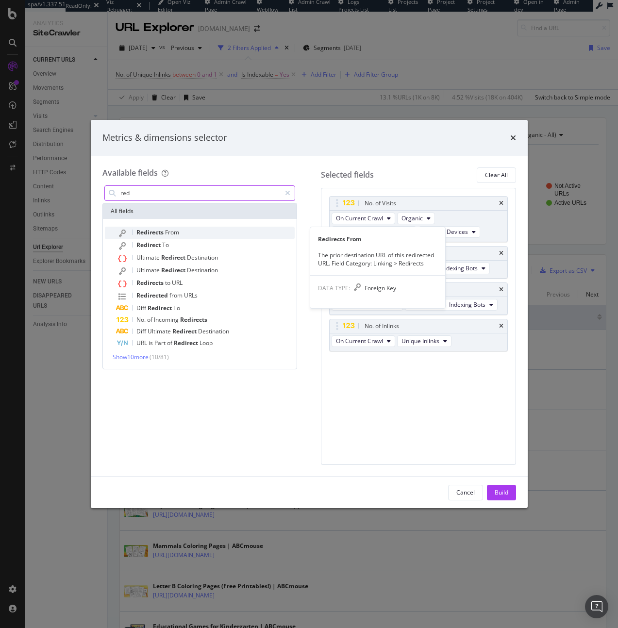
scroll to position [0, 0]
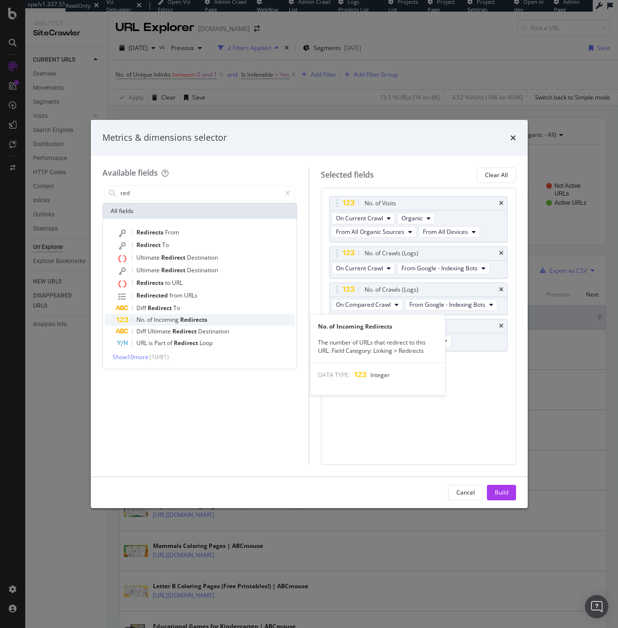
click at [189, 318] on span "Redirects" at bounding box center [193, 319] width 27 height 8
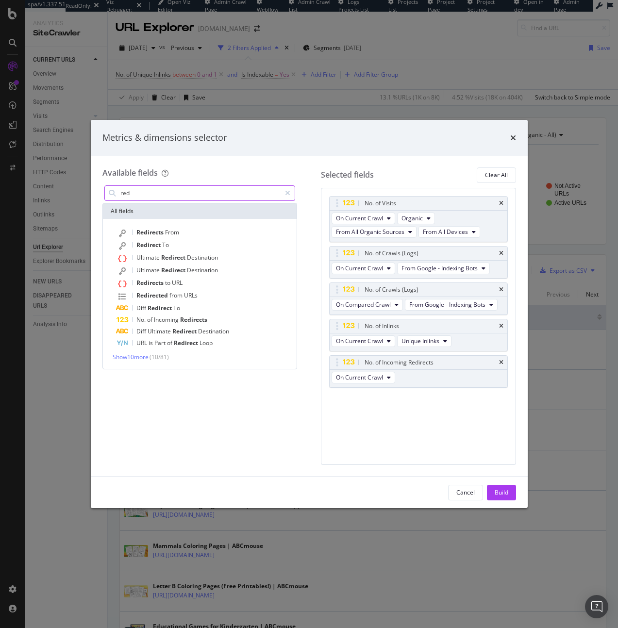
click at [156, 196] on input "red" at bounding box center [200, 193] width 162 height 15
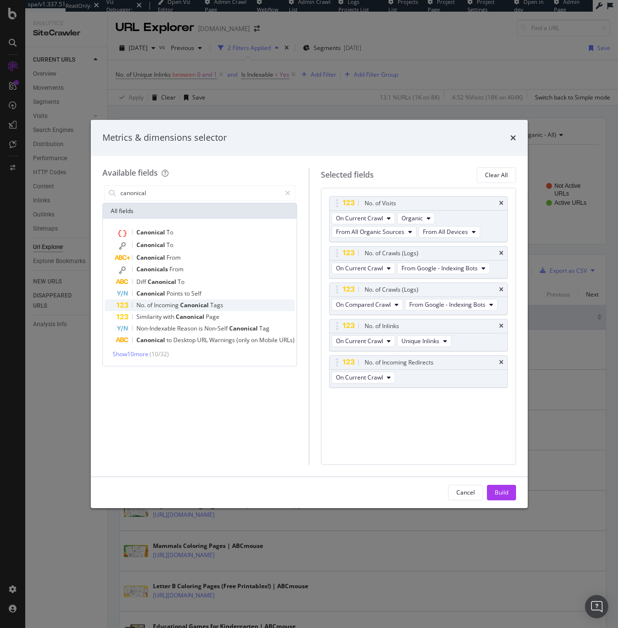
click at [182, 307] on span "Canonical" at bounding box center [195, 305] width 30 height 8
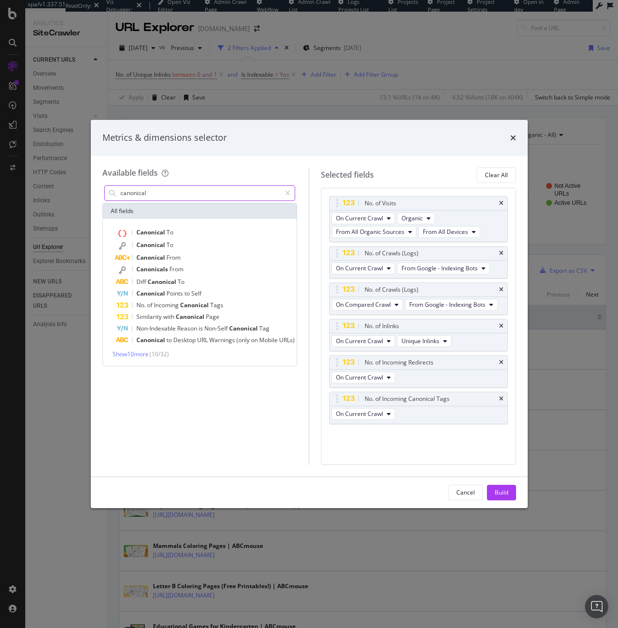
click at [180, 195] on input "canonical" at bounding box center [200, 193] width 162 height 15
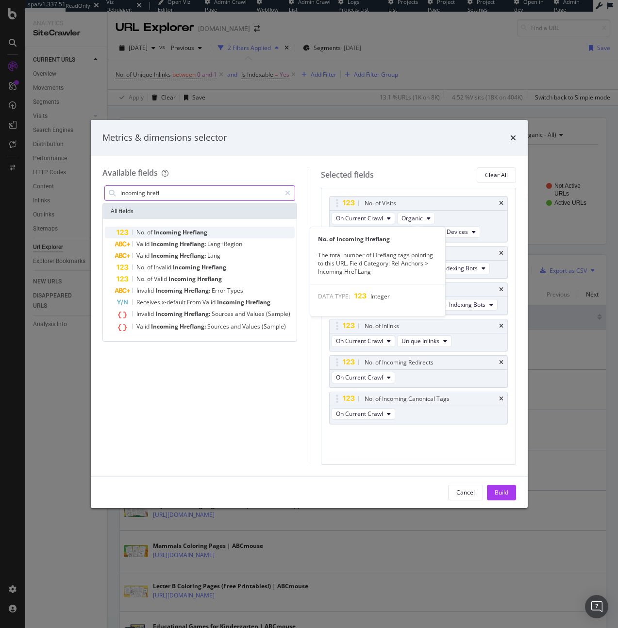
type input "incoming hrefl"
click at [195, 230] on span "Hreflang" at bounding box center [194, 232] width 25 height 8
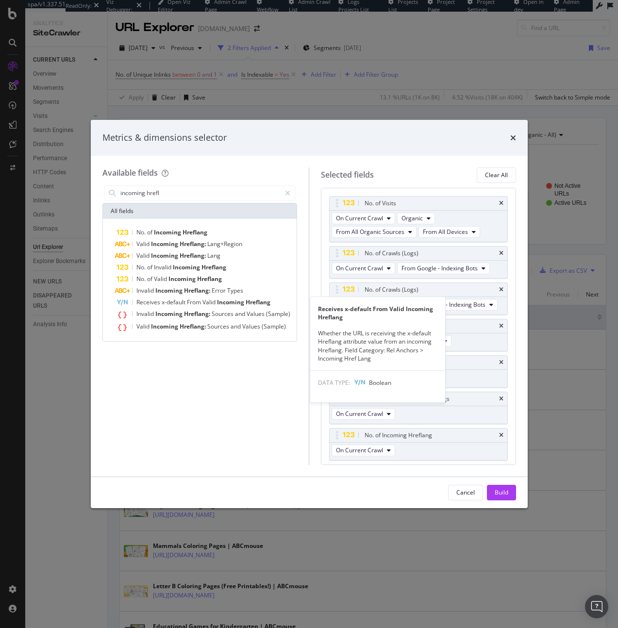
scroll to position [10, 0]
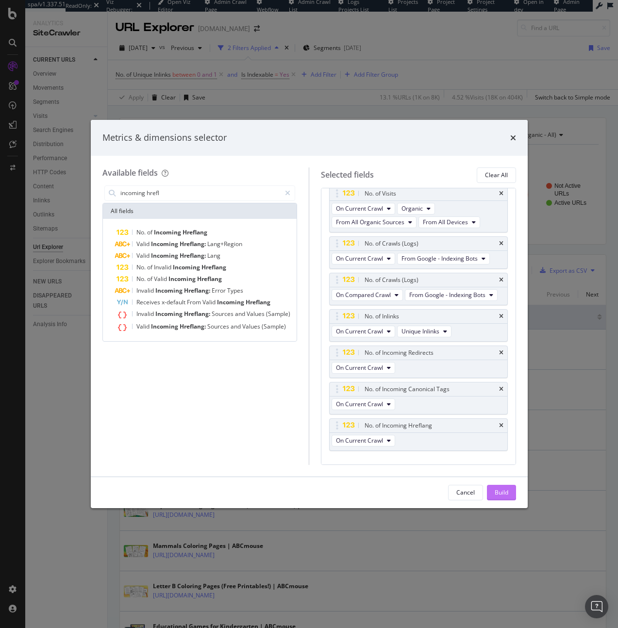
click at [510, 492] on button "Build" at bounding box center [501, 493] width 29 height 16
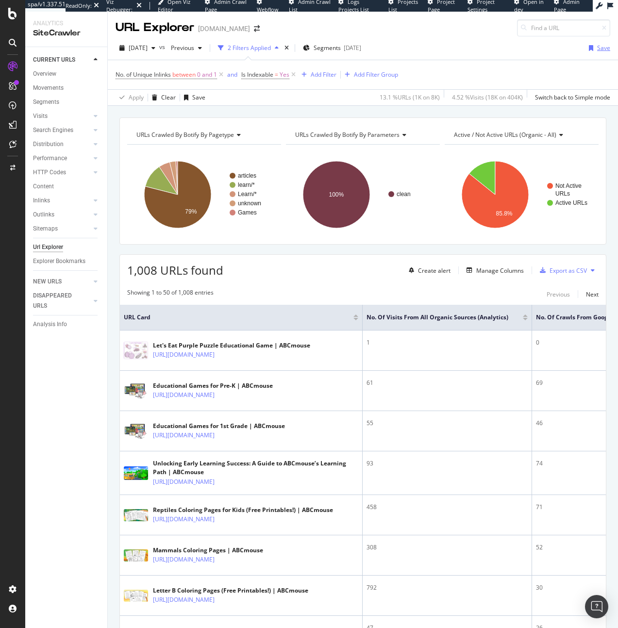
click at [589, 46] on icon "button" at bounding box center [591, 48] width 4 height 6
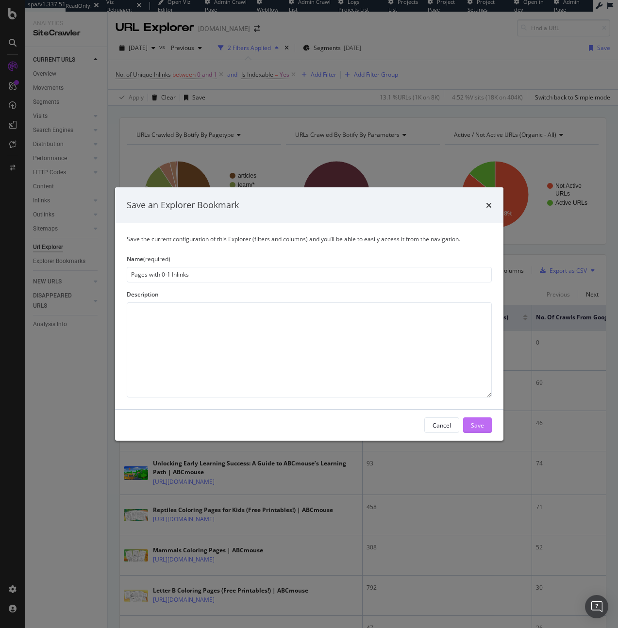
type input "Pages with 0-1 Inlinks"
click at [479, 432] on button "Save" at bounding box center [477, 425] width 29 height 16
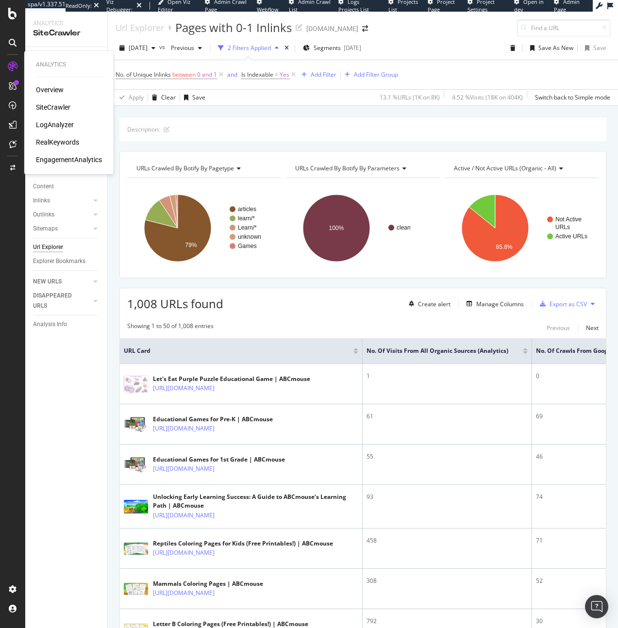
click at [52, 142] on div "RealKeywords" at bounding box center [57, 142] width 43 height 10
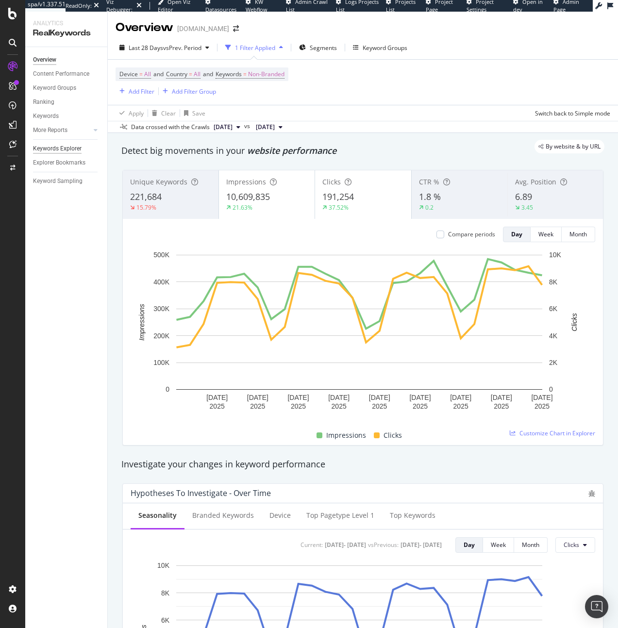
click at [60, 148] on div "Keywords Explorer" at bounding box center [57, 149] width 49 height 10
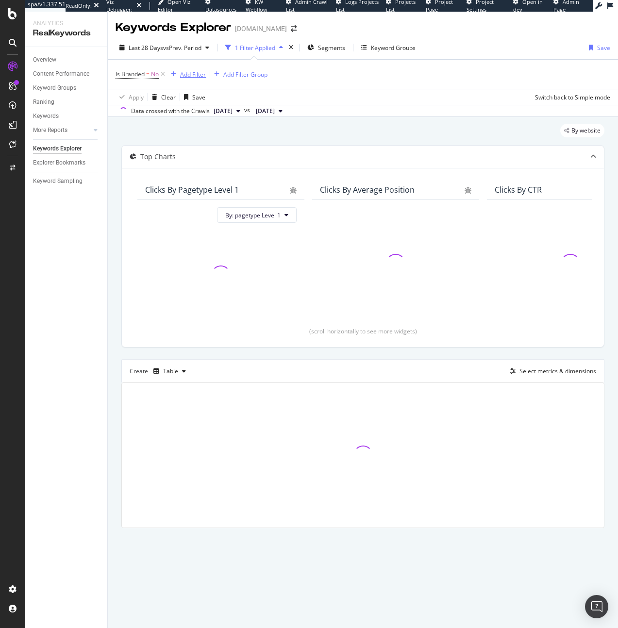
click at [196, 70] on div "Add Filter" at bounding box center [193, 74] width 26 height 8
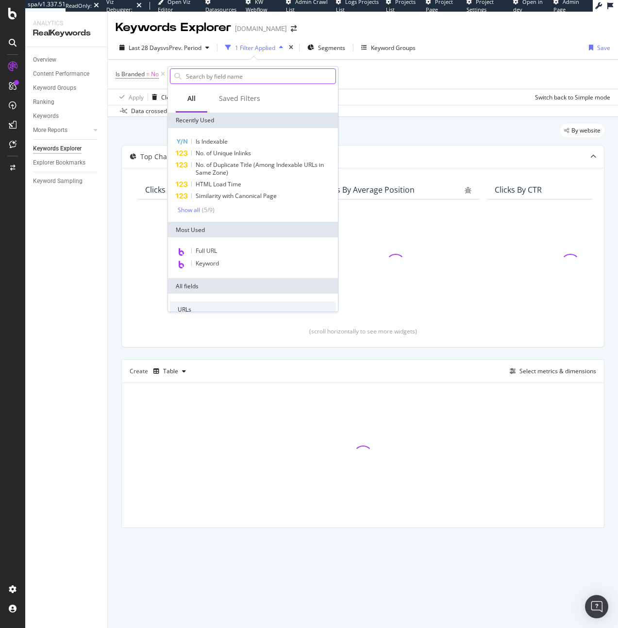
click at [202, 79] on input "text" at bounding box center [260, 76] width 150 height 15
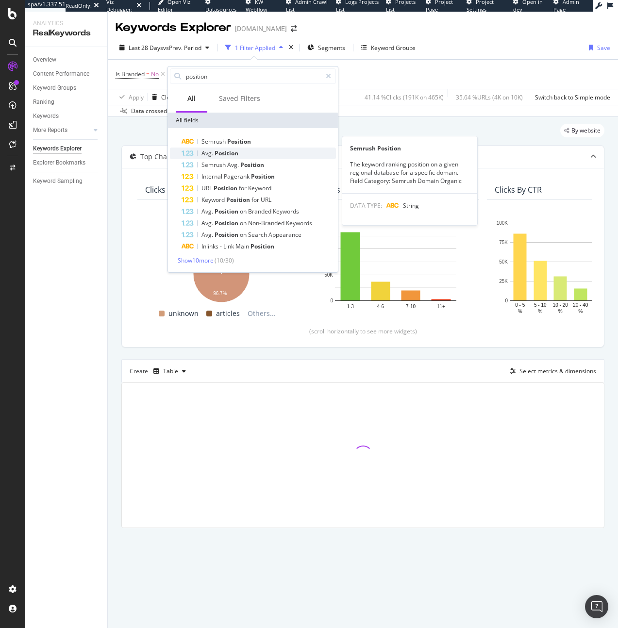
type input "position"
click at [217, 151] on span "Position" at bounding box center [227, 153] width 24 height 8
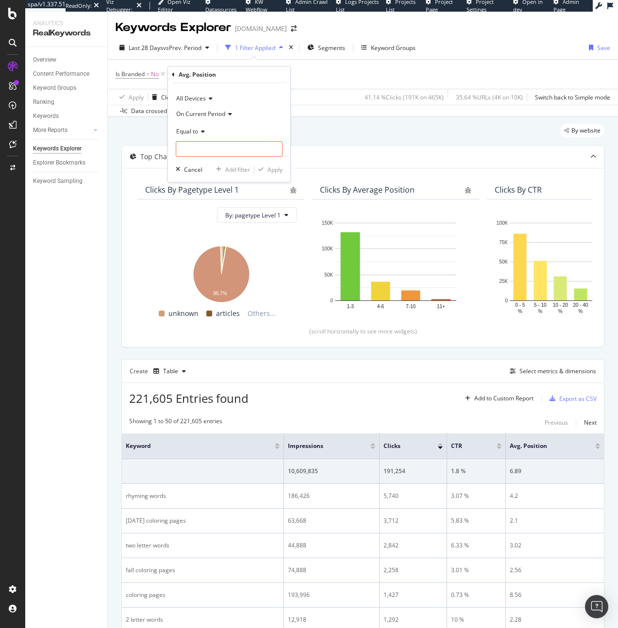
click at [212, 117] on span "On Current Period" at bounding box center [200, 114] width 49 height 8
click at [210, 168] on span "Diff. Between Period - value" at bounding box center [218, 172] width 75 height 8
click at [204, 136] on div "Equal to" at bounding box center [229, 132] width 107 height 16
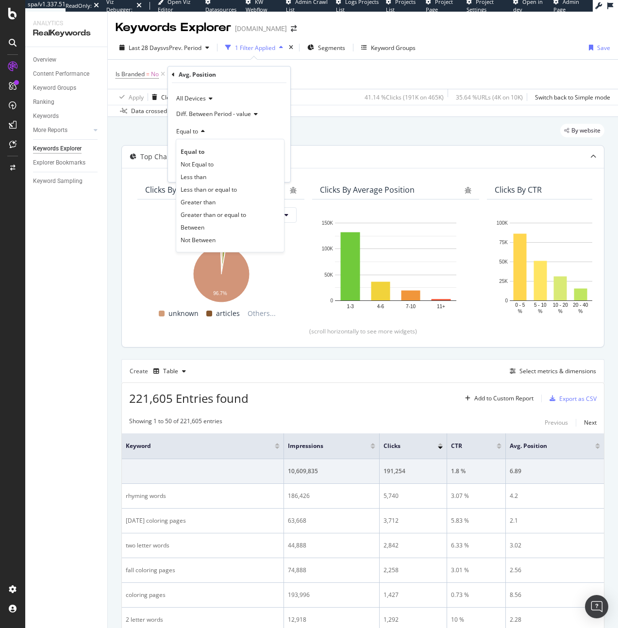
click at [206, 196] on div "Greater than" at bounding box center [230, 202] width 104 height 13
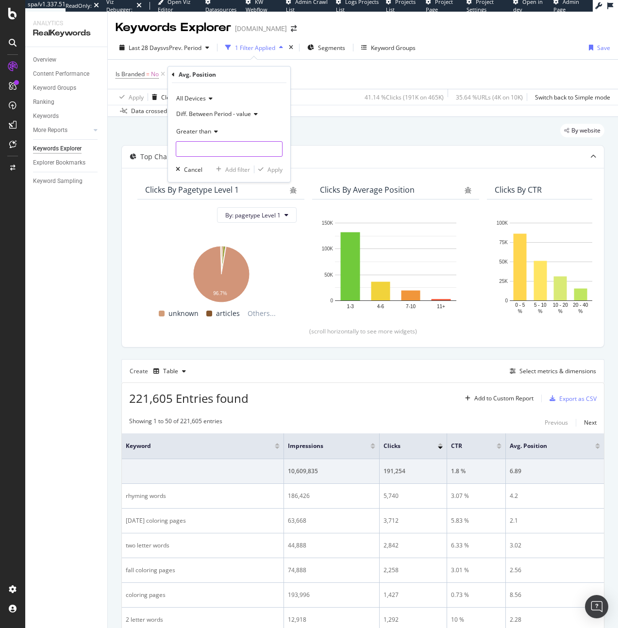
click at [210, 156] on input "number" at bounding box center [229, 149] width 107 height 16
type input "0"
click at [271, 169] on div "Apply" at bounding box center [274, 170] width 15 height 8
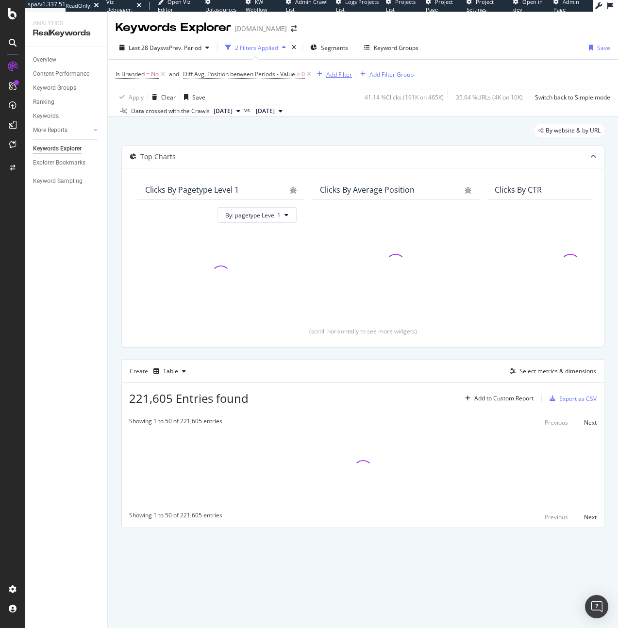
click at [321, 77] on div "Add Filter" at bounding box center [332, 74] width 39 height 11
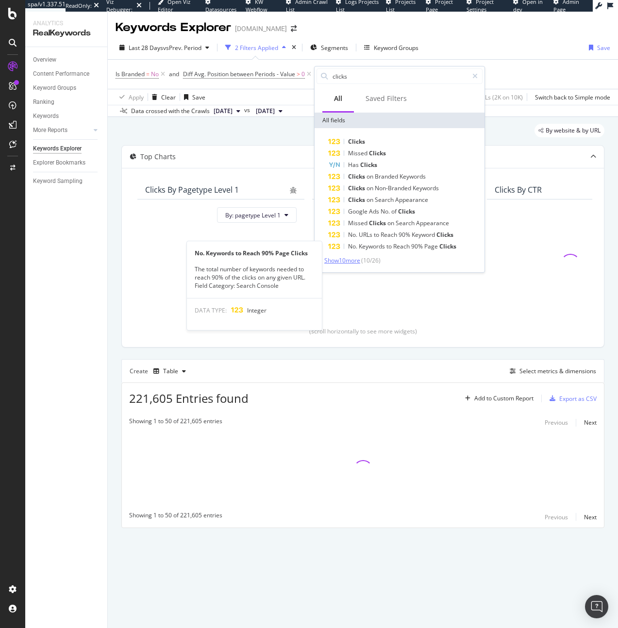
type input "clicks"
click at [353, 256] on span "Show 10 more" at bounding box center [342, 260] width 36 height 8
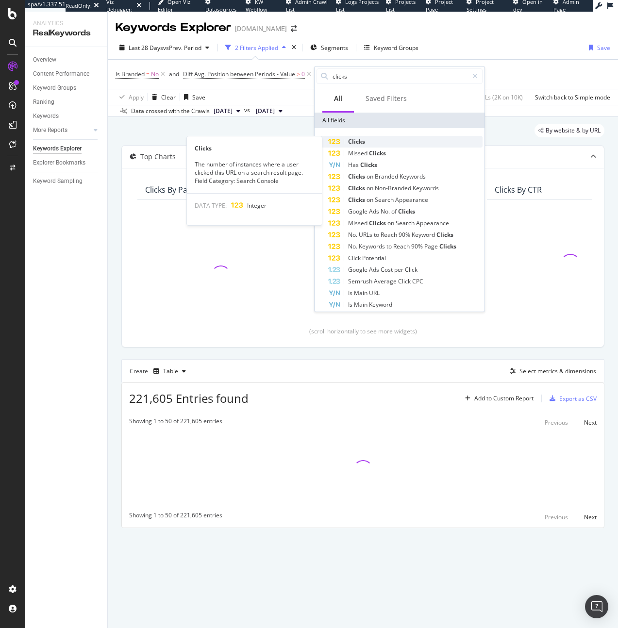
click at [376, 142] on div "Clicks" at bounding box center [405, 142] width 154 height 12
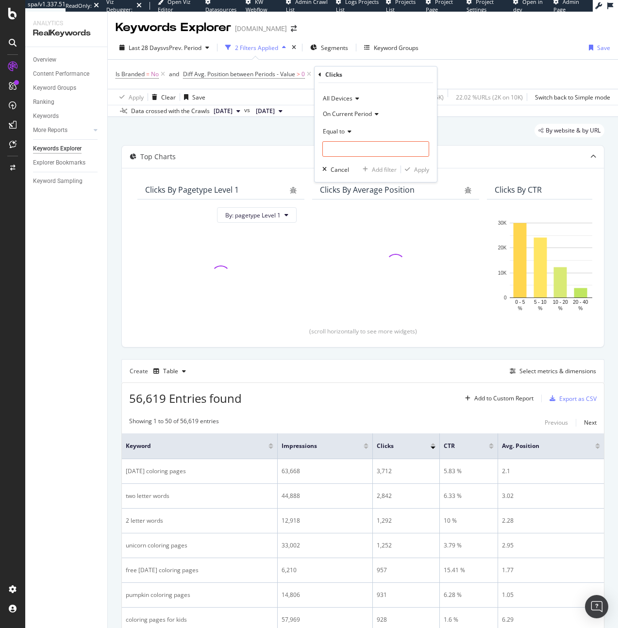
click at [349, 113] on span "On Current Period" at bounding box center [347, 114] width 49 height 8
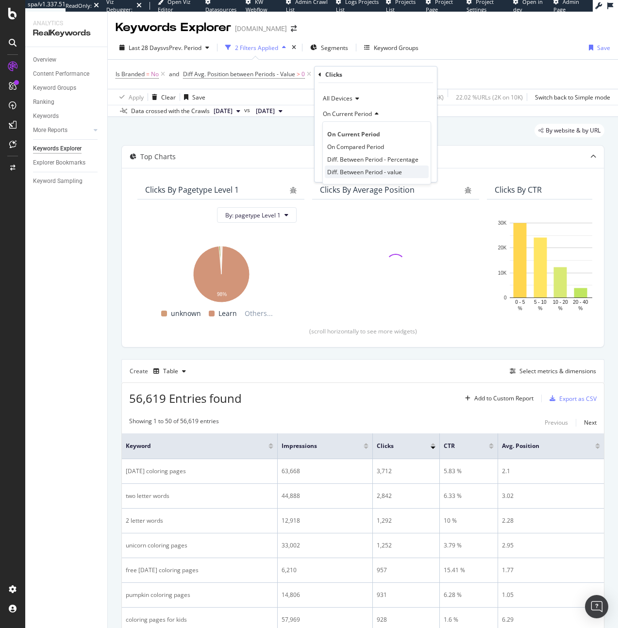
click at [361, 170] on span "Diff. Between Period - value" at bounding box center [364, 172] width 75 height 8
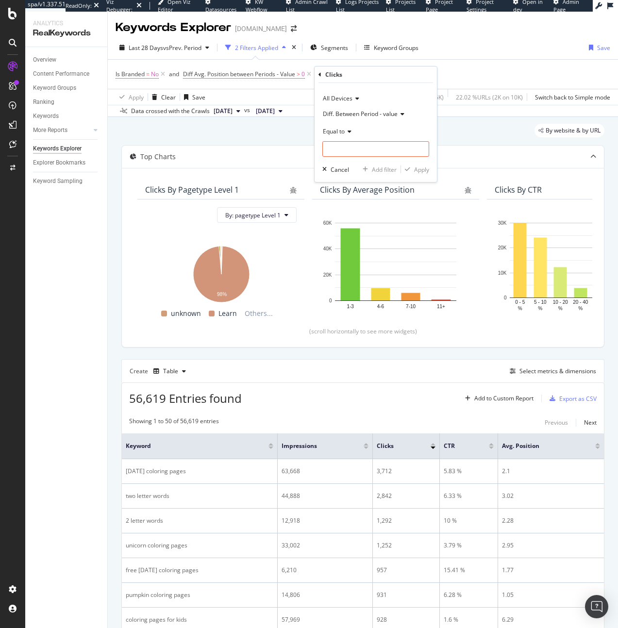
click at [348, 130] on icon at bounding box center [348, 132] width 7 height 6
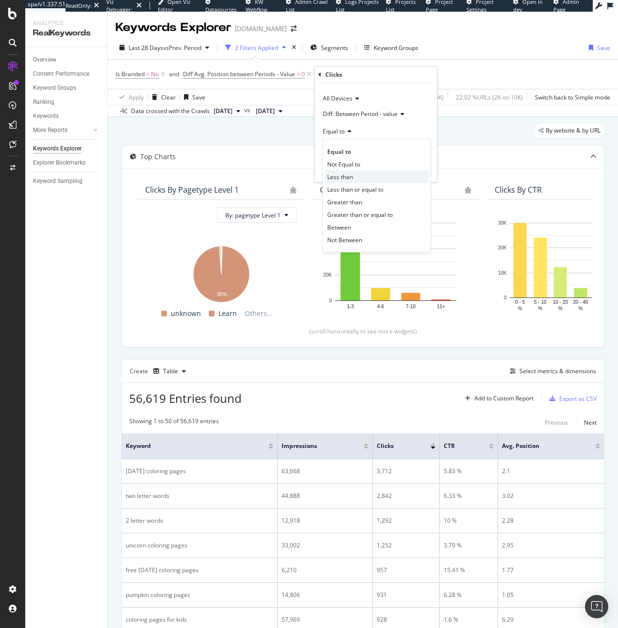
click at [355, 174] on div "Less than" at bounding box center [377, 176] width 104 height 13
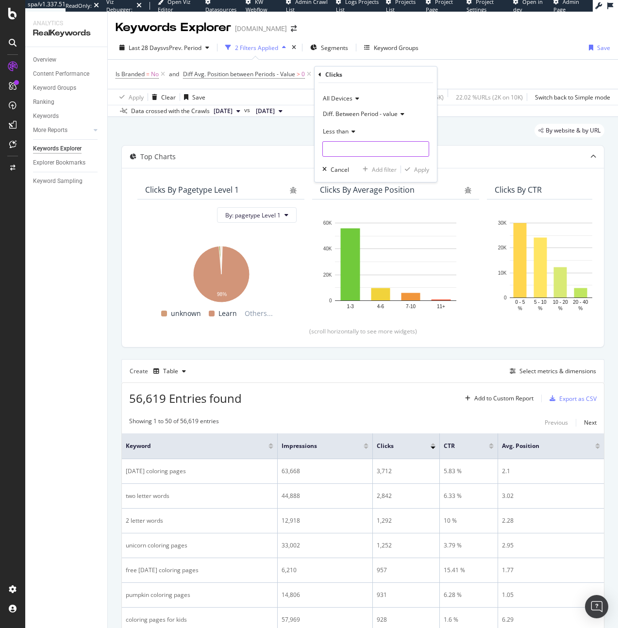
click at [357, 149] on input "number" at bounding box center [375, 149] width 107 height 16
type input "0"
click at [411, 172] on div "Apply" at bounding box center [415, 169] width 28 height 9
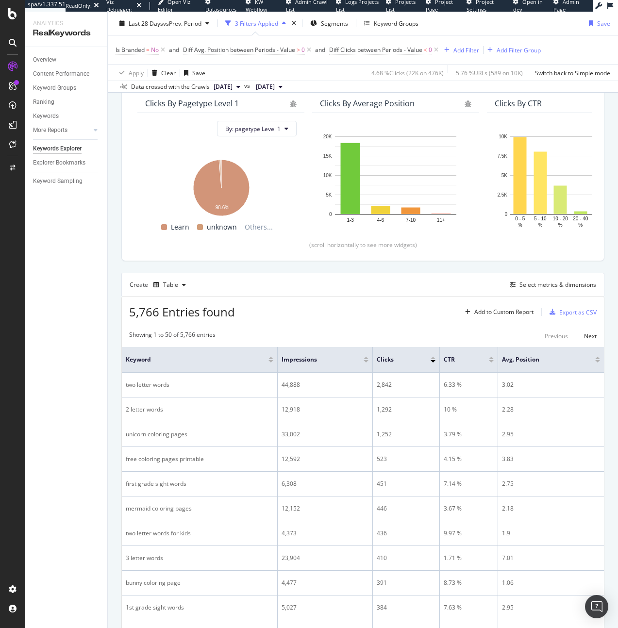
scroll to position [192, 0]
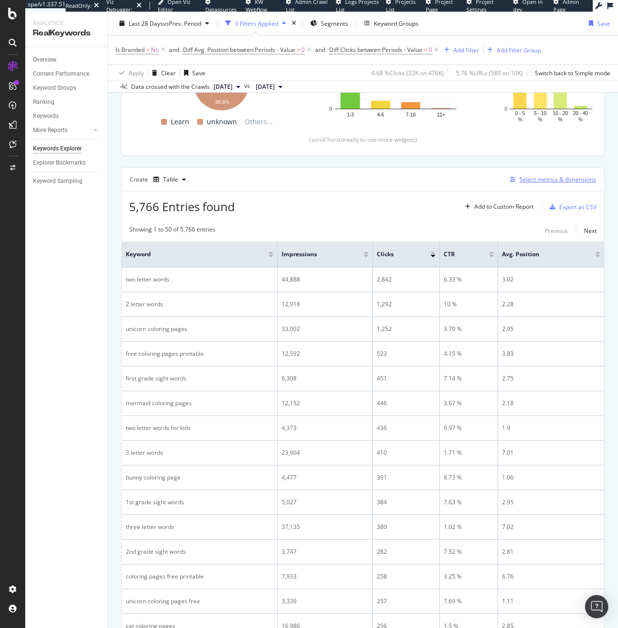
click at [519, 180] on div "Select metrics & dimensions" at bounding box center [557, 179] width 77 height 8
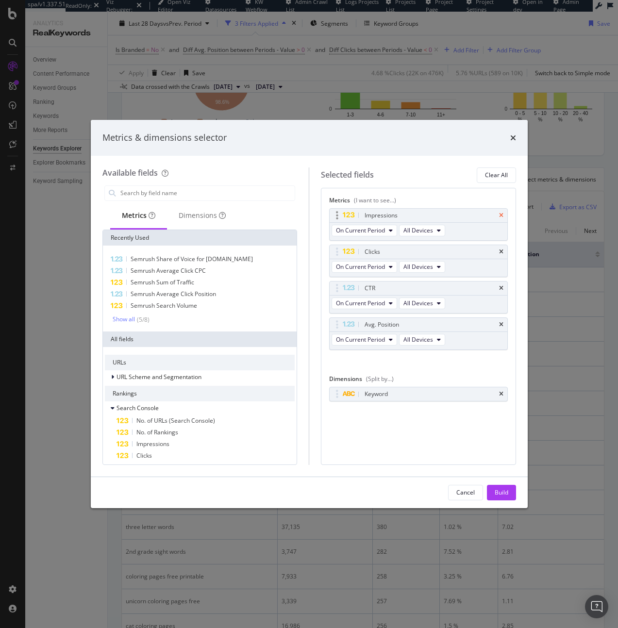
click at [499, 215] on icon "times" at bounding box center [501, 216] width 4 height 6
click at [499, 249] on icon "times" at bounding box center [501, 252] width 4 height 6
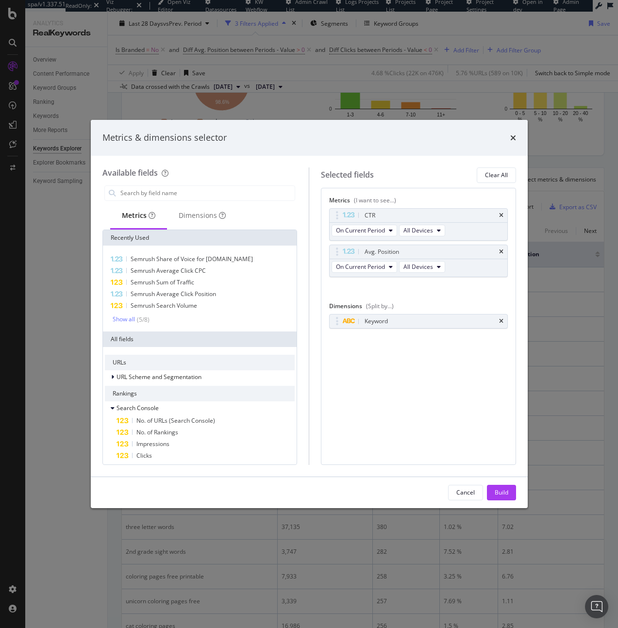
click at [499, 215] on icon "times" at bounding box center [501, 216] width 4 height 6
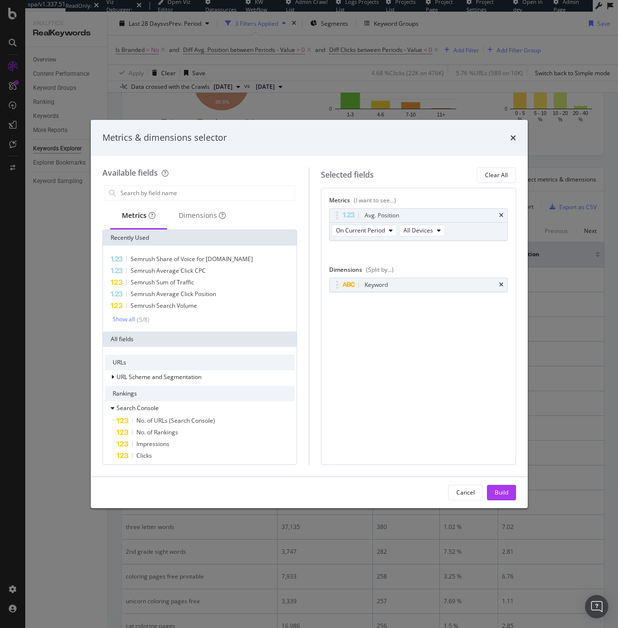
click at [499, 215] on icon "times" at bounding box center [501, 216] width 4 height 6
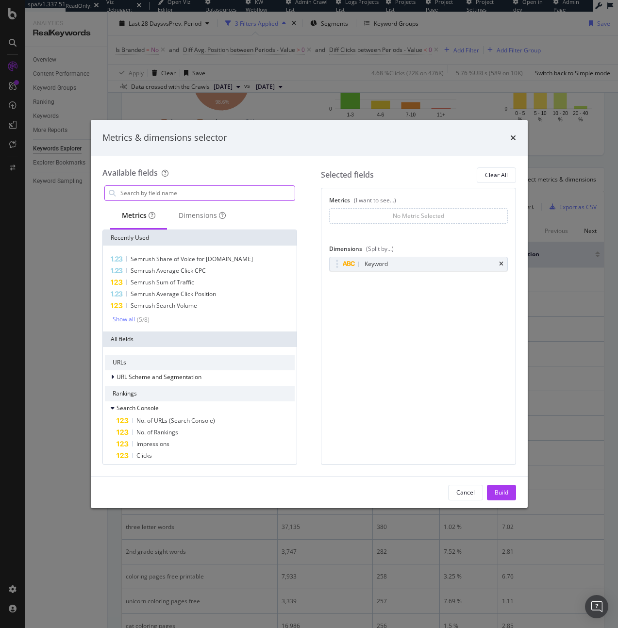
click at [166, 189] on input "modal" at bounding box center [207, 193] width 176 height 15
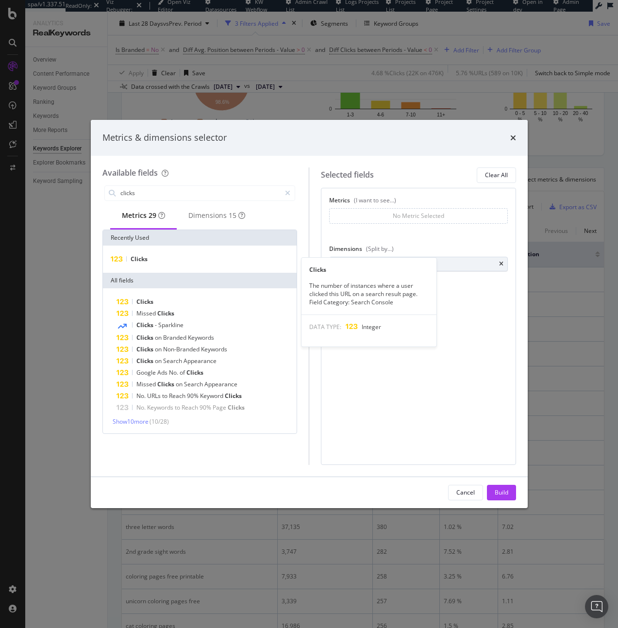
click at [149, 269] on div "Clicks Clicks The number of instances where a user clicked this URL on a search…" at bounding box center [200, 259] width 194 height 27
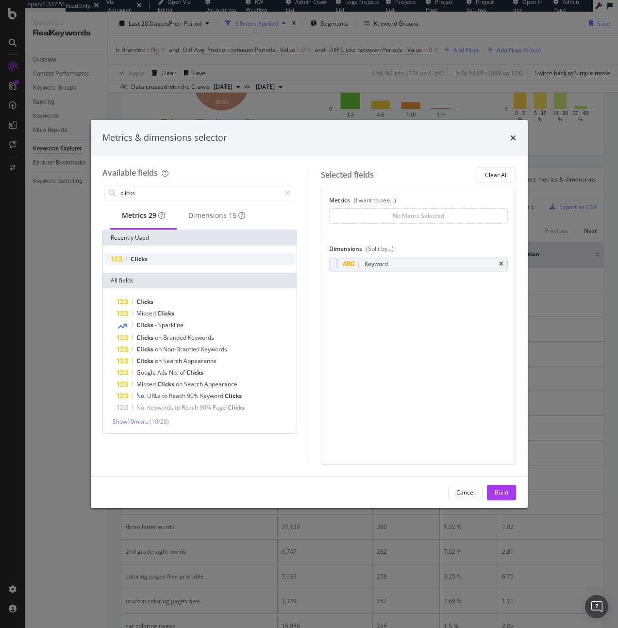
click at [153, 258] on div "Clicks" at bounding box center [200, 259] width 190 height 12
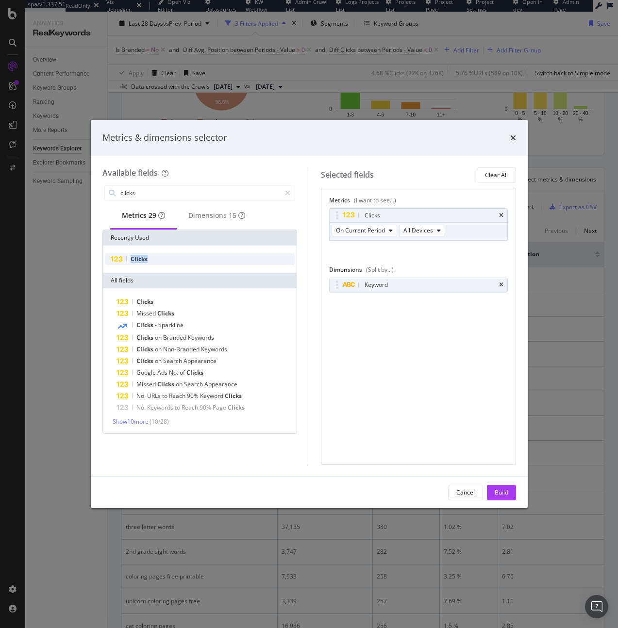
click at [153, 258] on div "Clicks" at bounding box center [200, 259] width 190 height 12
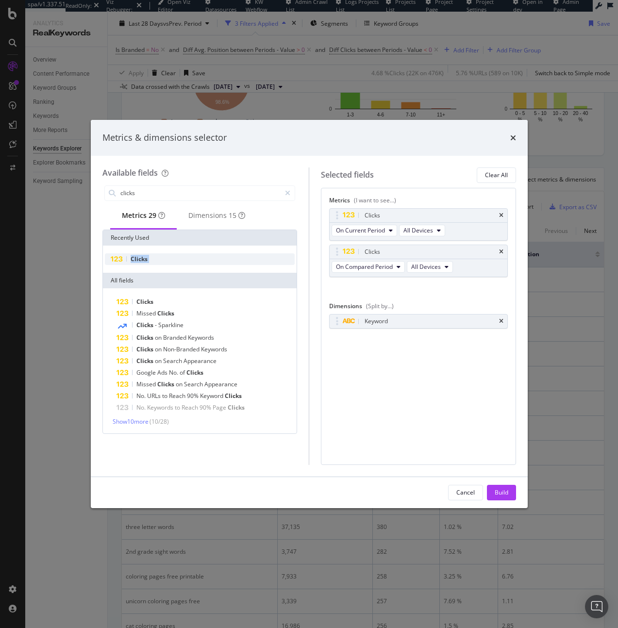
click at [153, 258] on div "Clicks" at bounding box center [200, 259] width 190 height 12
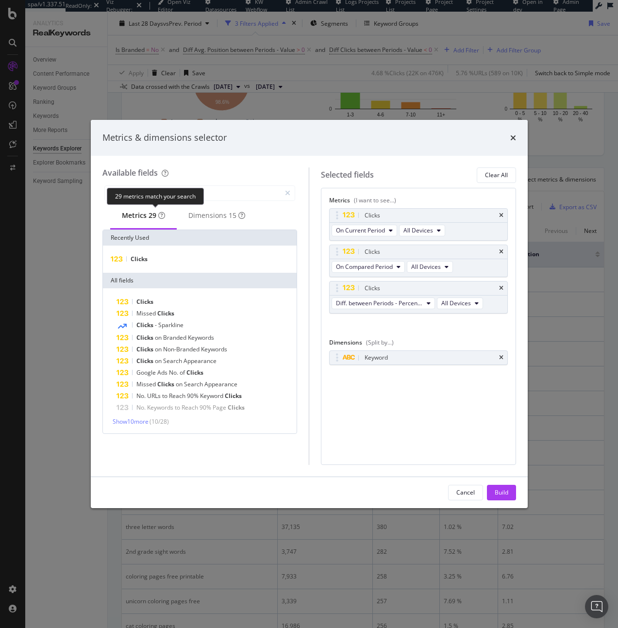
click at [146, 206] on div "Metrics 29" at bounding box center [143, 216] width 66 height 27
click at [146, 195] on input "clicks" at bounding box center [200, 193] width 162 height 15
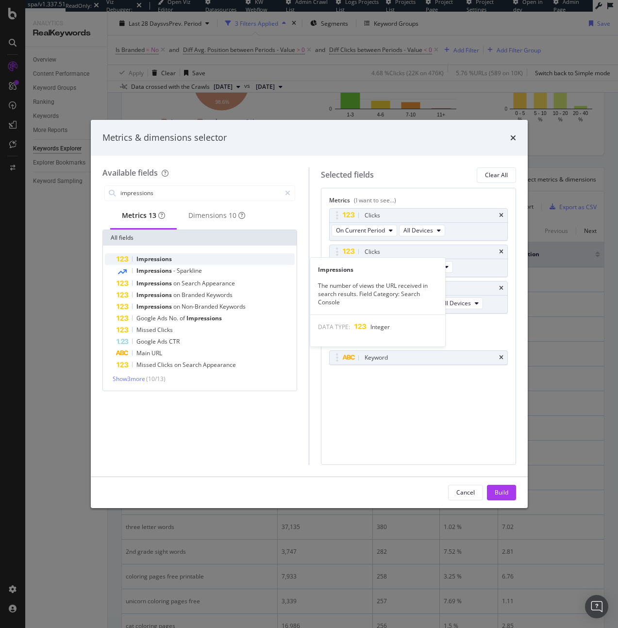
click at [149, 263] on span "Impressions" at bounding box center [153, 259] width 35 height 8
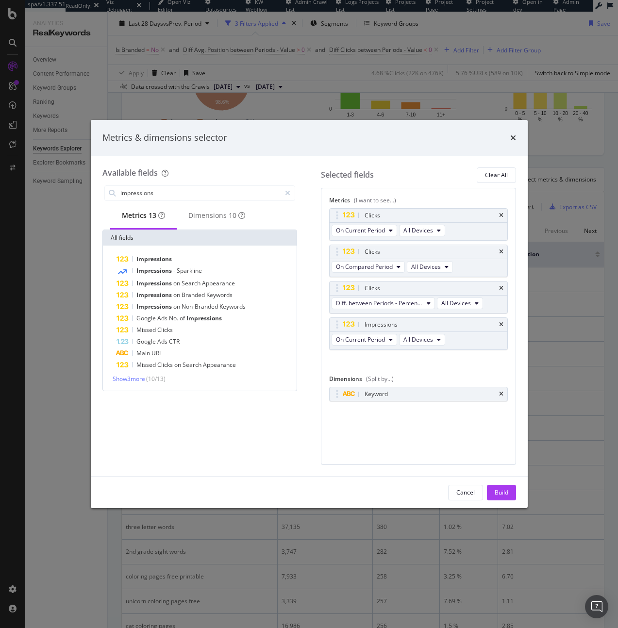
click at [149, 263] on span "Impressions" at bounding box center [153, 259] width 35 height 8
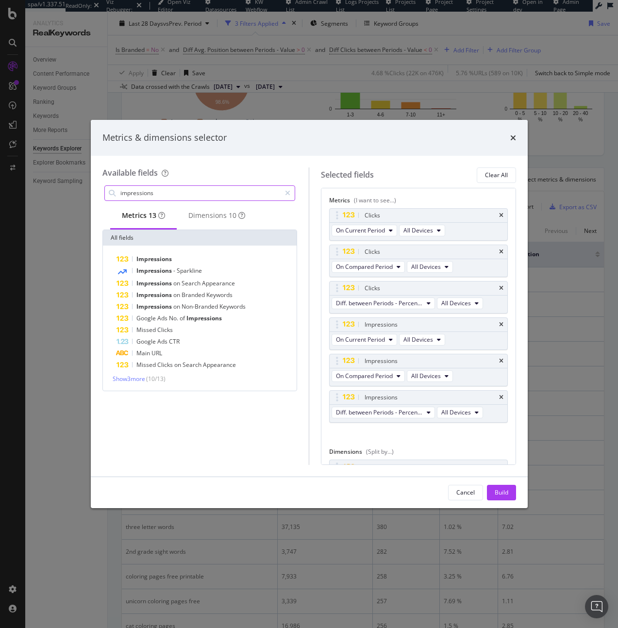
click at [181, 196] on input "impressions" at bounding box center [200, 193] width 162 height 15
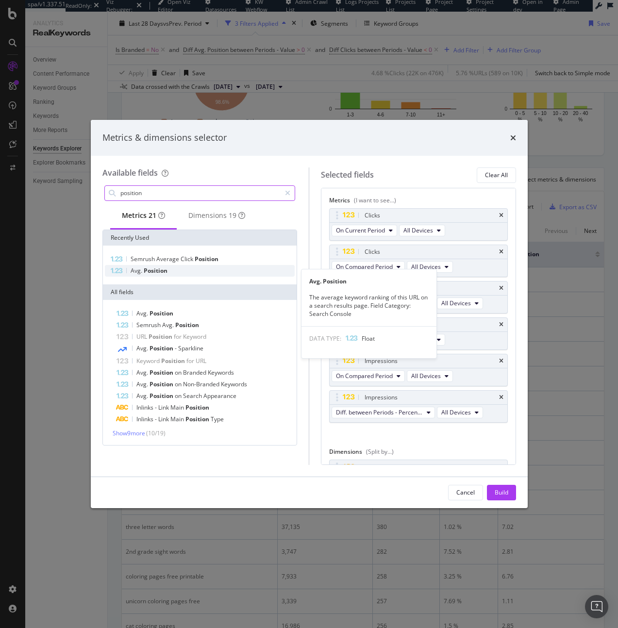
type input "position"
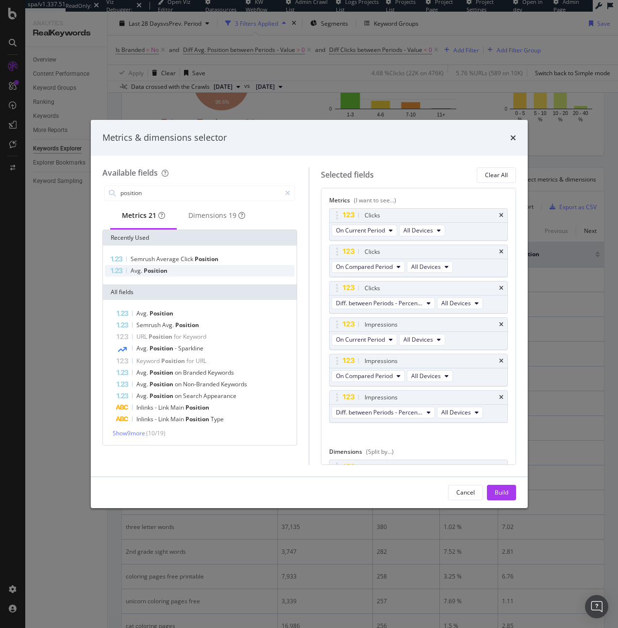
click at [179, 274] on div "Avg. Position" at bounding box center [200, 271] width 190 height 12
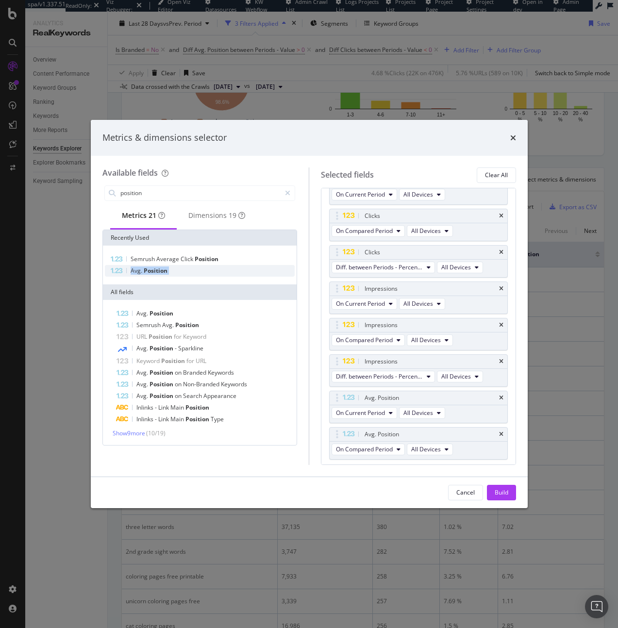
click at [179, 274] on div "Avg. Position" at bounding box center [200, 271] width 190 height 12
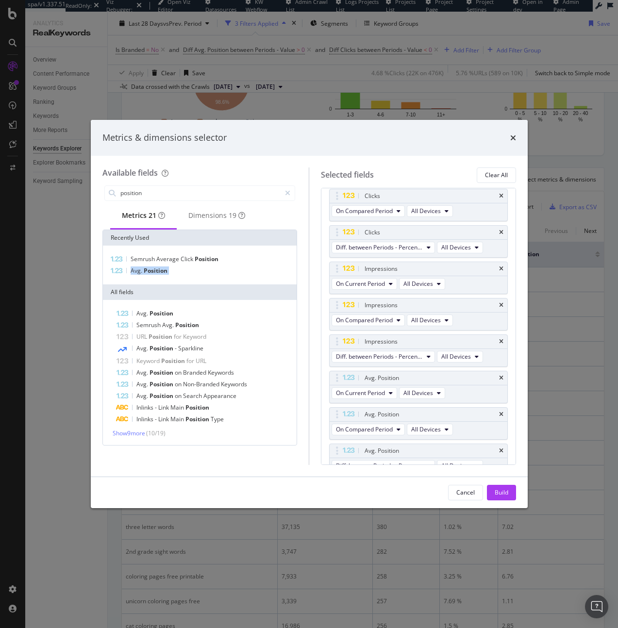
scroll to position [67, 0]
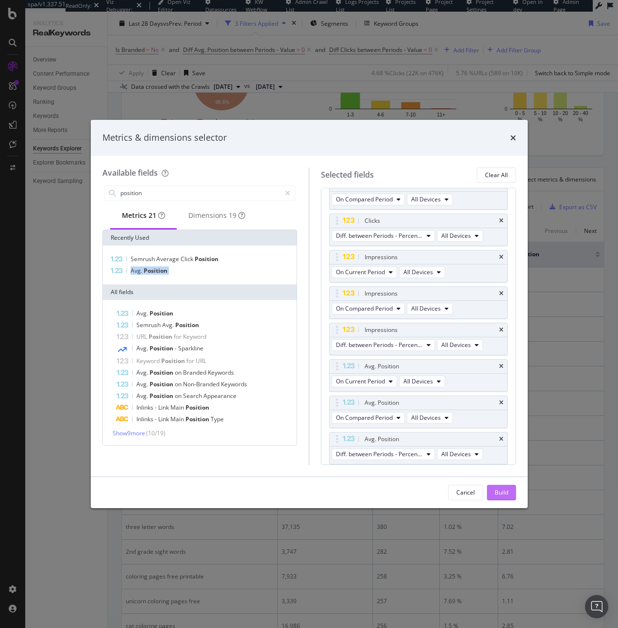
click at [499, 492] on div "Build" at bounding box center [502, 492] width 14 height 8
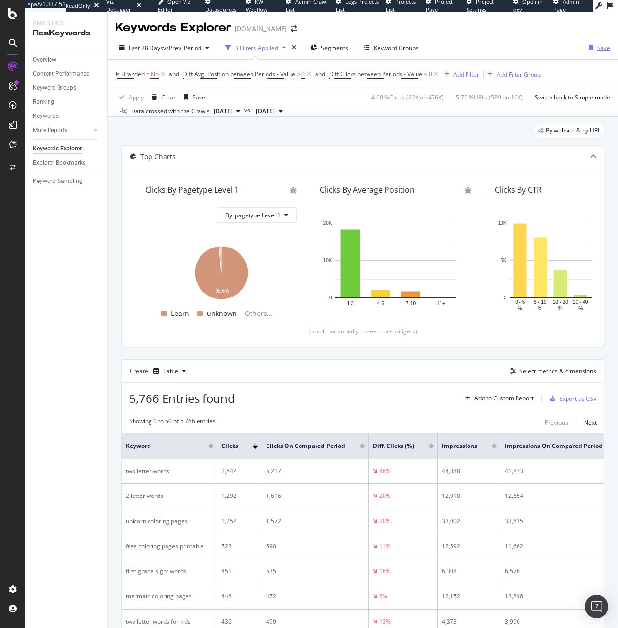
click at [599, 44] on div "Save" at bounding box center [603, 48] width 13 height 8
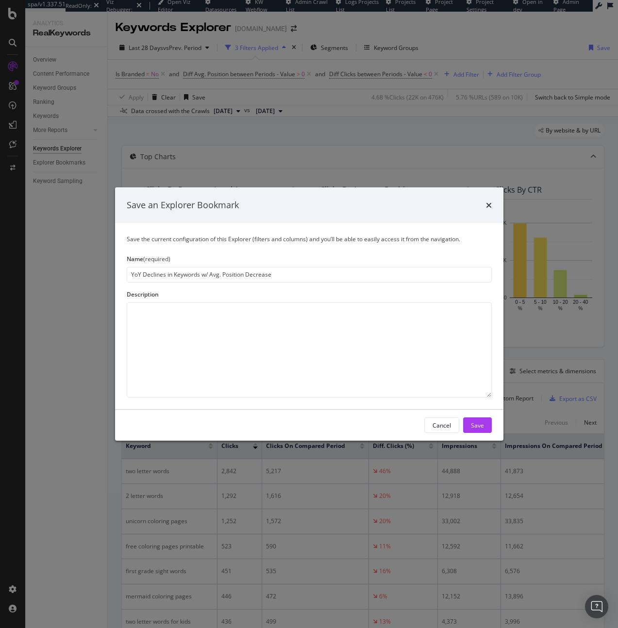
type input "YoY Declines in Keywords w/ Avg. Position Decrease"
click at [469, 436] on div "Cancel Save" at bounding box center [309, 425] width 388 height 31
click at [475, 424] on div "Save" at bounding box center [477, 425] width 13 height 8
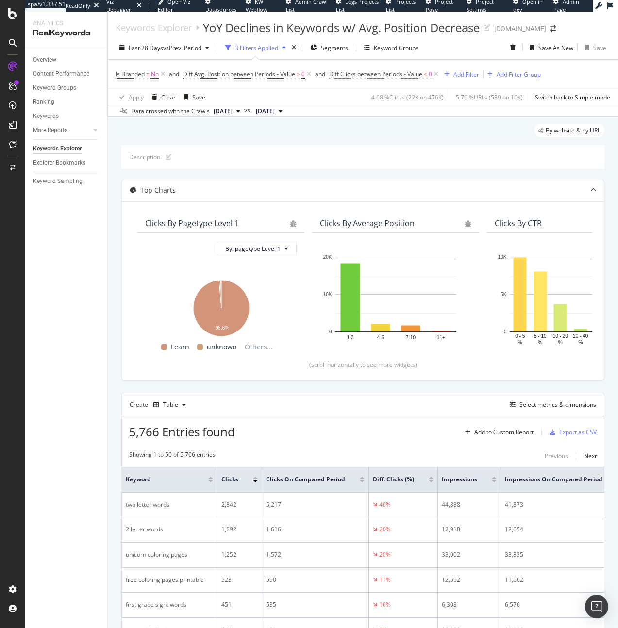
click at [393, 73] on span "Diff Clicks between Periods - Value" at bounding box center [375, 74] width 93 height 8
click at [361, 126] on span "Less than" at bounding box center [352, 130] width 26 height 8
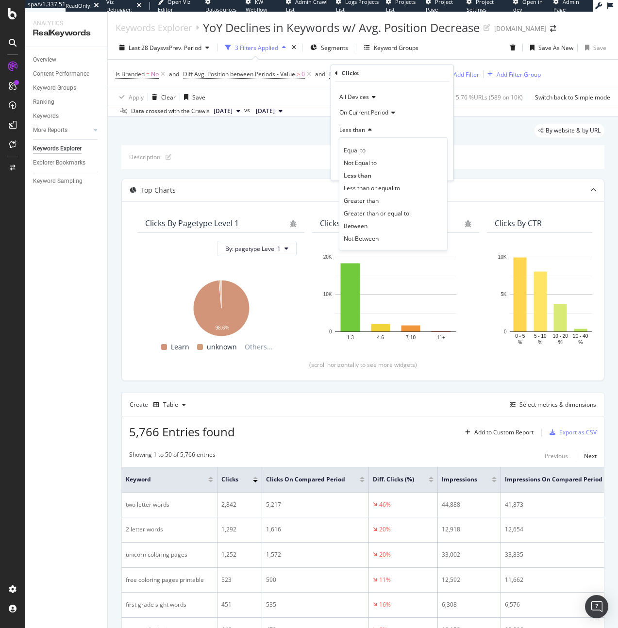
click at [280, 92] on div "Apply Clear Save 4.68 % Clicks ( 22K on 476K ) 5.76 % URLs ( 589 on 10K ) Switc…" at bounding box center [363, 97] width 510 height 16
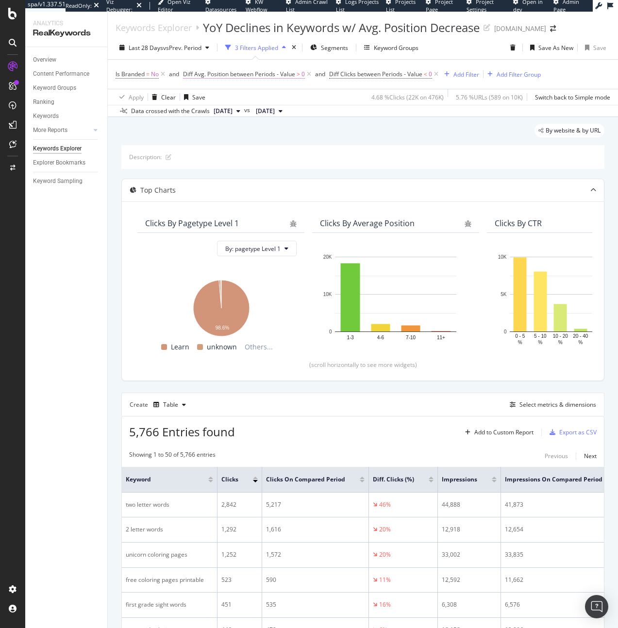
click at [276, 77] on span "Diff Avg. Position between Periods - Value" at bounding box center [239, 74] width 112 height 8
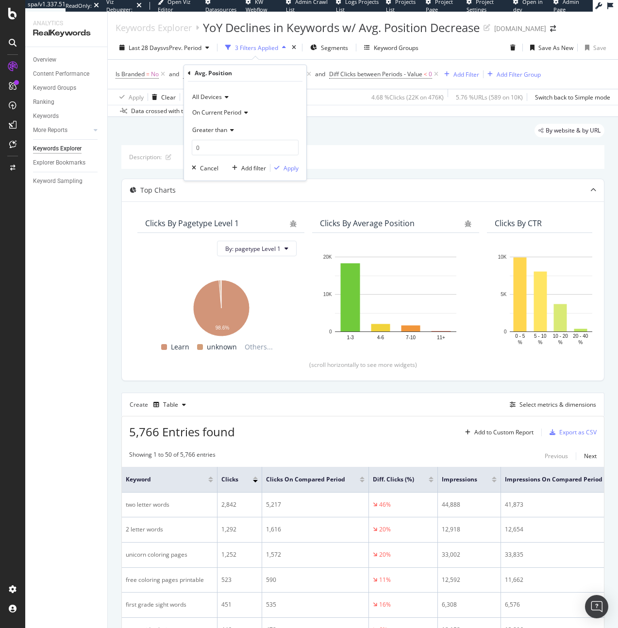
click at [217, 131] on span "Greater than" at bounding box center [209, 130] width 35 height 8
click at [225, 181] on div "Less than" at bounding box center [246, 175] width 104 height 13
click at [288, 166] on div "Apply" at bounding box center [290, 168] width 15 height 8
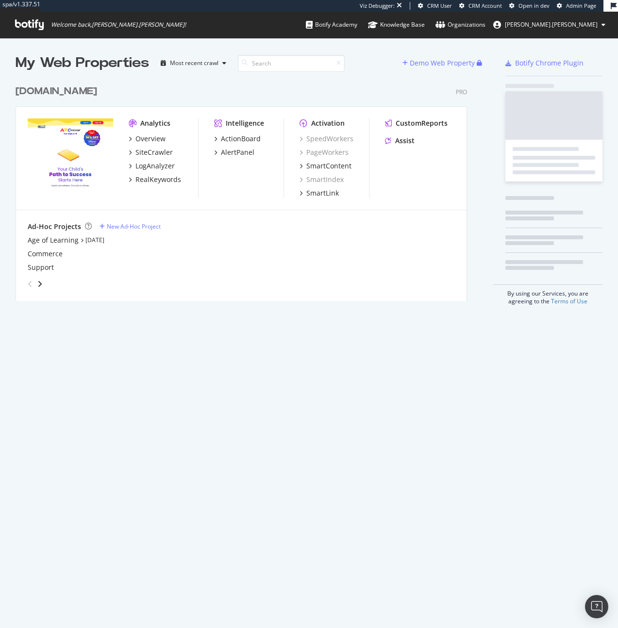
scroll to position [221, 452]
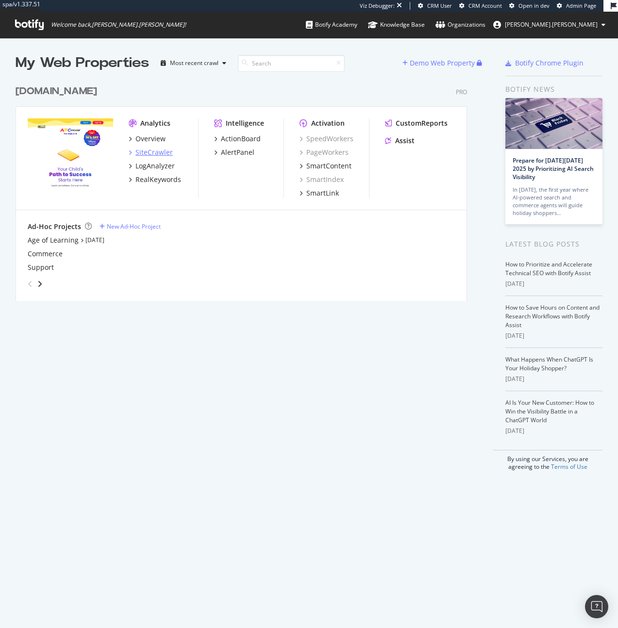
click at [167, 149] on div "SiteCrawler" at bounding box center [153, 153] width 37 height 10
